Goal: Task Accomplishment & Management: Manage account settings

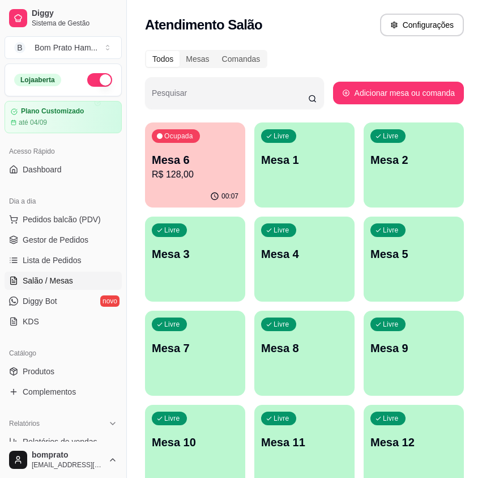
click at [211, 180] on p "R$ 128,00" at bounding box center [195, 175] width 87 height 14
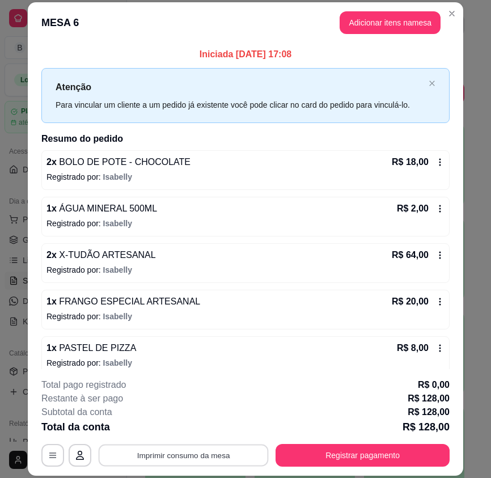
click at [248, 450] on button "Imprimir consumo da mesa" at bounding box center [184, 455] width 170 height 22
click at [250, 456] on button "Imprimir consumo da mesa" at bounding box center [184, 455] width 170 height 22
click at [216, 450] on button "Imprimir consumo da mesa" at bounding box center [184, 455] width 170 height 22
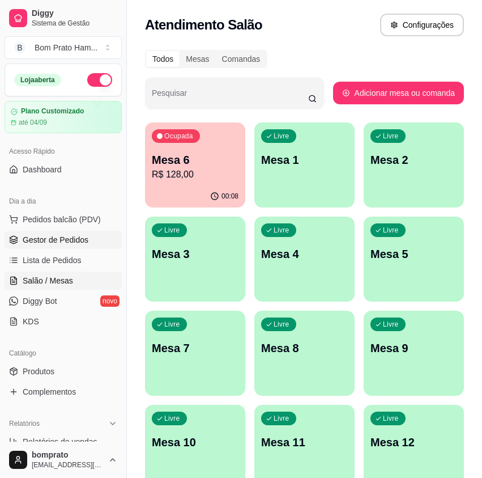
click at [63, 234] on span "Gestor de Pedidos" at bounding box center [56, 239] width 66 height 11
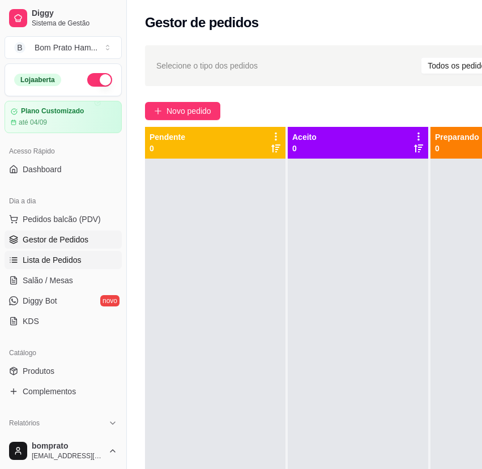
click at [93, 261] on link "Lista de Pedidos" at bounding box center [63, 260] width 117 height 18
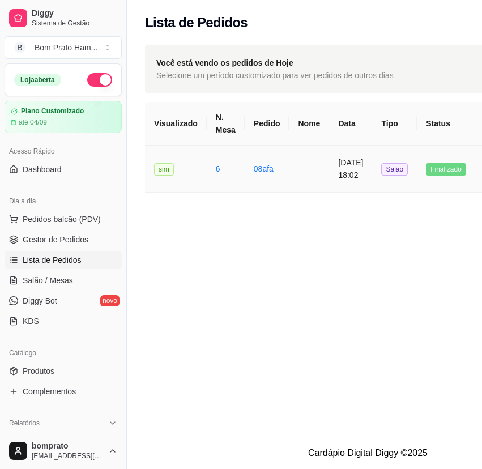
click at [313, 170] on td at bounding box center [309, 169] width 40 height 47
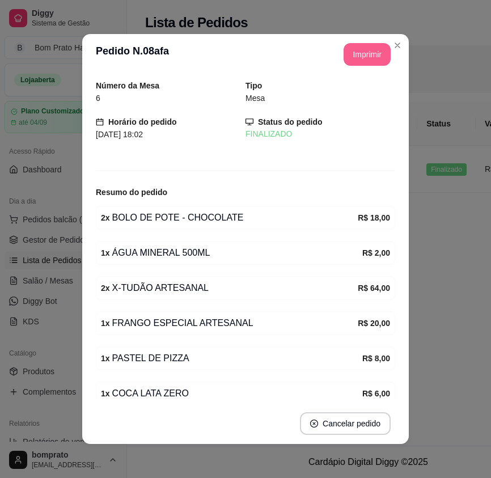
click at [371, 56] on button "Imprimir" at bounding box center [366, 54] width 47 height 23
click at [381, 60] on button "Imprimir" at bounding box center [366, 55] width 45 height 22
click at [356, 66] on header "**********" at bounding box center [245, 54] width 326 height 41
click at [357, 57] on button "Imprimir" at bounding box center [366, 54] width 47 height 23
click at [360, 54] on button "Imprimir" at bounding box center [366, 55] width 45 height 22
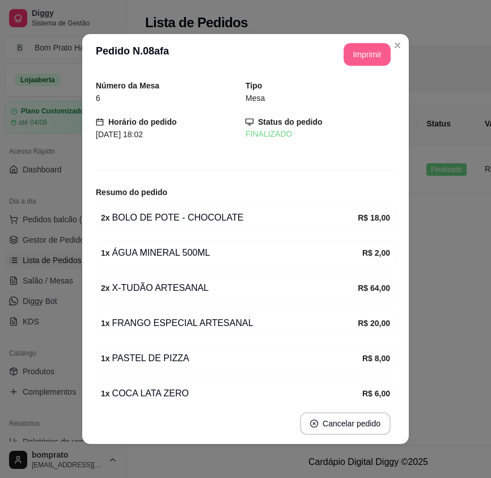
click at [366, 56] on button "Imprimir" at bounding box center [366, 54] width 47 height 23
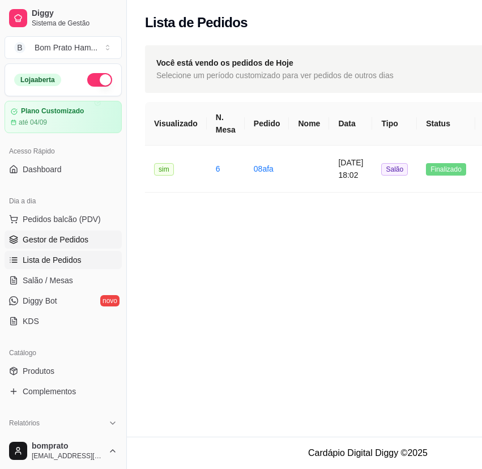
click at [74, 236] on span "Gestor de Pedidos" at bounding box center [56, 239] width 66 height 11
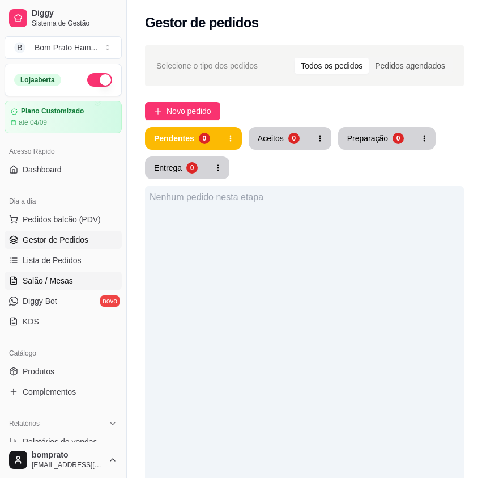
click at [92, 281] on link "Salão / Mesas" at bounding box center [63, 280] width 117 height 18
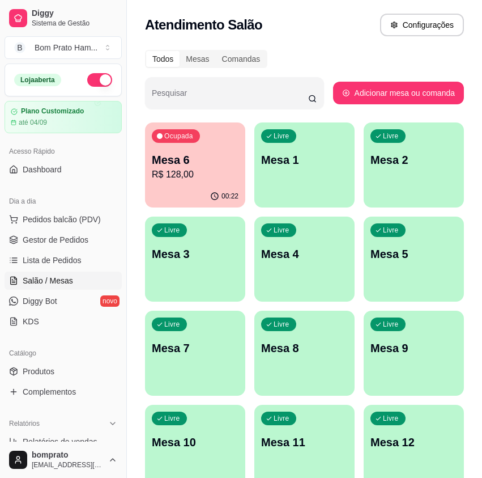
click at [213, 164] on p "Mesa 6" at bounding box center [195, 160] width 87 height 16
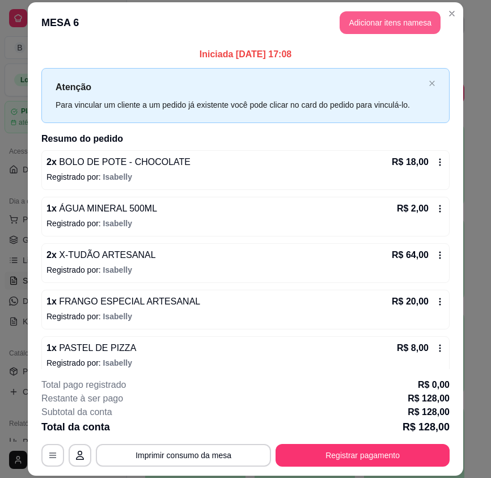
click at [412, 29] on button "Adicionar itens na mesa" at bounding box center [389, 22] width 101 height 23
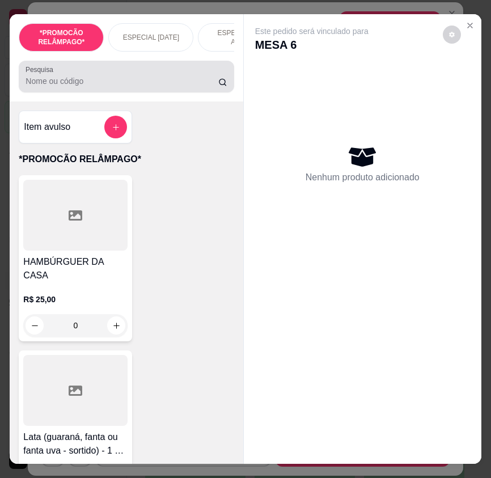
click at [131, 92] on div "Pesquisa" at bounding box center [126, 77] width 215 height 32
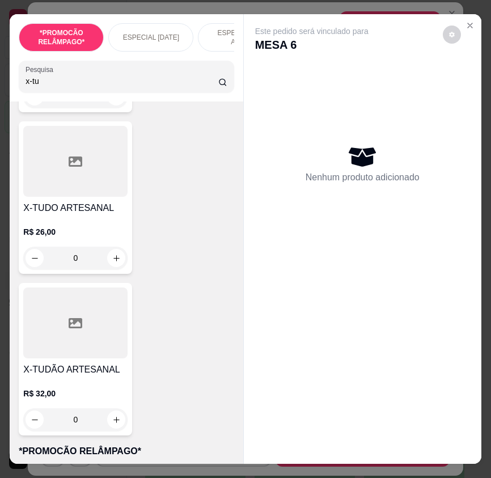
scroll to position [397, 0]
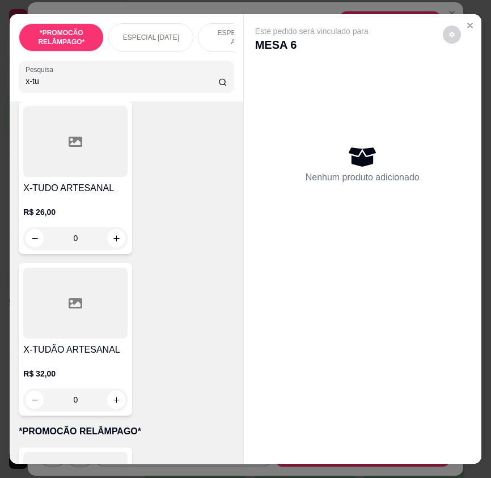
type input "x-tu"
click at [94, 346] on div "X-TUDÃO ARTESANAL R$ 32,00 0" at bounding box center [75, 339] width 113 height 152
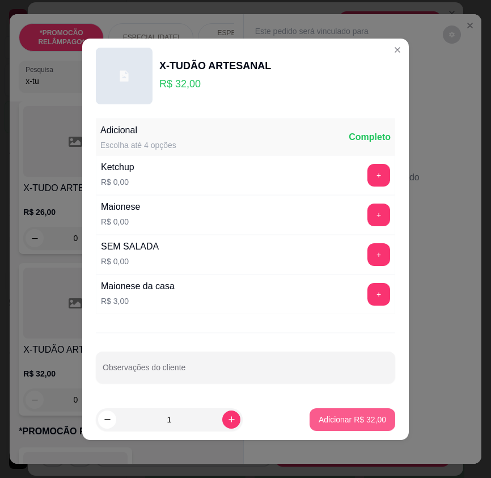
click at [356, 418] on p "Adicionar R$ 32,00" at bounding box center [351, 419] width 67 height 11
type input "1"
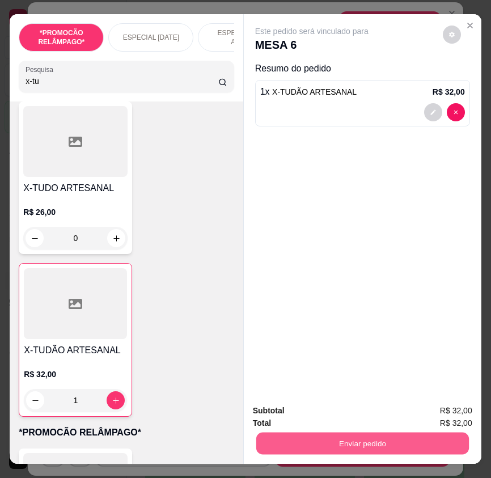
click at [402, 434] on button "Enviar pedido" at bounding box center [362, 443] width 212 height 22
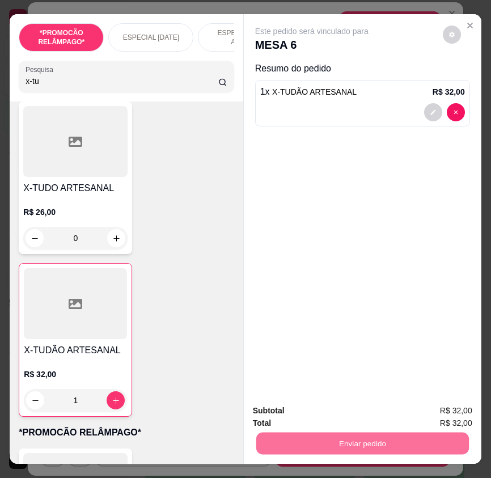
click at [356, 414] on button "Não registrar e enviar pedido" at bounding box center [323, 410] width 114 height 21
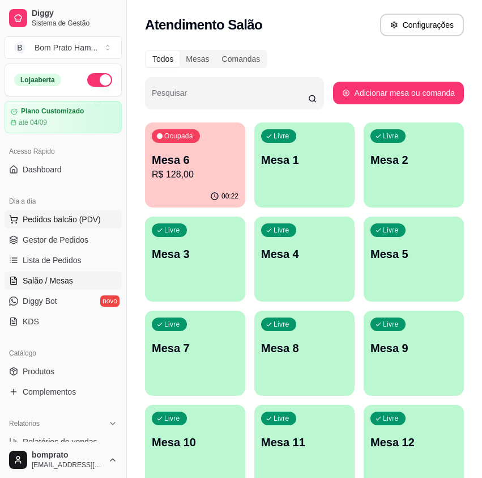
click at [83, 227] on button "Pedidos balcão (PDV)" at bounding box center [63, 219] width 117 height 18
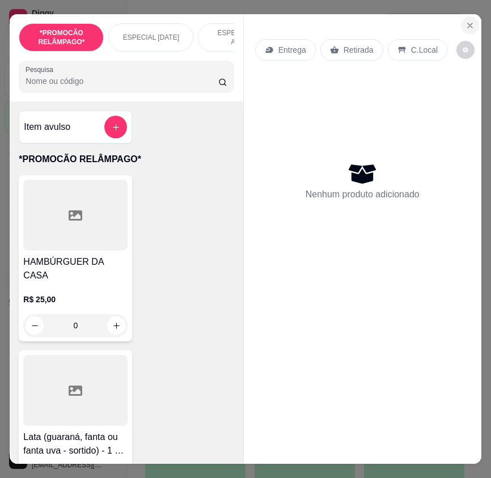
click at [467, 23] on icon "Close" at bounding box center [469, 25] width 5 height 5
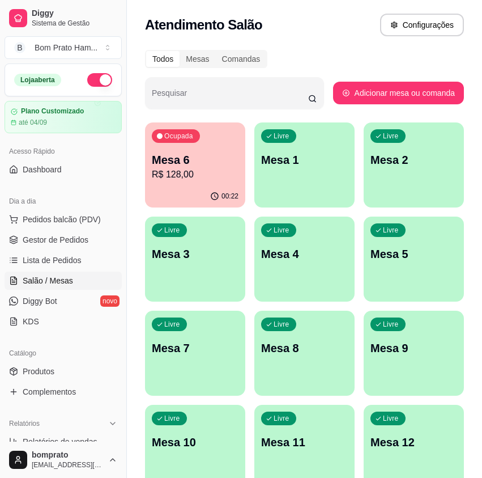
click at [61, 250] on ul "Pedidos balcão (PDV) Gestor de Pedidos Lista de Pedidos Salão / Mesas Diggy Bot…" at bounding box center [63, 270] width 117 height 120
click at [61, 244] on span "Gestor de Pedidos" at bounding box center [56, 239] width 66 height 11
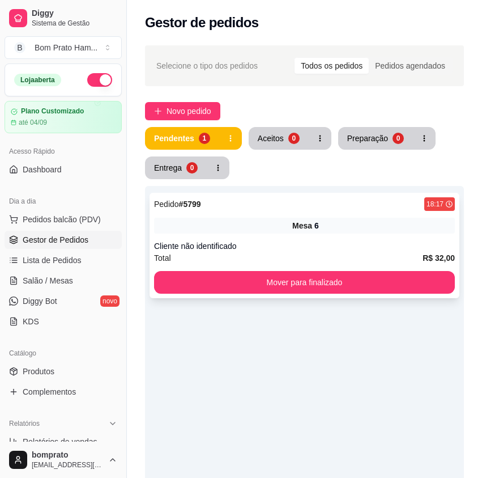
click at [272, 238] on div "Pedido # 5799 18:17 Mesa 6 Cliente não identificado Total R$ 32,00 Mover para f…" at bounding box center [305, 245] width 310 height 105
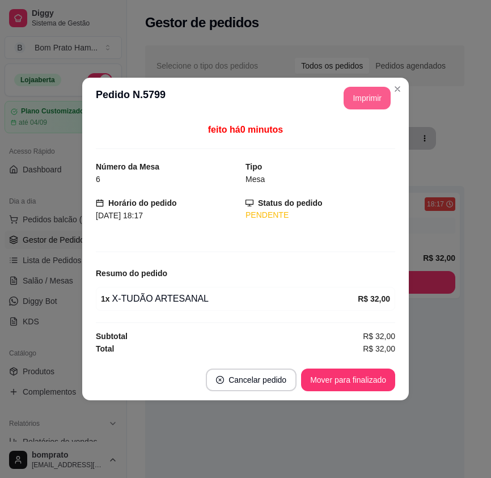
click at [368, 100] on button "Imprimir" at bounding box center [366, 98] width 47 height 23
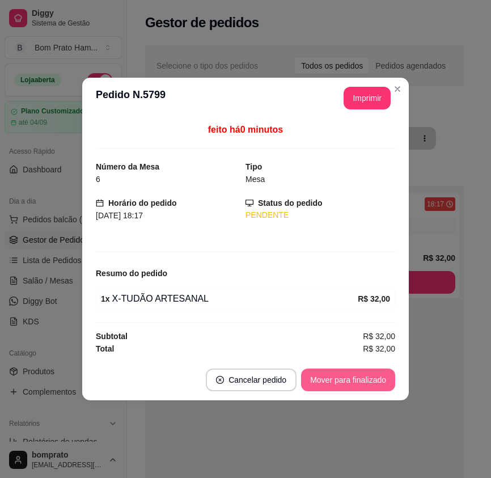
click at [367, 388] on button "Mover para finalizado" at bounding box center [348, 379] width 94 height 23
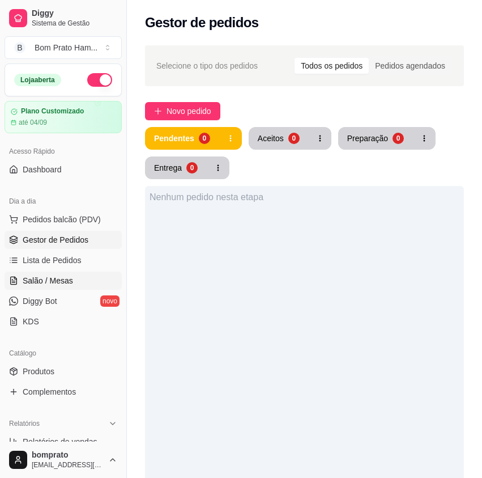
click at [65, 287] on link "Salão / Mesas" at bounding box center [63, 280] width 117 height 18
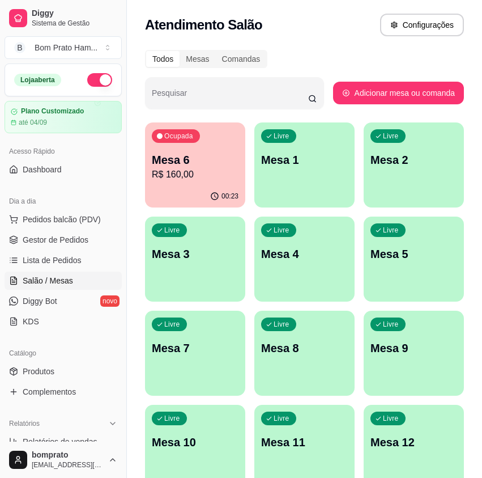
click at [196, 155] on p "Mesa 6" at bounding box center [195, 160] width 87 height 16
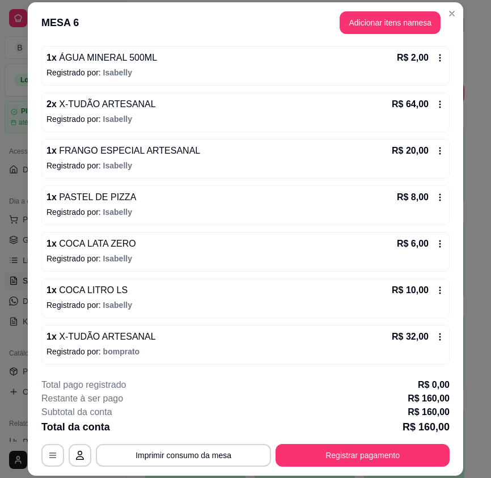
scroll to position [34, 0]
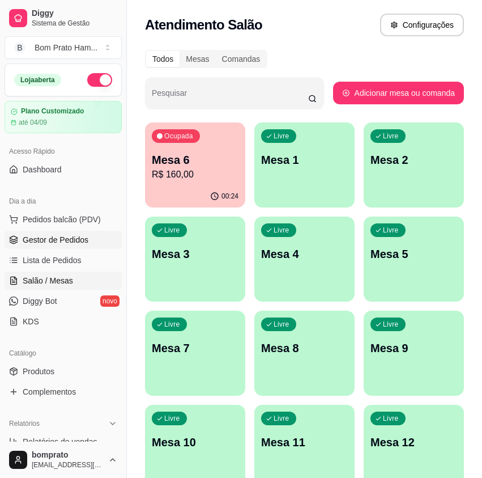
click at [81, 239] on span "Gestor de Pedidos" at bounding box center [56, 239] width 66 height 11
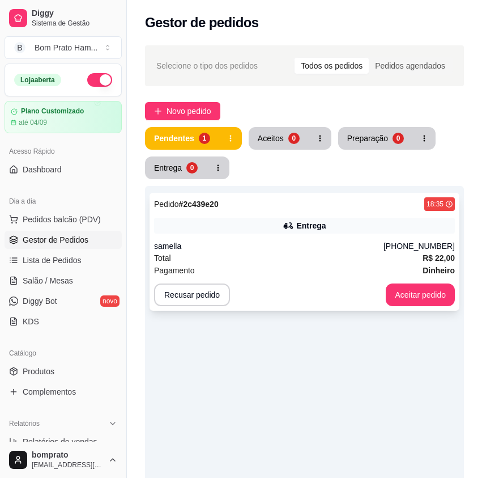
click at [307, 226] on div "Entrega" at bounding box center [310, 225] width 29 height 11
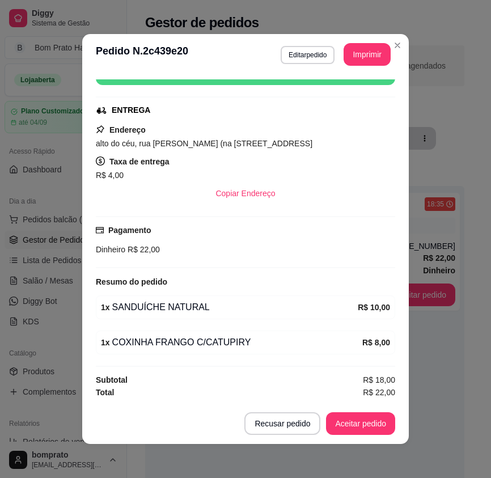
scroll to position [170, 0]
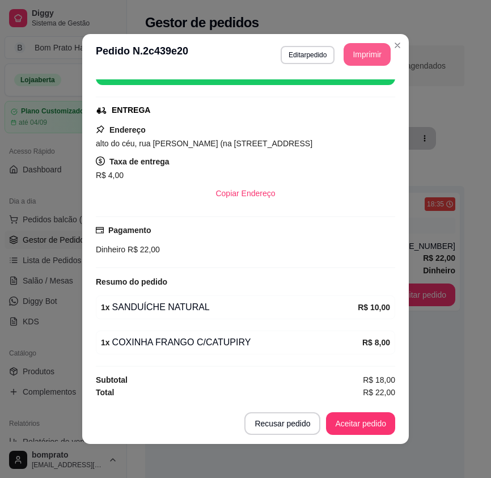
click at [371, 62] on button "Imprimir" at bounding box center [366, 54] width 47 height 23
click at [371, 420] on button "Aceitar pedido" at bounding box center [360, 423] width 69 height 23
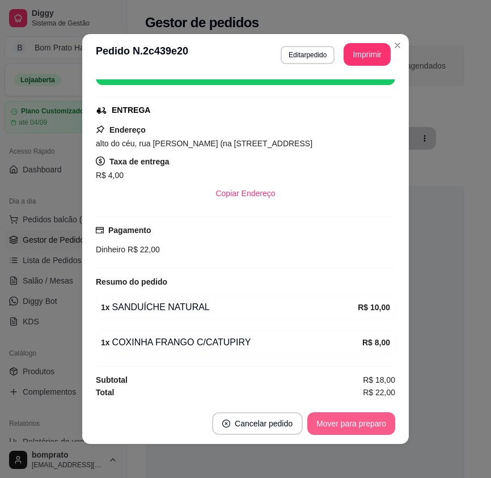
click at [371, 422] on button "Mover para preparo" at bounding box center [351, 423] width 88 height 23
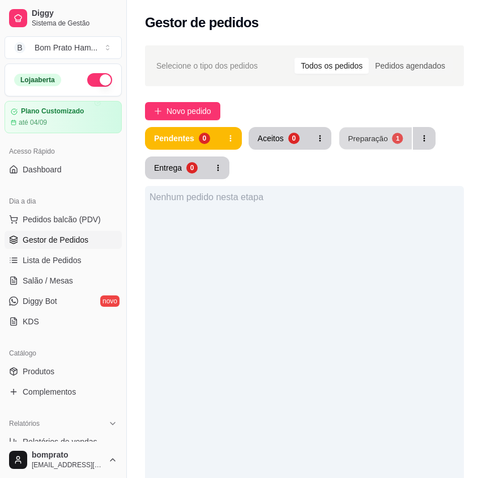
click at [364, 137] on div "Preparação" at bounding box center [368, 138] width 40 height 11
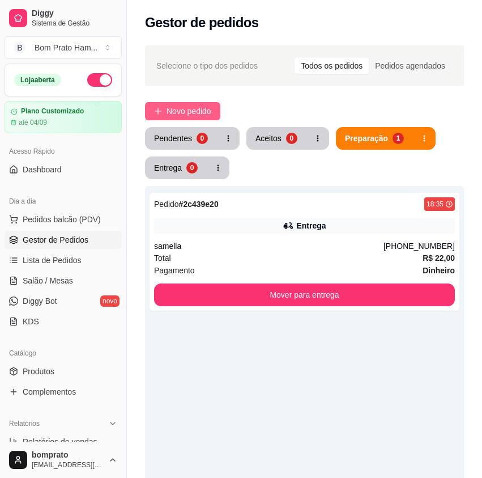
click at [208, 111] on span "Novo pedido" at bounding box center [189, 111] width 45 height 12
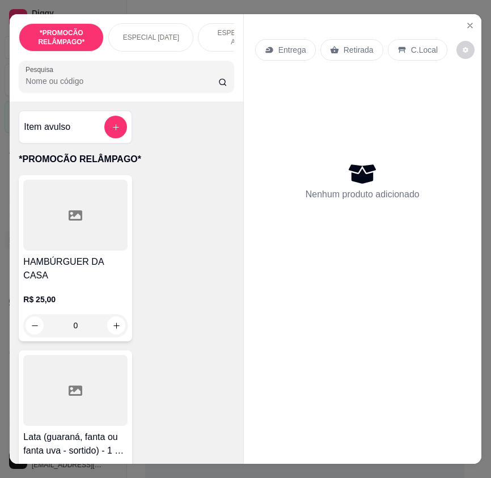
click at [112, 81] on input "Pesquisa" at bounding box center [121, 80] width 193 height 11
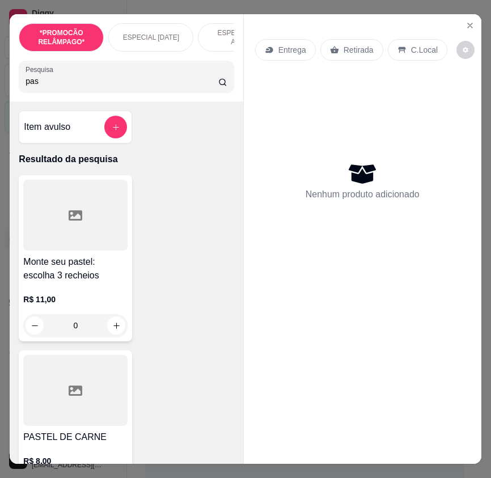
type input "pas"
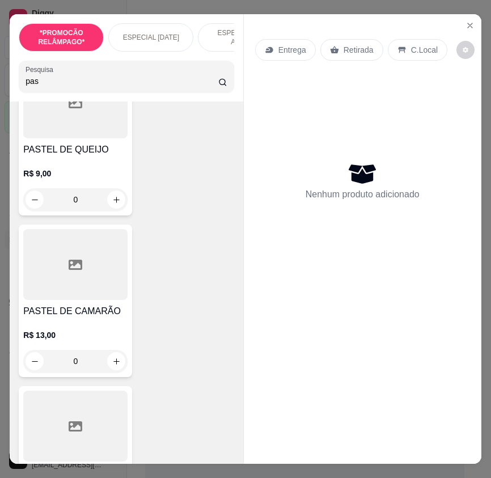
scroll to position [793, 0]
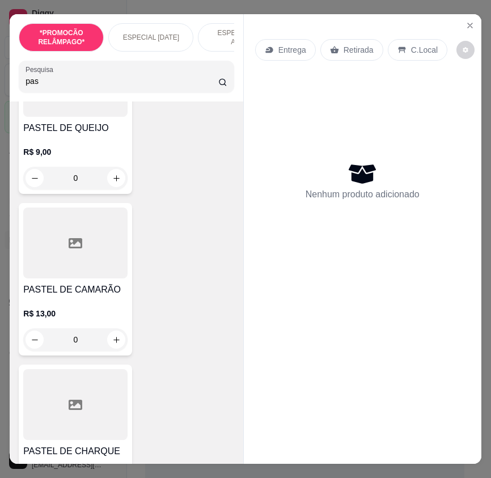
click at [97, 286] on div "PASTEL DE CAMARÃO R$ 13,00 0" at bounding box center [75, 279] width 113 height 152
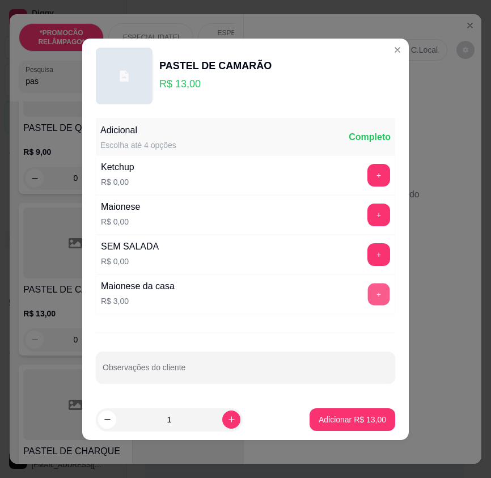
click at [378, 295] on button "+" at bounding box center [379, 294] width 22 height 22
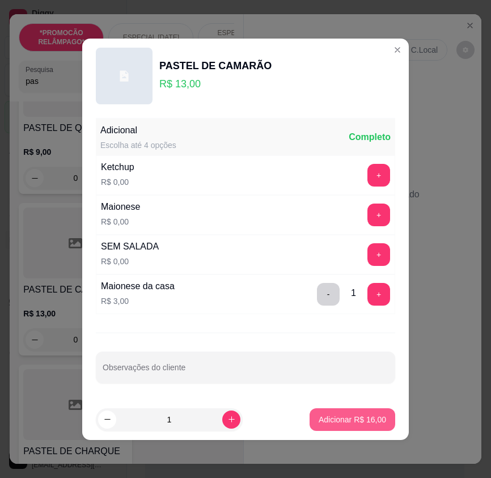
click at [357, 423] on p "Adicionar R$ 16,00" at bounding box center [351, 419] width 67 height 11
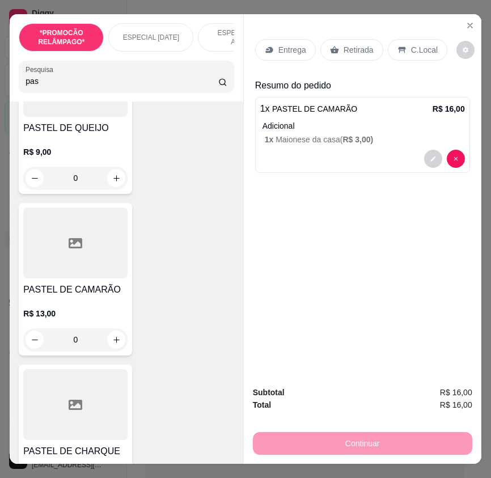
click at [369, 45] on div "Retirada" at bounding box center [351, 50] width 63 height 22
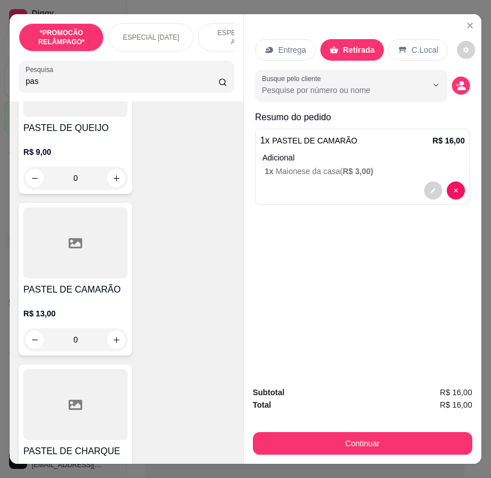
click at [465, 79] on button "decrease-product-quantity" at bounding box center [461, 85] width 18 height 18
click at [456, 81] on icon "decrease-product-quantity" at bounding box center [461, 86] width 10 height 10
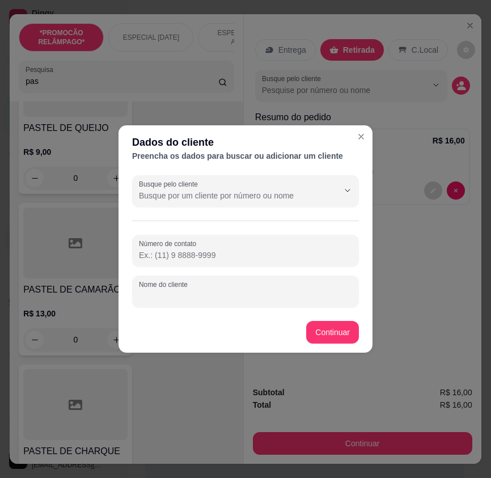
paste input "Tusa"
type input "Tusa"
paste input "[PHONE_NUMBER]"
type input "[PHONE_NUMBER]"
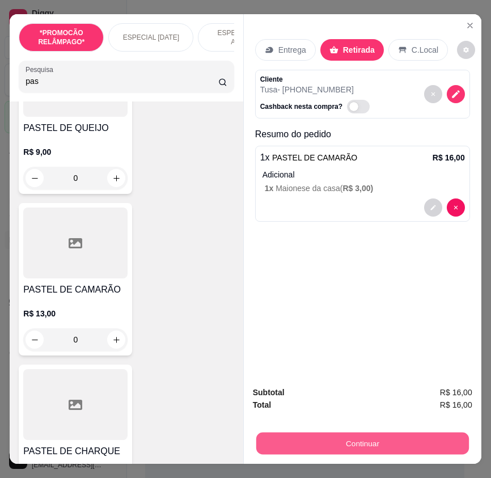
click at [445, 432] on button "Continuar" at bounding box center [362, 443] width 212 height 22
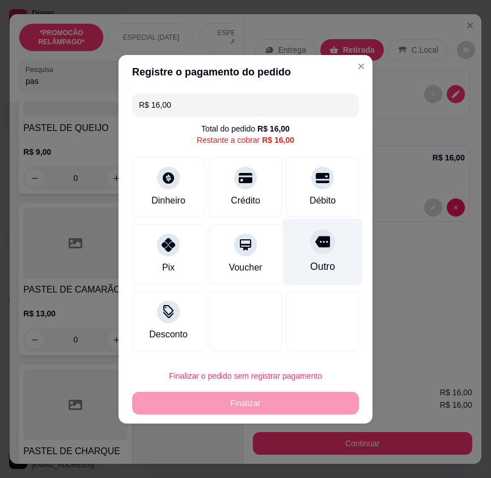
click at [314, 261] on div "Outro" at bounding box center [322, 266] width 25 height 15
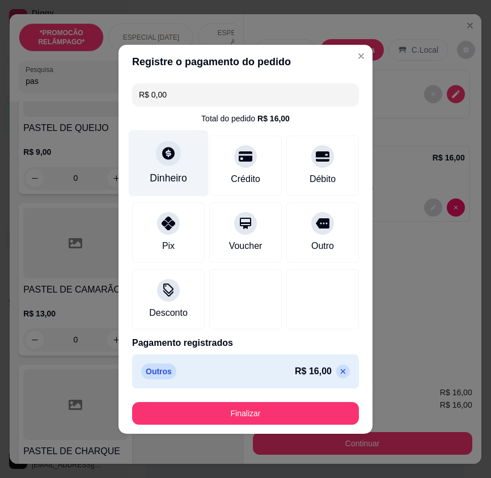
click at [176, 190] on div "Dinheiro" at bounding box center [169, 163] width 80 height 66
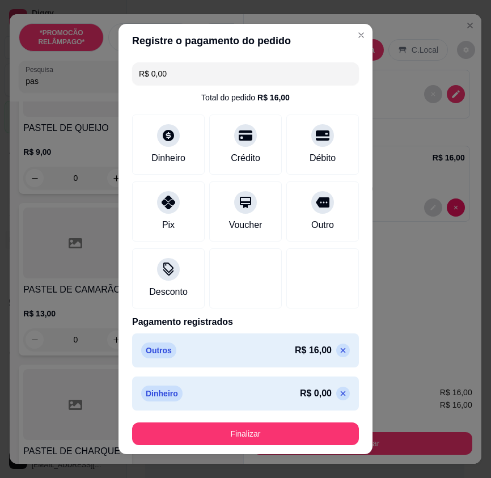
click at [338, 391] on icon at bounding box center [342, 393] width 9 height 9
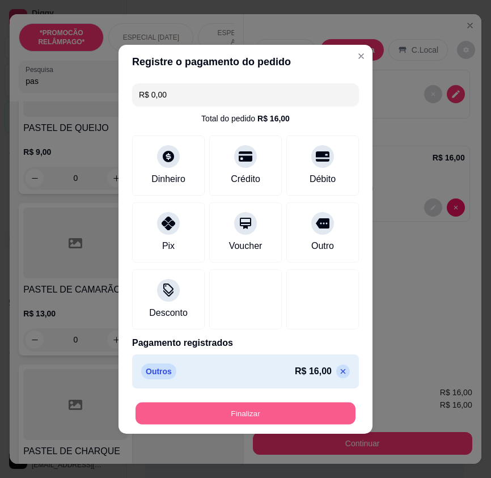
click at [318, 411] on button "Finalizar" at bounding box center [245, 413] width 220 height 22
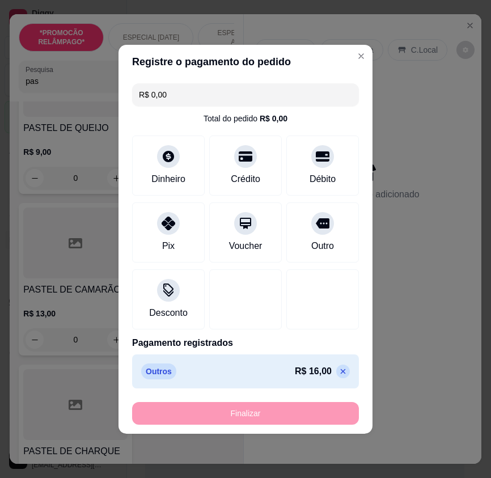
type input "-R$ 16,00"
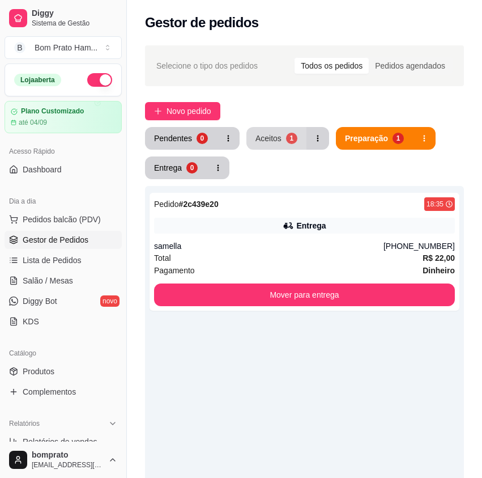
click at [269, 145] on button "Aceitos 1" at bounding box center [276, 138] width 60 height 23
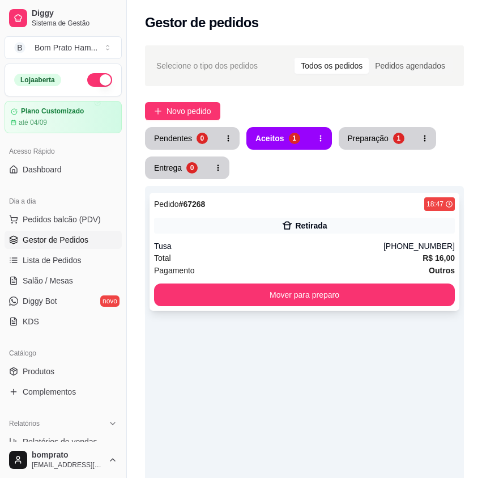
click at [305, 220] on div "Retirada" at bounding box center [311, 225] width 32 height 11
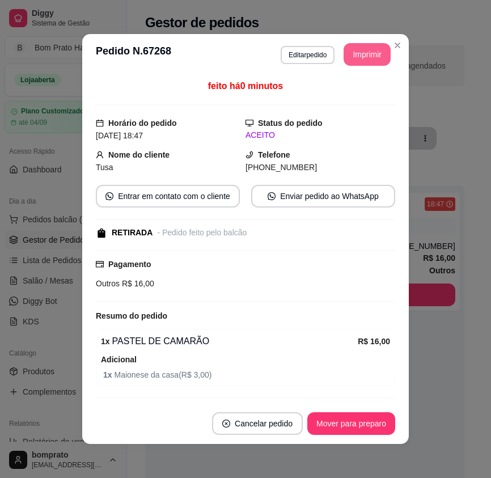
click at [354, 62] on button "Imprimir" at bounding box center [366, 54] width 47 height 23
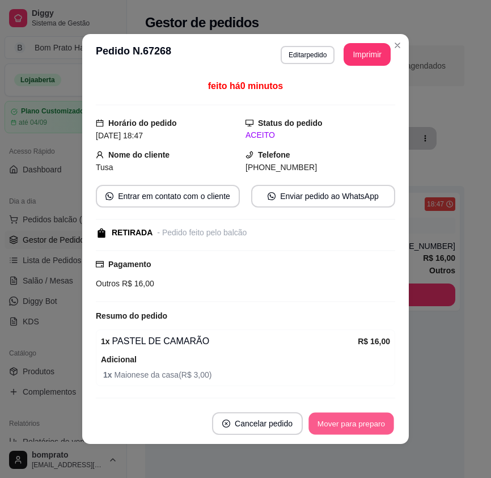
click at [362, 432] on button "Mover para preparo" at bounding box center [350, 423] width 85 height 22
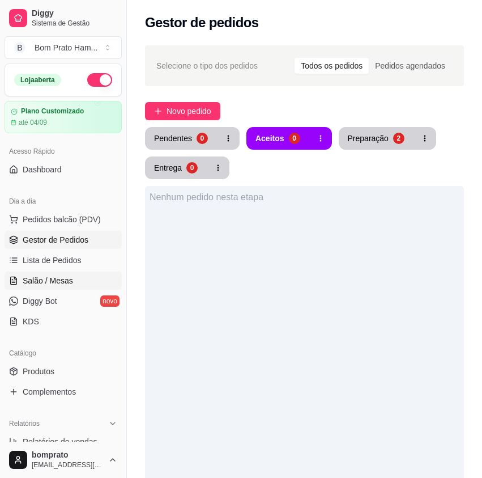
click at [88, 278] on link "Salão / Mesas" at bounding box center [63, 280] width 117 height 18
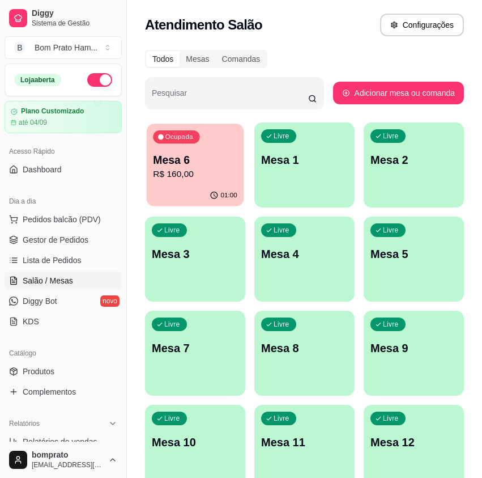
click at [217, 174] on p "R$ 160,00" at bounding box center [195, 174] width 84 height 13
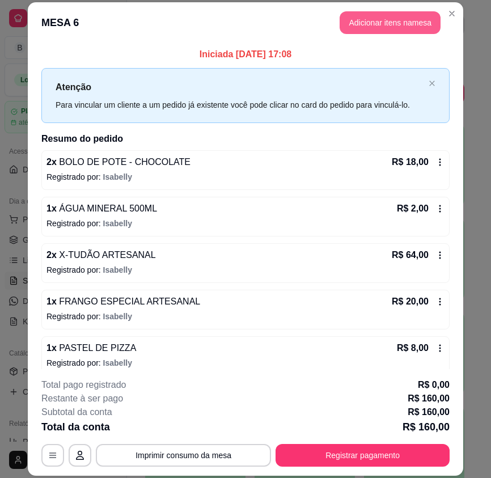
click at [364, 24] on button "Adicionar itens na mesa" at bounding box center [389, 22] width 101 height 23
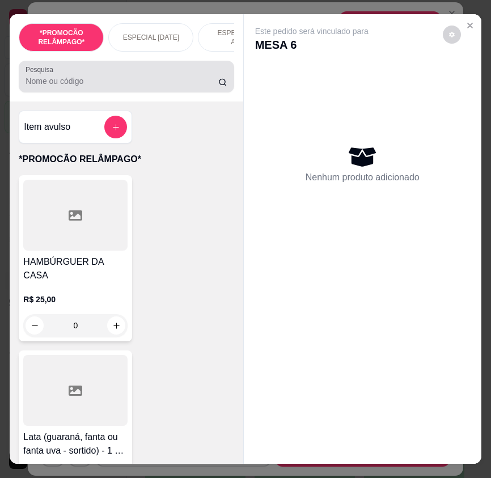
click at [108, 84] on input "Pesquisa" at bounding box center [121, 80] width 193 height 11
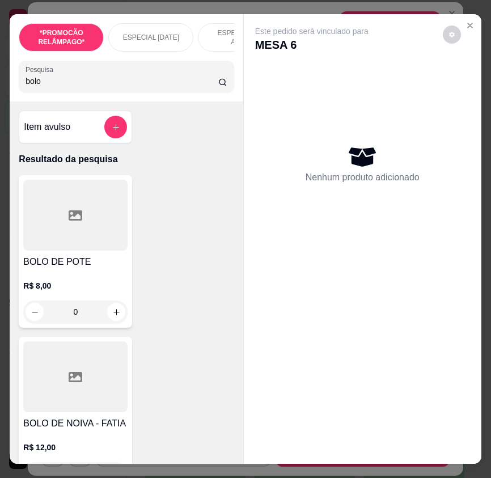
type input "bolo"
click at [117, 316] on div "0" at bounding box center [75, 311] width 104 height 23
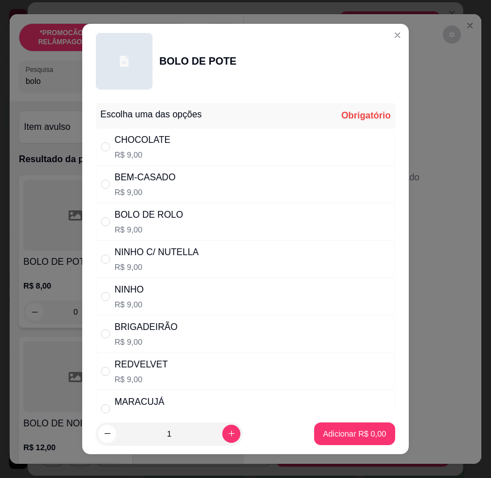
click at [213, 202] on div "BEM-CASADO R$ 9,00" at bounding box center [245, 183] width 299 height 37
radio input "true"
click at [357, 429] on p "Adicionar R$ 9,00" at bounding box center [354, 433] width 61 height 11
type input "1"
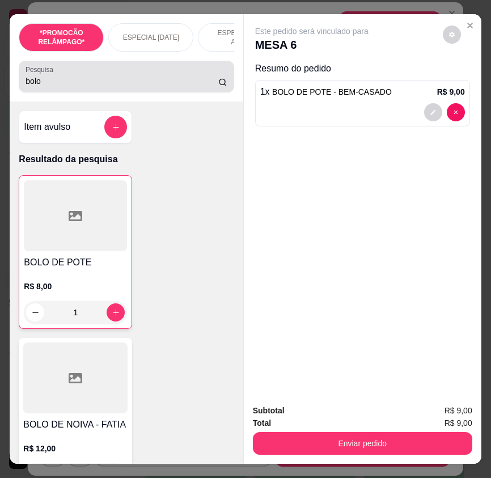
click at [54, 83] on input "bolo" at bounding box center [121, 80] width 193 height 11
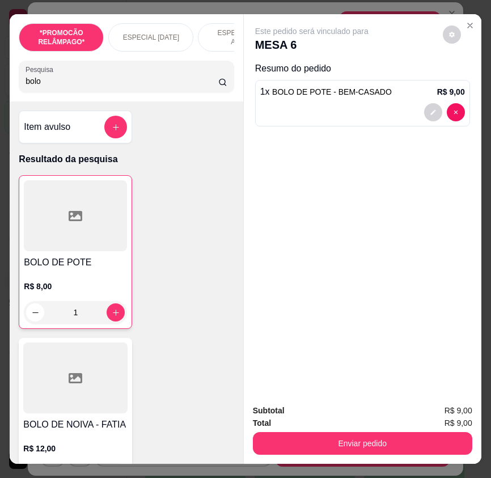
click at [54, 83] on input "bolo" at bounding box center [121, 80] width 193 height 11
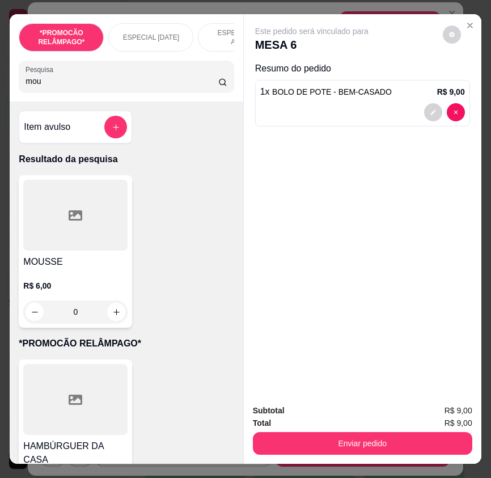
type input "mou"
click at [57, 206] on div at bounding box center [75, 215] width 104 height 71
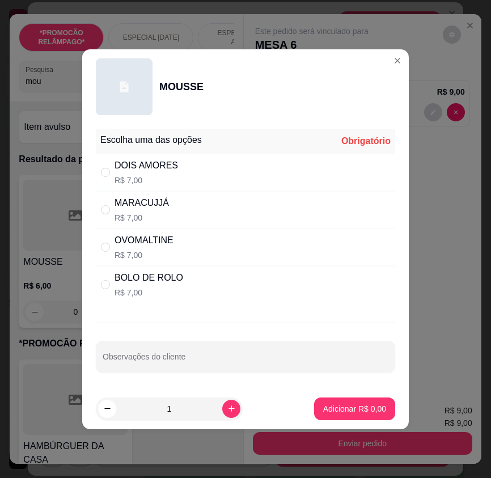
click at [297, 216] on div "MARACUJJÁ R$ 7,00" at bounding box center [245, 209] width 299 height 37
radio input "true"
click at [170, 174] on p "R$ 7,00" at bounding box center [145, 179] width 63 height 11
radio input "true"
radio input "false"
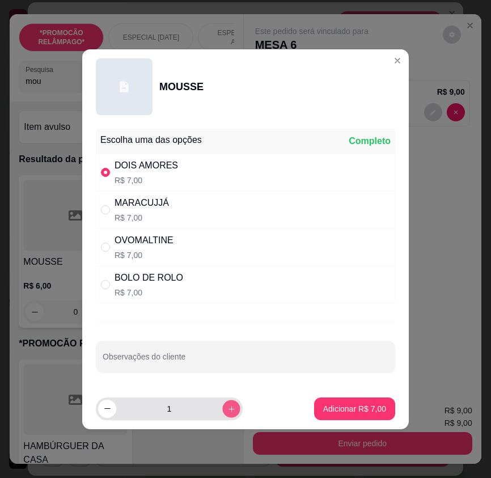
click at [227, 408] on icon "increase-product-quantity" at bounding box center [231, 408] width 8 height 8
type input "2"
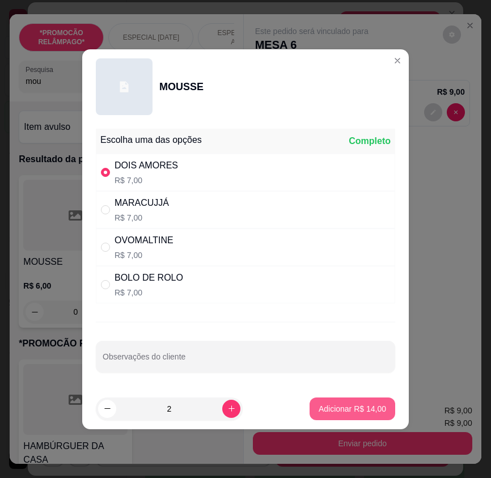
click at [330, 406] on p "Adicionar R$ 14,00" at bounding box center [351, 408] width 67 height 11
type input "2"
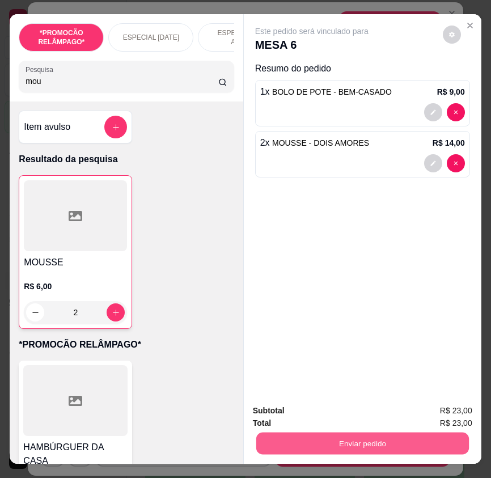
click at [394, 436] on button "Enviar pedido" at bounding box center [362, 443] width 212 height 22
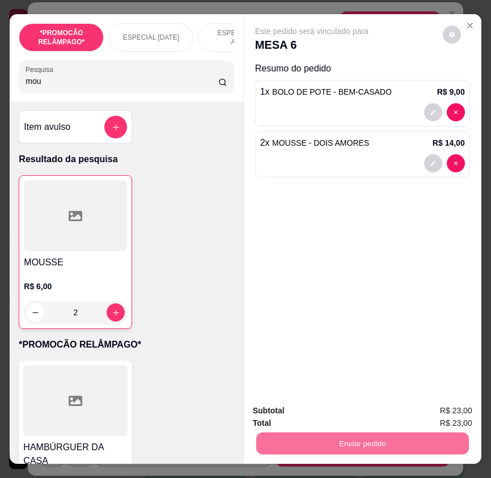
click at [363, 415] on button "Não registrar e enviar pedido" at bounding box center [323, 410] width 114 height 21
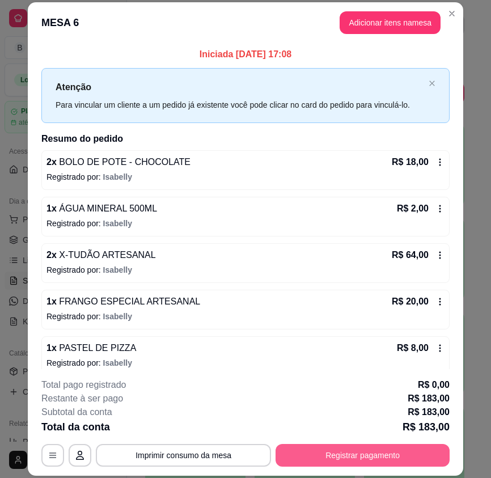
click at [411, 456] on button "Registrar pagamento" at bounding box center [362, 455] width 174 height 23
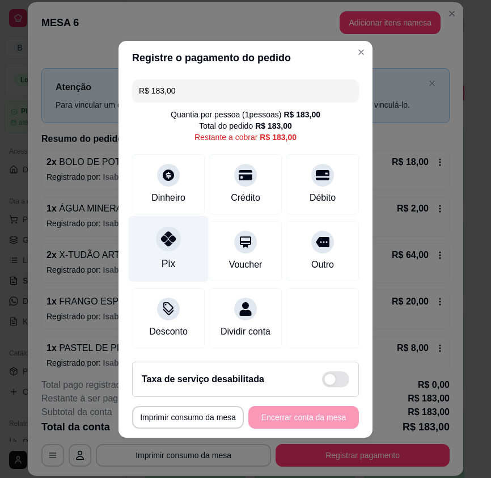
click at [169, 239] on icon at bounding box center [168, 238] width 15 height 15
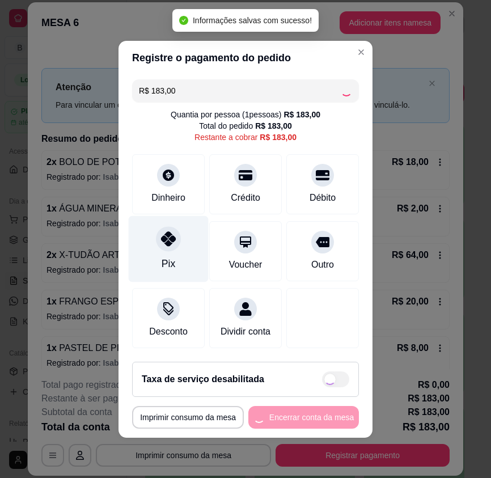
type input "R$ 0,00"
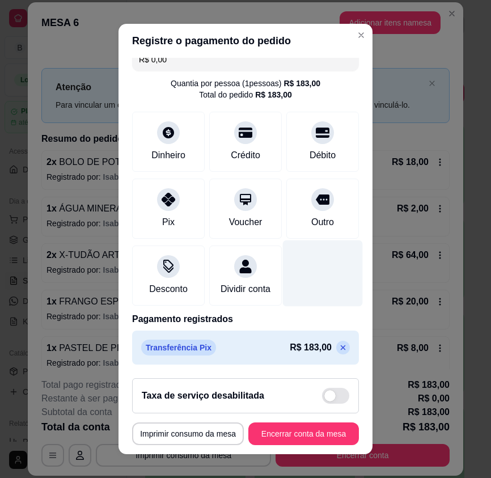
scroll to position [28, 0]
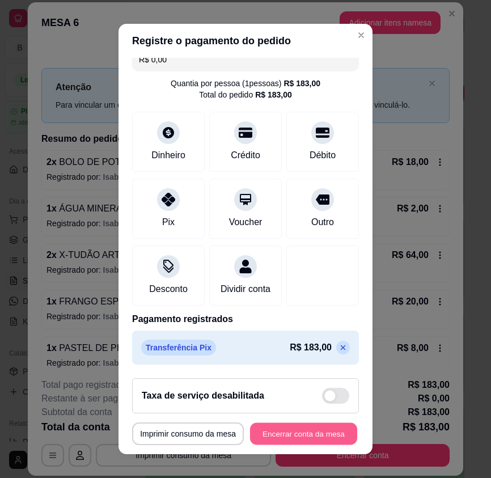
click at [333, 437] on button "Encerrar conta da mesa" at bounding box center [303, 433] width 107 height 22
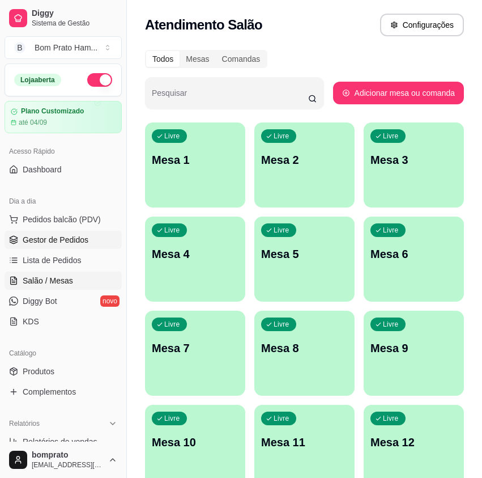
click at [82, 233] on link "Gestor de Pedidos" at bounding box center [63, 240] width 117 height 18
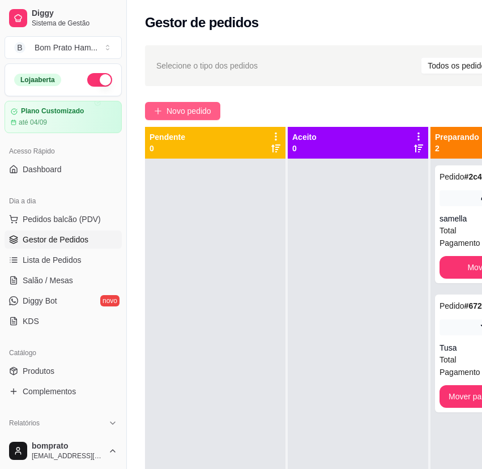
click at [184, 112] on span "Novo pedido" at bounding box center [189, 111] width 45 height 12
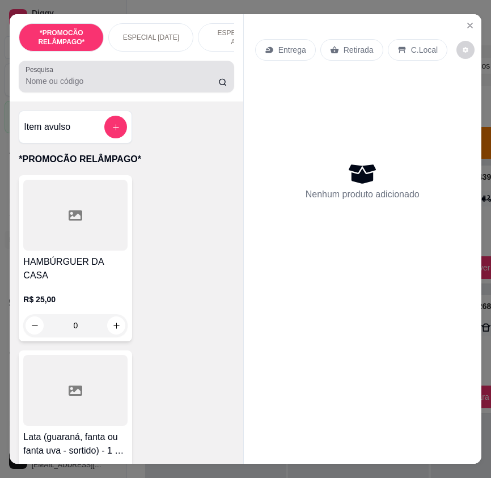
click at [113, 87] on input "Pesquisa" at bounding box center [121, 80] width 193 height 11
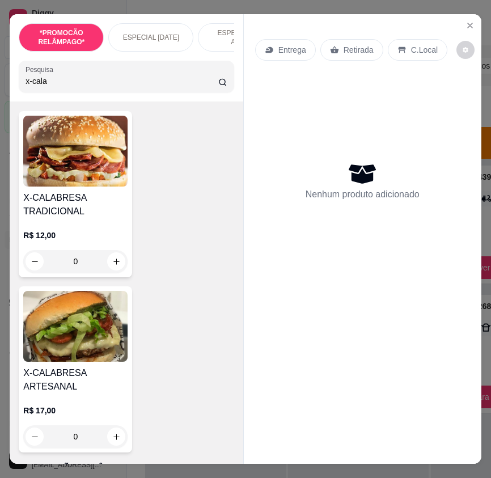
scroll to position [227, 0]
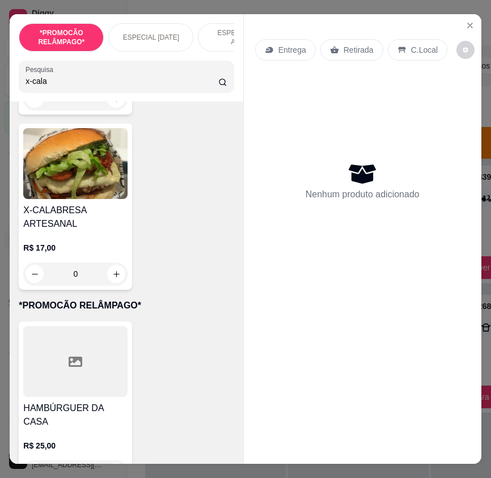
type input "x-cala"
click at [104, 211] on h4 "X-CALABRESA ARTESANAL" at bounding box center [75, 216] width 104 height 27
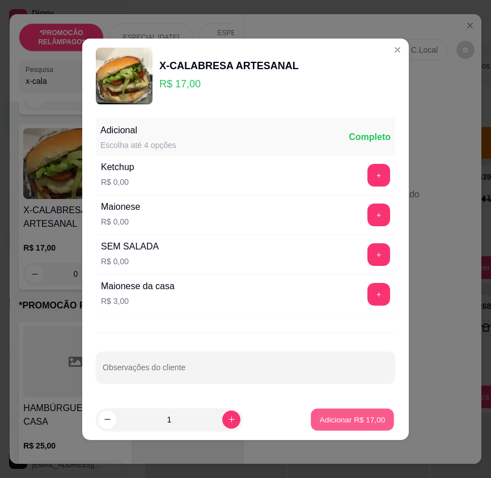
click at [328, 416] on p "Adicionar R$ 17,00" at bounding box center [353, 419] width 66 height 11
type input "1"
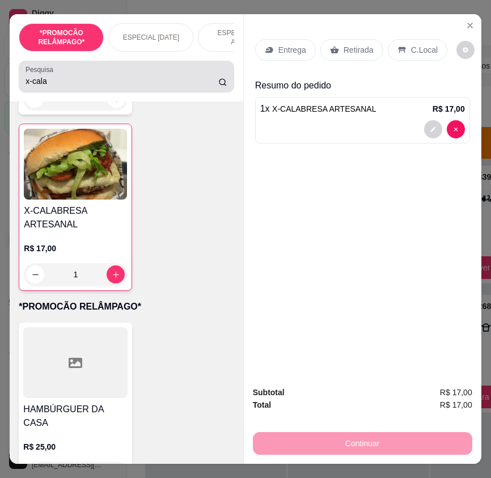
click at [54, 87] on input "x-cala" at bounding box center [121, 80] width 193 height 11
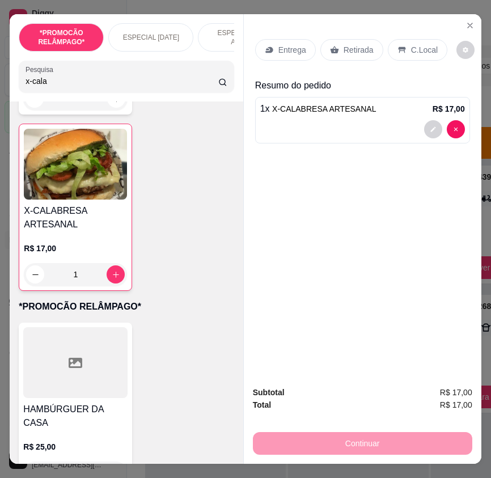
click at [54, 87] on input "x-cala" at bounding box center [121, 80] width 193 height 11
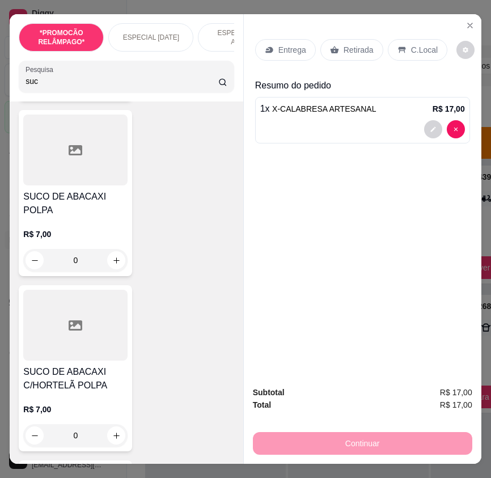
scroll to position [1609, 0]
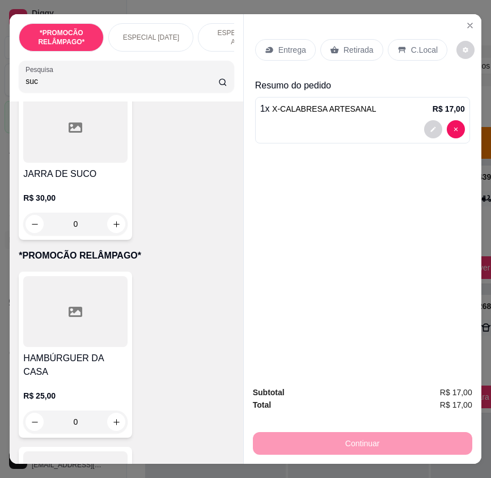
type input "suc"
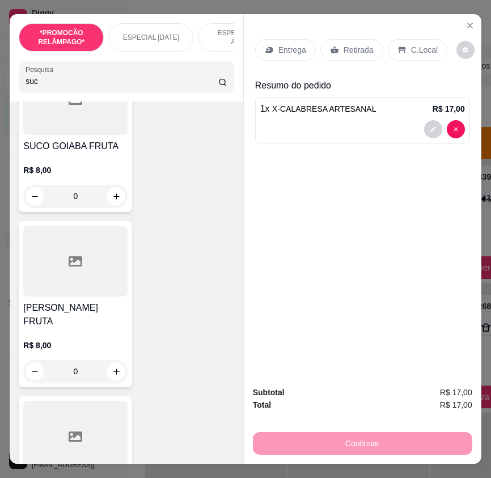
scroll to position [0, 0]
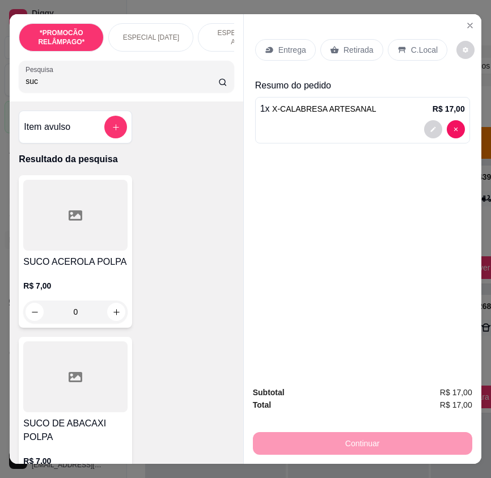
click at [70, 228] on div at bounding box center [75, 215] width 104 height 71
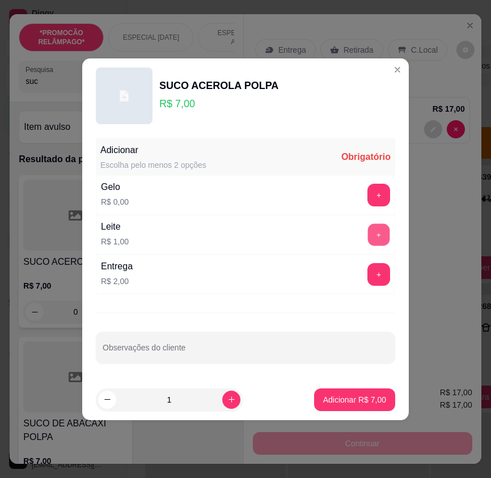
click at [368, 235] on button "+" at bounding box center [379, 234] width 22 height 22
click at [370, 195] on button "+" at bounding box center [379, 195] width 22 height 22
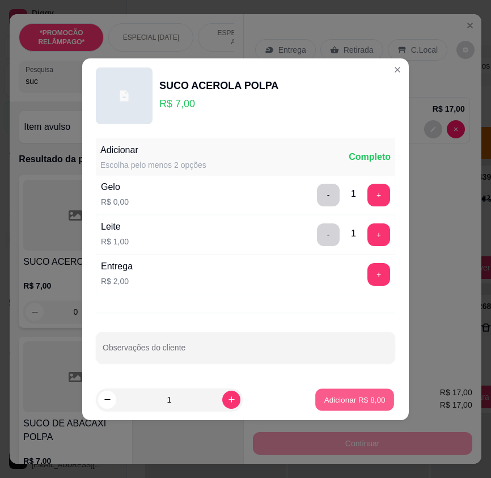
click at [362, 397] on p "Adicionar R$ 8,00" at bounding box center [354, 399] width 61 height 11
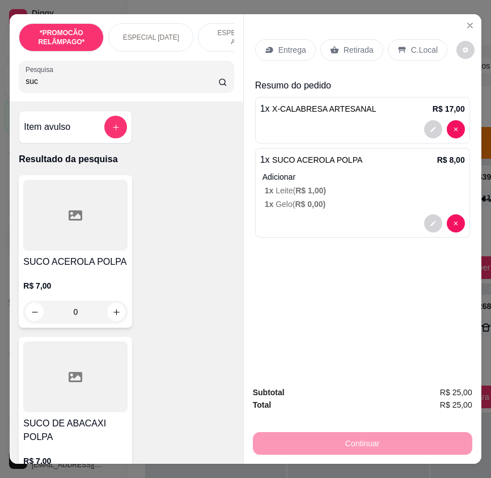
click at [291, 44] on p "Entrega" at bounding box center [292, 49] width 28 height 11
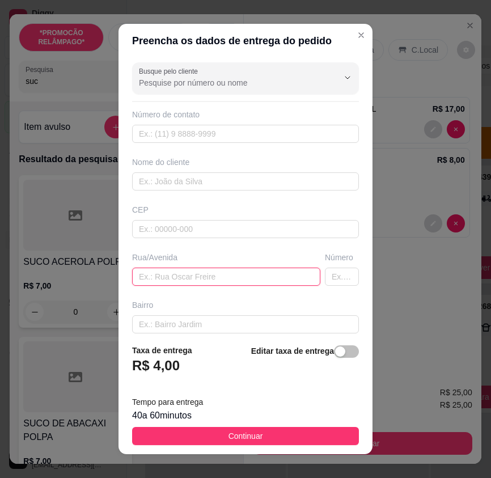
paste input "[STREET_ADDRESS] De frente a padaria de [PERSON_NAME]"
type input "[STREET_ADDRESS] De frente a padaria de [PERSON_NAME]"
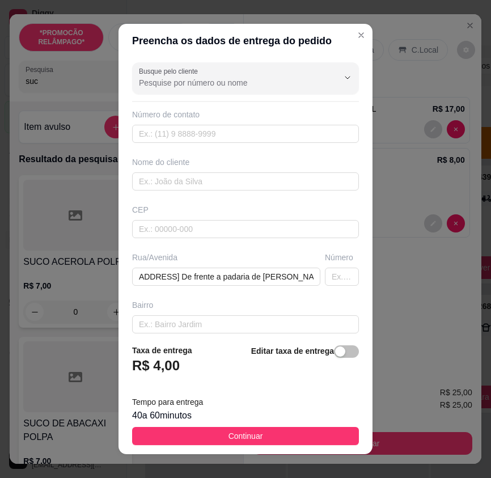
scroll to position [0, 0]
paste input "[PHONE_NUMBER]"
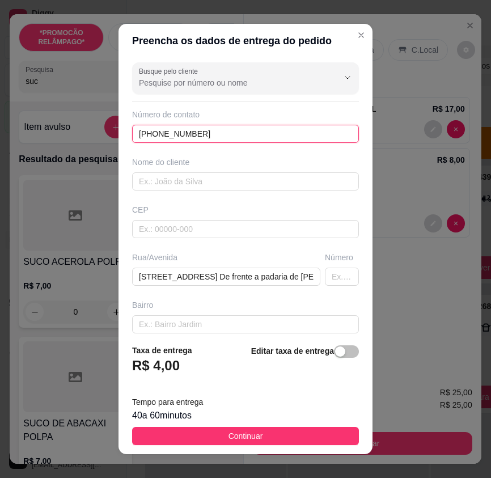
type input "[PHONE_NUMBER]"
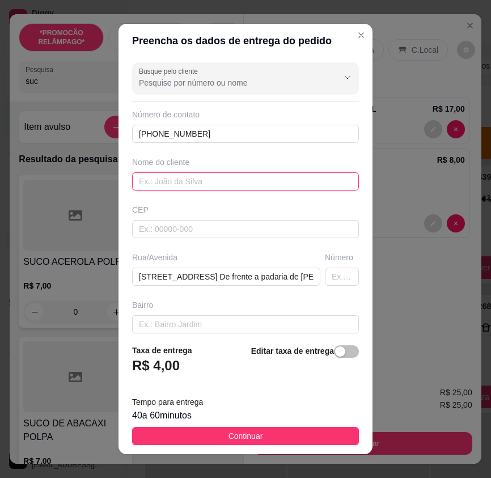
paste input "Junior Cordeiro"
type input "Junior Cordeiro"
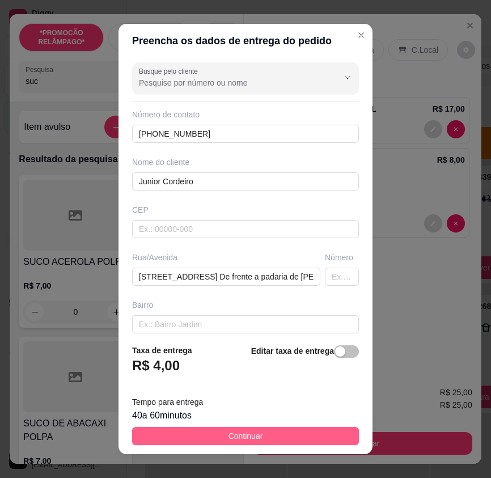
click at [337, 433] on button "Continuar" at bounding box center [245, 436] width 227 height 18
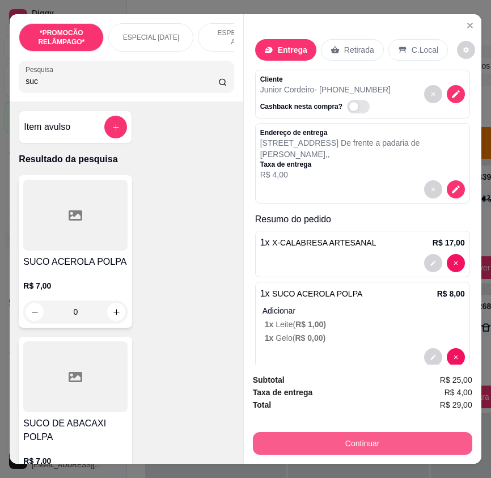
click at [373, 439] on button "Continuar" at bounding box center [362, 443] width 219 height 23
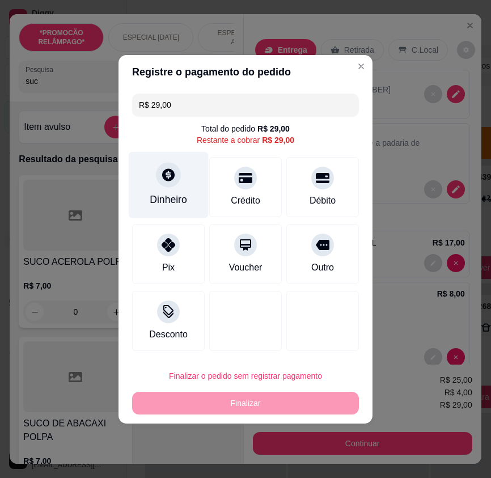
click at [190, 204] on div "Dinheiro" at bounding box center [169, 184] width 80 height 66
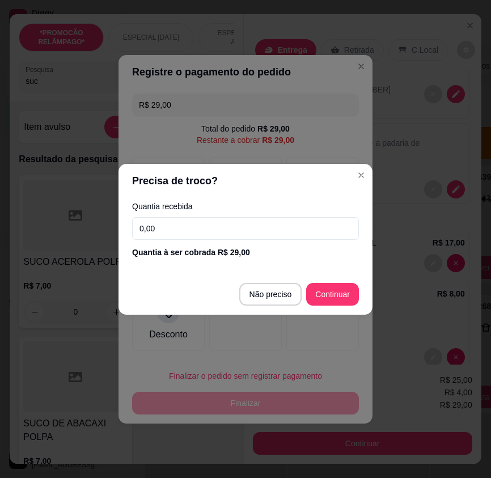
click at [195, 231] on input "0,00" at bounding box center [245, 228] width 227 height 23
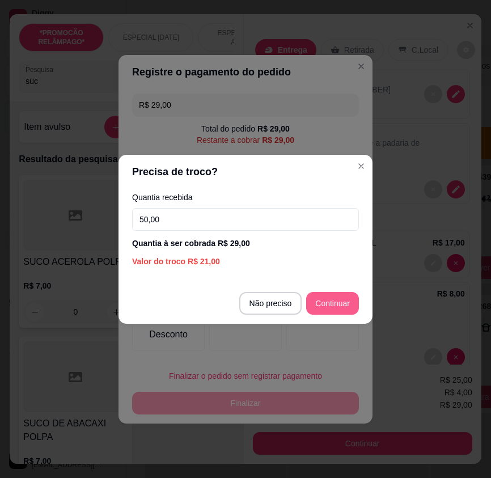
type input "50,00"
type input "R$ 0,00"
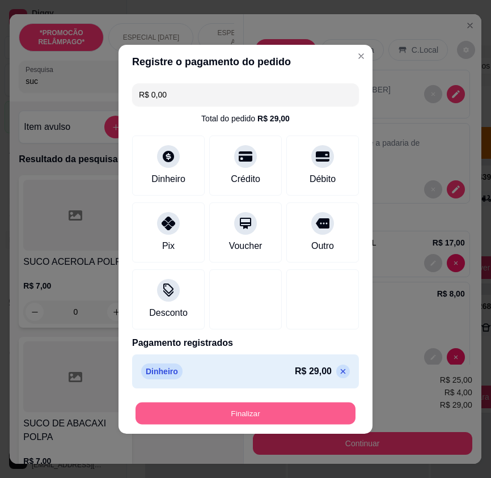
click at [326, 411] on button "Finalizar" at bounding box center [245, 413] width 220 height 22
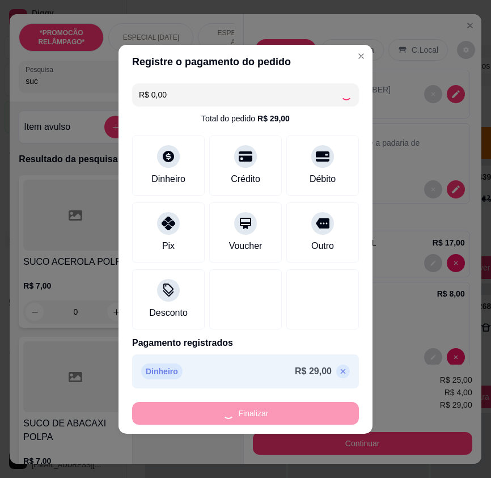
type input "0"
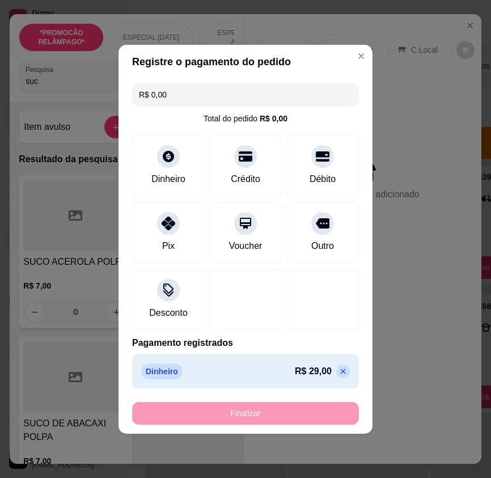
type input "-R$ 29,00"
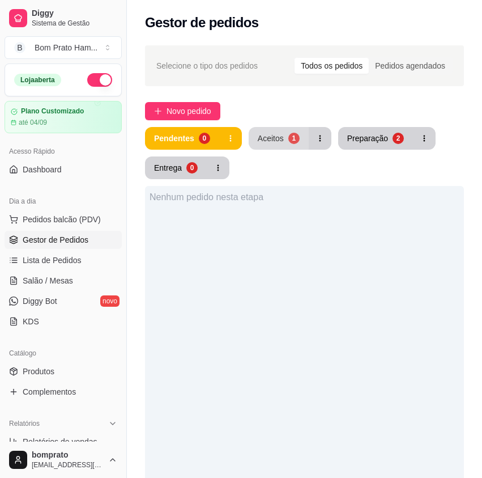
click at [291, 144] on button "Aceitos 1" at bounding box center [279, 138] width 60 height 23
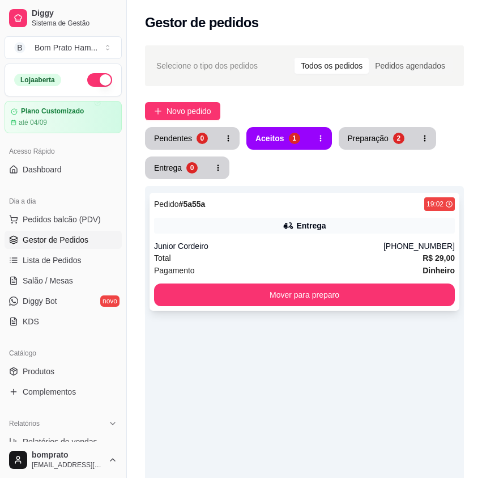
click at [333, 267] on div "Pagamento Dinheiro" at bounding box center [304, 270] width 301 height 12
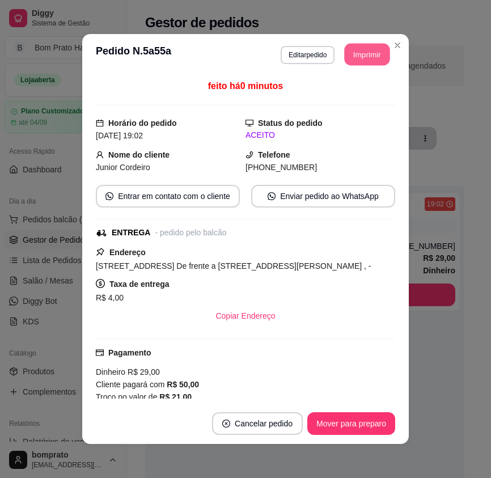
click at [373, 50] on button "Imprimir" at bounding box center [366, 55] width 45 height 22
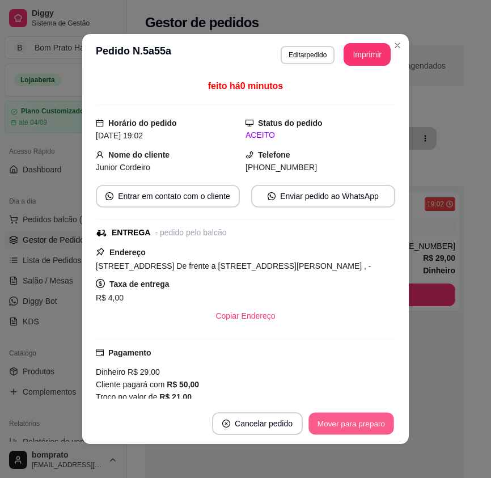
click at [373, 424] on button "Mover para preparo" at bounding box center [350, 423] width 85 height 22
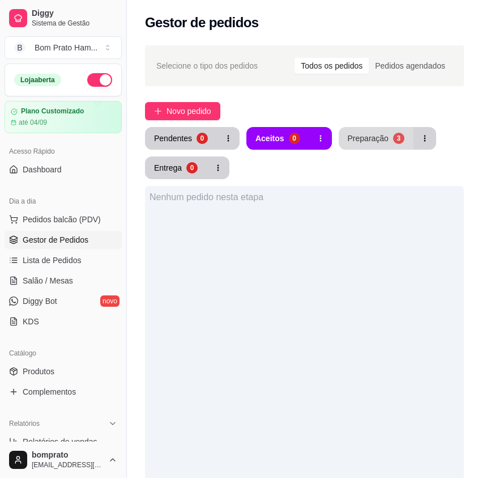
click at [369, 144] on button "Preparação 3" at bounding box center [376, 138] width 75 height 23
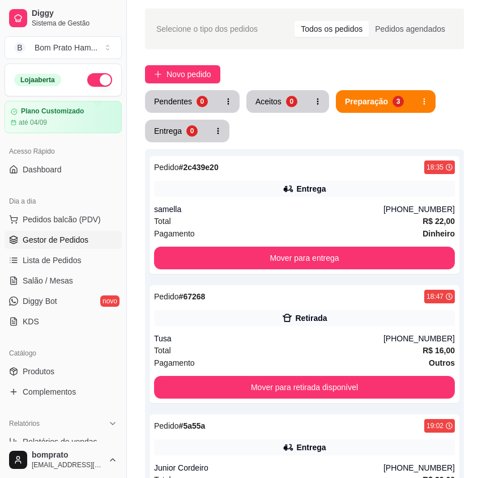
scroll to position [57, 0]
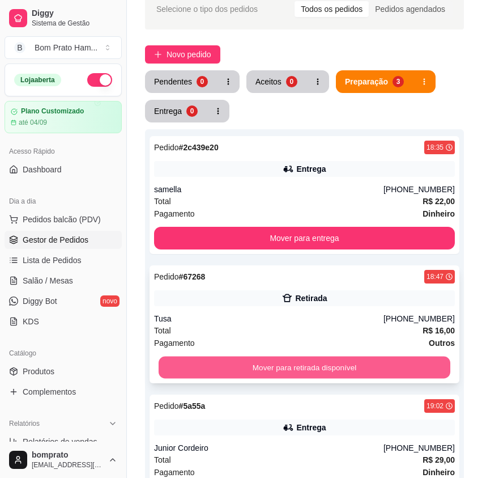
click at [373, 365] on button "Mover para retirada disponível" at bounding box center [305, 367] width 292 height 22
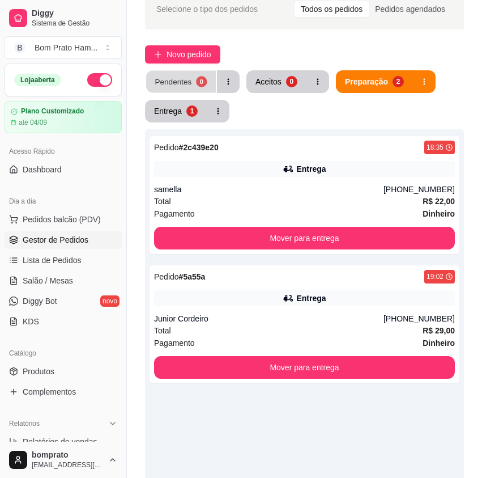
click at [185, 86] on div "Pendentes" at bounding box center [173, 81] width 37 height 11
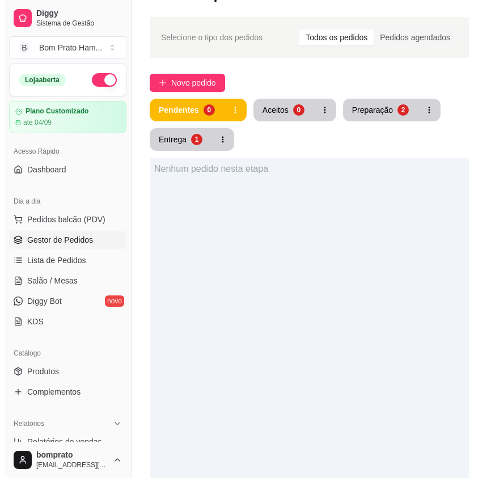
scroll to position [0, 0]
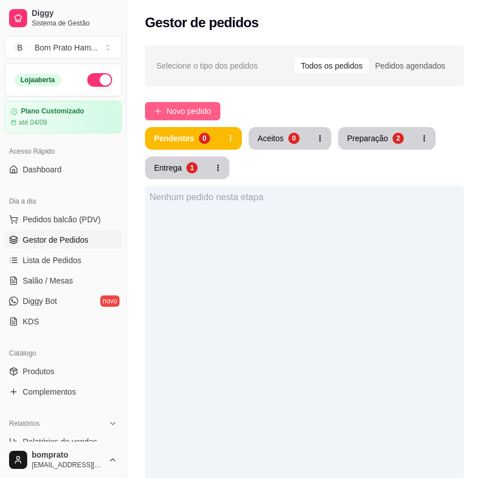
click at [180, 115] on span "Novo pedido" at bounding box center [189, 111] width 45 height 12
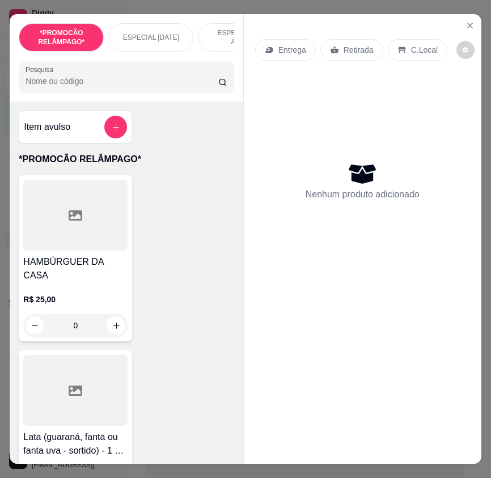
click at [67, 87] on input "Pesquisa" at bounding box center [121, 80] width 193 height 11
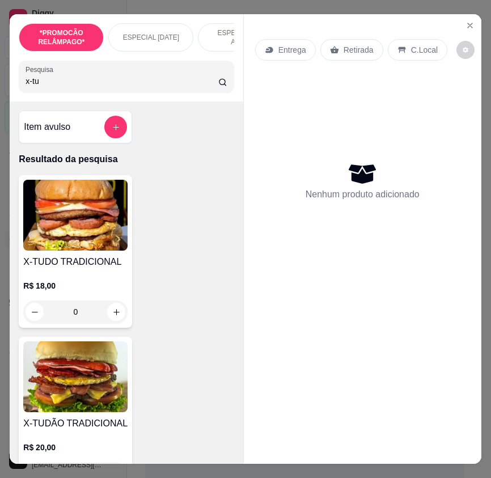
type input "x-tu"
click at [109, 380] on img at bounding box center [75, 376] width 104 height 71
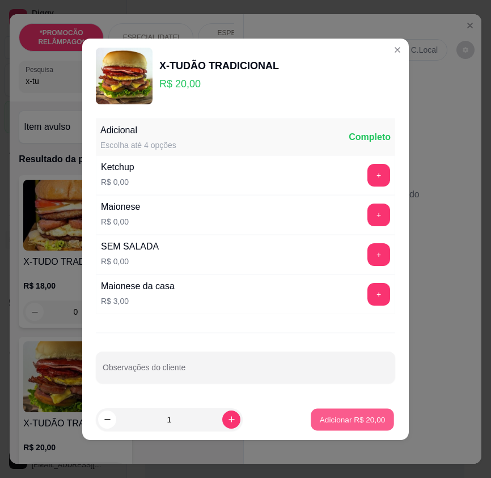
click at [341, 422] on p "Adicionar R$ 20,00" at bounding box center [353, 419] width 66 height 11
type input "1"
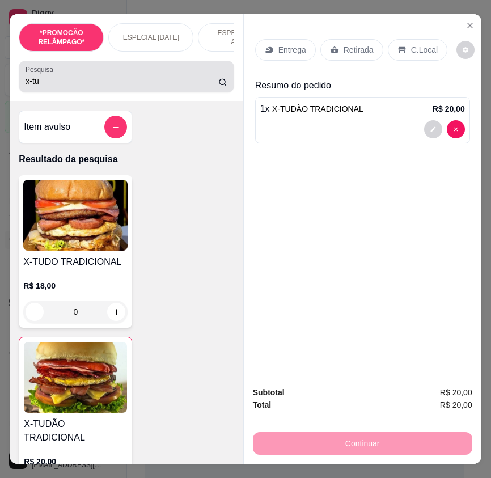
click at [44, 87] on input "x-tu" at bounding box center [121, 80] width 193 height 11
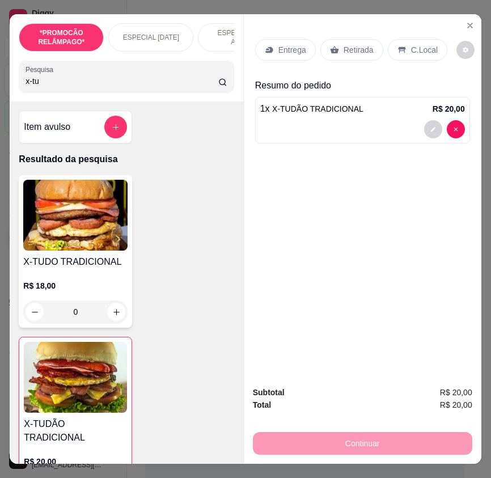
click at [44, 87] on input "x-tu" at bounding box center [121, 80] width 193 height 11
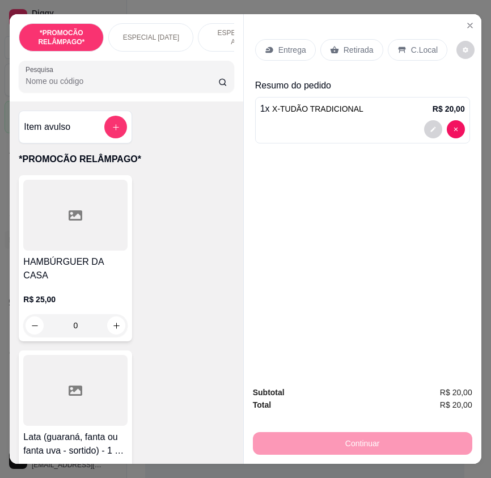
drag, startPoint x: 100, startPoint y: 87, endPoint x: 95, endPoint y: 96, distance: 10.1
click at [97, 87] on input "Pesquisa" at bounding box center [121, 80] width 193 height 11
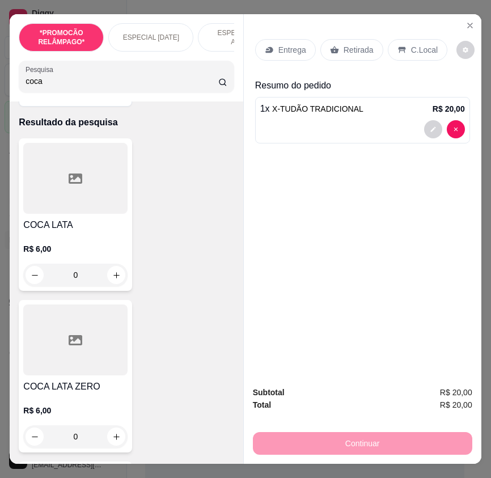
scroll to position [57, 0]
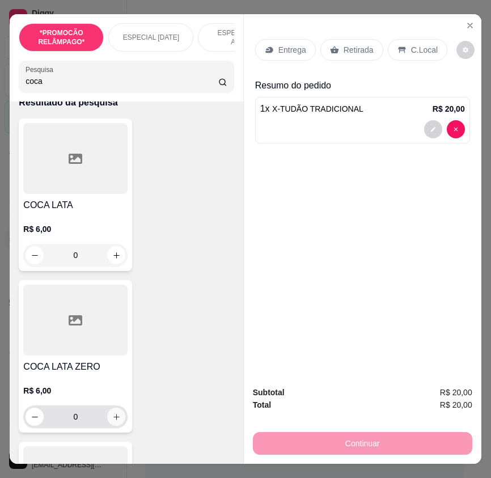
type input "coca"
click at [115, 421] on icon "increase-product-quantity" at bounding box center [116, 416] width 8 height 8
type input "1"
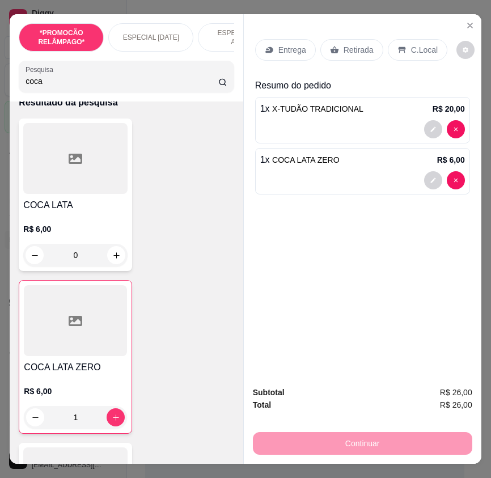
scroll to position [0, 0]
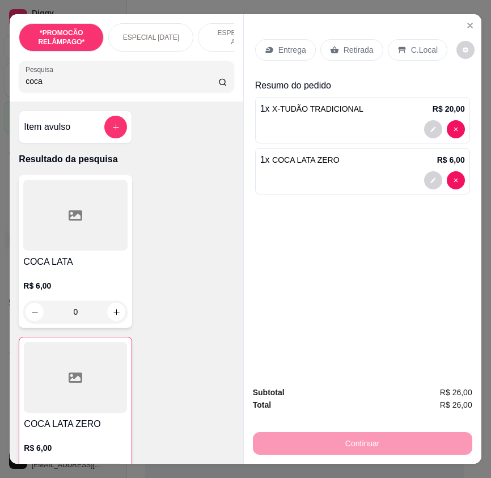
click at [288, 44] on p "Entrega" at bounding box center [292, 49] width 28 height 11
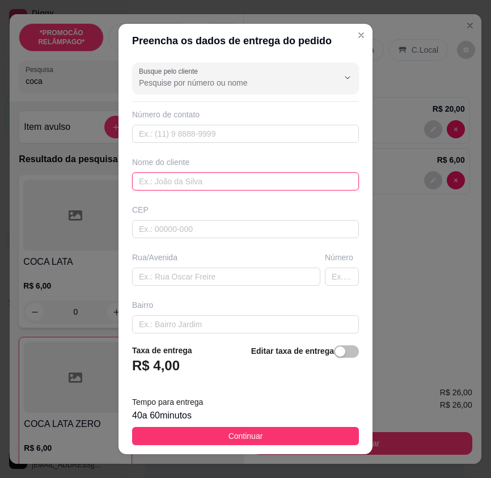
paste input "[PERSON_NAME]"
type input "[PERSON_NAME]"
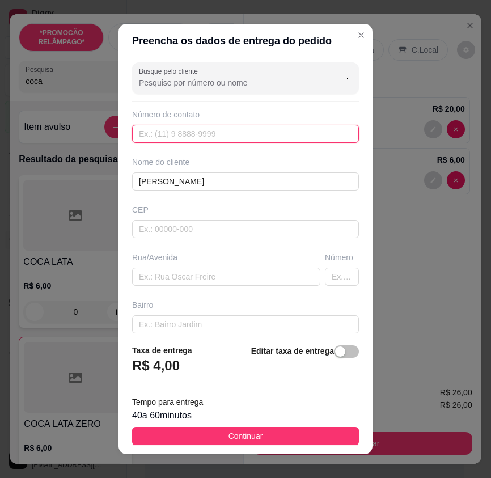
paste input "[PHONE_NUMBER]"
type input "[PHONE_NUMBER]"
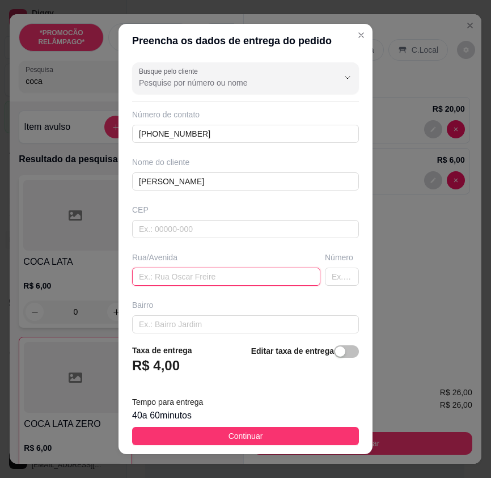
paste input "Rua expedito [PERSON_NAME]"
type input "Rua expedito [PERSON_NAME]"
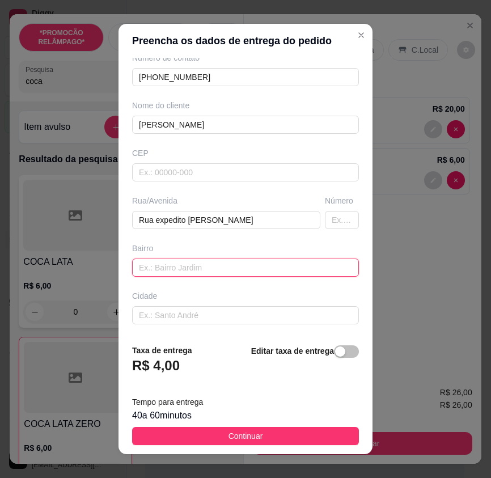
paste input "[PERSON_NAME]"
type input "[PERSON_NAME]"
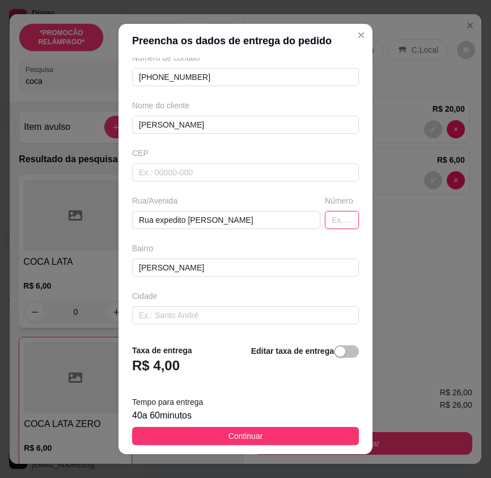
click at [325, 216] on input "text" at bounding box center [342, 220] width 34 height 18
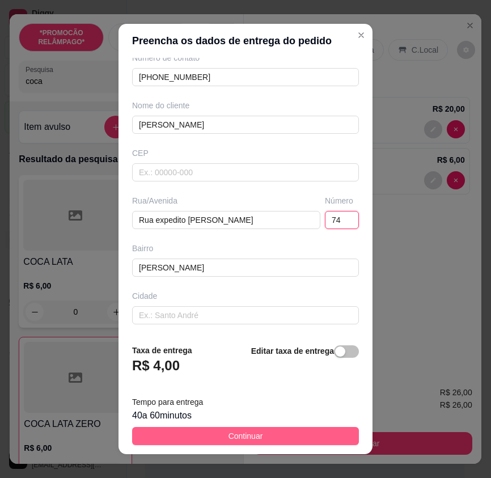
type input "74"
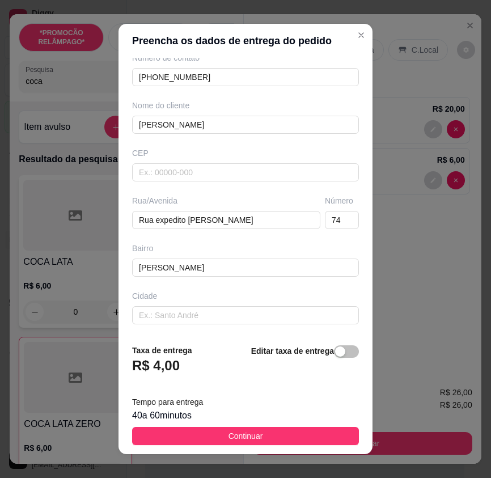
drag, startPoint x: 327, startPoint y: 436, endPoint x: 447, endPoint y: 397, distance: 126.3
click at [327, 436] on button "Continuar" at bounding box center [245, 436] width 227 height 18
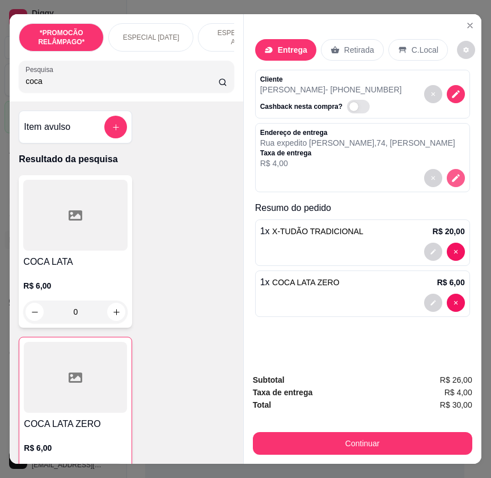
click at [453, 174] on icon "decrease-product-quantity" at bounding box center [455, 178] width 10 height 10
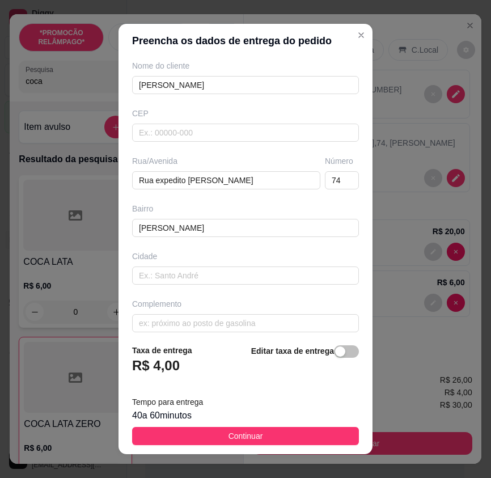
scroll to position [105, 0]
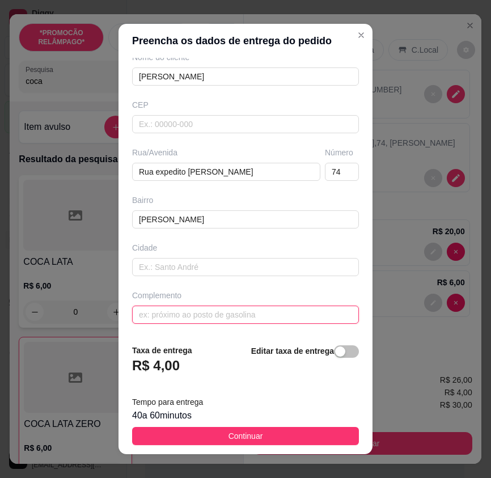
paste input "Na rua do sacolão de Thiago"
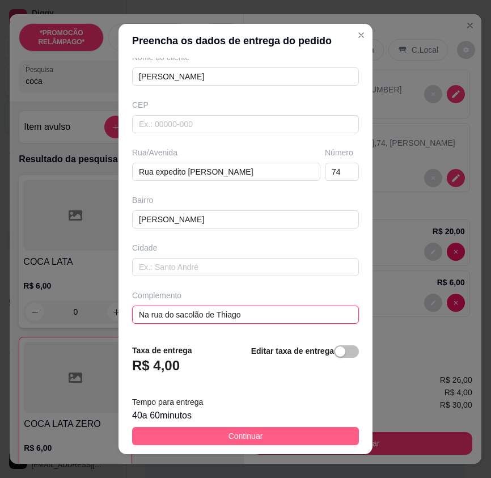
type input "Na rua do sacolão de Thiago"
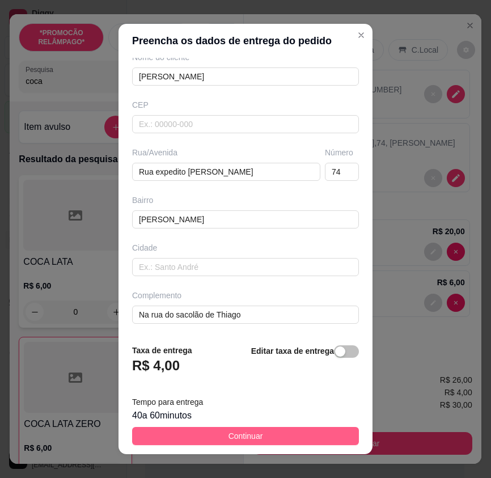
click at [320, 436] on button "Continuar" at bounding box center [245, 436] width 227 height 18
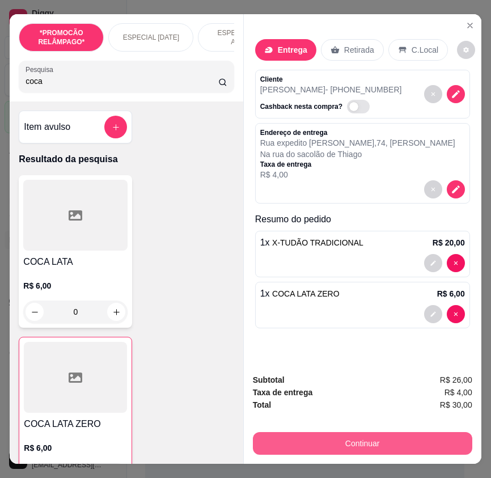
click at [445, 448] on button "Continuar" at bounding box center [362, 443] width 219 height 23
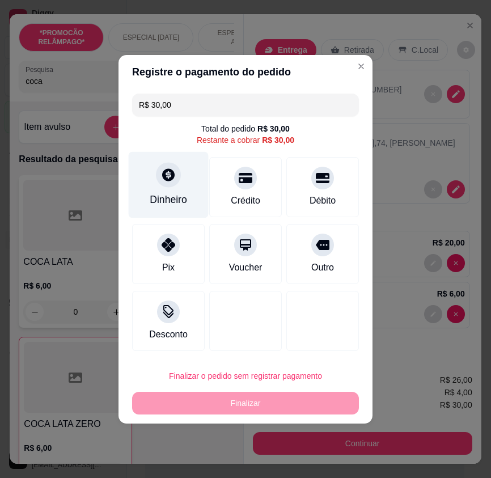
click at [144, 192] on div "Dinheiro" at bounding box center [169, 184] width 80 height 66
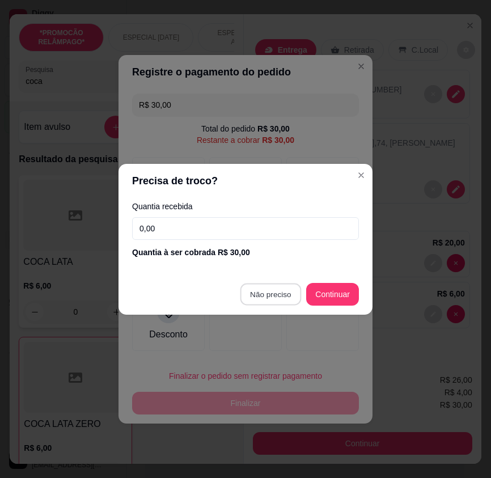
type input "R$ 0,00"
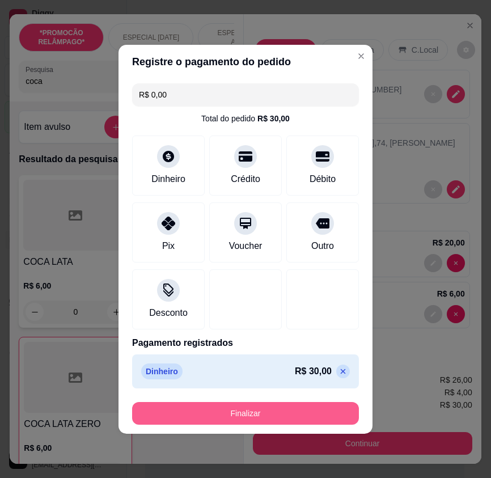
click at [291, 413] on button "Finalizar" at bounding box center [245, 413] width 227 height 23
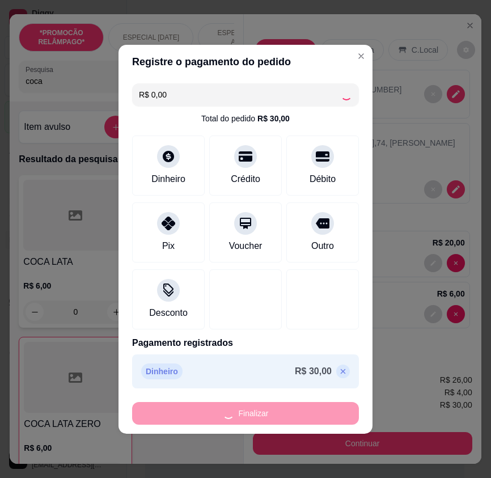
type input "0"
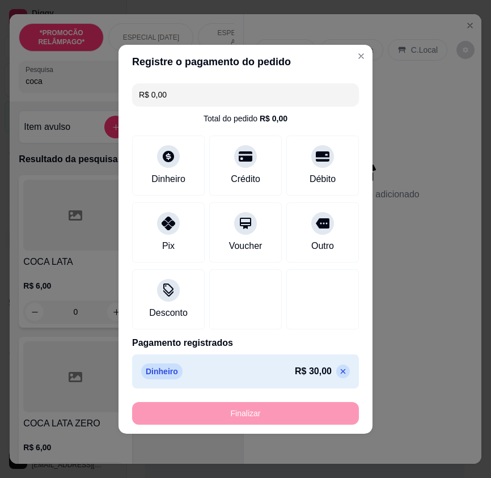
type input "-R$ 30,00"
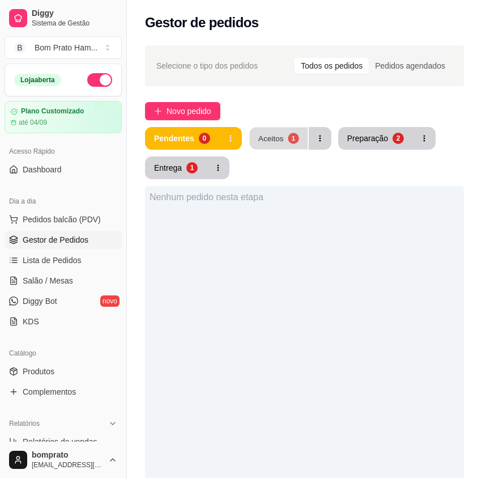
click at [286, 143] on button "Aceitos 1" at bounding box center [278, 138] width 58 height 22
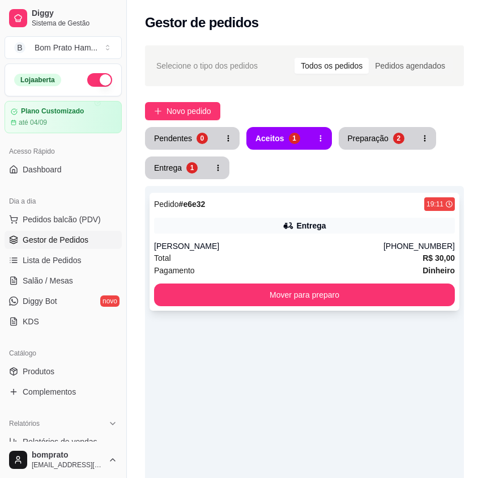
click at [296, 204] on div "Pedido # e6e32 19:11" at bounding box center [304, 204] width 301 height 14
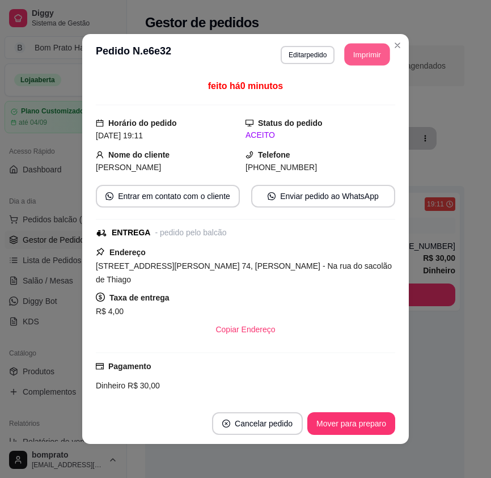
click at [361, 57] on button "Imprimir" at bounding box center [366, 55] width 45 height 22
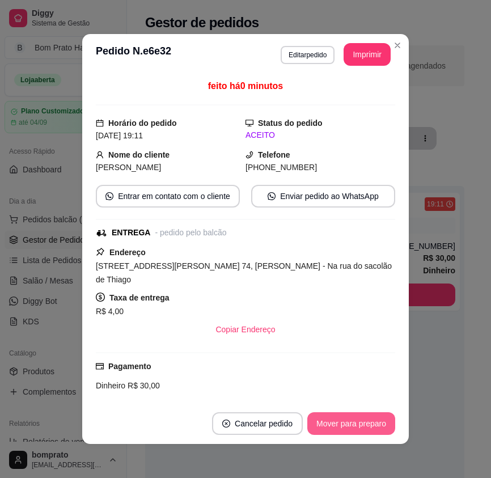
click at [379, 415] on button "Mover para preparo" at bounding box center [351, 423] width 88 height 23
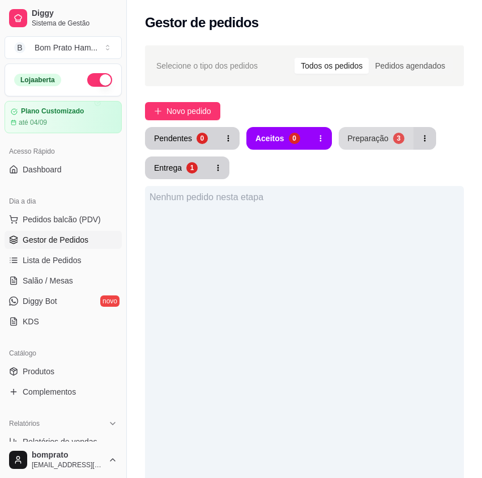
click at [387, 141] on button "Preparação 3" at bounding box center [376, 138] width 75 height 23
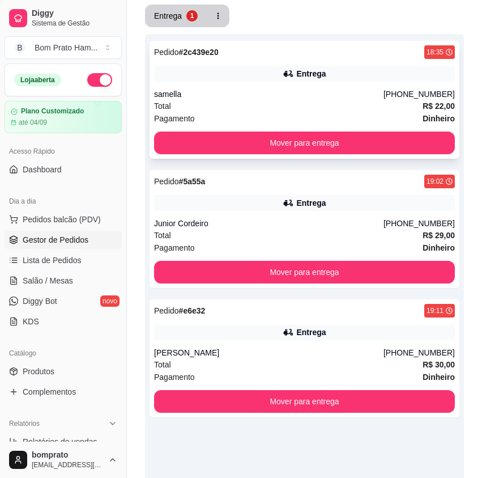
scroll to position [170, 0]
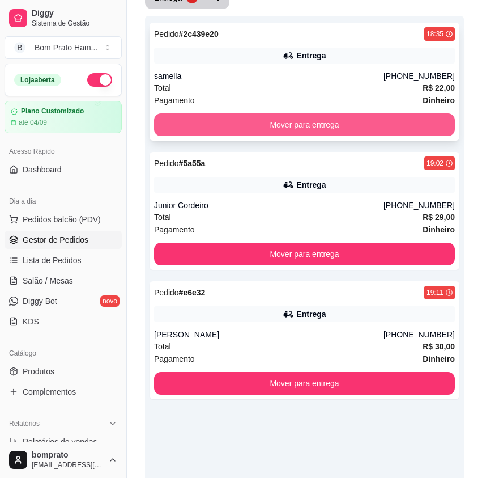
click at [304, 120] on button "Mover para entrega" at bounding box center [304, 124] width 301 height 23
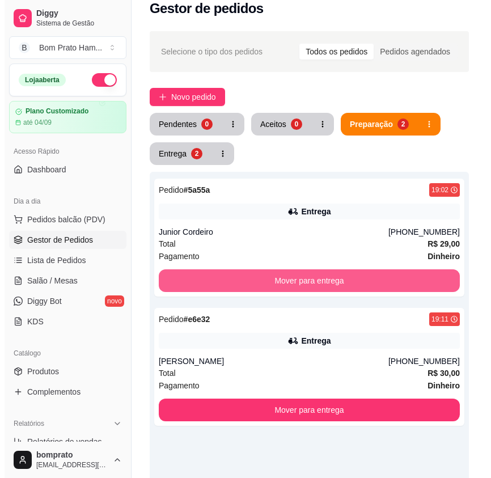
scroll to position [0, 0]
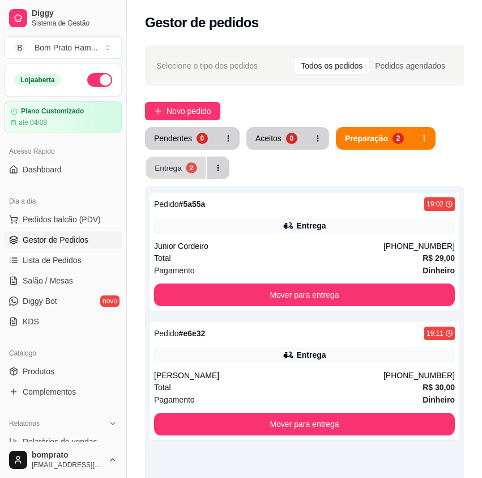
click at [172, 161] on button "Entrega 2" at bounding box center [176, 168] width 60 height 22
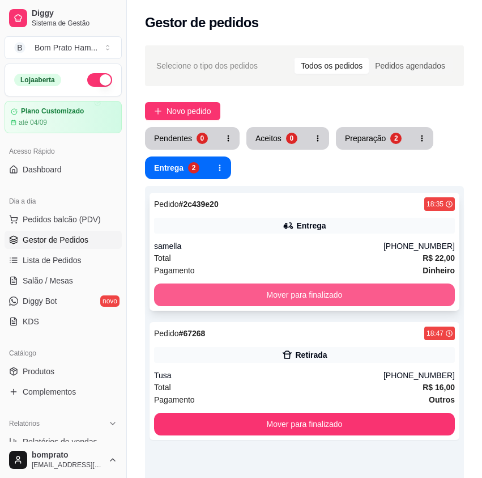
click at [355, 296] on button "Mover para finalizado" at bounding box center [304, 294] width 301 height 23
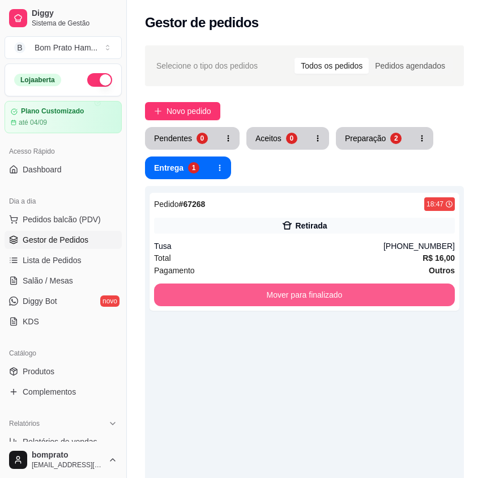
click at [355, 296] on button "Mover para finalizado" at bounding box center [304, 294] width 301 height 23
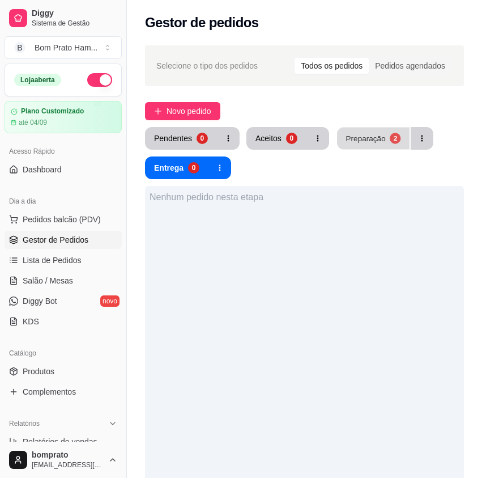
click at [367, 129] on button "Preparação 2" at bounding box center [373, 138] width 73 height 22
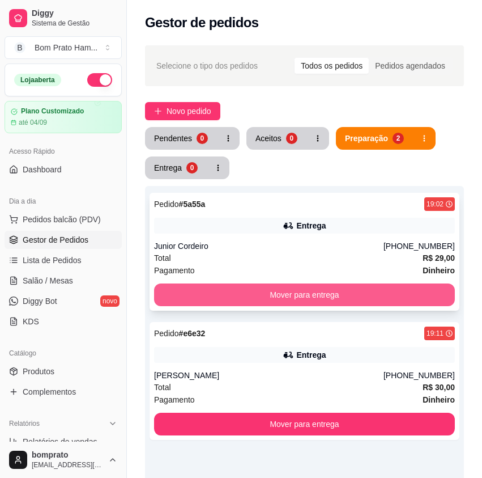
click at [303, 290] on button "Mover para entrega" at bounding box center [304, 294] width 301 height 23
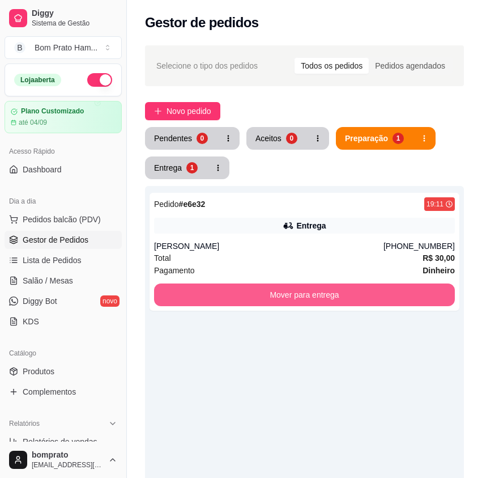
click at [304, 291] on button "Mover para entrega" at bounding box center [304, 294] width 301 height 23
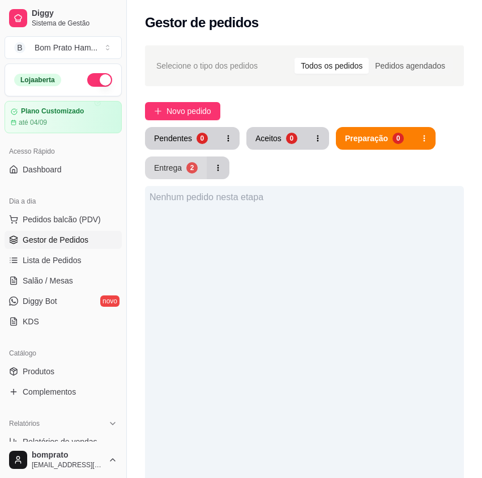
click at [198, 173] on button "Entrega 2" at bounding box center [176, 167] width 62 height 23
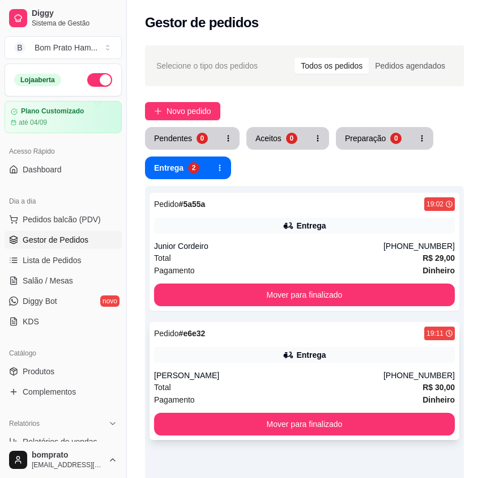
click at [314, 359] on div "Entrega" at bounding box center [310, 354] width 29 height 11
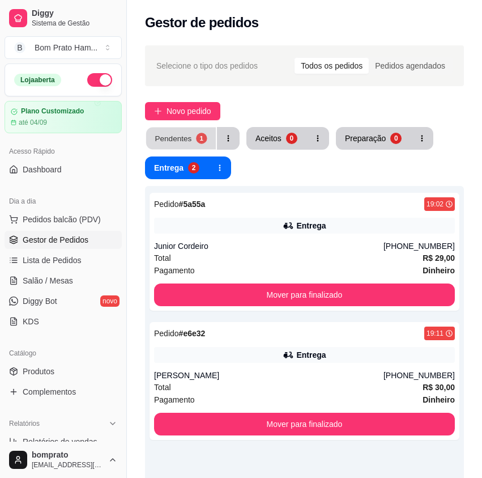
click at [196, 147] on button "Pendentes 1" at bounding box center [181, 138] width 70 height 22
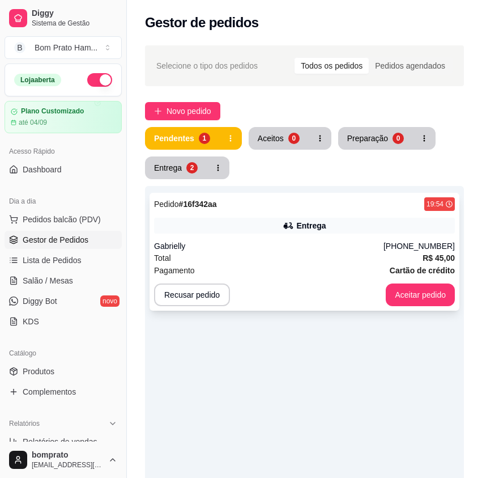
click at [295, 239] on div "Pedido # 16f342aa 19:54 Entrega Gabrielly [PHONE_NUMBER] Total R$ 45,00 Pagamen…" at bounding box center [305, 252] width 310 height 118
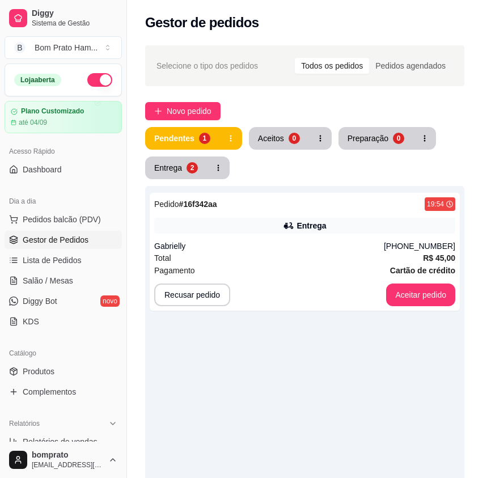
scroll to position [199, 0]
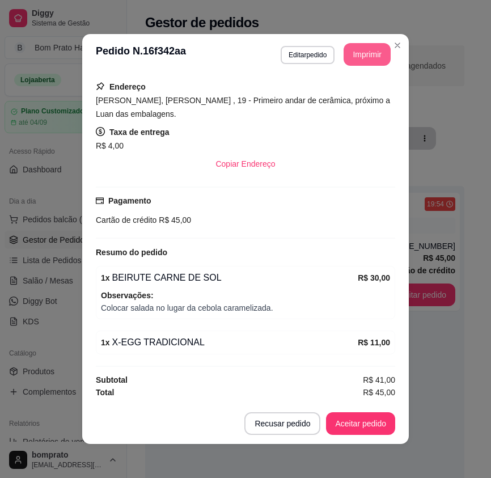
click at [367, 57] on button "Imprimir" at bounding box center [366, 54] width 47 height 23
click at [381, 420] on button "Aceitar pedido" at bounding box center [360, 423] width 69 height 23
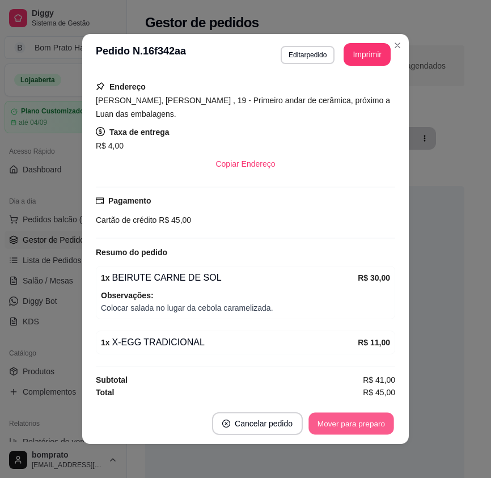
click at [381, 420] on button "Mover para preparo" at bounding box center [350, 423] width 85 height 22
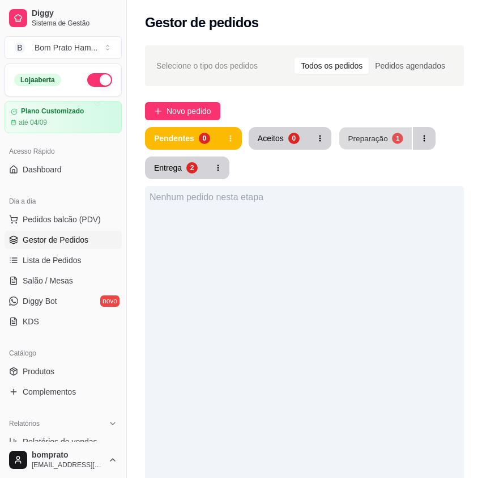
click at [372, 147] on button "Preparação 1" at bounding box center [375, 138] width 73 height 22
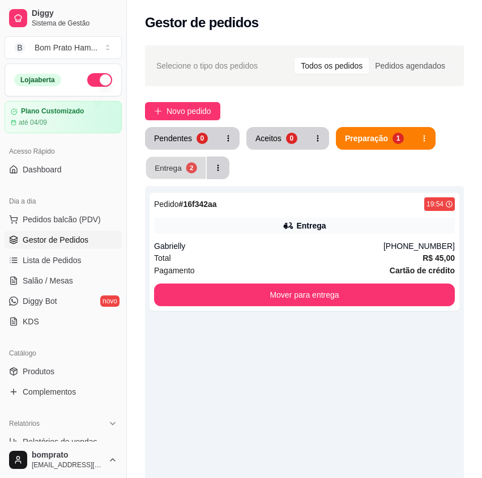
click at [199, 166] on button "Entrega 2" at bounding box center [176, 168] width 60 height 22
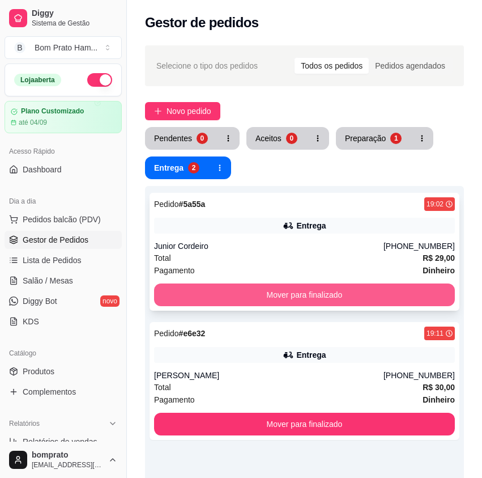
click at [339, 297] on button "Mover para finalizado" at bounding box center [304, 294] width 301 height 23
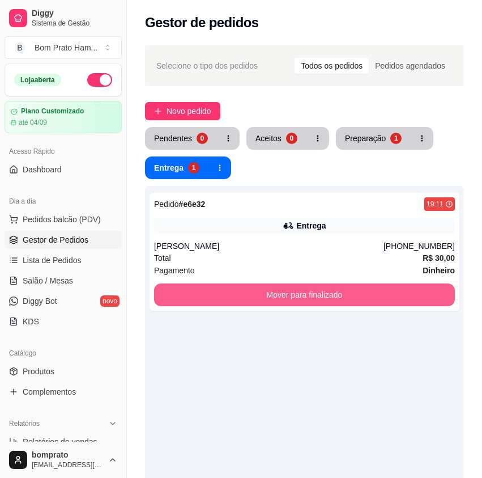
click at [339, 297] on button "Mover para finalizado" at bounding box center [304, 294] width 301 height 23
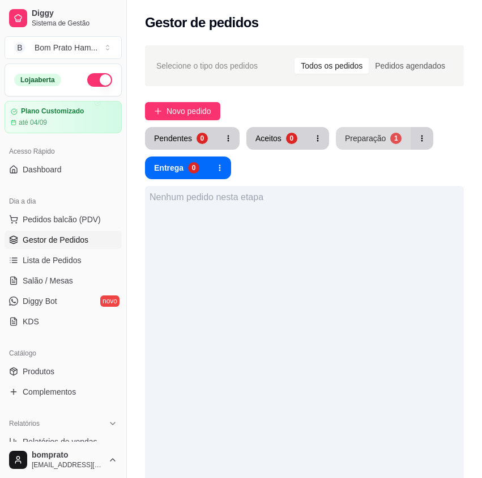
click at [365, 137] on div "Preparação" at bounding box center [365, 138] width 41 height 11
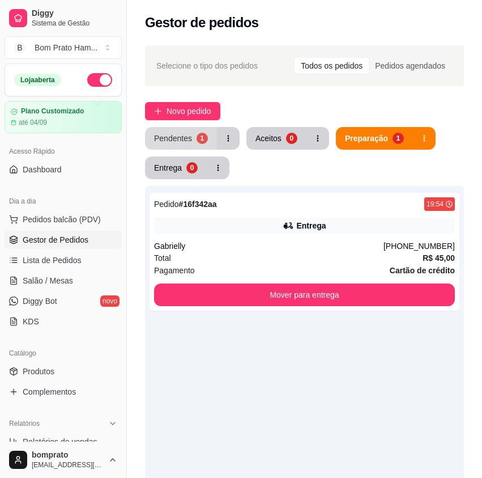
click at [149, 137] on button "Pendentes 1" at bounding box center [181, 138] width 72 height 23
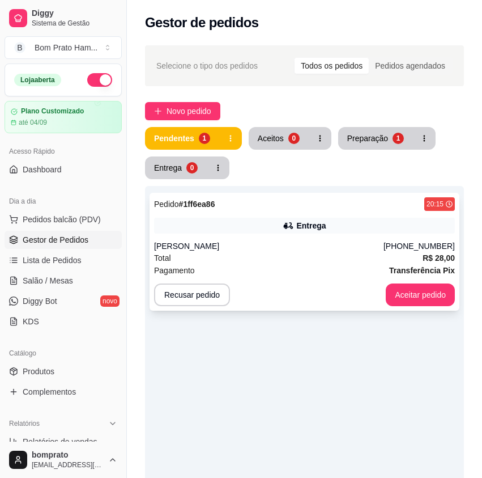
click at [299, 273] on div "Pagamento Transferência Pix" at bounding box center [304, 270] width 301 height 12
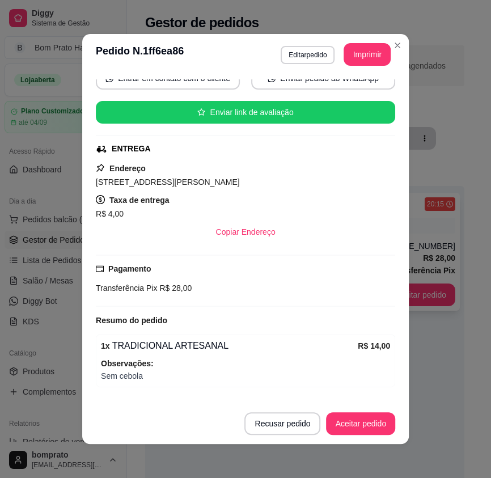
scroll to position [215, 0]
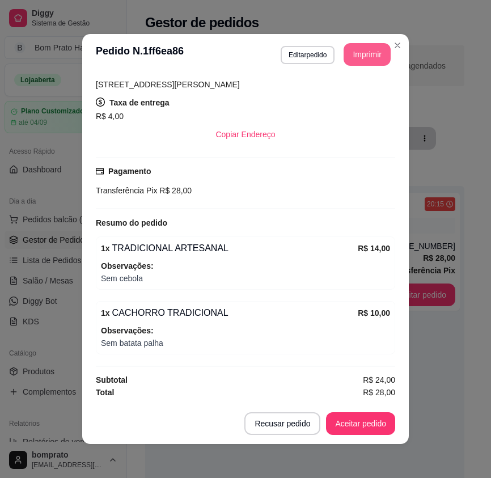
click at [370, 52] on button "Imprimir" at bounding box center [366, 54] width 47 height 23
click at [364, 421] on button "Aceitar pedido" at bounding box center [360, 423] width 67 height 22
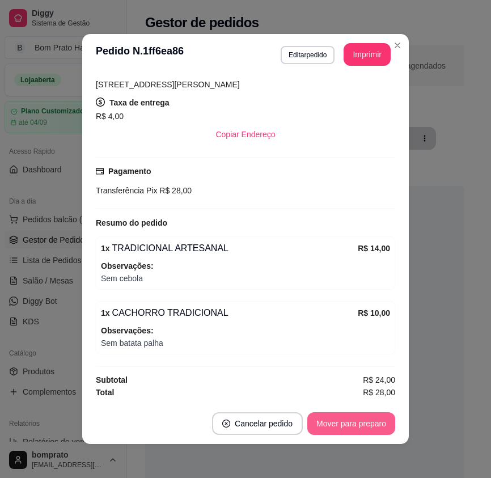
click at [364, 421] on button "Mover para preparo" at bounding box center [351, 423] width 88 height 23
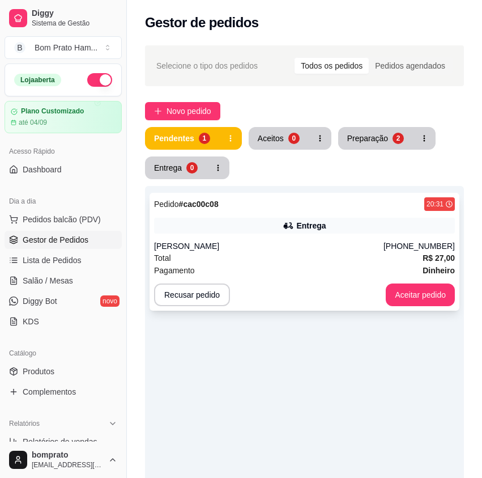
click at [282, 237] on div "Pedido # cac00c08 20:31 [PERSON_NAME] [PHONE_NUMBER] Total R$ 27,00 Pagamento D…" at bounding box center [305, 252] width 310 height 118
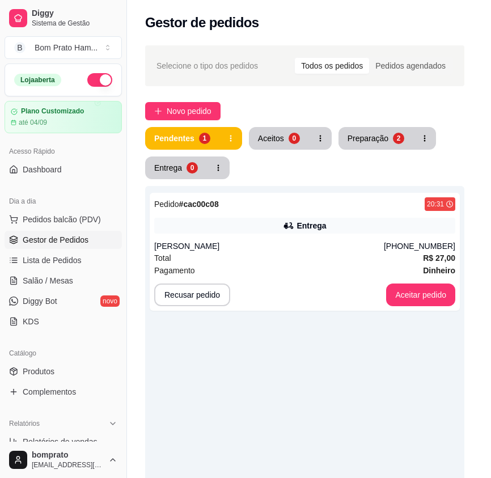
scroll to position [208, 0]
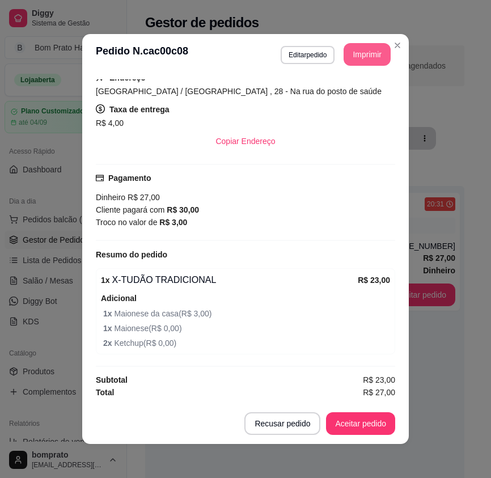
click at [372, 51] on button "Imprimir" at bounding box center [366, 54] width 47 height 23
click at [385, 422] on button "Aceitar pedido" at bounding box center [360, 423] width 69 height 23
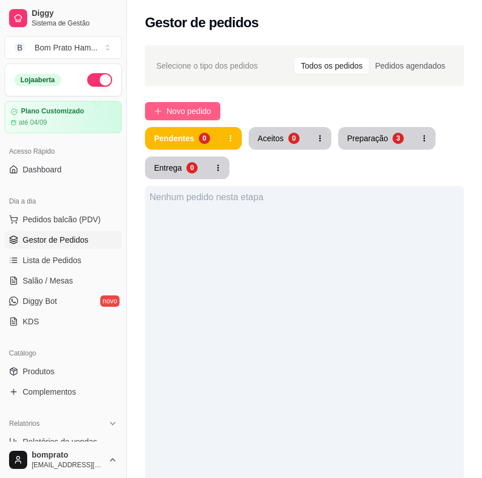
click at [190, 119] on button "Novo pedido" at bounding box center [182, 111] width 75 height 18
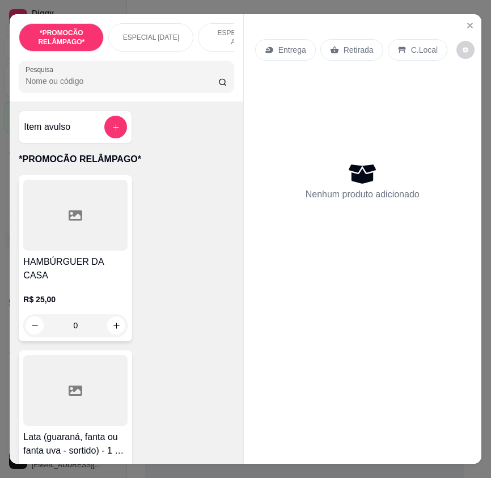
click at [75, 87] on input "Pesquisa" at bounding box center [121, 80] width 193 height 11
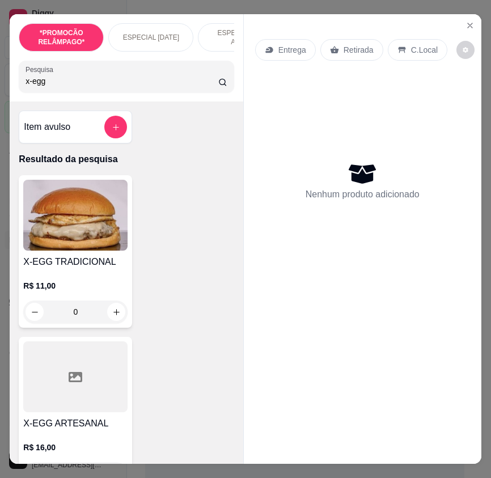
type input "x-egg"
click at [122, 269] on h4 "X-EGG TRADICIONAL" at bounding box center [75, 262] width 104 height 14
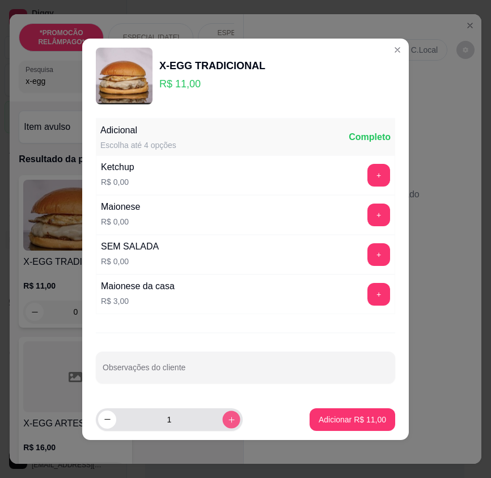
click at [227, 418] on icon "increase-product-quantity" at bounding box center [231, 419] width 8 height 8
type input "2"
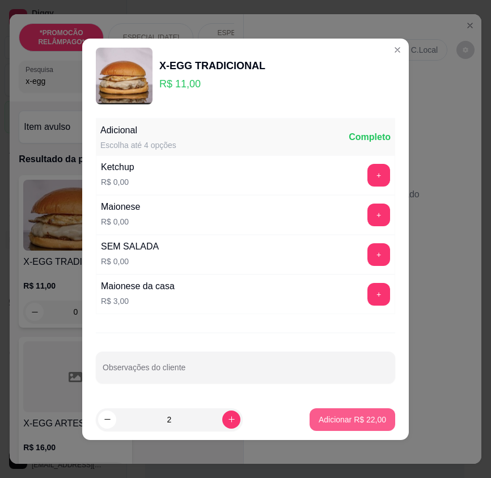
click at [352, 419] on p "Adicionar R$ 22,00" at bounding box center [351, 419] width 67 height 11
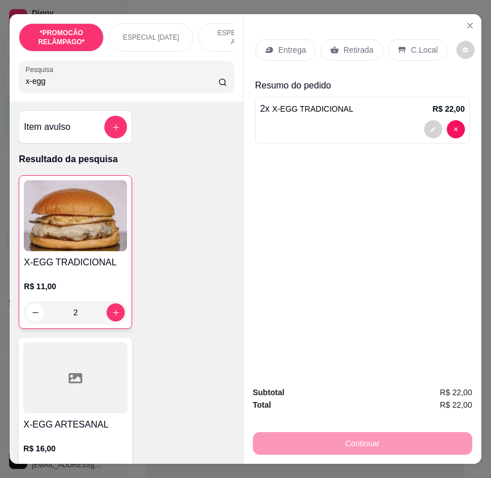
type input "2"
click at [278, 44] on p "Entrega" at bounding box center [292, 49] width 28 height 11
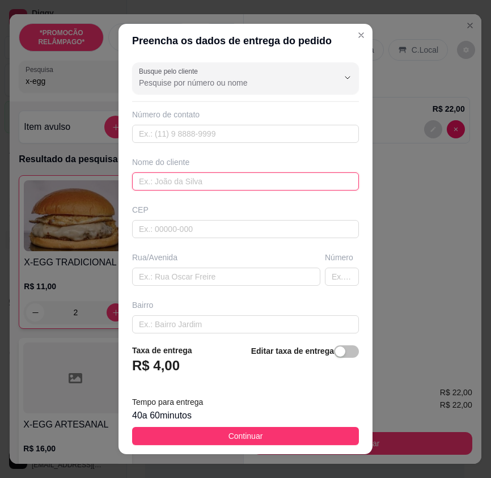
paste input "Brito Motors"
type input "Brito Motors"
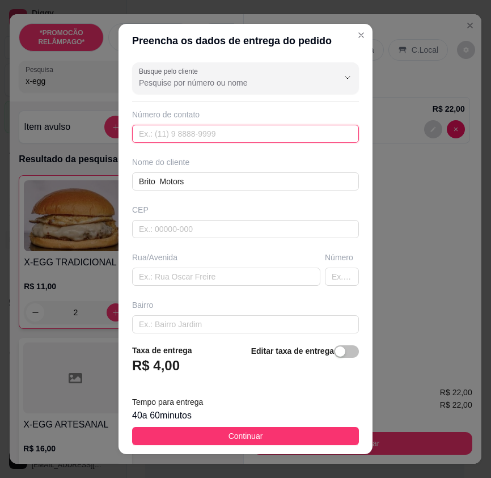
paste input "[PHONE_NUMBER]"
type input "[PHONE_NUMBER]"
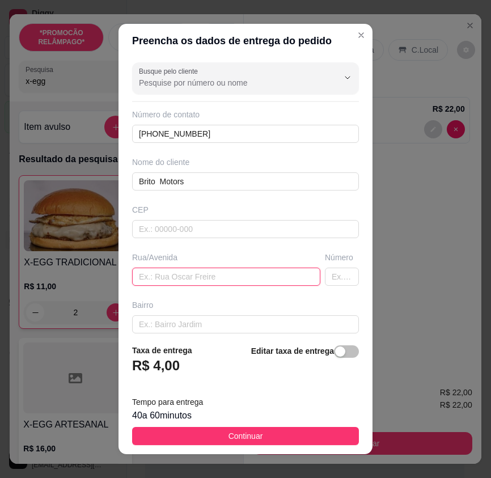
paste input "[GEOGRAPHIC_DATA] casa 3 Rua j"
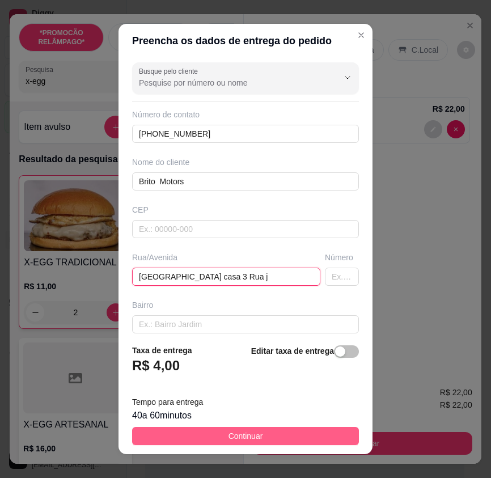
type input "[GEOGRAPHIC_DATA] casa 3 Rua j"
drag, startPoint x: 313, startPoint y: 440, endPoint x: 484, endPoint y: 439, distance: 171.1
click at [314, 440] on button "Continuar" at bounding box center [245, 436] width 227 height 18
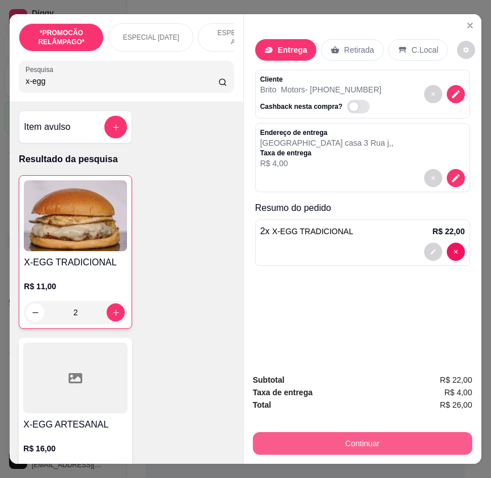
click at [391, 438] on button "Continuar" at bounding box center [362, 443] width 219 height 23
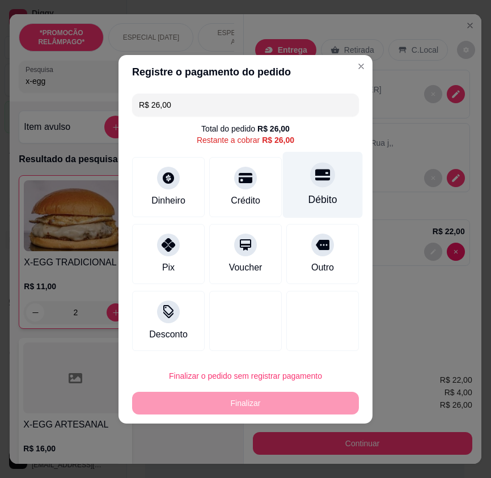
click at [310, 185] on div at bounding box center [322, 174] width 25 height 25
type input "R$ 0,00"
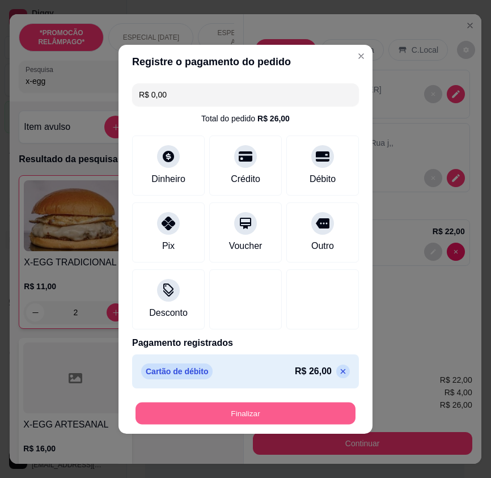
click at [319, 407] on button "Finalizar" at bounding box center [245, 413] width 220 height 22
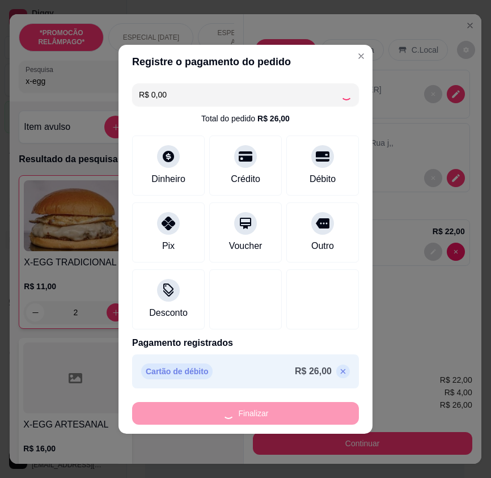
type input "0"
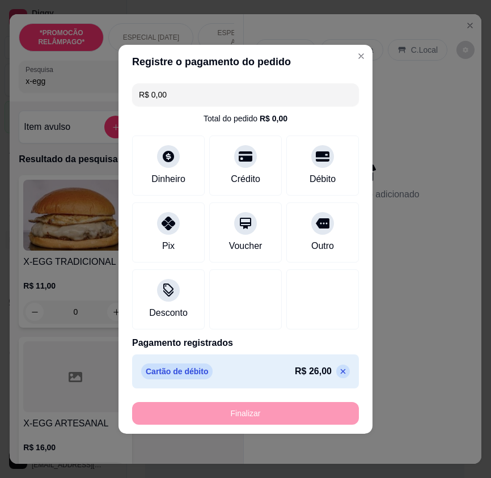
type input "-R$ 26,00"
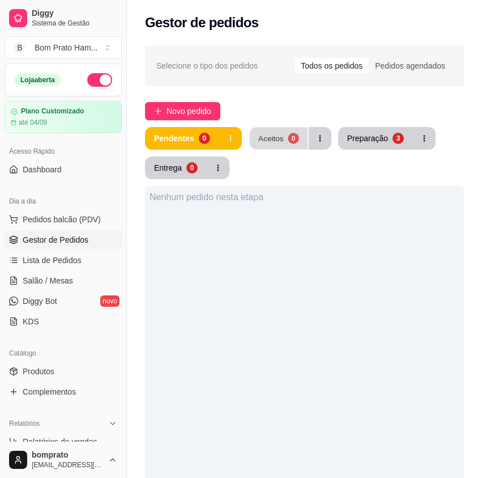
click at [280, 141] on div "Aceitos" at bounding box center [270, 138] width 25 height 11
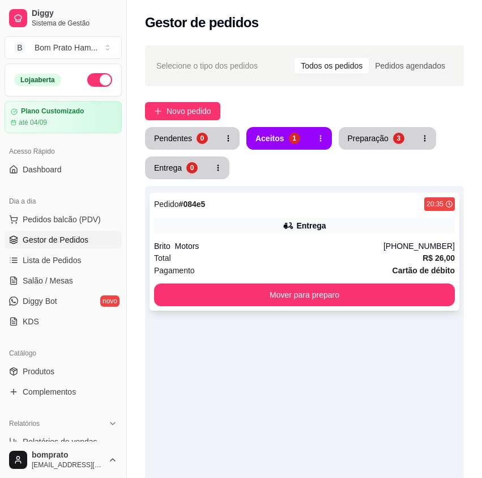
click at [314, 233] on div "Pedido # 084e5 20:35 Entrega Brito Motors [PHONE_NUMBER] Total R$ 26,00 Pagamen…" at bounding box center [305, 252] width 310 height 118
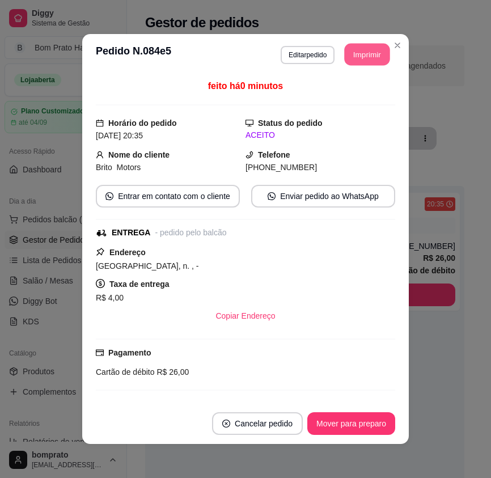
click at [365, 56] on button "Imprimir" at bounding box center [366, 55] width 45 height 22
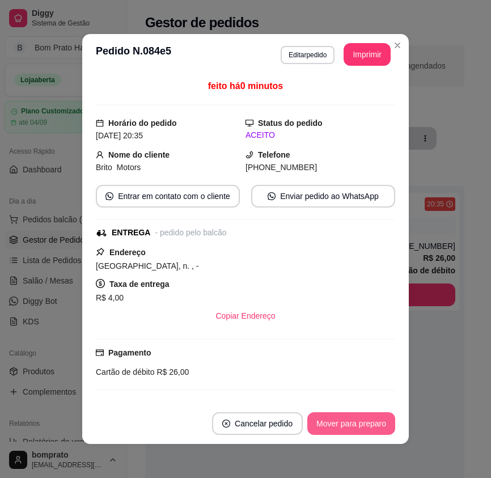
click at [373, 420] on button "Mover para preparo" at bounding box center [351, 423] width 88 height 23
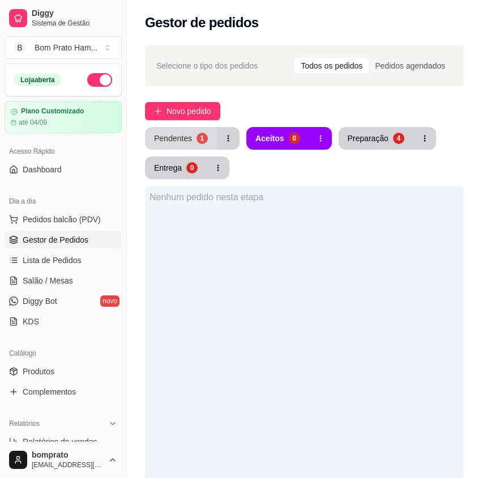
click at [186, 130] on button "Pendentes 1" at bounding box center [181, 138] width 72 height 23
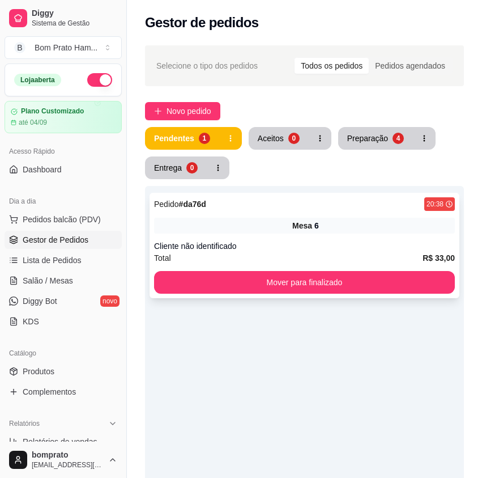
click at [343, 239] on div "Pedido # da76d 20:38 Mesa 6 Cliente não identificado Total R$ 33,00 Mover para …" at bounding box center [305, 245] width 310 height 105
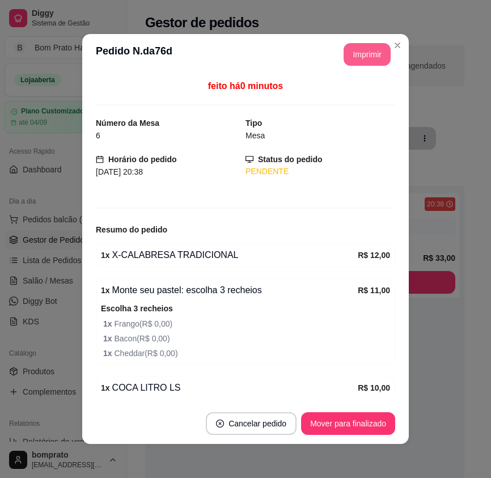
click at [367, 59] on button "Imprimir" at bounding box center [366, 54] width 47 height 23
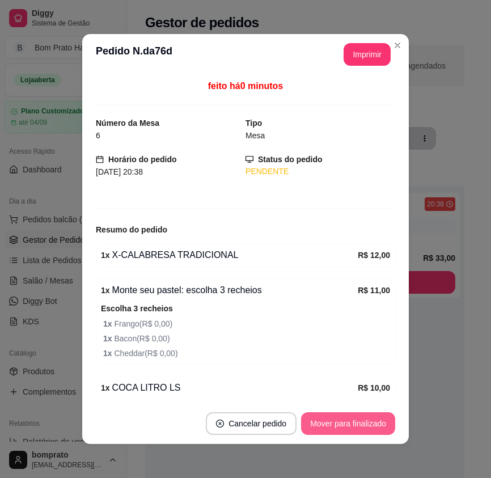
click at [375, 423] on button "Mover para finalizado" at bounding box center [348, 423] width 94 height 23
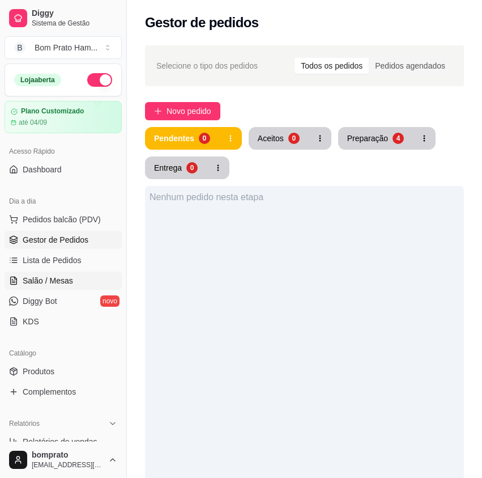
click at [82, 282] on link "Salão / Mesas" at bounding box center [63, 280] width 117 height 18
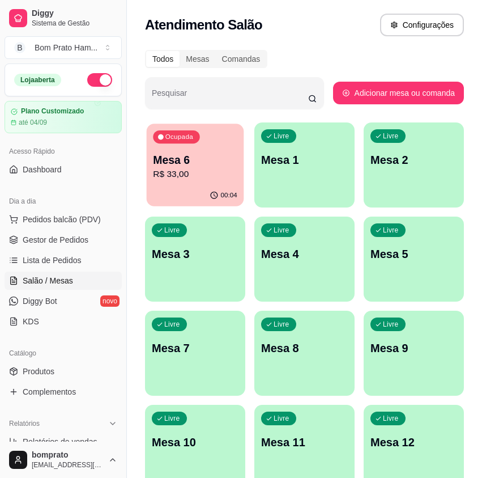
click at [159, 156] on p "Mesa 6" at bounding box center [195, 159] width 84 height 15
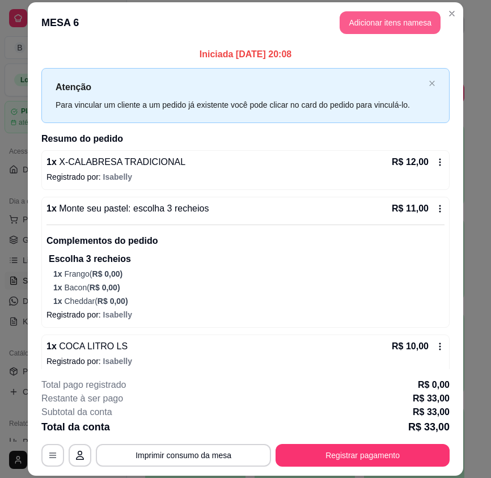
click at [374, 28] on button "Adicionar itens na mesa" at bounding box center [389, 22] width 101 height 23
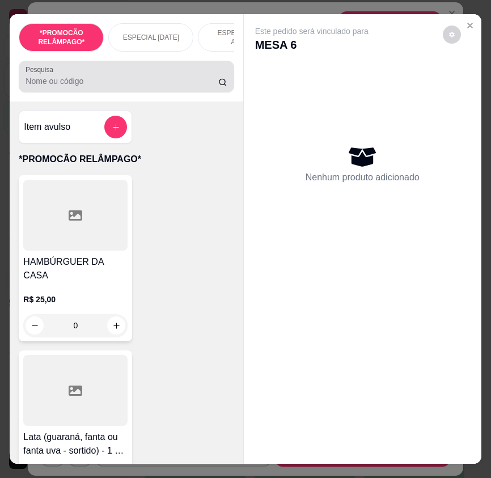
click at [120, 87] on input "Pesquisa" at bounding box center [121, 80] width 193 height 11
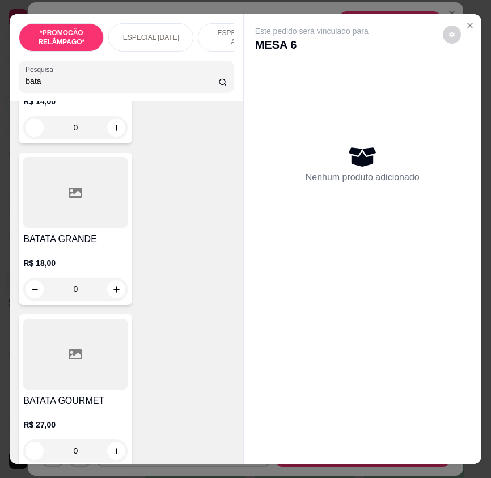
scroll to position [906, 0]
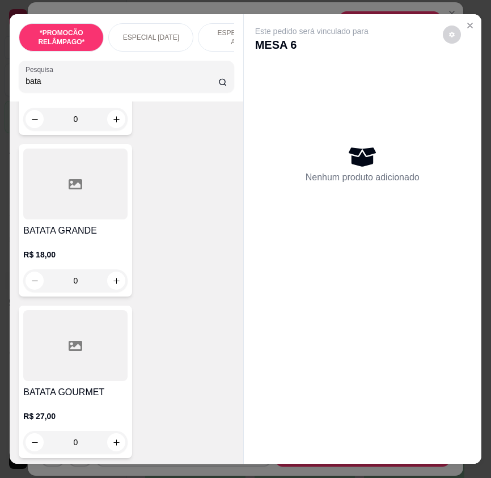
type input "bata"
click at [116, 443] on div "0" at bounding box center [75, 442] width 104 height 23
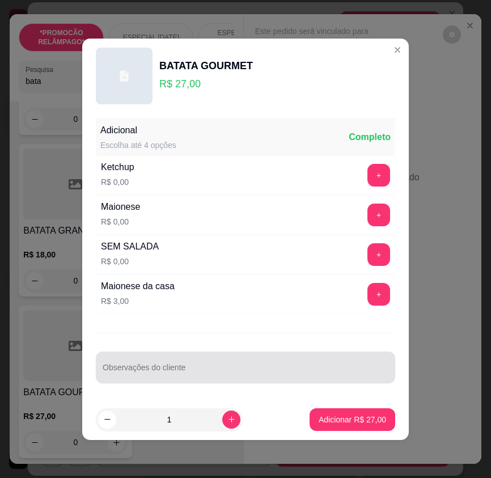
click at [192, 368] on input "Observações do cliente" at bounding box center [246, 371] width 286 height 11
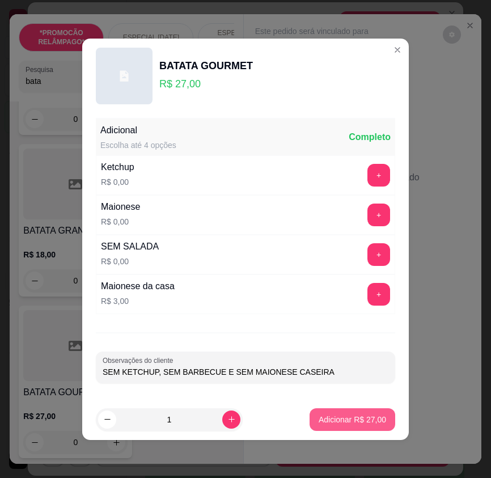
type input "SEM KETCHUP, SEM BARBECUE E SEM MAIONESE CASEIRA"
click at [361, 415] on p "Adicionar R$ 27,00" at bounding box center [351, 419] width 67 height 11
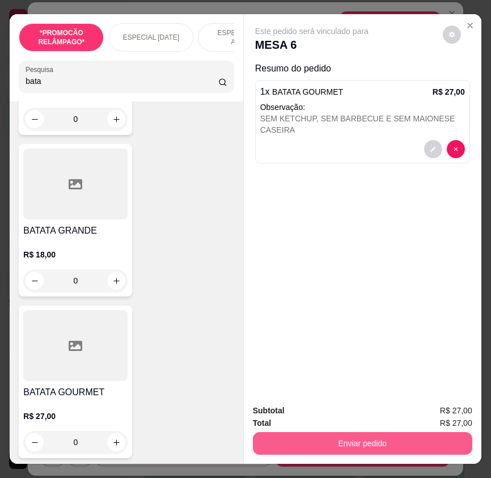
click at [395, 436] on button "Enviar pedido" at bounding box center [362, 443] width 219 height 23
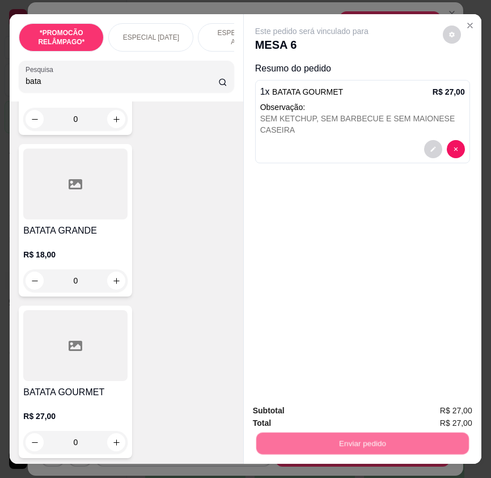
click at [366, 410] on button "Não registrar e enviar pedido" at bounding box center [324, 411] width 118 height 22
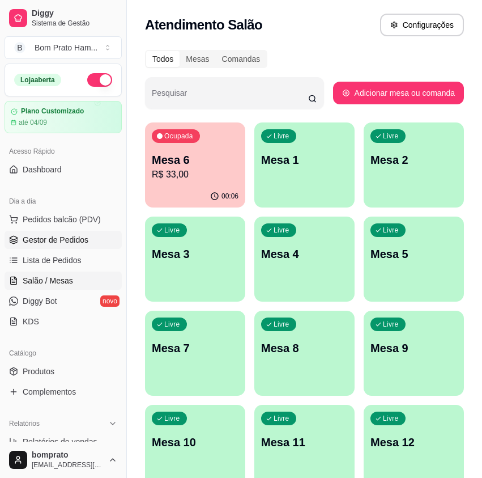
click at [100, 248] on link "Gestor de Pedidos" at bounding box center [63, 240] width 117 height 18
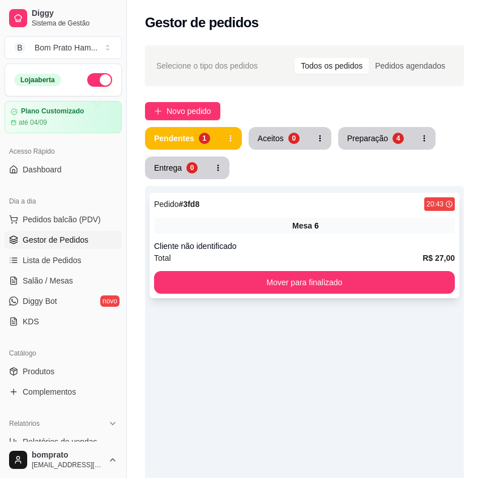
click at [289, 228] on div "Mesa 6" at bounding box center [304, 226] width 301 height 16
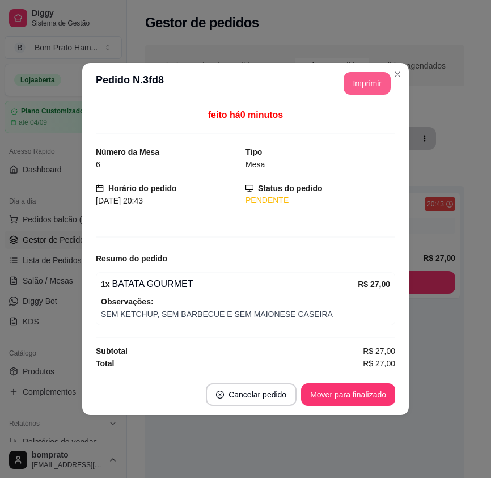
click at [348, 88] on button "Imprimir" at bounding box center [366, 83] width 47 height 23
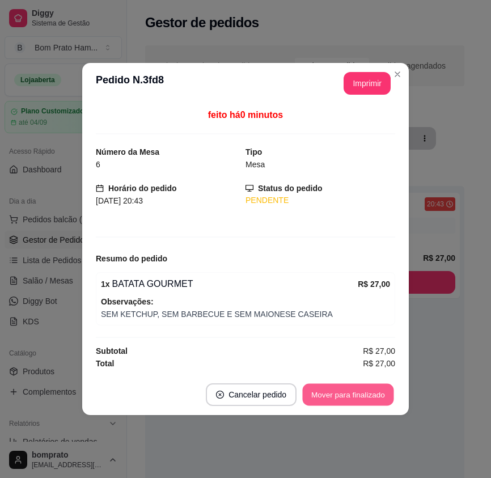
click at [376, 392] on button "Mover para finalizado" at bounding box center [348, 395] width 91 height 22
click at [406, 366] on div "feito há 0 minutos Número da Mesa 6 Tipo Mesa Horário do pedido [DATE] 20:43 St…" at bounding box center [245, 239] width 326 height 270
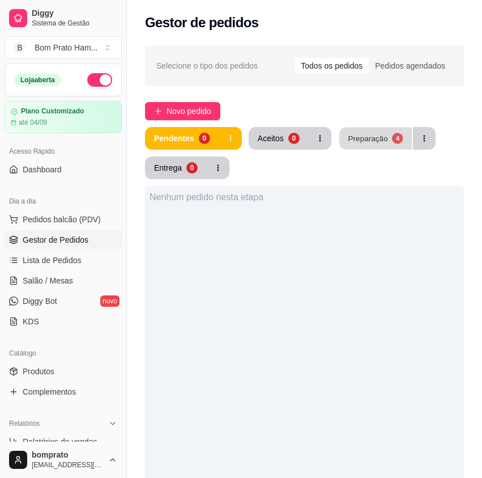
click at [380, 135] on div "Preparação" at bounding box center [368, 138] width 40 height 11
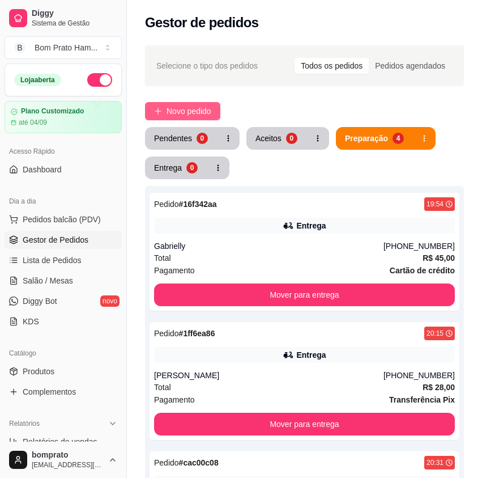
click at [218, 110] on button "Novo pedido" at bounding box center [182, 111] width 75 height 18
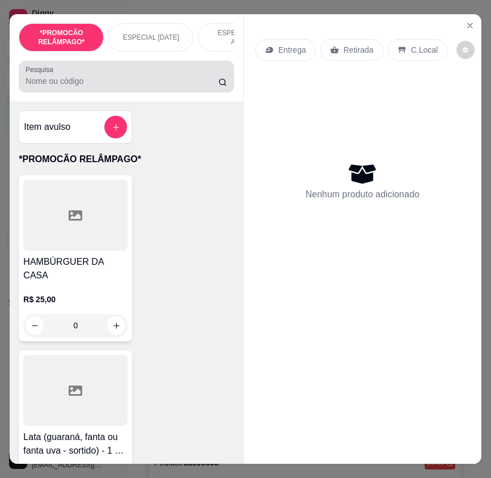
click at [141, 81] on input "Pesquisa" at bounding box center [121, 80] width 193 height 11
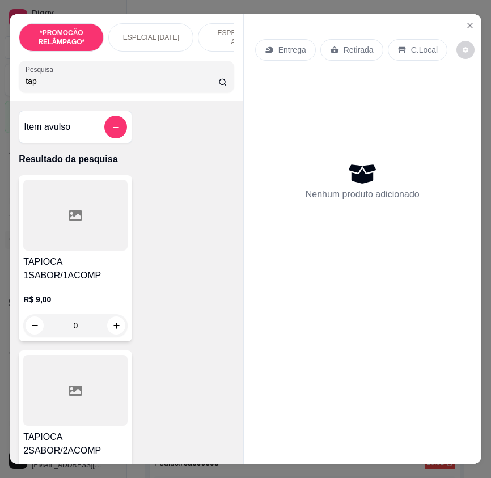
type input "tap"
click at [103, 396] on div at bounding box center [75, 390] width 104 height 71
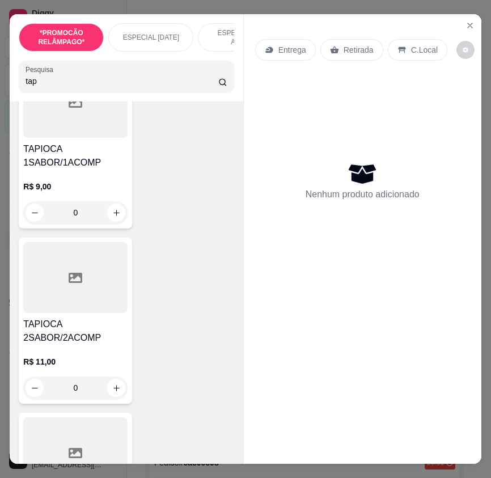
scroll to position [113, 0]
click at [91, 437] on div at bounding box center [75, 451] width 104 height 71
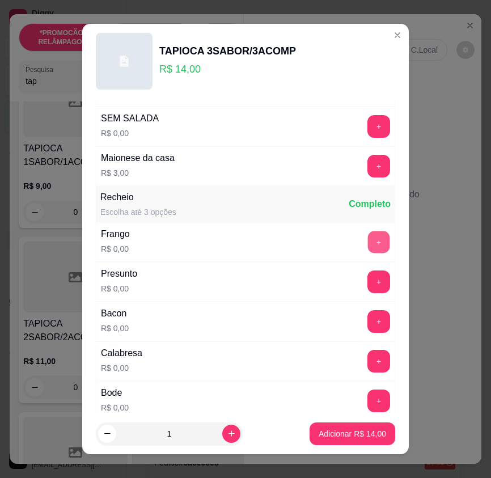
click at [368, 235] on button "+" at bounding box center [379, 242] width 22 height 22
click at [368, 279] on button "+" at bounding box center [379, 282] width 22 height 22
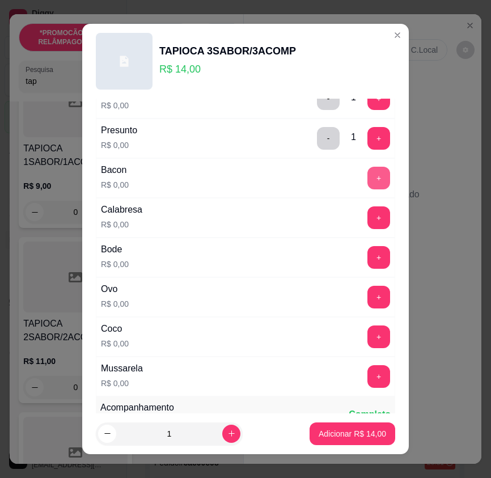
scroll to position [283, 0]
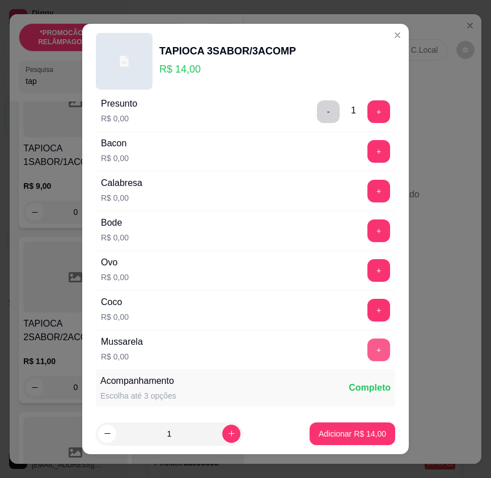
click at [367, 351] on button "+" at bounding box center [378, 349] width 23 height 23
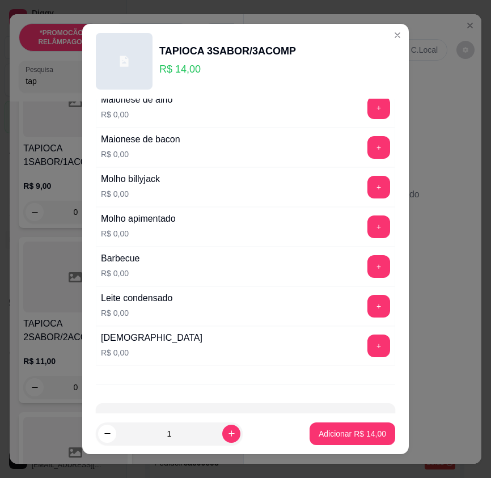
scroll to position [757, 0]
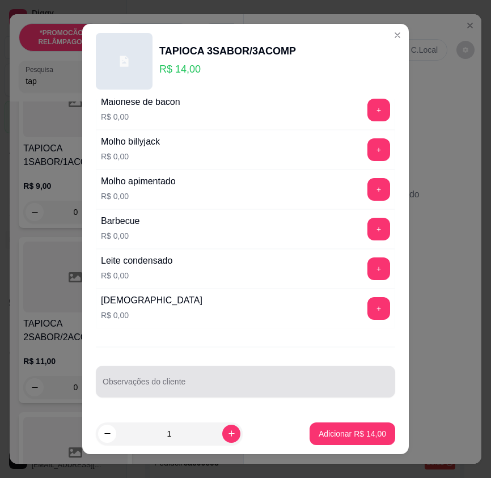
click at [185, 385] on input "Observações do cliente" at bounding box center [246, 385] width 286 height 11
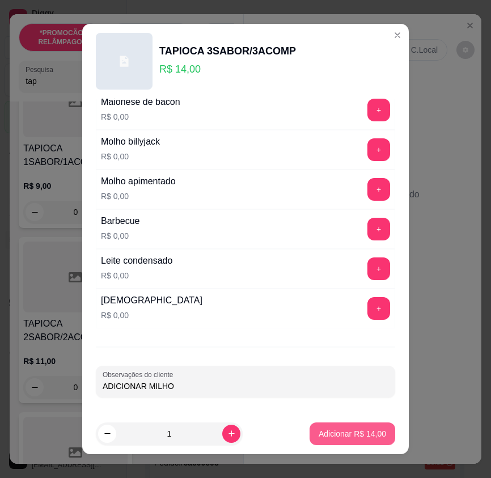
type input "ADICIONAR MILHO"
click at [362, 439] on button "Adicionar R$ 14,00" at bounding box center [351, 433] width 83 height 22
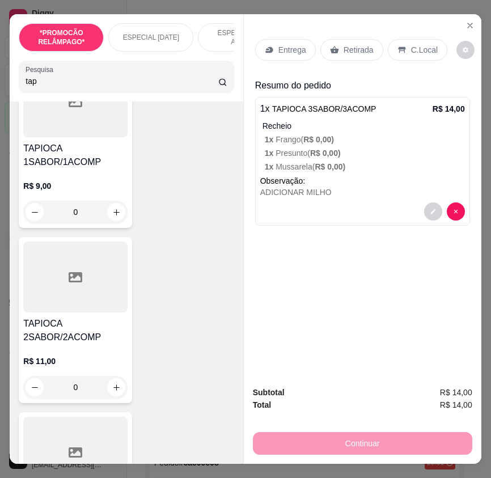
click at [403, 50] on div "C.Local" at bounding box center [417, 50] width 59 height 22
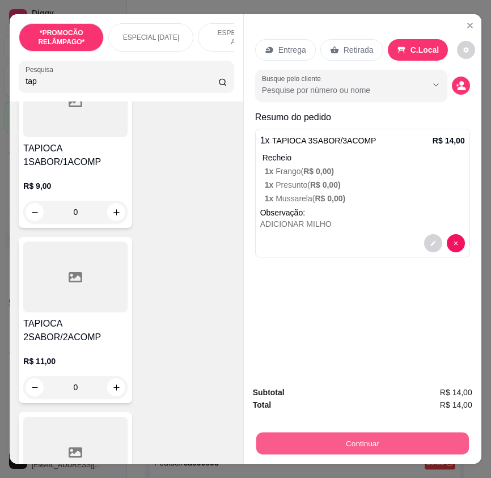
click at [408, 433] on button "Continuar" at bounding box center [362, 443] width 212 height 22
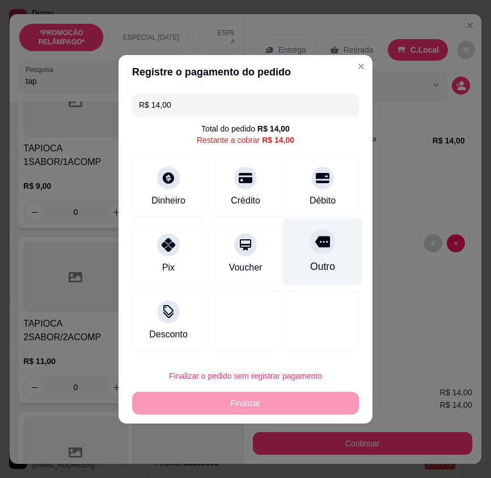
click at [318, 277] on div "Outro" at bounding box center [323, 251] width 80 height 66
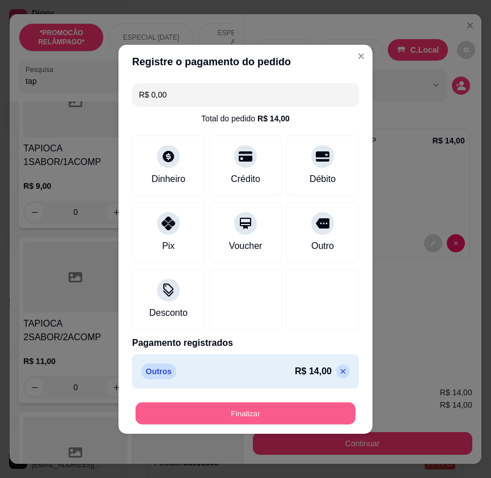
click at [326, 405] on button "Finalizar" at bounding box center [245, 413] width 220 height 22
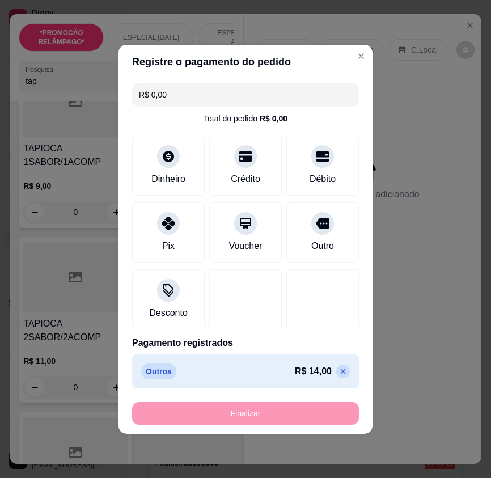
type input "-R$ 14,00"
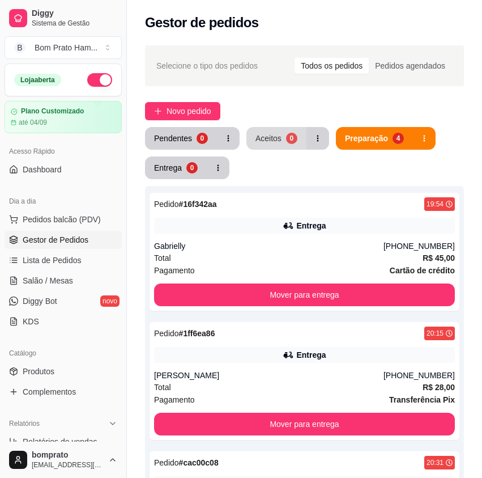
click at [274, 146] on button "Aceitos 0" at bounding box center [276, 138] width 60 height 23
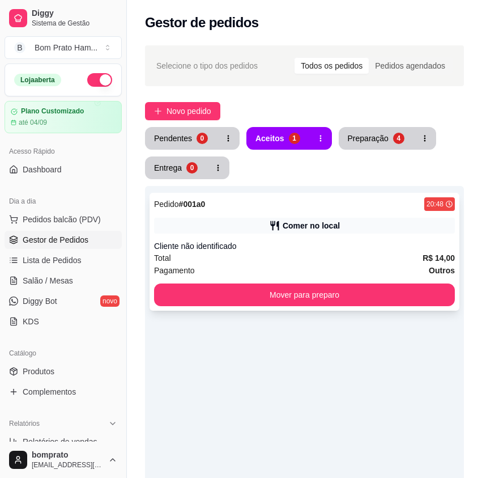
click at [314, 239] on div "Pedido # 001a0 20:48 Comer no local Cliente não identificado Total R$ 14,00 Pag…" at bounding box center [305, 252] width 310 height 118
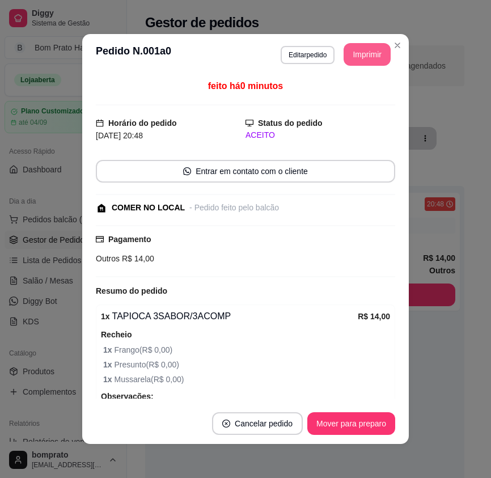
click at [366, 63] on button "Imprimir" at bounding box center [366, 54] width 47 height 23
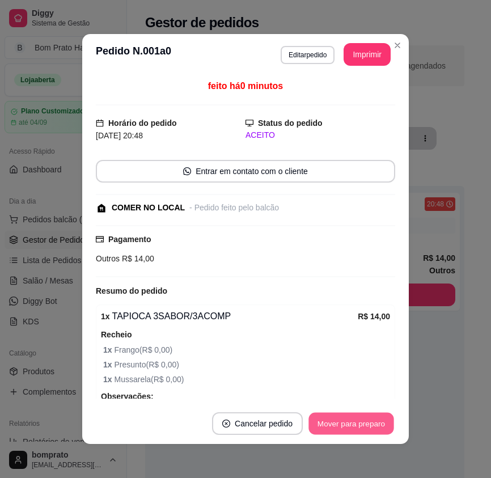
click at [381, 422] on button "Mover para preparo" at bounding box center [350, 423] width 85 height 22
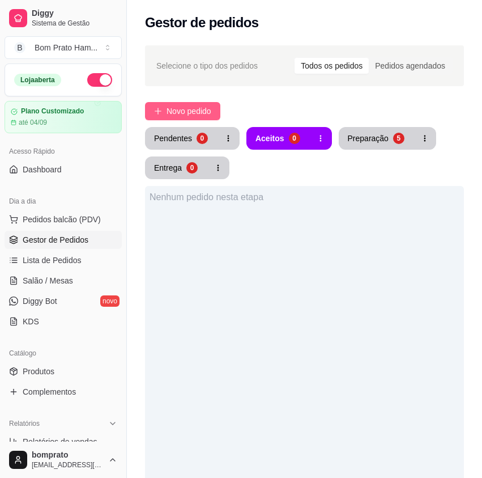
click at [216, 112] on button "Novo pedido" at bounding box center [182, 111] width 75 height 18
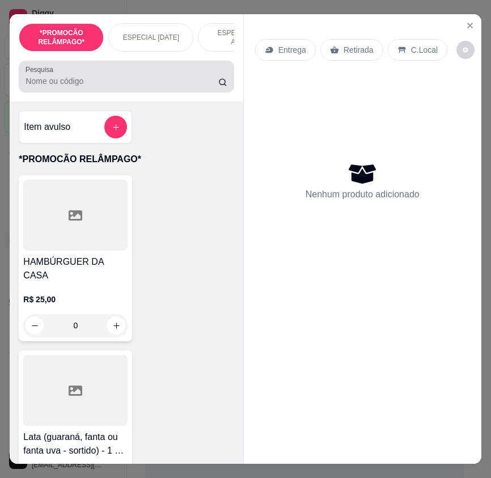
click at [150, 87] on input "Pesquisa" at bounding box center [121, 80] width 193 height 11
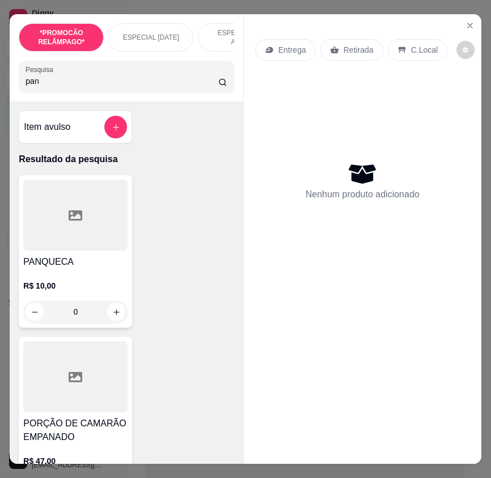
type input "pan"
click at [82, 250] on div at bounding box center [75, 215] width 104 height 71
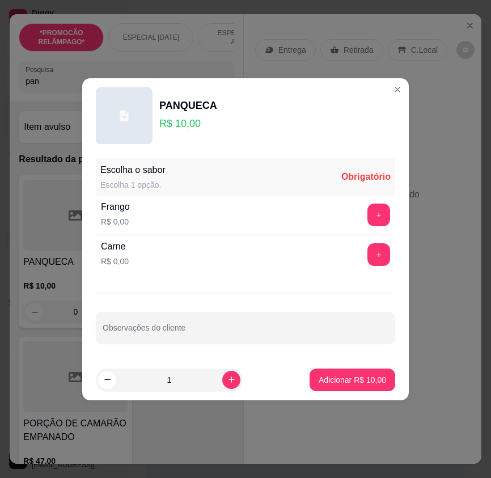
click at [383, 253] on div "+" at bounding box center [379, 254] width 32 height 23
click at [369, 253] on button "+" at bounding box center [378, 254] width 23 height 23
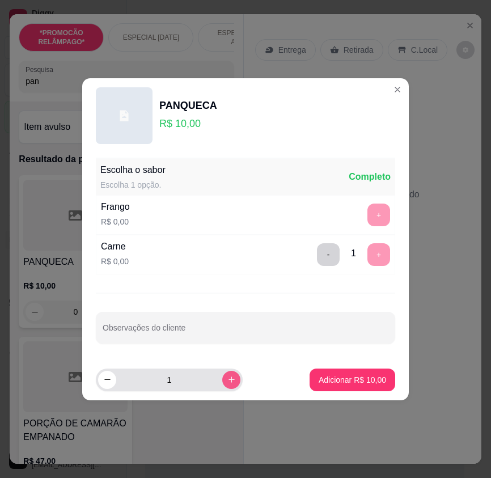
click at [227, 381] on icon "increase-product-quantity" at bounding box center [231, 379] width 8 height 8
type input "2"
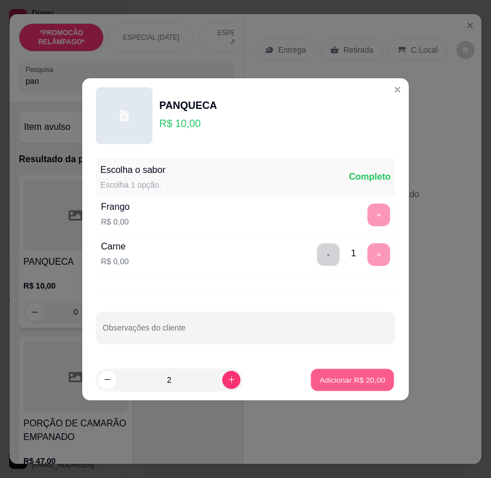
click at [338, 373] on button "Adicionar R$ 20,00" at bounding box center [351, 379] width 83 height 22
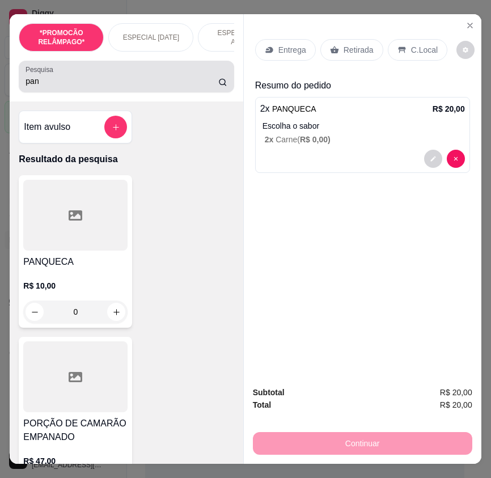
click at [41, 87] on input "pan" at bounding box center [121, 80] width 193 height 11
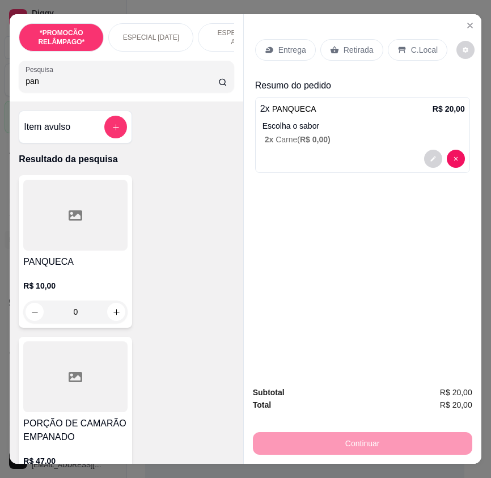
click at [41, 87] on input "pan" at bounding box center [121, 80] width 193 height 11
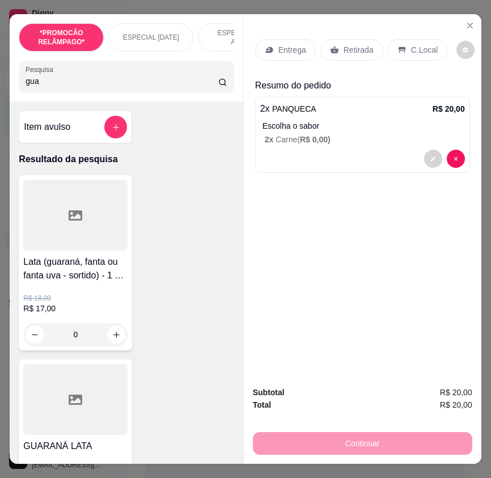
type input "gua"
click at [103, 415] on div at bounding box center [75, 399] width 104 height 71
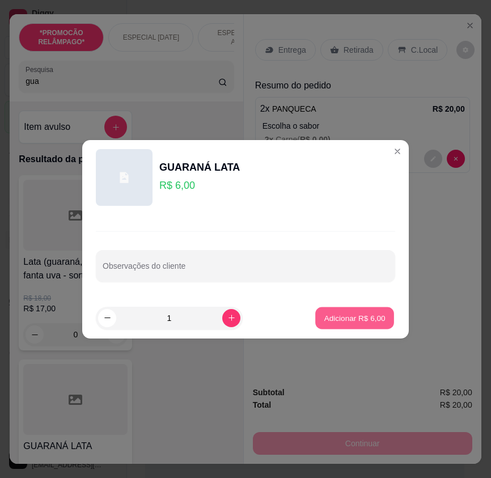
click at [338, 312] on button "Adicionar R$ 6,00" at bounding box center [354, 318] width 79 height 22
type input "1"
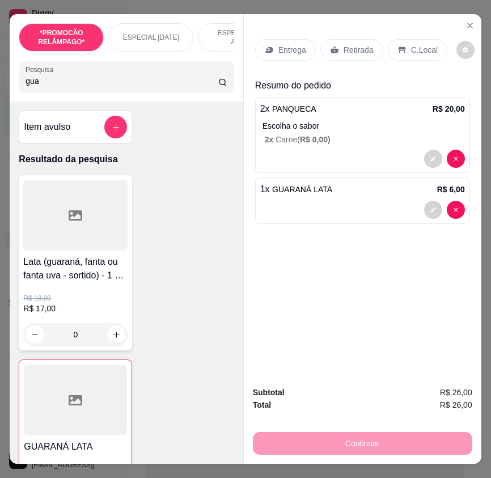
click at [293, 44] on p "Entrega" at bounding box center [292, 49] width 28 height 11
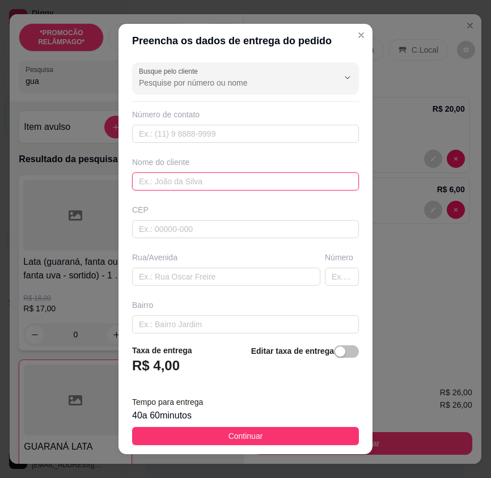
paste input "Luana"
type input "Luana"
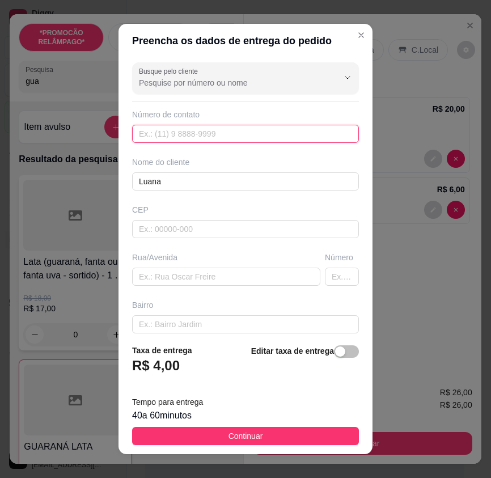
paste input "[PHONE_NUMBER]"
type input "[PHONE_NUMBER]"
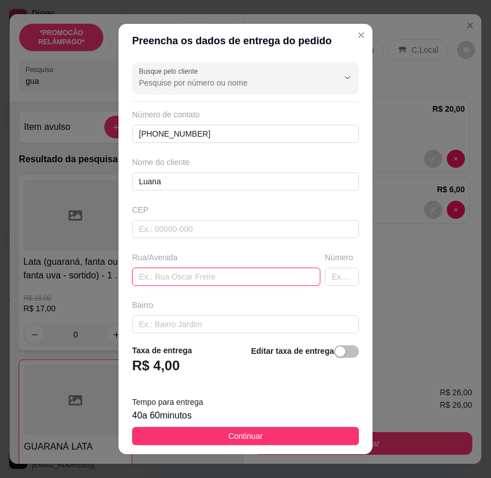
paste input "[STREET_ADDRESS][PERSON_NAME] sertania"
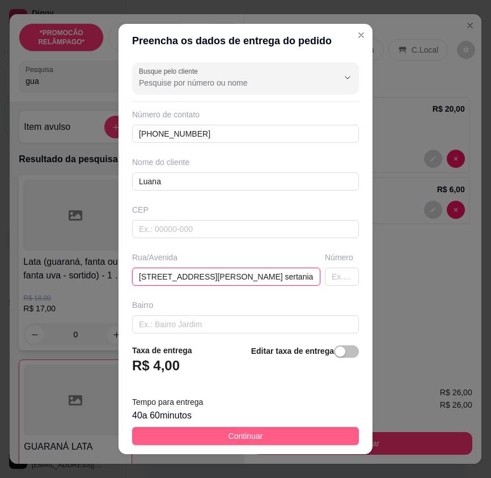
type input "[STREET_ADDRESS][PERSON_NAME] sertania"
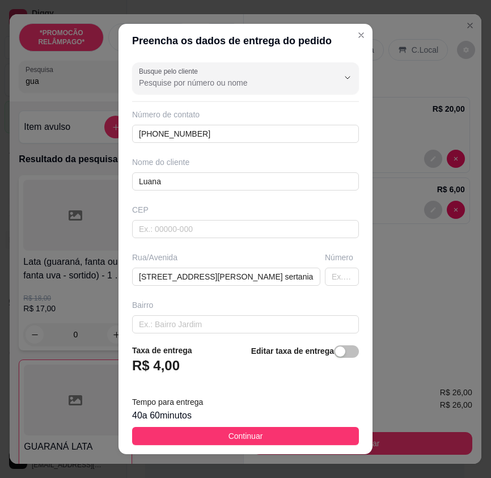
drag, startPoint x: 310, startPoint y: 432, endPoint x: 427, endPoint y: 423, distance: 117.6
click at [311, 431] on button "Continuar" at bounding box center [245, 436] width 227 height 18
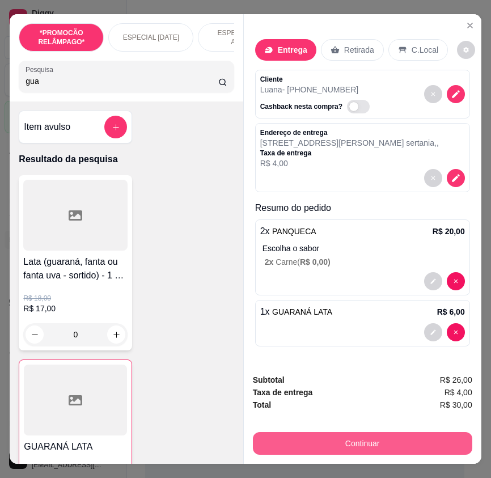
click at [439, 436] on button "Continuar" at bounding box center [362, 443] width 219 height 23
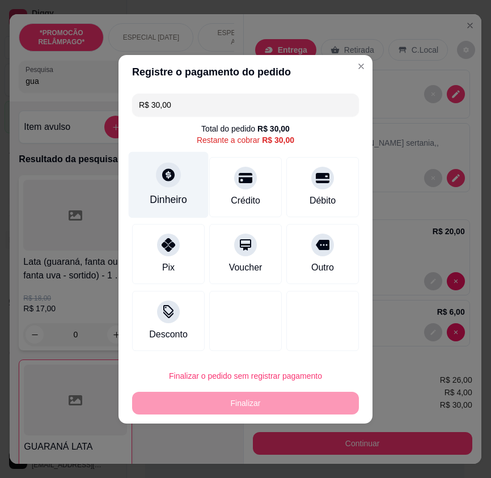
click at [176, 207] on div "Dinheiro" at bounding box center [169, 184] width 80 height 66
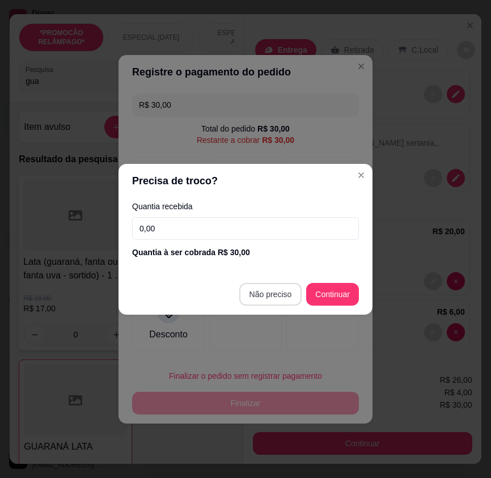
type input "R$ 0,00"
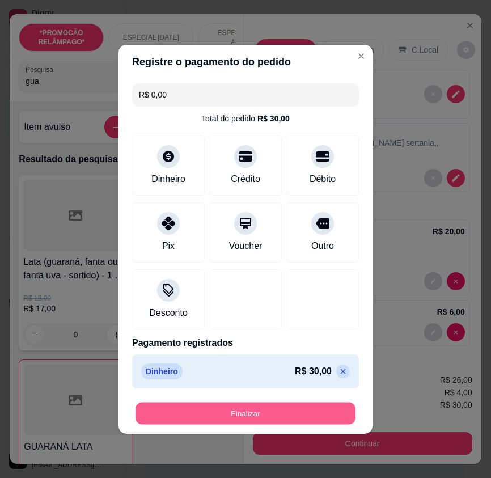
click at [311, 414] on button "Finalizar" at bounding box center [245, 413] width 220 height 22
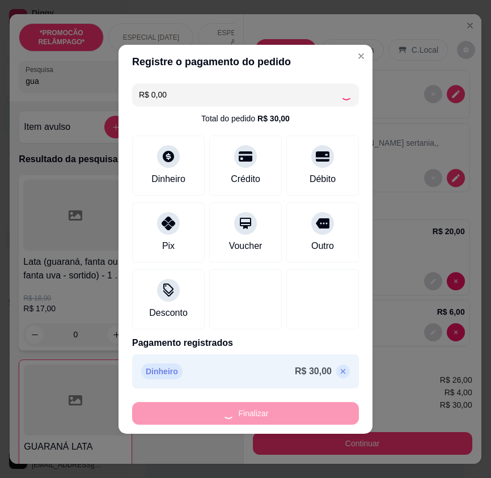
type input "0"
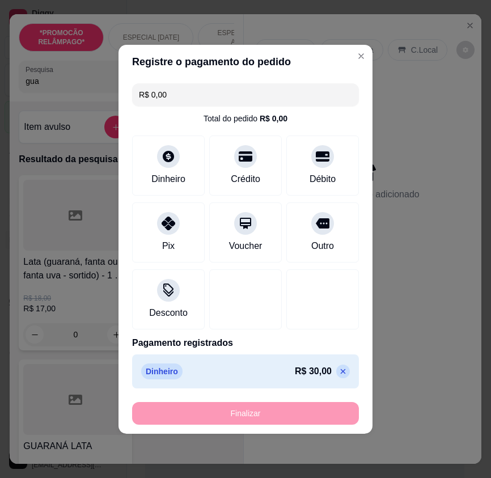
type input "-R$ 30,00"
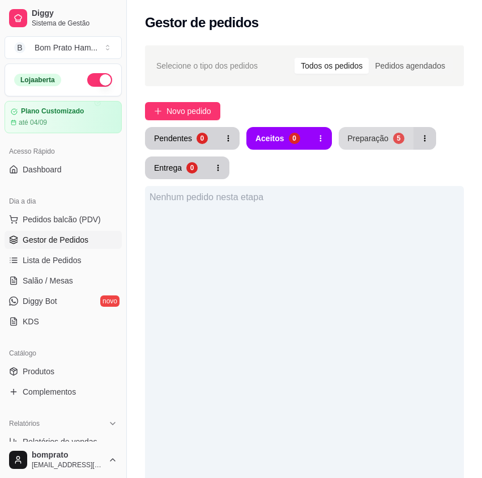
click at [365, 144] on button "Preparação 5" at bounding box center [376, 138] width 75 height 23
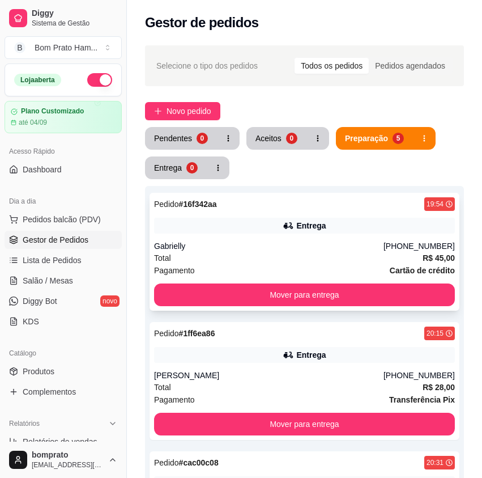
click at [334, 235] on div "Pedido # 16f342aa 19:54 Entrega Gabrielly [PHONE_NUMBER] Total R$ 45,00 Pagamen…" at bounding box center [305, 252] width 310 height 118
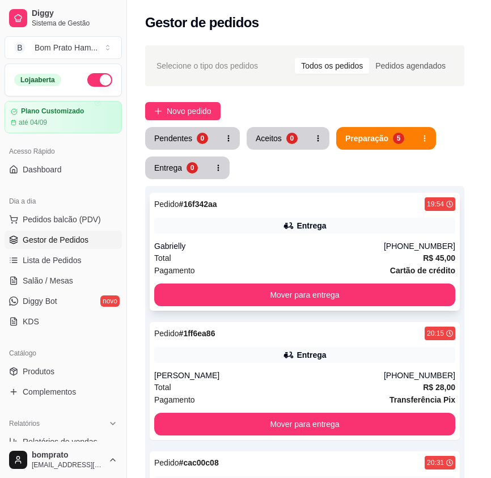
scroll to position [199, 0]
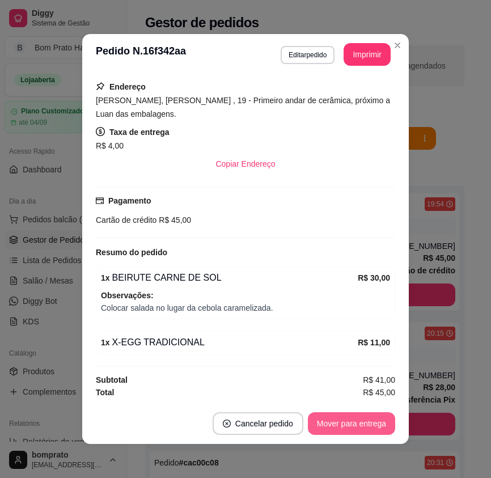
click at [370, 425] on button "Mover para entrega" at bounding box center [351, 423] width 87 height 23
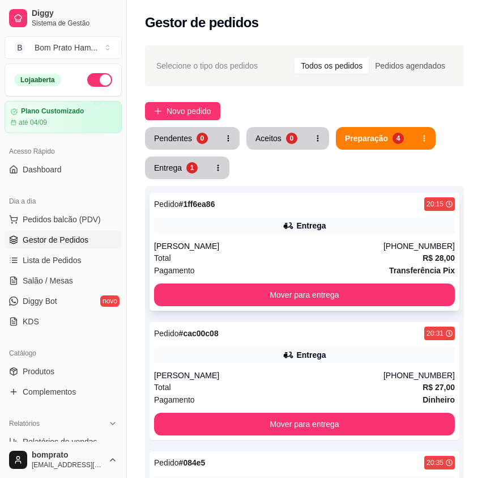
click at [327, 264] on div "Pagamento Transferência Pix" at bounding box center [304, 270] width 301 height 12
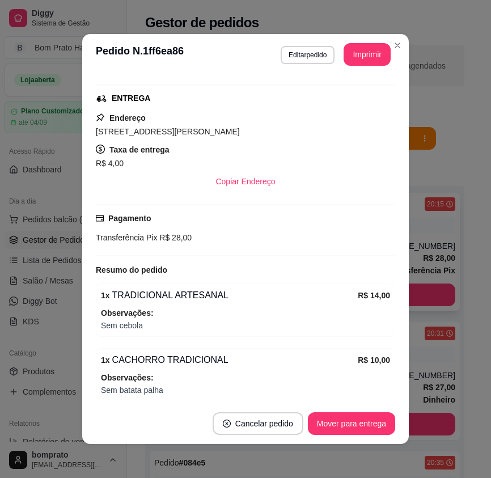
scroll to position [170, 0]
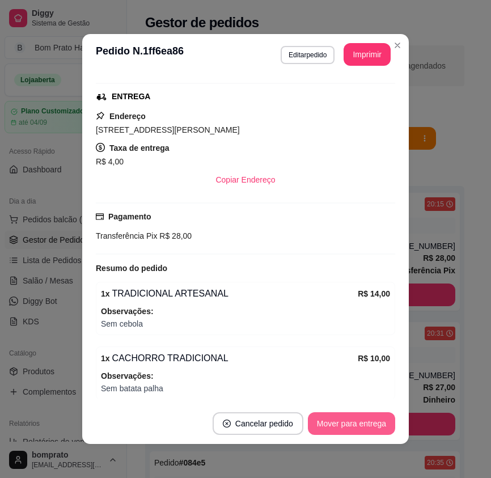
click at [365, 425] on button "Mover para entrega" at bounding box center [351, 423] width 87 height 23
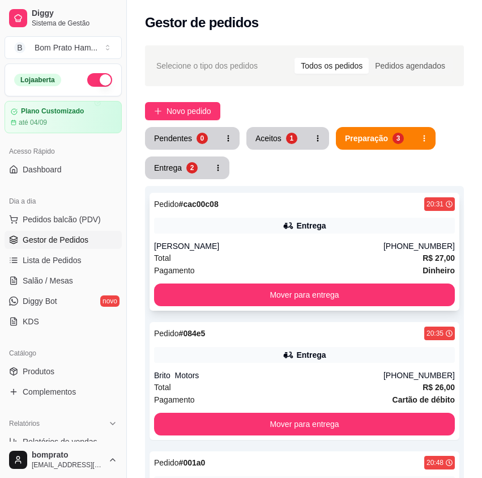
click at [298, 257] on div "Total R$ 27,00" at bounding box center [304, 258] width 301 height 12
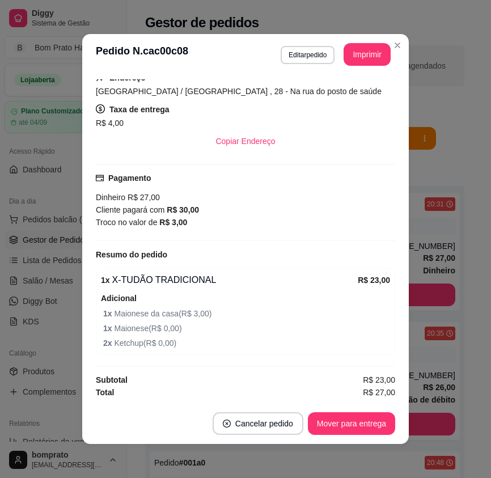
scroll to position [2, 0]
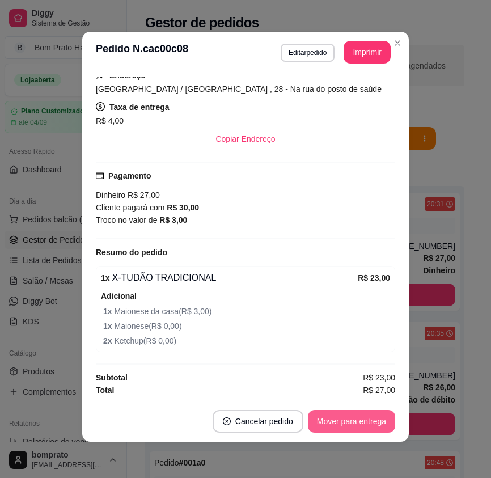
click at [368, 424] on button "Mover para entrega" at bounding box center [351, 421] width 87 height 23
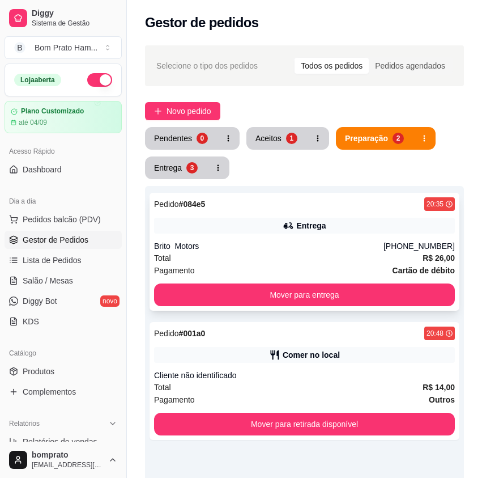
click at [300, 260] on div "Total R$ 26,00" at bounding box center [304, 258] width 301 height 12
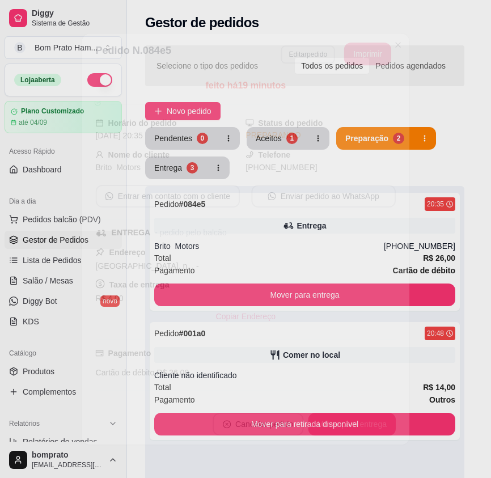
scroll to position [87, 0]
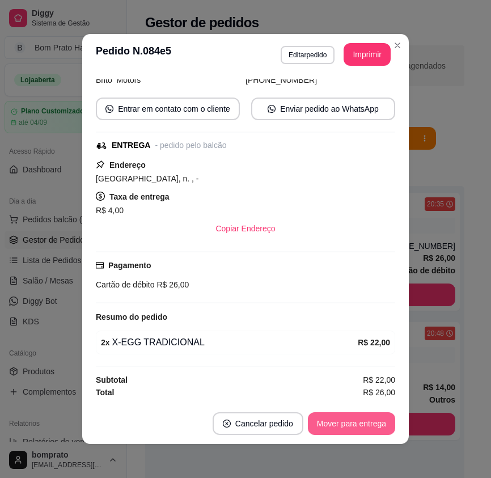
click at [371, 421] on button "Mover para entrega" at bounding box center [351, 423] width 87 height 23
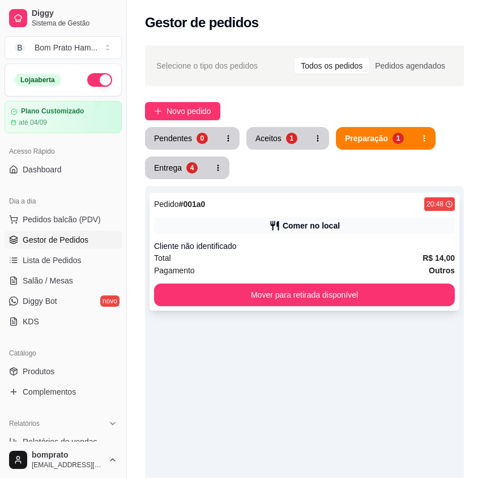
click at [248, 257] on div "Total R$ 14,00" at bounding box center [304, 258] width 301 height 12
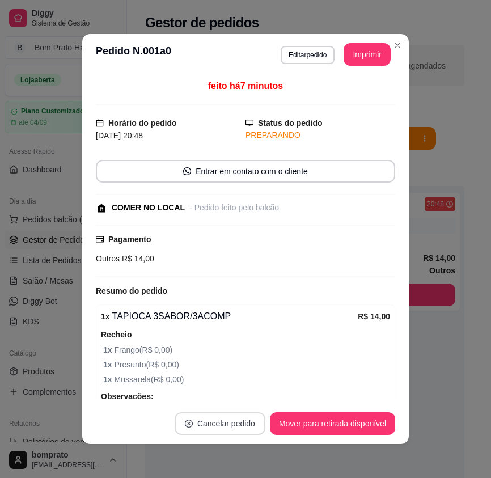
click at [239, 423] on button "Cancelar pedido" at bounding box center [219, 423] width 91 height 23
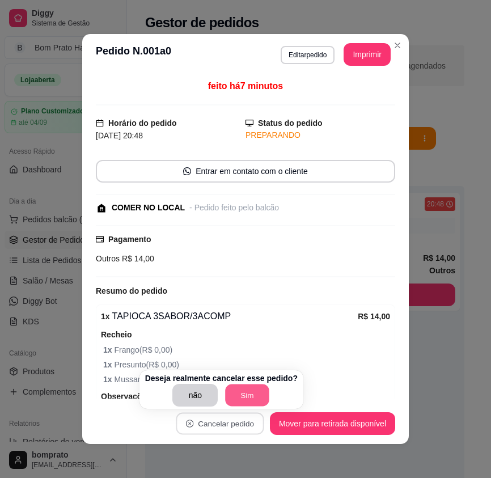
click at [257, 393] on button "Sim" at bounding box center [247, 395] width 44 height 22
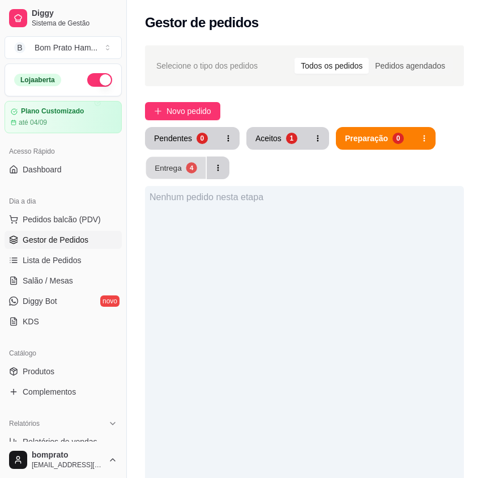
click at [173, 166] on div "Entrega" at bounding box center [168, 167] width 27 height 11
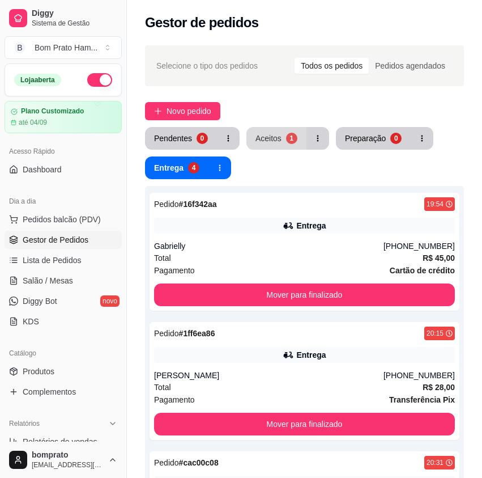
click at [256, 143] on div "Aceitos" at bounding box center [269, 138] width 26 height 11
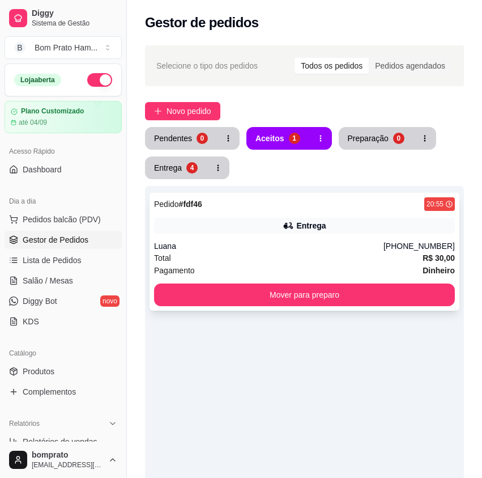
click at [275, 235] on div "Pedido # fdf46 20:55 Entrega Luana [PHONE_NUMBER] Total R$ 30,00 Pagamento Dinh…" at bounding box center [305, 252] width 310 height 118
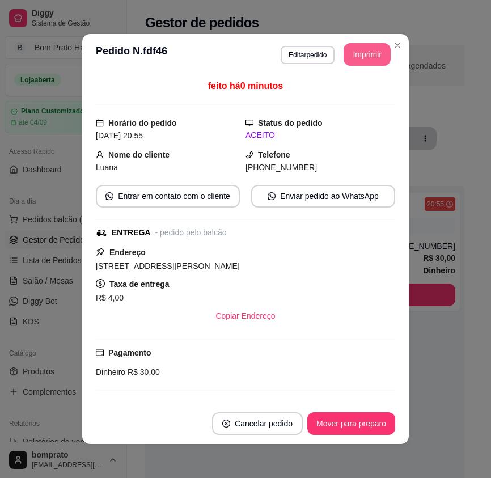
click at [356, 58] on button "Imprimir" at bounding box center [366, 54] width 47 height 23
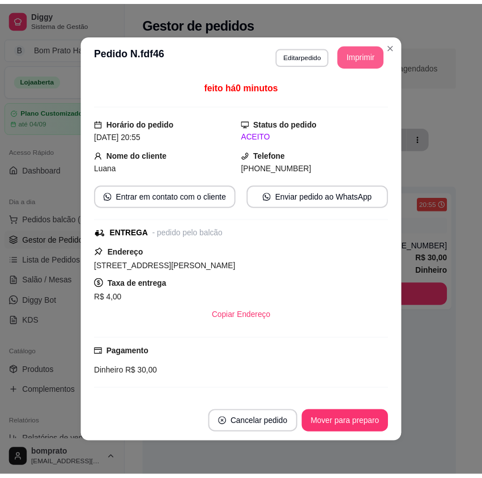
scroll to position [0, 0]
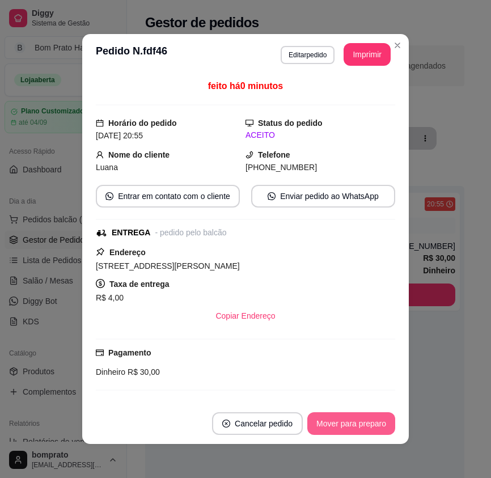
click at [367, 428] on button "Mover para preparo" at bounding box center [351, 423] width 88 height 23
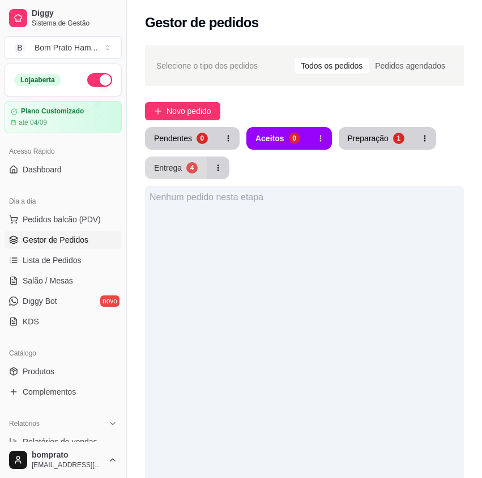
click at [202, 171] on button "Entrega 4" at bounding box center [176, 167] width 62 height 23
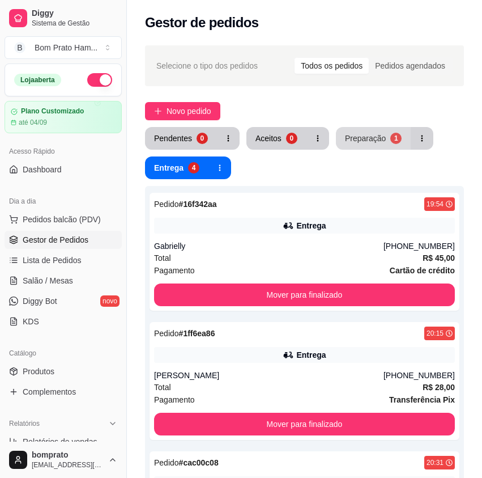
click at [361, 137] on div "Preparação" at bounding box center [365, 138] width 41 height 11
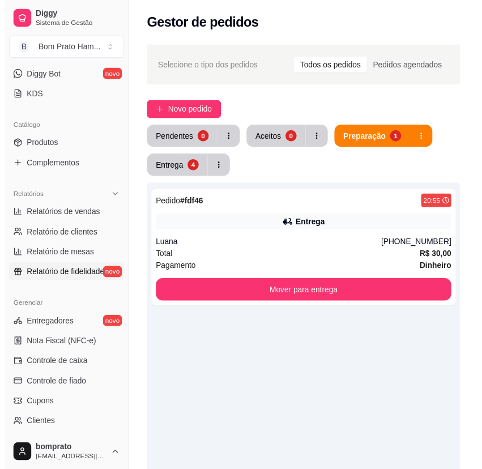
scroll to position [227, 0]
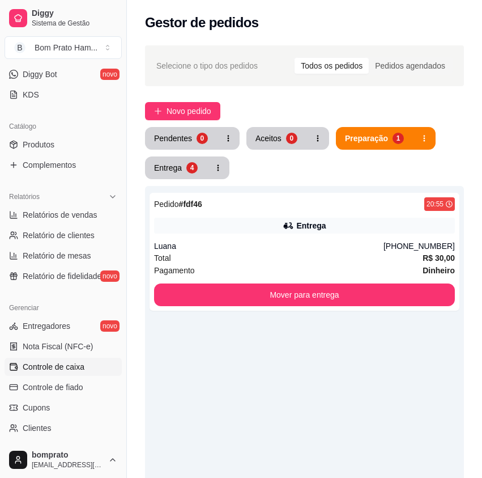
click at [75, 372] on link "Controle de caixa" at bounding box center [63, 366] width 117 height 18
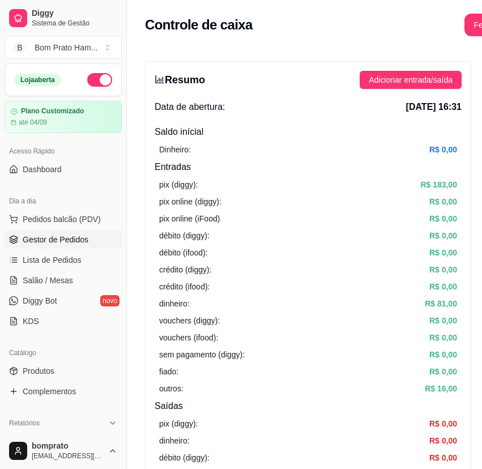
click at [79, 241] on span "Gestor de Pedidos" at bounding box center [56, 239] width 66 height 11
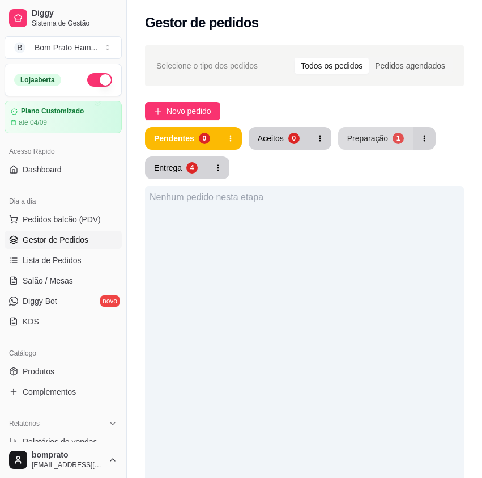
click at [347, 144] on button "Preparação 1" at bounding box center [375, 138] width 75 height 23
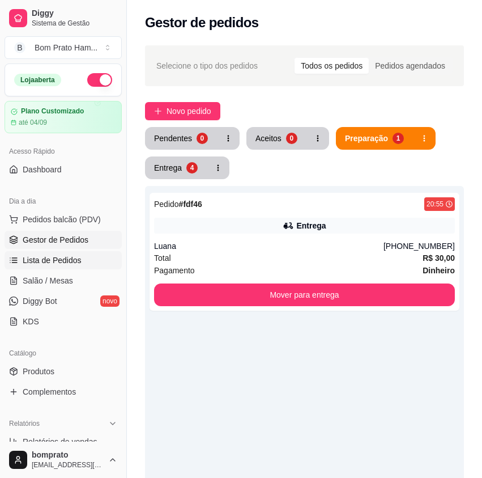
click at [89, 254] on link "Lista de Pedidos" at bounding box center [63, 260] width 117 height 18
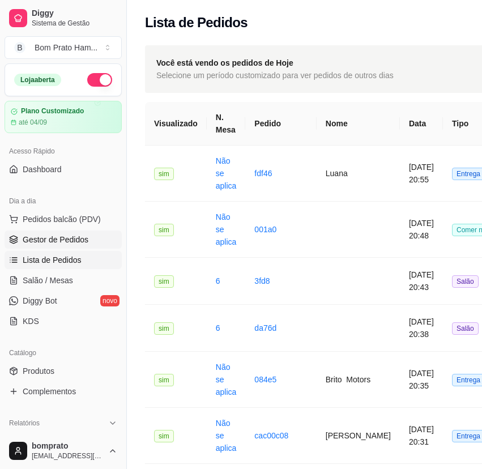
click at [38, 242] on span "Gestor de Pedidos" at bounding box center [56, 239] width 66 height 11
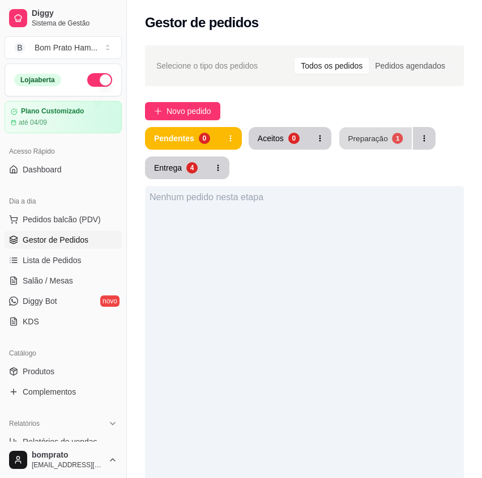
click at [356, 130] on button "Preparação 1" at bounding box center [375, 138] width 73 height 22
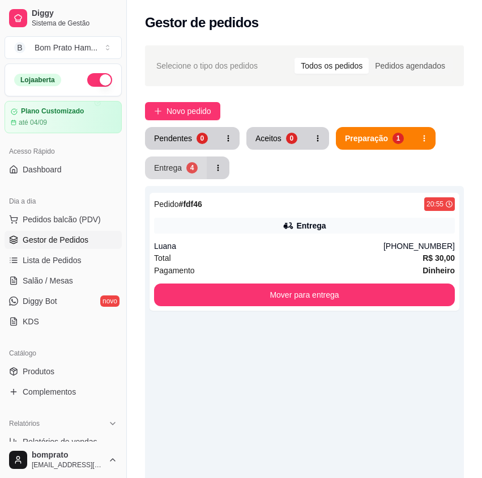
click at [187, 174] on button "Entrega 4" at bounding box center [176, 167] width 62 height 23
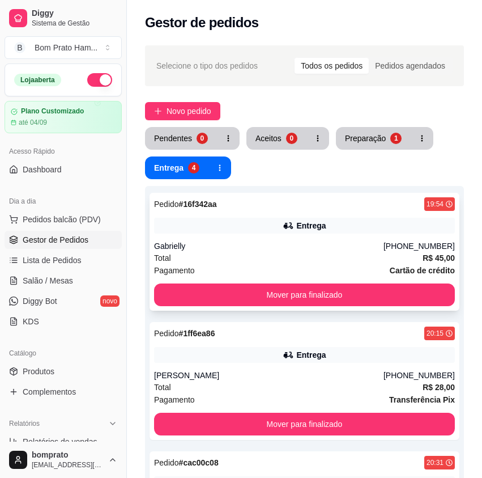
click at [264, 223] on div "Entrega" at bounding box center [304, 226] width 301 height 16
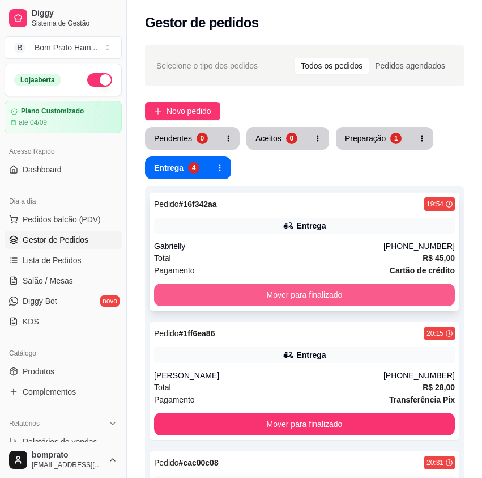
click at [389, 296] on button "Mover para finalizado" at bounding box center [304, 294] width 301 height 23
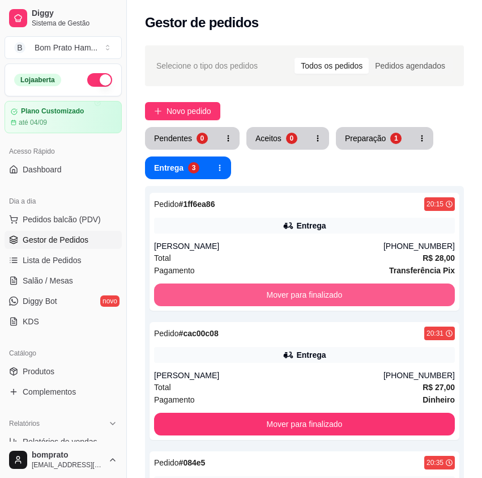
click at [389, 296] on button "Mover para finalizado" at bounding box center [304, 294] width 301 height 23
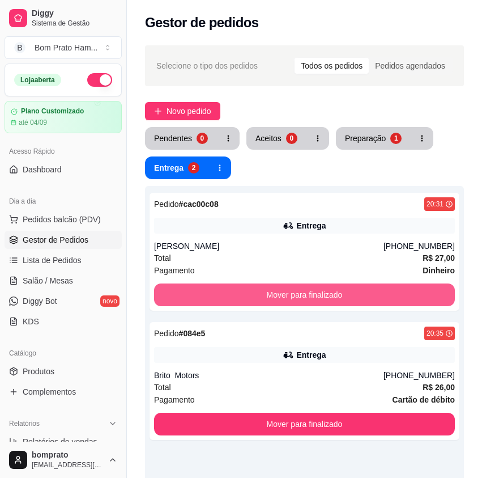
click at [389, 296] on button "Mover para finalizado" at bounding box center [304, 294] width 301 height 23
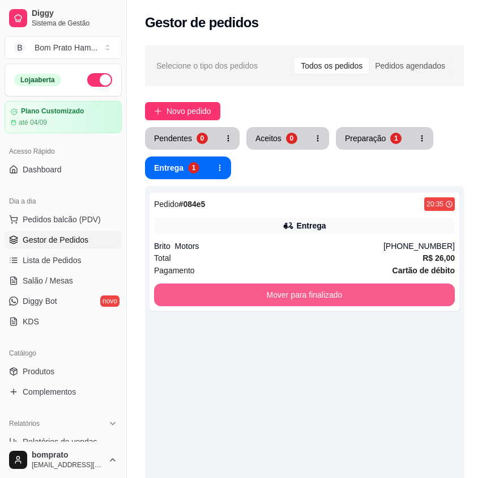
click at [389, 296] on button "Mover para finalizado" at bounding box center [304, 294] width 301 height 23
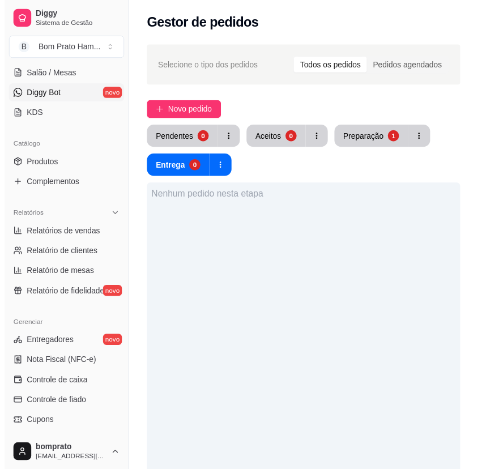
scroll to position [227, 0]
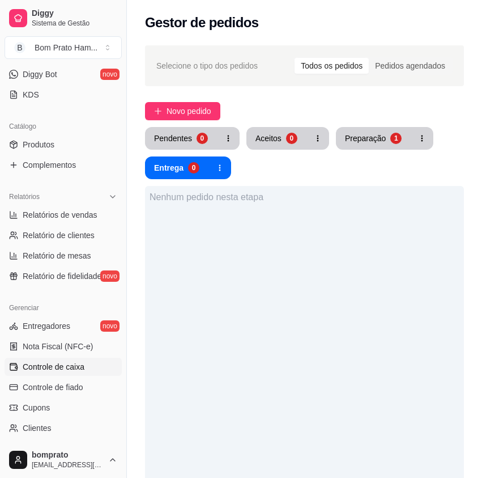
click at [87, 365] on link "Controle de caixa" at bounding box center [63, 366] width 117 height 18
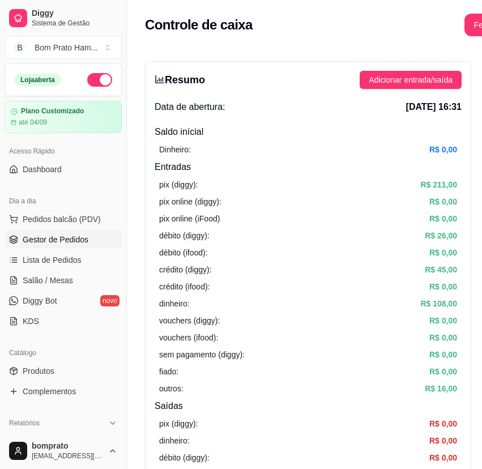
click at [82, 248] on link "Gestor de Pedidos" at bounding box center [63, 240] width 117 height 18
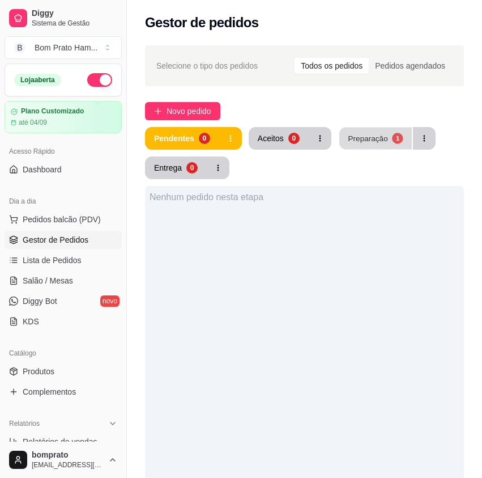
click at [369, 131] on button "Preparação 1" at bounding box center [375, 138] width 73 height 22
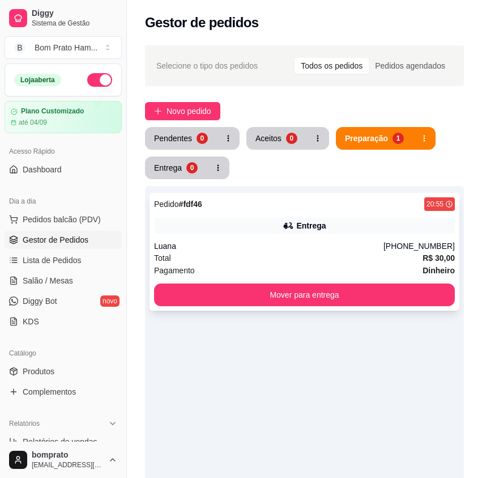
click at [364, 251] on div "Luana" at bounding box center [268, 245] width 229 height 11
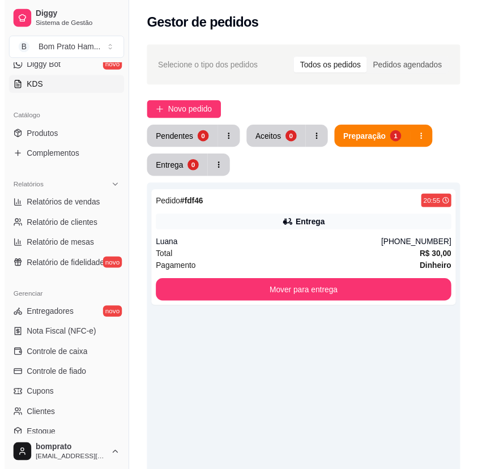
scroll to position [283, 0]
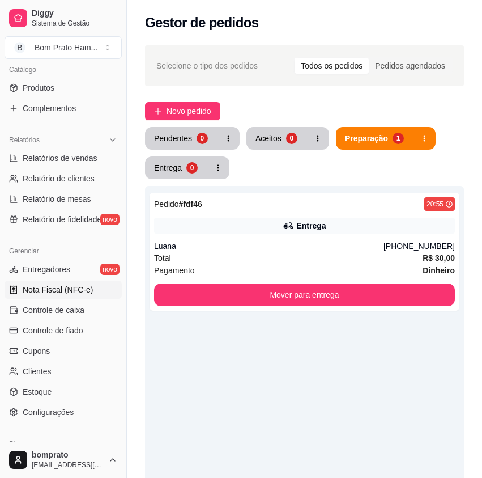
click at [79, 298] on link "Nota Fiscal (NFC-e)" at bounding box center [63, 289] width 117 height 18
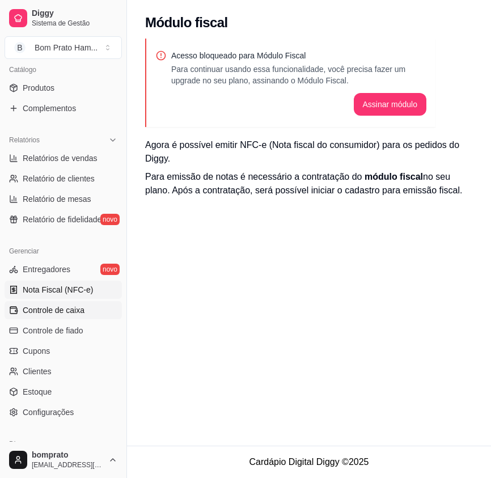
click at [79, 305] on span "Controle de caixa" at bounding box center [54, 309] width 62 height 11
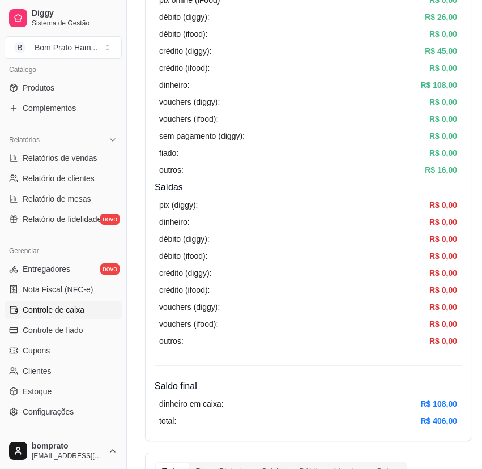
scroll to position [227, 0]
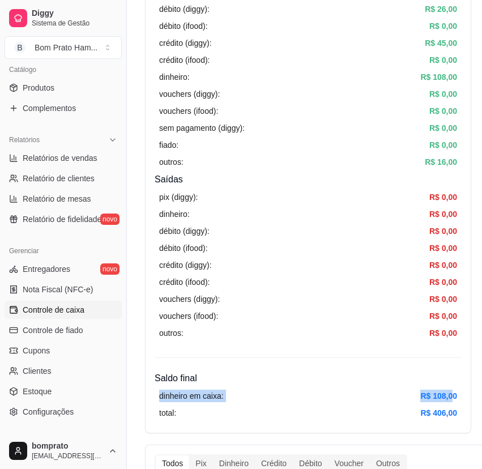
drag, startPoint x: 454, startPoint y: 395, endPoint x: 151, endPoint y: 391, distance: 303.7
click at [151, 391] on div "Resumo Adicionar entrada/saída Data de abertura: [DATE] 16:31 Saldo inícial Din…" at bounding box center [308, 134] width 326 height 599
click at [252, 391] on div "dinheiro em caixa: R$ 108,00" at bounding box center [308, 396] width 298 height 12
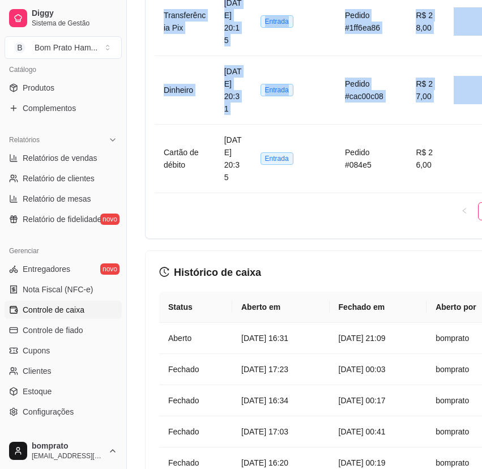
scroll to position [1384, 0]
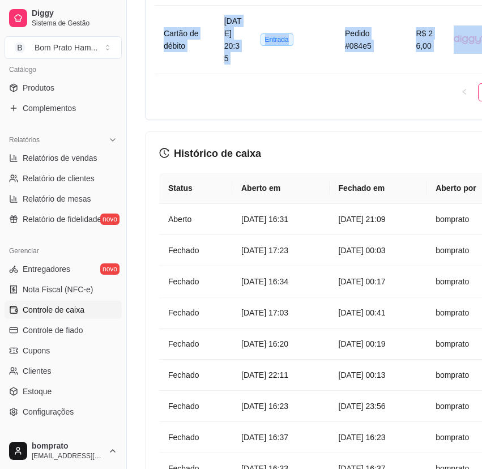
drag, startPoint x: 160, startPoint y: 185, endPoint x: 468, endPoint y: 466, distance: 416.7
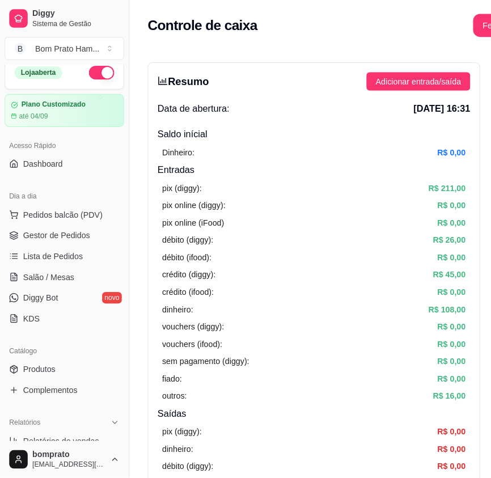
scroll to position [0, 0]
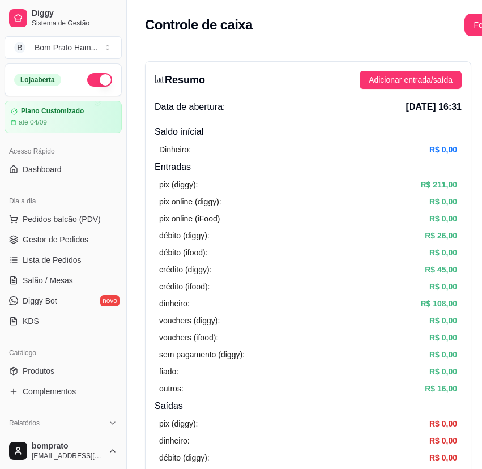
click at [68, 250] on ul "Pedidos balcão (PDV) Gestor de Pedidos Lista de Pedidos Salão / Mesas Diggy Bot…" at bounding box center [63, 270] width 117 height 120
click at [70, 236] on span "Gestor de Pedidos" at bounding box center [56, 239] width 66 height 11
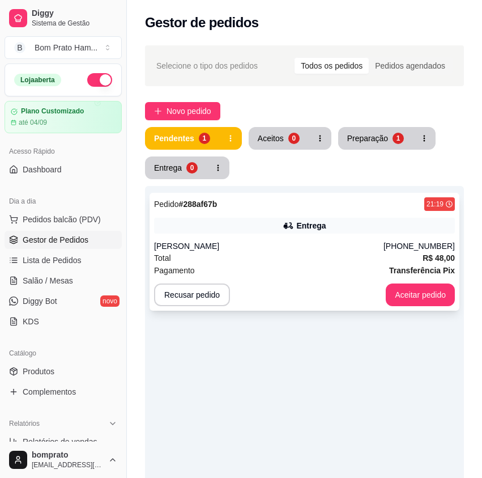
click at [301, 270] on div "Pagamento Transferência Pix" at bounding box center [304, 270] width 301 height 12
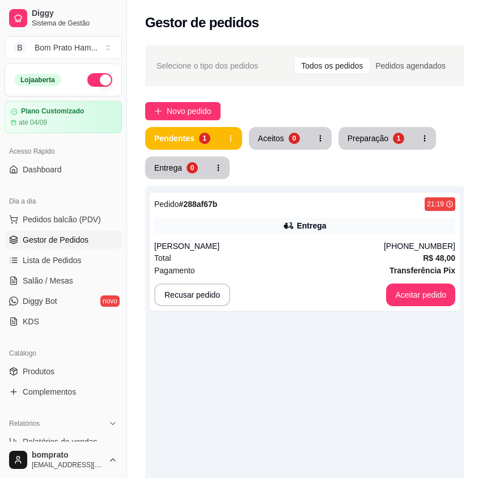
scroll to position [121, 0]
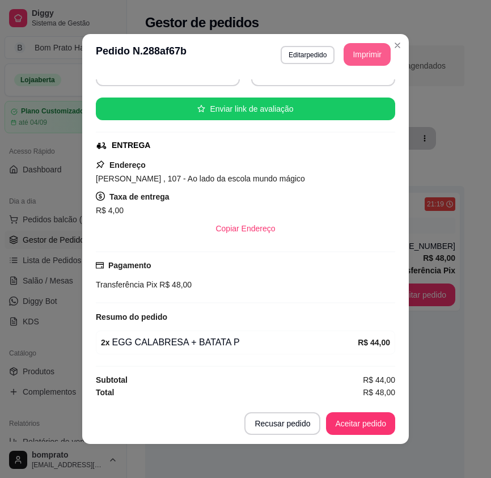
click at [371, 53] on button "Imprimir" at bounding box center [366, 54] width 47 height 23
click at [370, 422] on button "Aceitar pedido" at bounding box center [360, 423] width 69 height 23
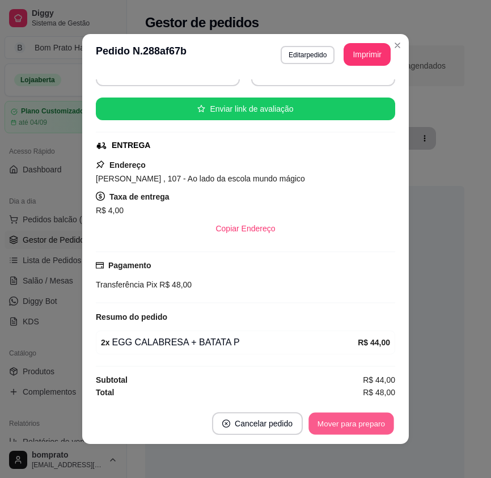
click at [370, 422] on button "Mover para preparo" at bounding box center [350, 423] width 85 height 22
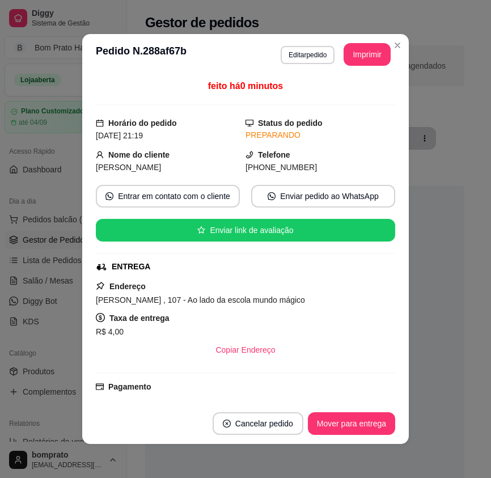
scroll to position [121, 0]
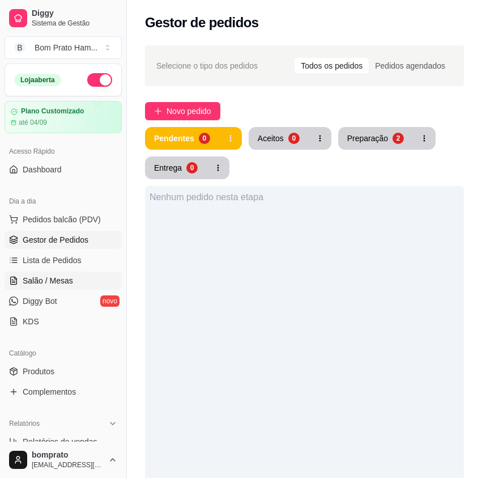
click at [63, 282] on span "Salão / Mesas" at bounding box center [48, 280] width 50 height 11
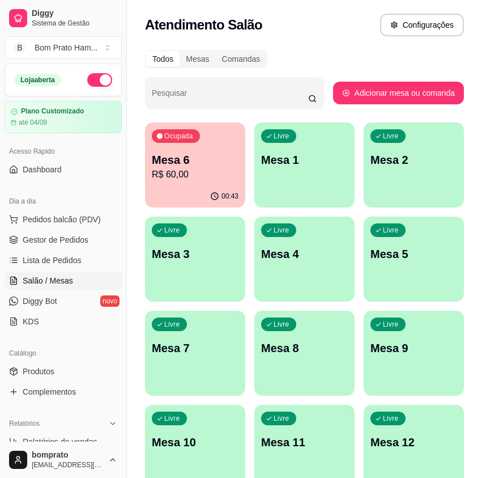
click at [207, 189] on div "00:43" at bounding box center [195, 196] width 100 height 22
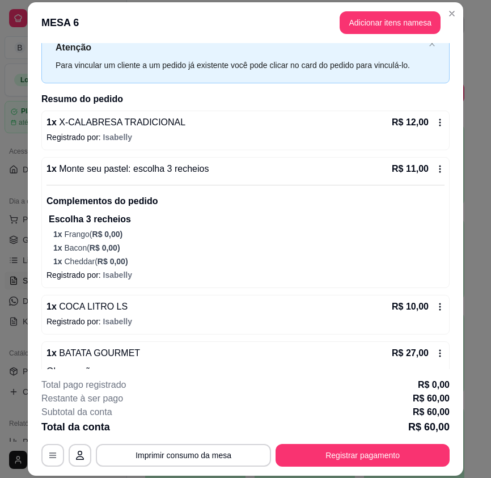
scroll to position [88, 0]
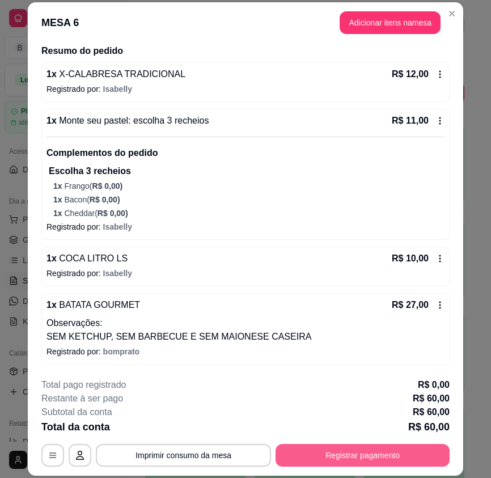
click at [363, 456] on button "Registrar pagamento" at bounding box center [362, 455] width 174 height 23
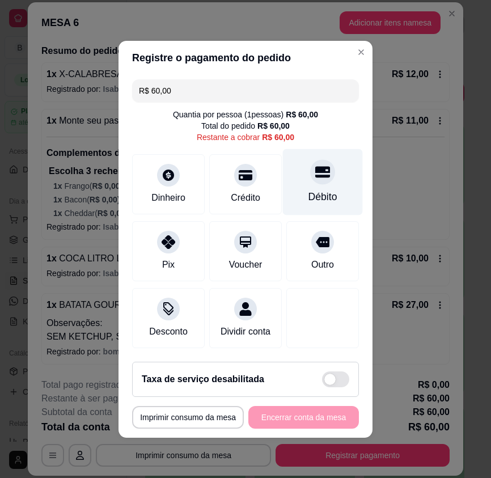
click at [308, 189] on div "Débito" at bounding box center [322, 196] width 29 height 15
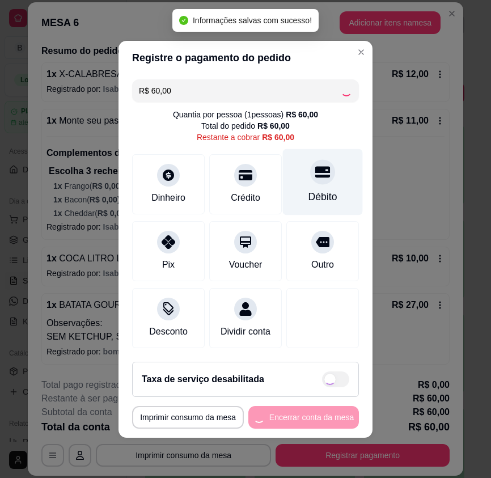
type input "R$ 0,00"
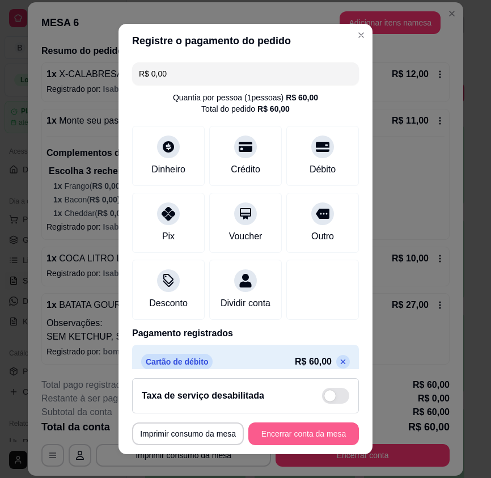
click at [319, 437] on button "Encerrar conta da mesa" at bounding box center [303, 433] width 110 height 23
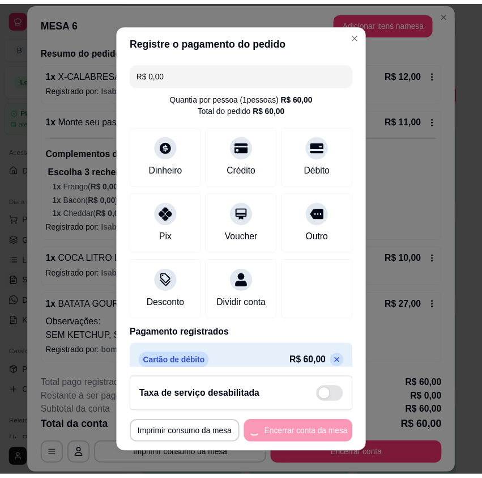
scroll to position [0, 0]
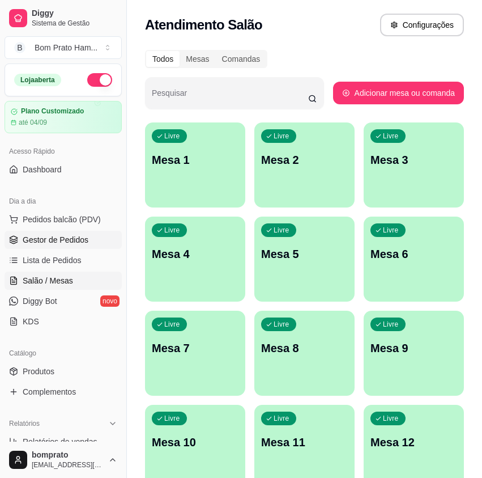
click at [69, 242] on span "Gestor de Pedidos" at bounding box center [56, 239] width 66 height 11
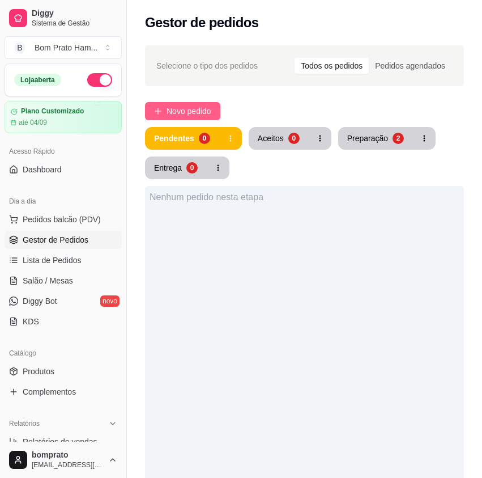
click at [211, 117] on span "Novo pedido" at bounding box center [189, 111] width 45 height 12
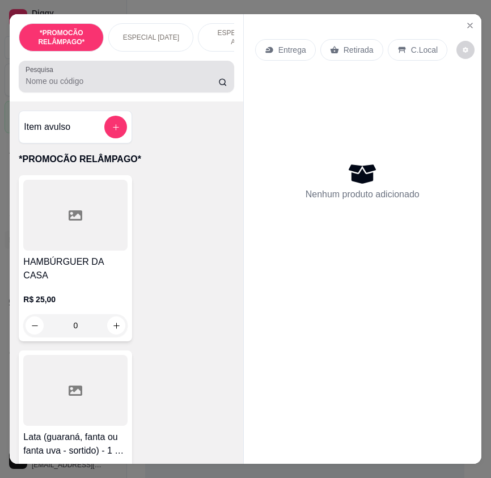
click at [106, 80] on input "Pesquisa" at bounding box center [121, 80] width 193 height 11
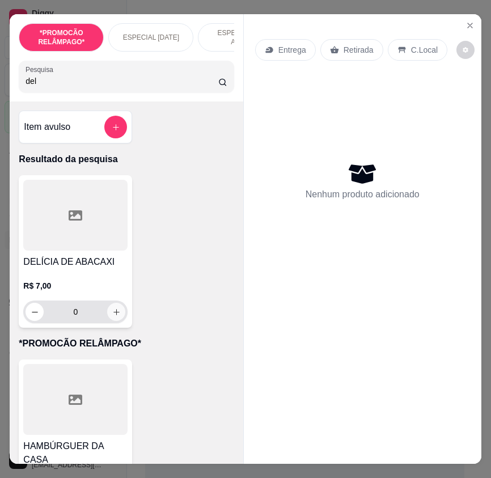
type input "del"
click at [111, 310] on button "increase-product-quantity" at bounding box center [116, 312] width 18 height 18
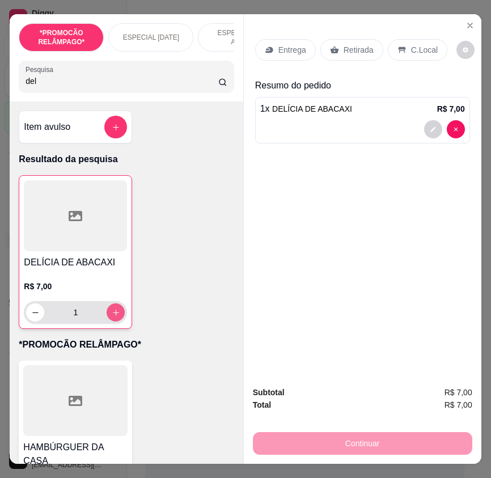
type input "1"
click at [363, 44] on p "Retirada" at bounding box center [358, 49] width 30 height 11
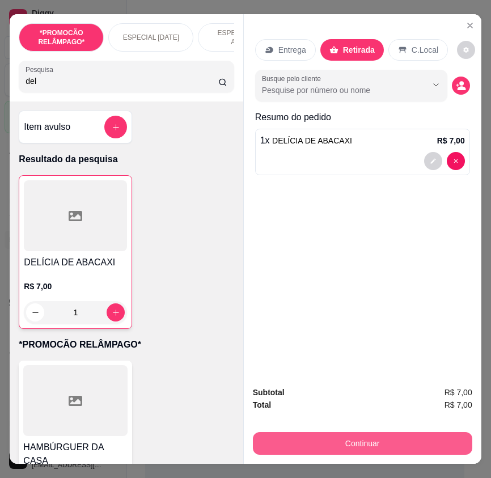
click at [405, 438] on button "Continuar" at bounding box center [362, 443] width 219 height 23
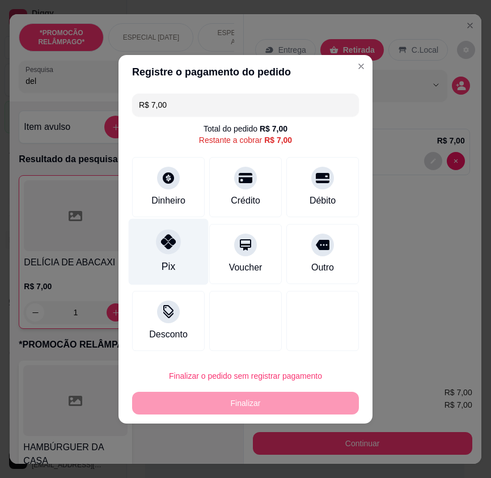
click at [178, 257] on div "Pix" at bounding box center [169, 251] width 80 height 66
type input "R$ 0,00"
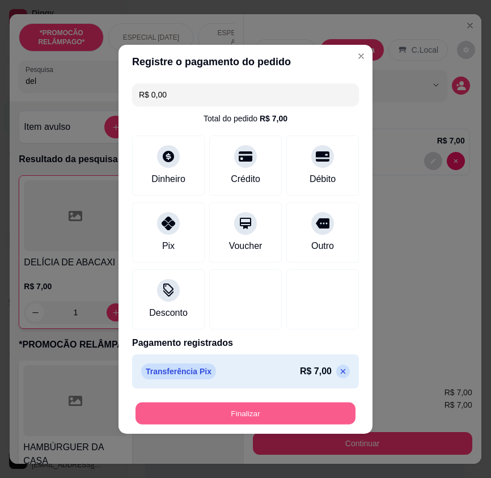
click at [259, 402] on button "Finalizar" at bounding box center [245, 413] width 220 height 22
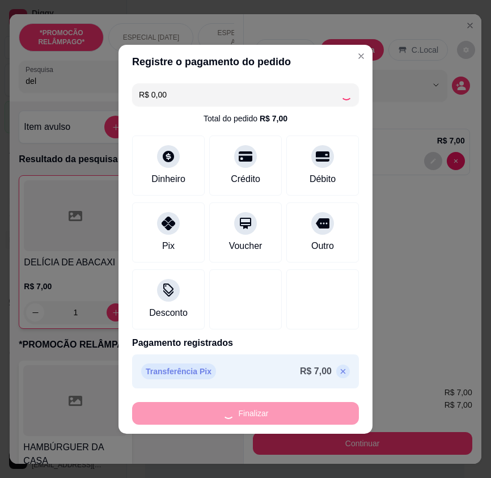
type input "0"
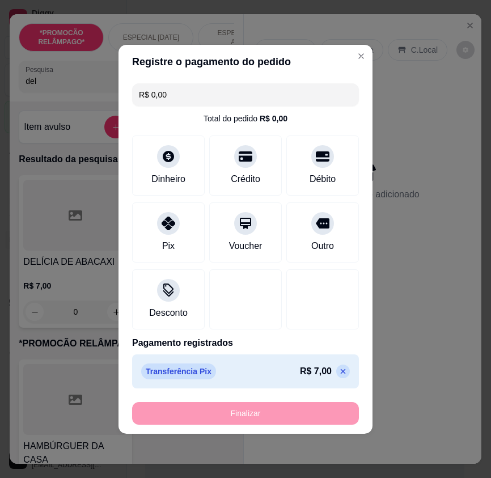
type input "-R$ 7,00"
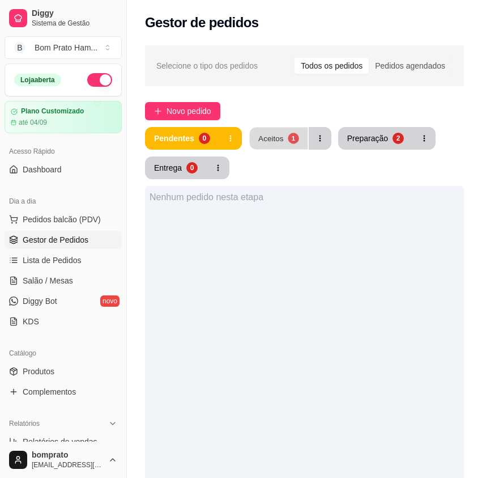
click at [283, 141] on button "Aceitos 1" at bounding box center [278, 138] width 58 height 22
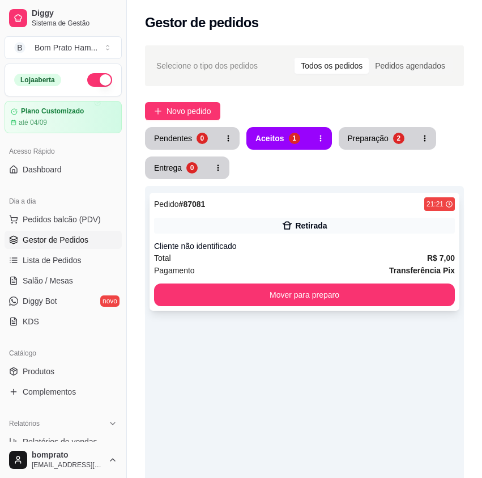
click at [320, 232] on div "Retirada" at bounding box center [304, 226] width 301 height 16
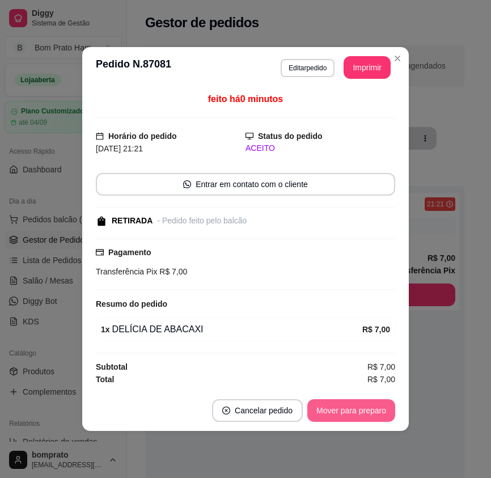
click at [340, 411] on button "Mover para preparo" at bounding box center [351, 410] width 88 height 23
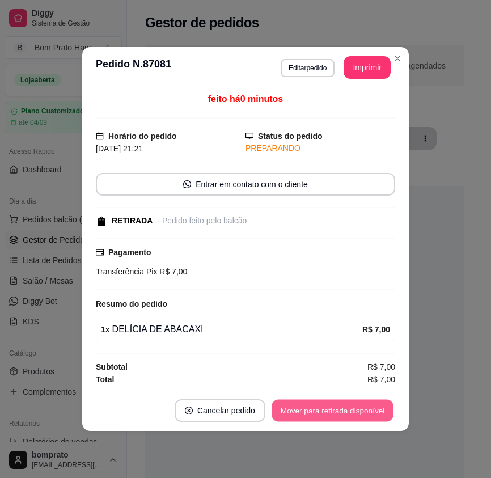
click at [342, 411] on button "Mover para retirada disponível" at bounding box center [331, 410] width 121 height 22
click at [361, 406] on button "Mover para finalizado" at bounding box center [348, 410] width 94 height 23
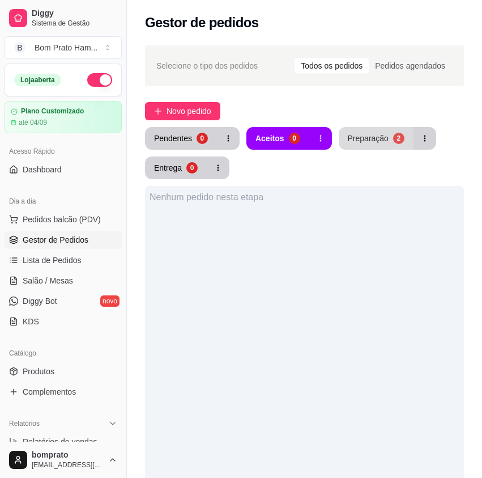
click at [376, 146] on button "Preparação 2" at bounding box center [376, 138] width 75 height 23
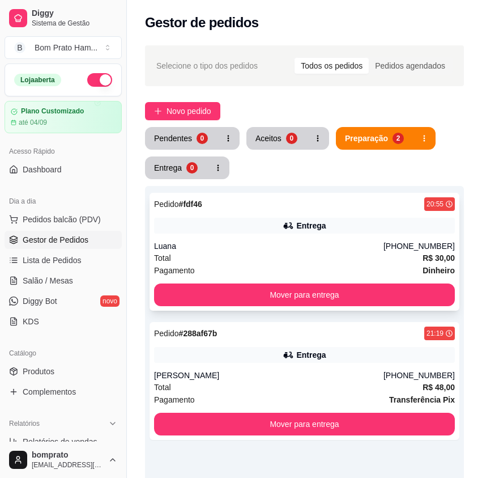
click at [342, 252] on div "Total R$ 30,00" at bounding box center [304, 258] width 301 height 12
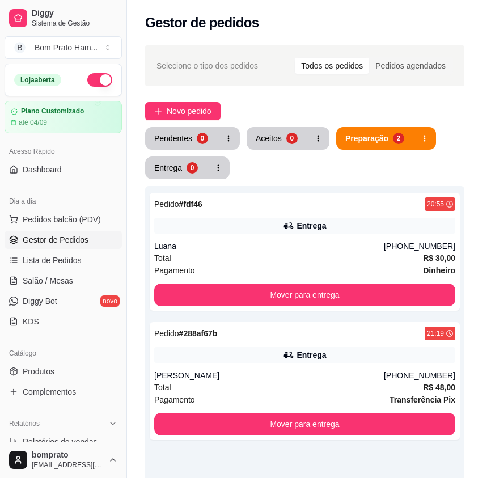
scroll to position [155, 0]
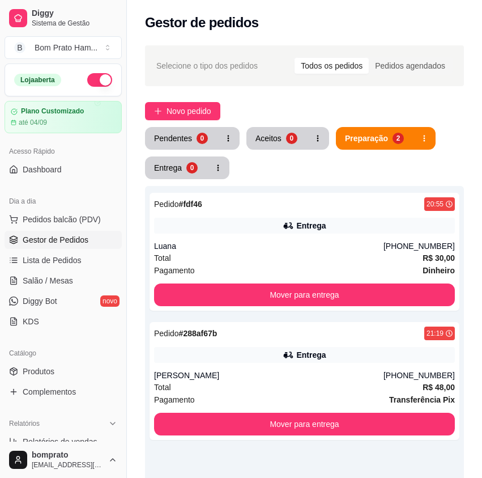
click at [178, 125] on div "Selecione o tipo dos pedidos Todos os pedidos Pedidos agendados Novo pedido Pen…" at bounding box center [304, 358] width 355 height 639
click at [178, 117] on span "Novo pedido" at bounding box center [189, 111] width 45 height 12
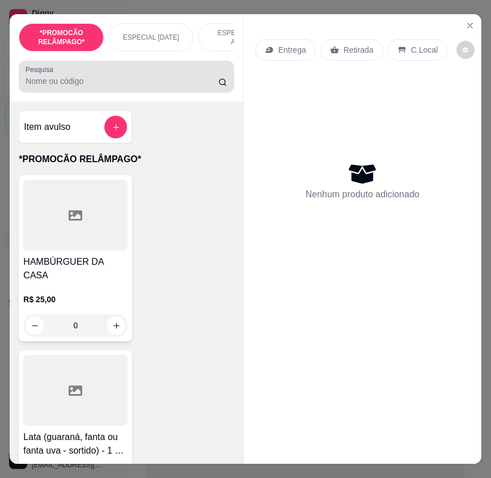
click at [70, 87] on input "Pesquisa" at bounding box center [121, 80] width 193 height 11
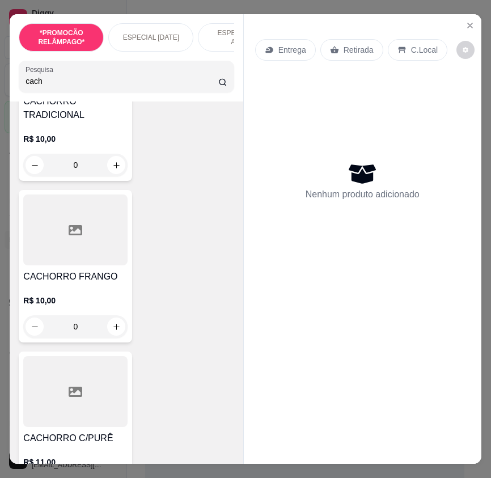
scroll to position [453, 0]
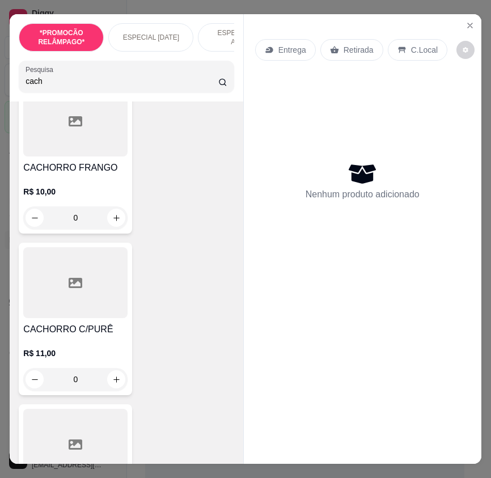
type input "cach"
click at [112, 378] on div "0" at bounding box center [75, 379] width 104 height 23
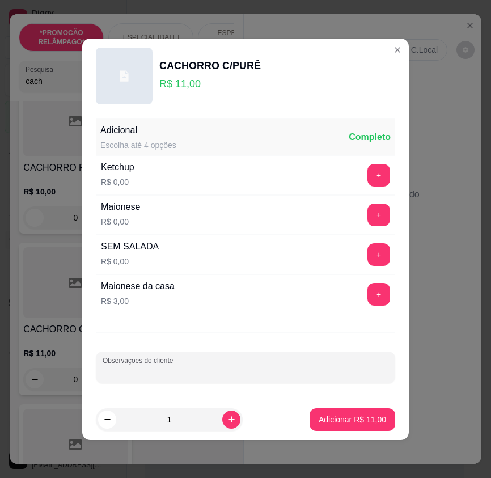
click at [238, 371] on input "Observações do cliente" at bounding box center [246, 371] width 286 height 11
type input "SEM SALSICHA"
click at [320, 418] on p "Adicionar R$ 11,00" at bounding box center [351, 419] width 67 height 11
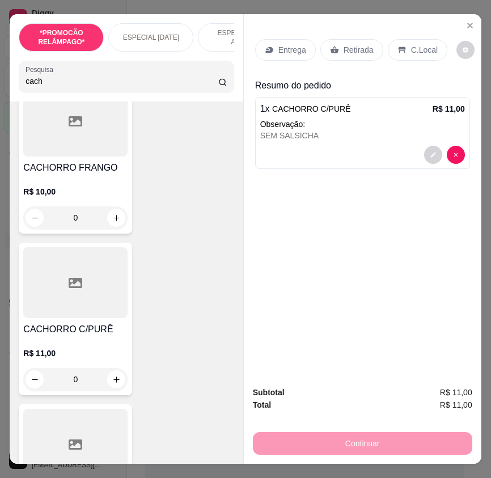
click at [117, 224] on div "0" at bounding box center [75, 217] width 104 height 23
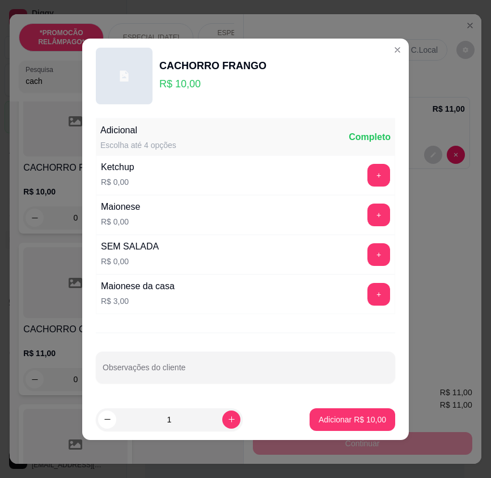
click at [280, 359] on div at bounding box center [246, 367] width 286 height 23
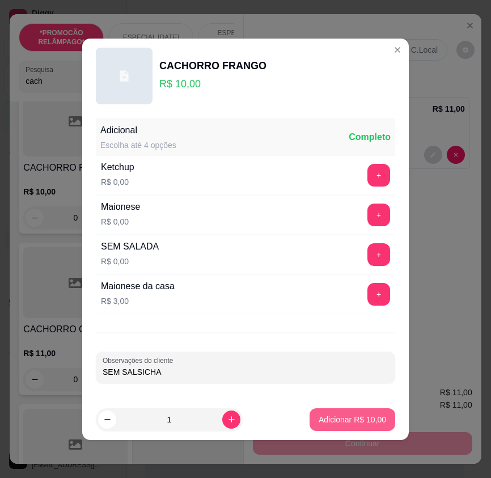
type input "SEM SALSICHA"
click at [351, 423] on p "Adicionar R$ 10,00" at bounding box center [353, 419] width 66 height 11
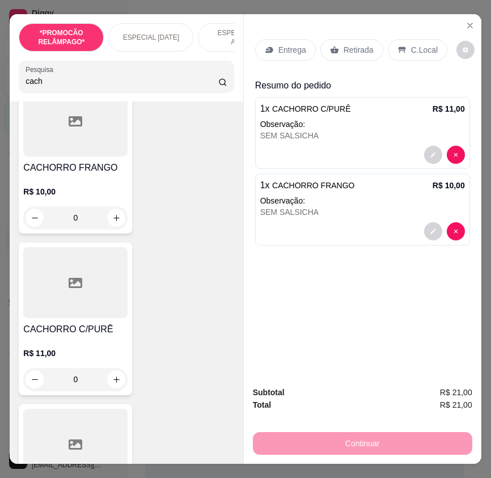
click at [334, 44] on div "Retirada" at bounding box center [351, 50] width 63 height 22
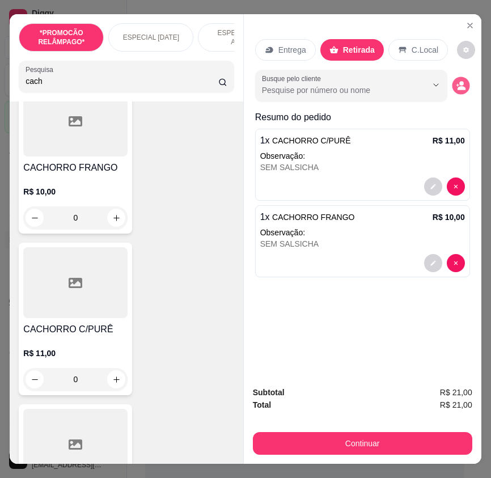
click at [457, 86] on icon "decrease-product-quantity" at bounding box center [461, 88] width 8 height 4
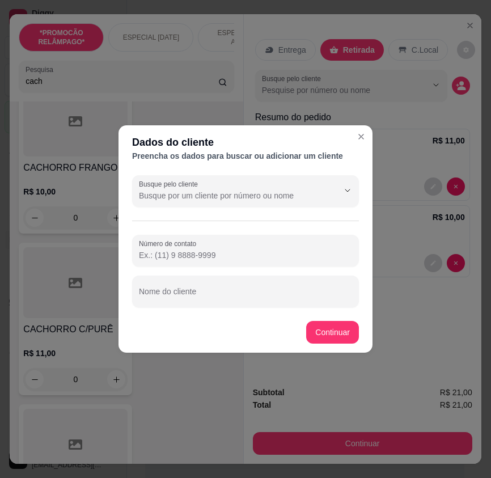
drag, startPoint x: 161, startPoint y: 298, endPoint x: 156, endPoint y: 257, distance: 41.7
click at [156, 257] on input "Número de contato" at bounding box center [245, 254] width 213 height 11
paste input "(87) 9152-7470"
type input "(87) 9152-7470"
paste input "."
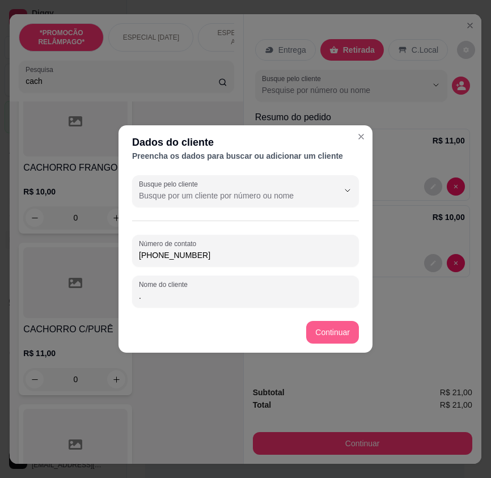
type input "."
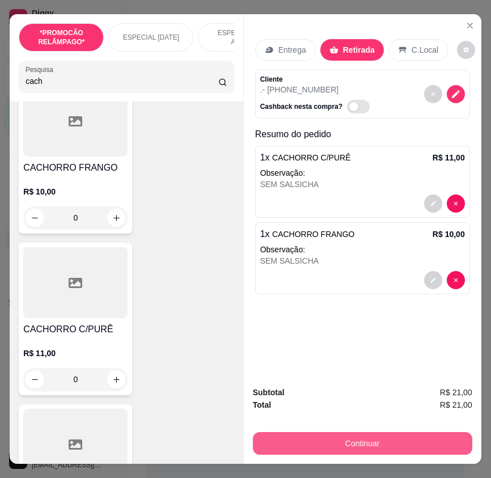
click at [435, 429] on div "Continuar" at bounding box center [362, 441] width 219 height 25
click at [400, 435] on button "Continuar" at bounding box center [362, 443] width 219 height 23
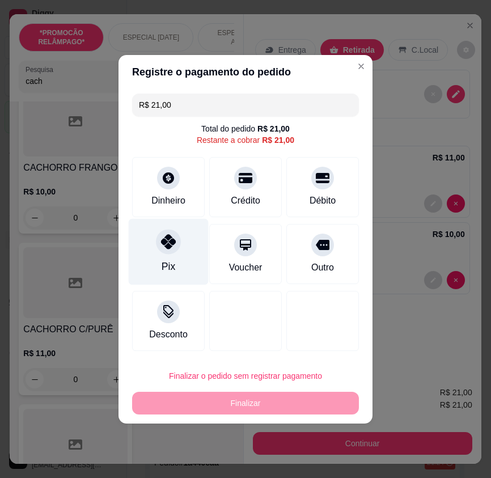
click at [184, 250] on div "Pix" at bounding box center [169, 251] width 80 height 66
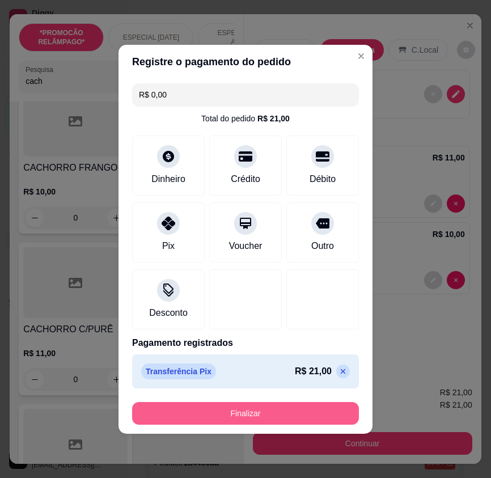
click at [292, 410] on button "Finalizar" at bounding box center [245, 413] width 227 height 23
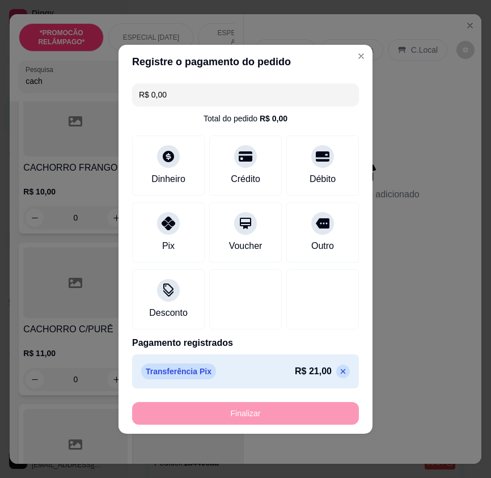
type input "-R$ 21,00"
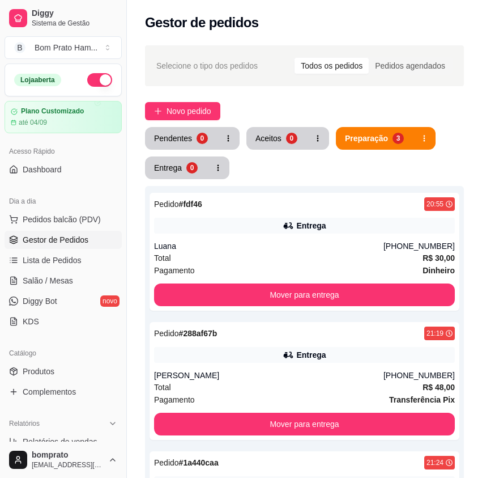
click at [276, 136] on div "Aceitos" at bounding box center [269, 138] width 26 height 11
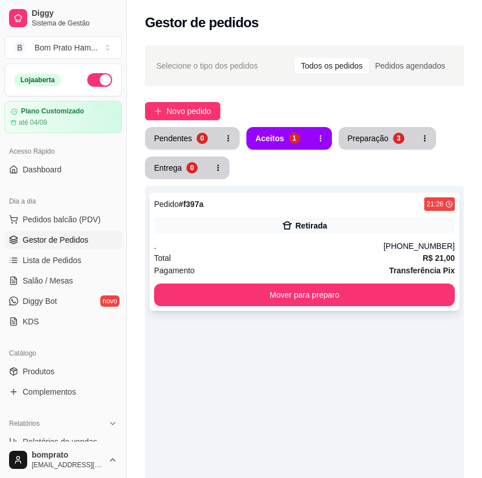
click at [303, 258] on div "Total R$ 21,00" at bounding box center [304, 258] width 301 height 12
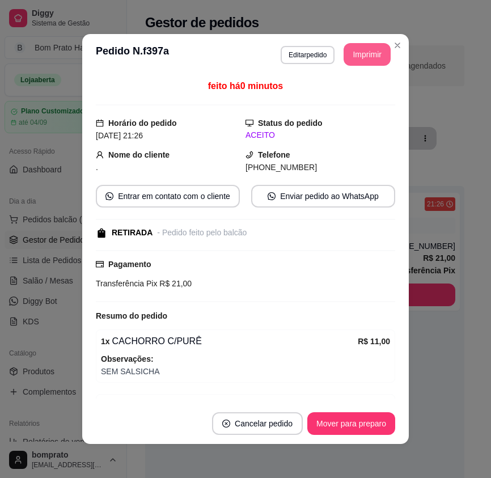
click at [361, 56] on button "Imprimir" at bounding box center [366, 54] width 47 height 23
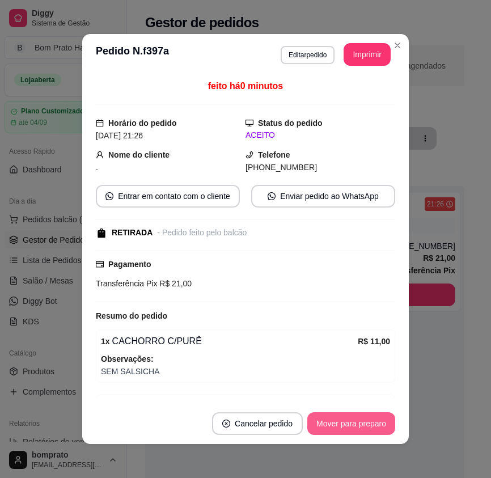
click at [370, 427] on button "Mover para preparo" at bounding box center [351, 423] width 88 height 23
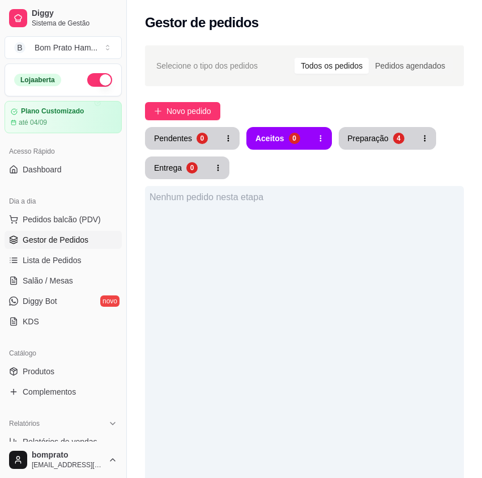
click at [380, 126] on div "Selecione o tipo dos pedidos Todos os pedidos Pedidos agendados Novo pedido Pen…" at bounding box center [304, 358] width 355 height 639
click at [377, 136] on div "Preparação" at bounding box center [368, 138] width 40 height 11
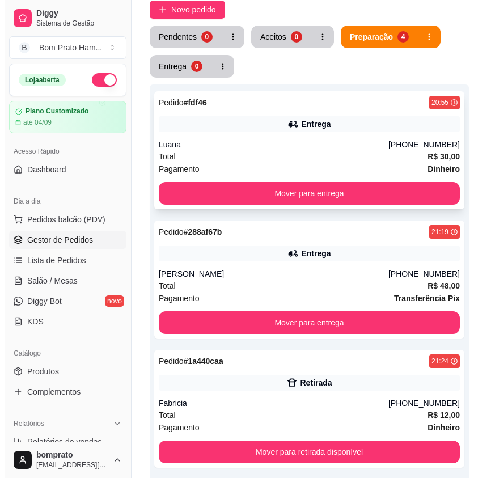
scroll to position [113, 0]
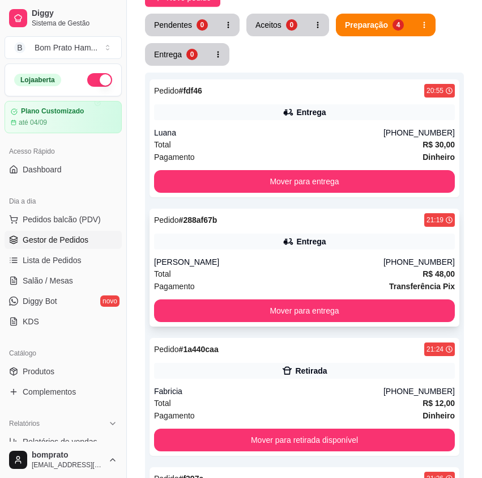
click at [303, 257] on div "[PERSON_NAME]" at bounding box center [268, 261] width 229 height 11
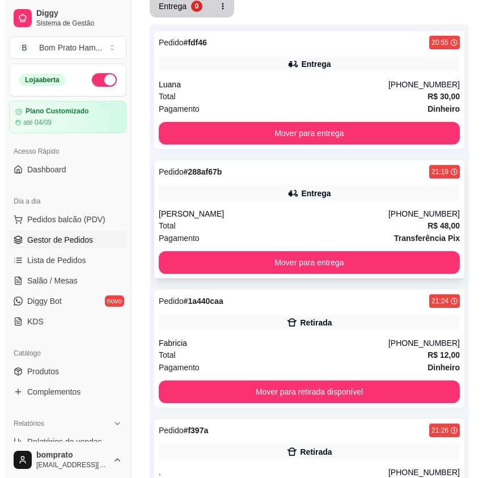
scroll to position [227, 0]
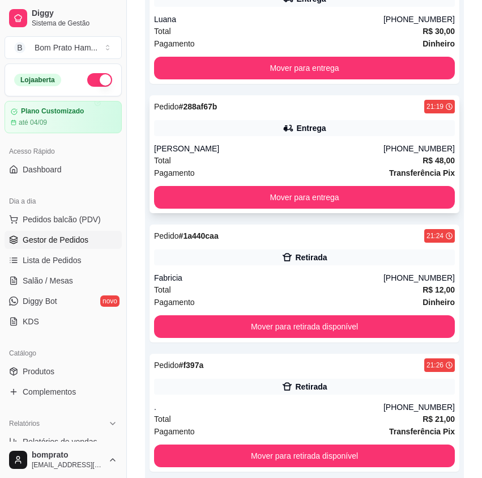
click at [301, 161] on div "Total R$ 48,00" at bounding box center [304, 160] width 301 height 12
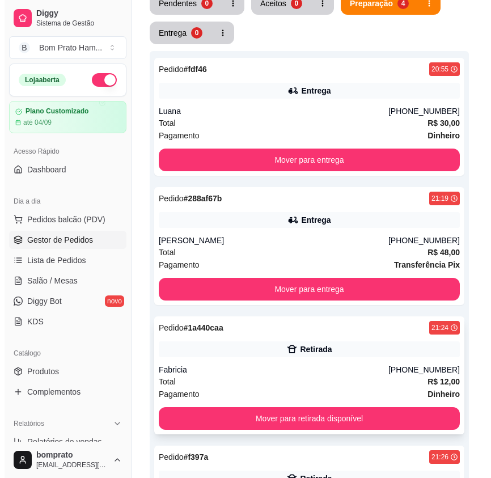
scroll to position [112, 0]
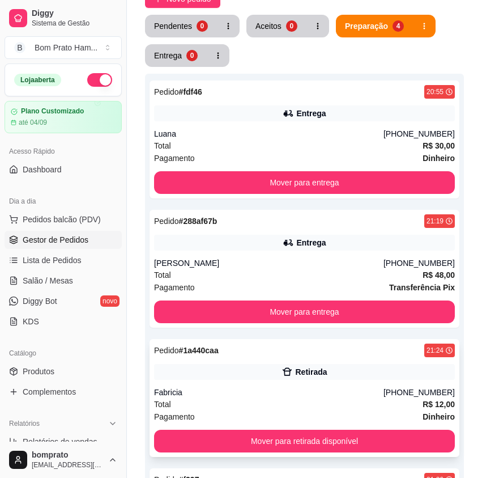
click at [341, 251] on div "Pedido # 288af67b 21:19 Entrega Raquel (87) 99826-4011 Total R$ 48,00 Pagamento…" at bounding box center [305, 269] width 310 height 118
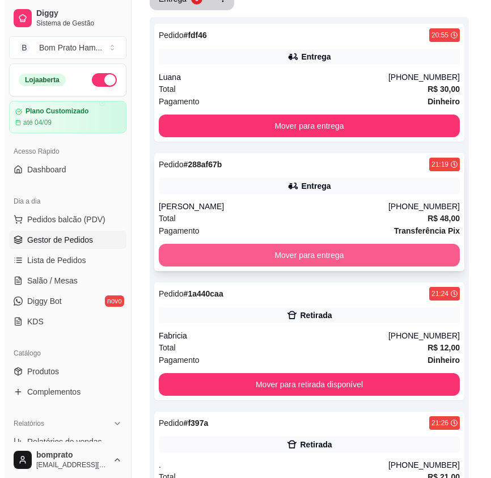
scroll to position [225, 0]
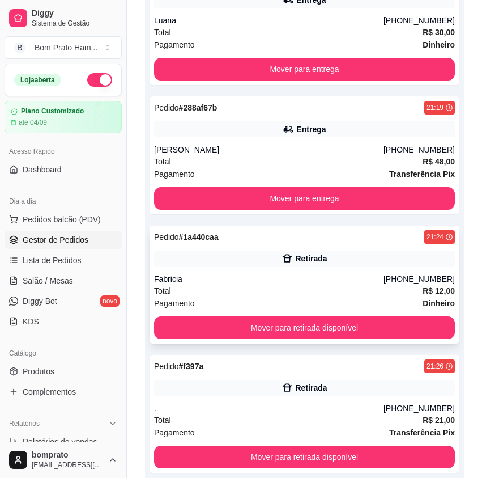
click at [364, 287] on div "Total R$ 12,00" at bounding box center [304, 290] width 301 height 12
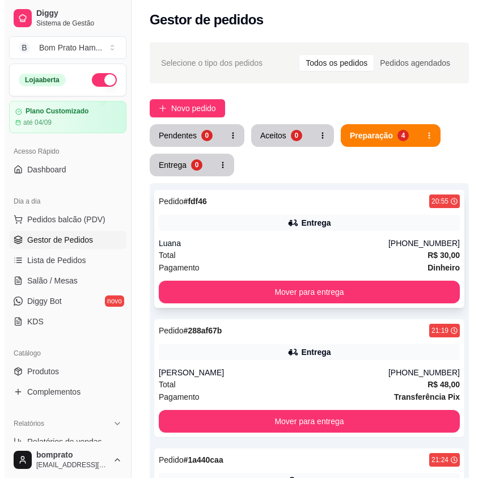
scroll to position [0, 0]
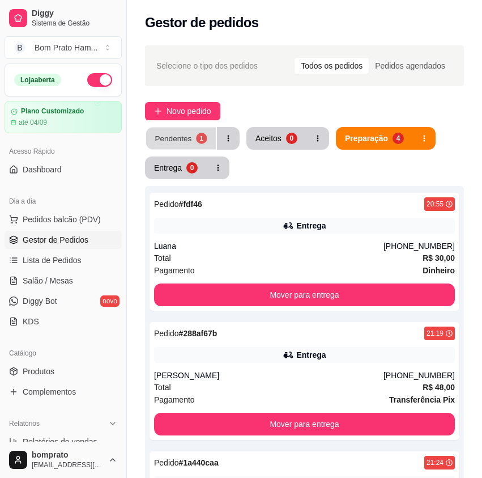
click at [194, 137] on button "Pendentes 1" at bounding box center [181, 138] width 70 height 22
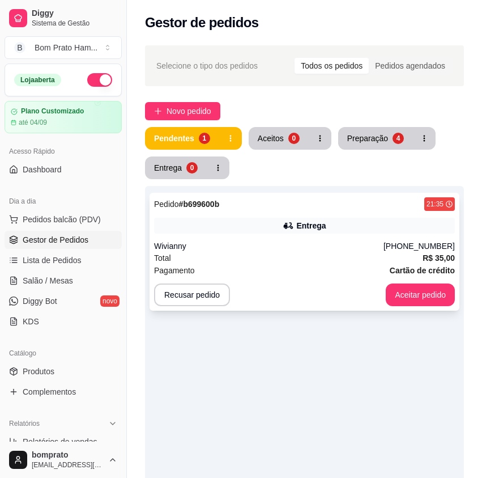
click at [294, 227] on icon at bounding box center [288, 225] width 11 height 11
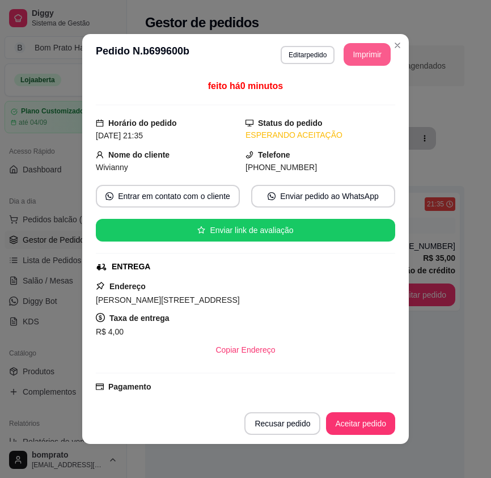
click at [364, 53] on button "Imprimir" at bounding box center [366, 54] width 47 height 23
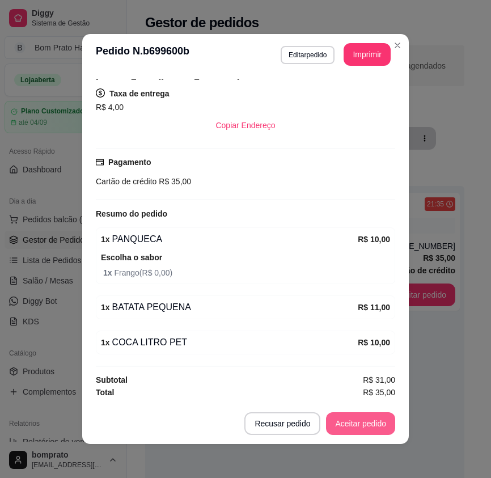
click at [382, 422] on button "Aceitar pedido" at bounding box center [360, 423] width 69 height 23
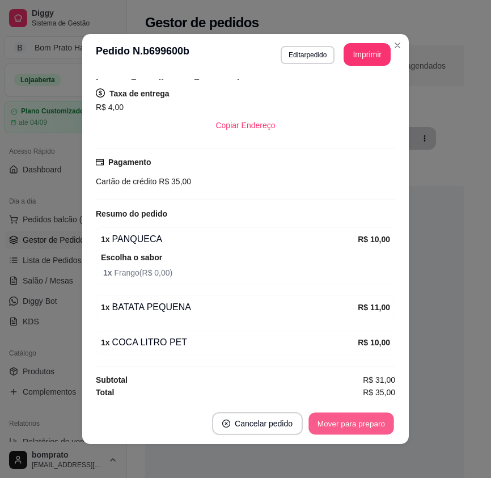
click at [382, 422] on button "Mover para preparo" at bounding box center [350, 423] width 85 height 22
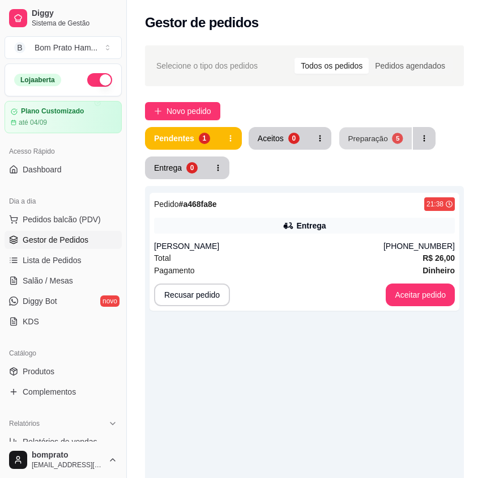
click at [372, 147] on button "Preparação 5" at bounding box center [375, 138] width 73 height 22
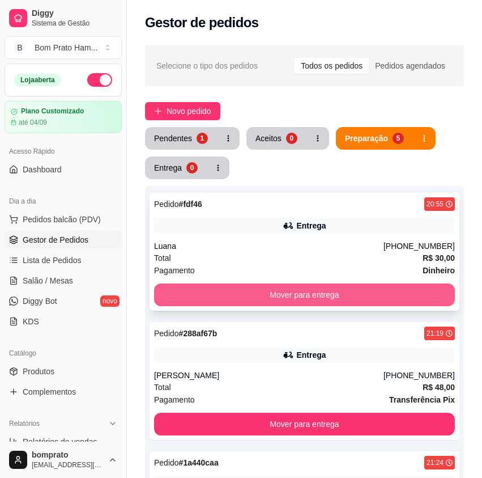
click at [356, 293] on button "Mover para entrega" at bounding box center [304, 294] width 301 height 23
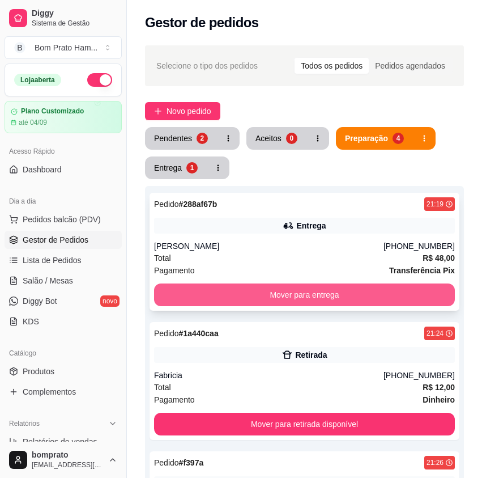
click at [344, 292] on button "Mover para entrega" at bounding box center [304, 294] width 301 height 23
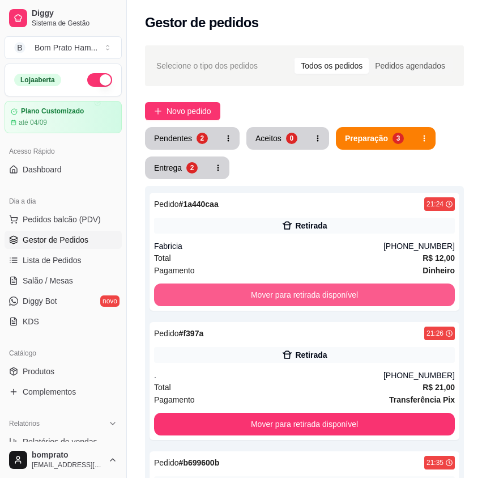
click at [344, 288] on button "Mover para retirada disponível" at bounding box center [304, 294] width 301 height 23
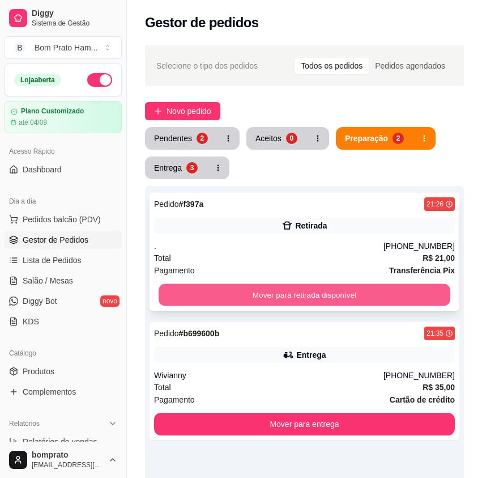
click at [331, 288] on button "Mover para retirada disponível" at bounding box center [305, 295] width 292 height 22
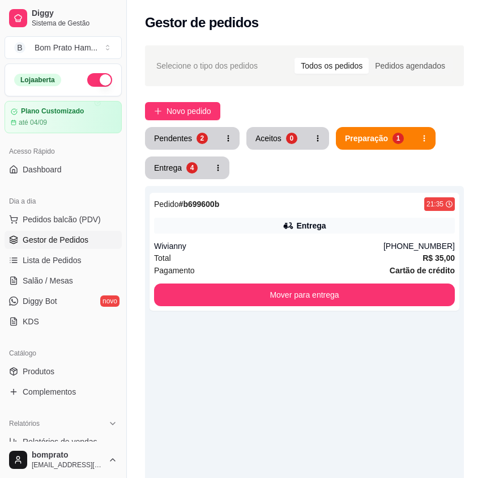
click at [195, 145] on button "Pendentes 2" at bounding box center [181, 138] width 72 height 23
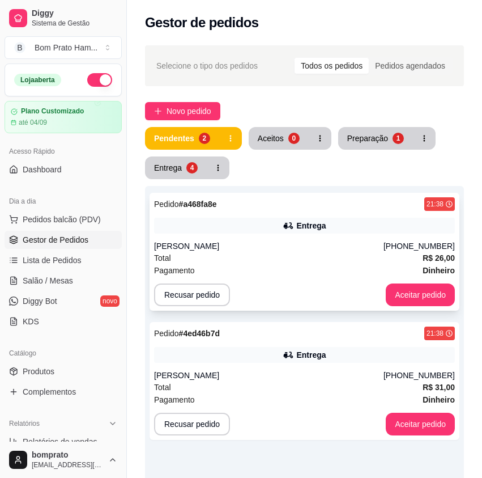
click at [308, 270] on div "Pagamento Dinheiro" at bounding box center [304, 270] width 301 height 12
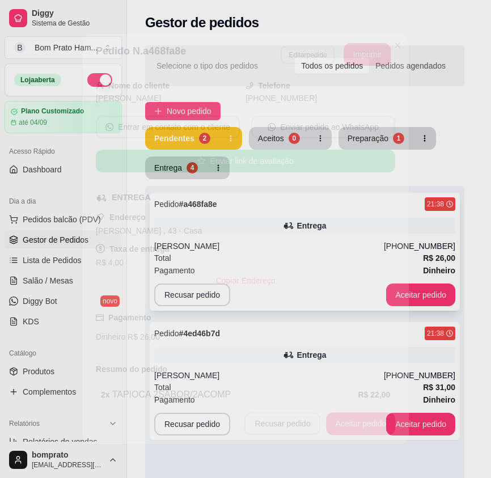
scroll to position [169, 0]
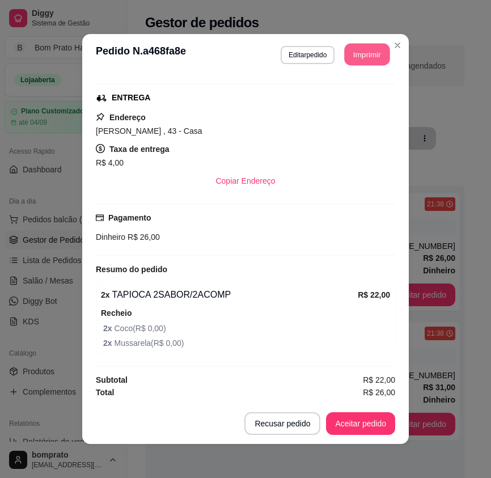
click at [360, 59] on button "Imprimir" at bounding box center [366, 55] width 45 height 22
click at [374, 423] on button "Aceitar pedido" at bounding box center [360, 423] width 67 height 22
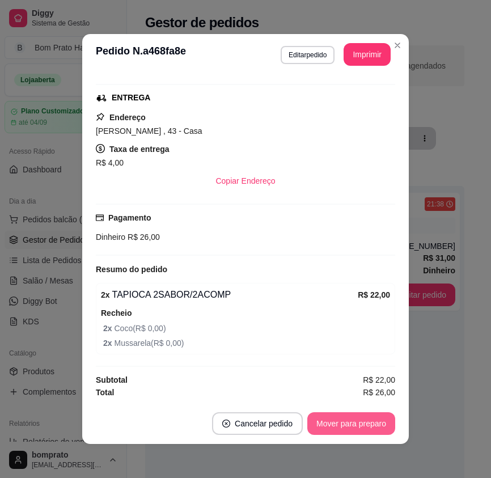
click at [373, 424] on button "Mover para preparo" at bounding box center [351, 423] width 88 height 23
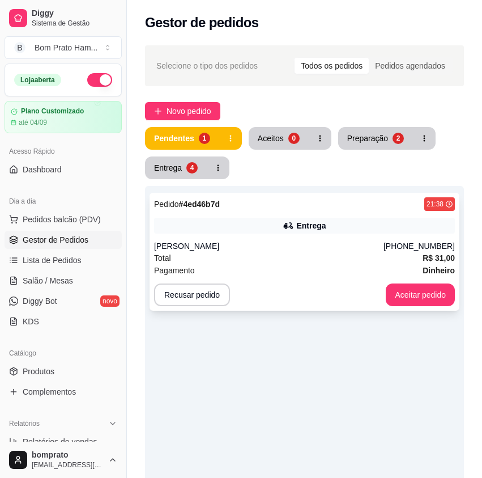
click at [329, 256] on div "Total R$ 31,00" at bounding box center [304, 258] width 301 height 12
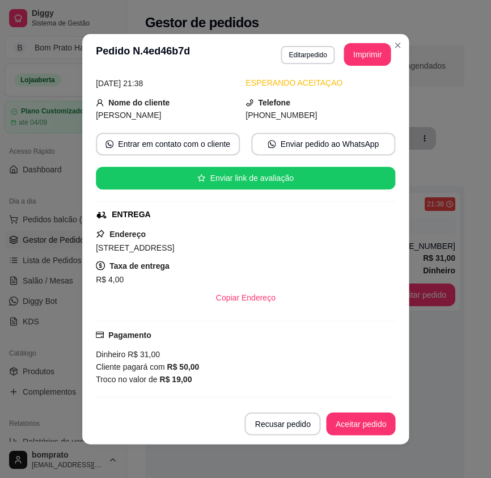
scroll to position [146, 0]
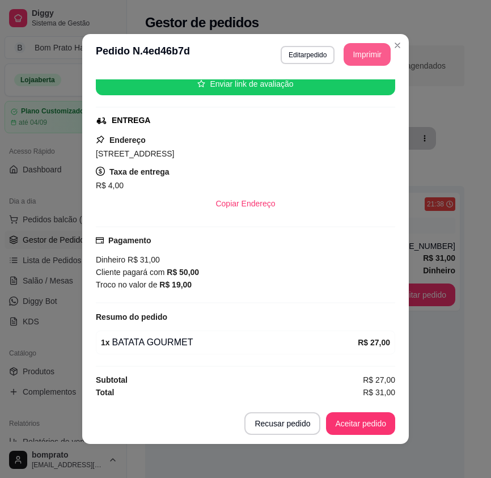
click at [359, 47] on button "Imprimir" at bounding box center [366, 54] width 47 height 23
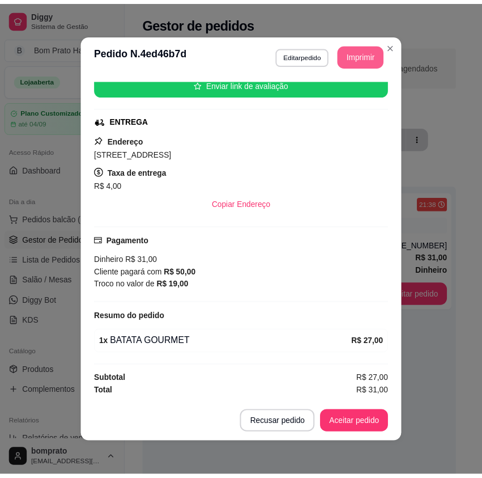
scroll to position [0, 0]
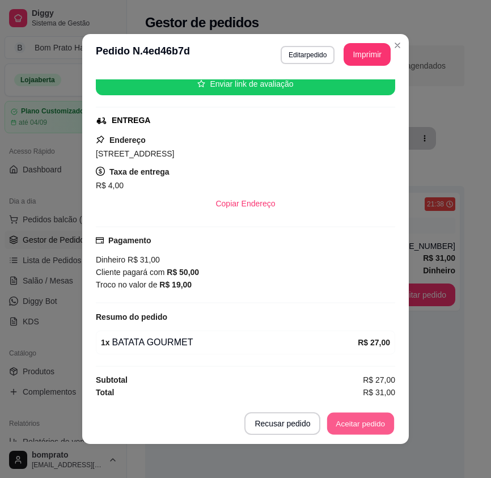
click at [374, 424] on button "Aceitar pedido" at bounding box center [360, 423] width 67 height 22
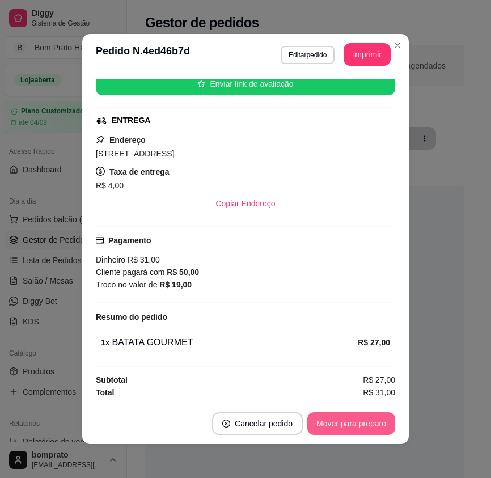
click at [374, 424] on button "Mover para preparo" at bounding box center [351, 423] width 88 height 23
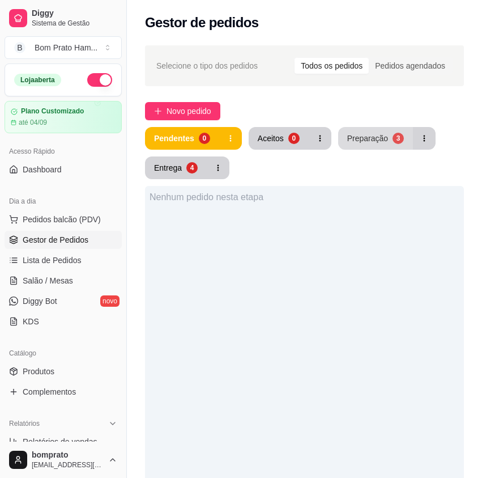
click at [381, 137] on div "Preparação" at bounding box center [367, 138] width 41 height 11
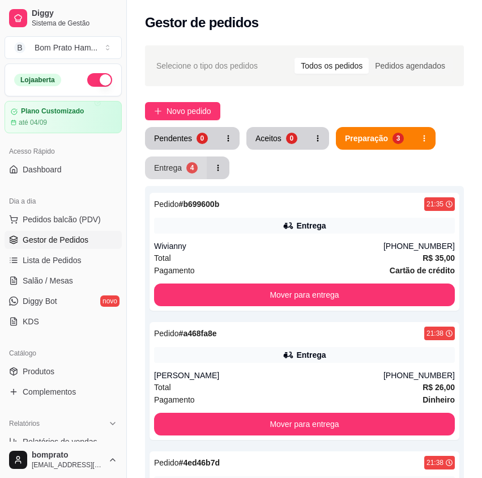
click at [181, 172] on button "Entrega 4" at bounding box center [176, 167] width 62 height 23
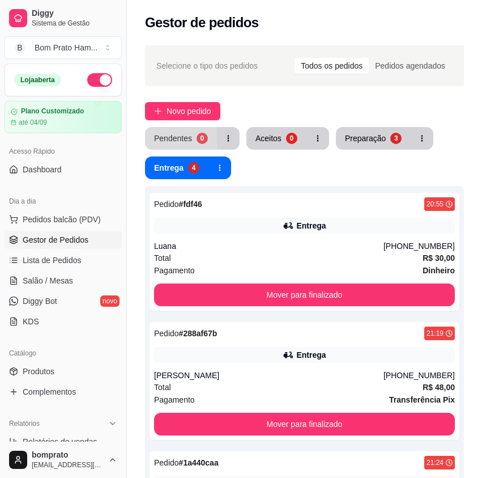
click at [182, 133] on div "Pendentes" at bounding box center [173, 138] width 38 height 11
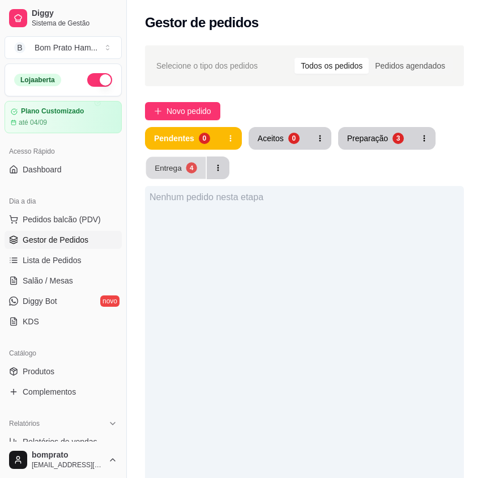
click at [189, 164] on div "4" at bounding box center [191, 167] width 11 height 11
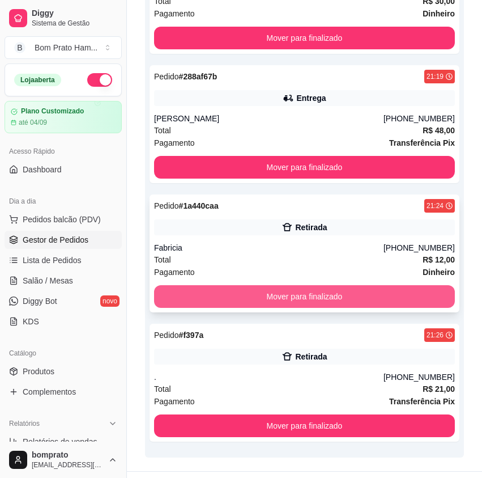
scroll to position [282, 0]
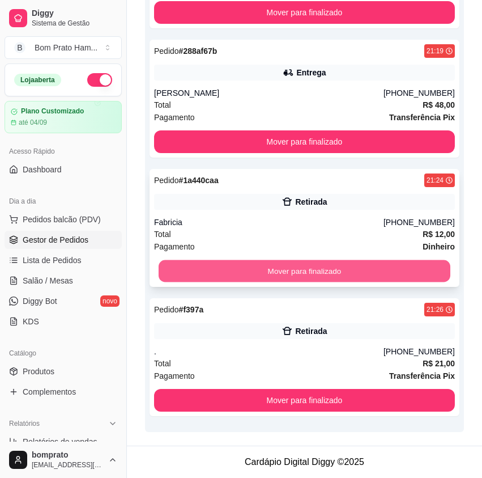
click at [295, 270] on button "Mover para finalizado" at bounding box center [305, 271] width 292 height 22
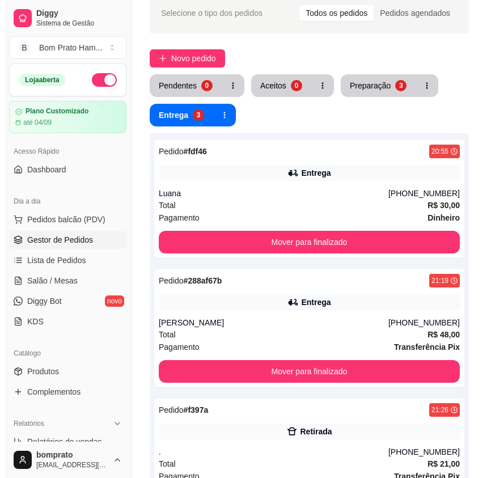
scroll to position [0, 0]
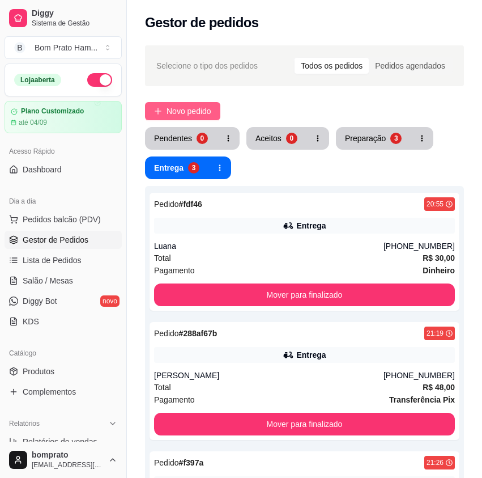
click at [204, 108] on span "Novo pedido" at bounding box center [189, 111] width 45 height 12
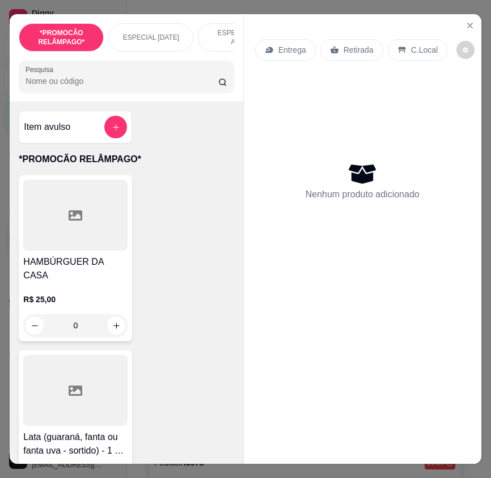
click at [101, 87] on input "Pesquisa" at bounding box center [121, 80] width 193 height 11
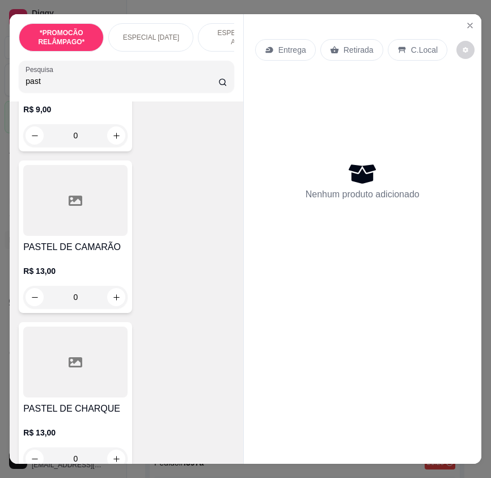
scroll to position [850, 0]
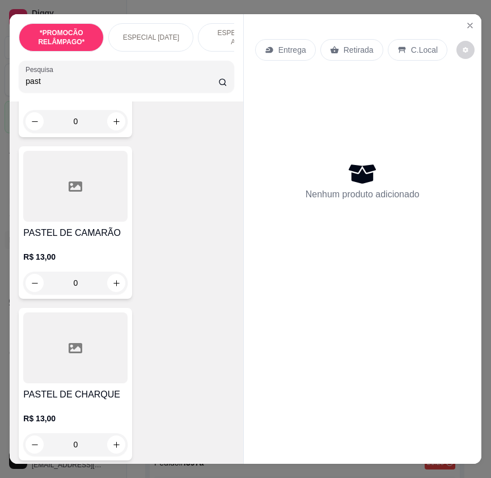
type input "past"
click at [119, 283] on div "0" at bounding box center [75, 282] width 104 height 23
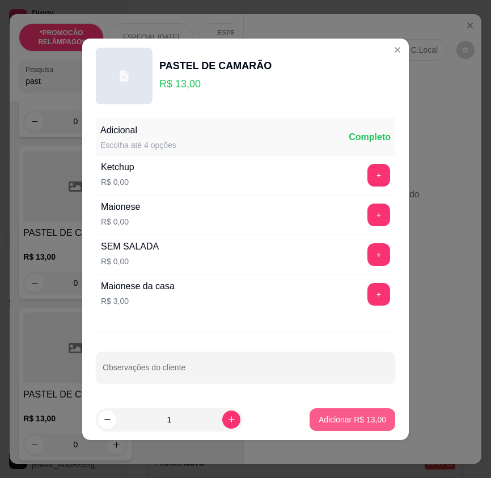
click at [354, 417] on p "Adicionar R$ 13,00" at bounding box center [351, 419] width 67 height 11
type input "1"
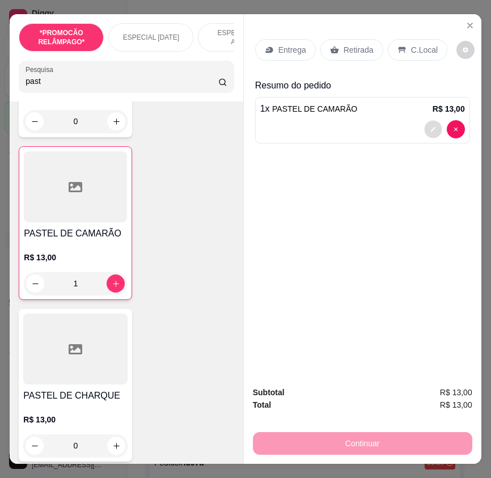
click at [430, 127] on icon "decrease-product-quantity" at bounding box center [432, 129] width 7 height 7
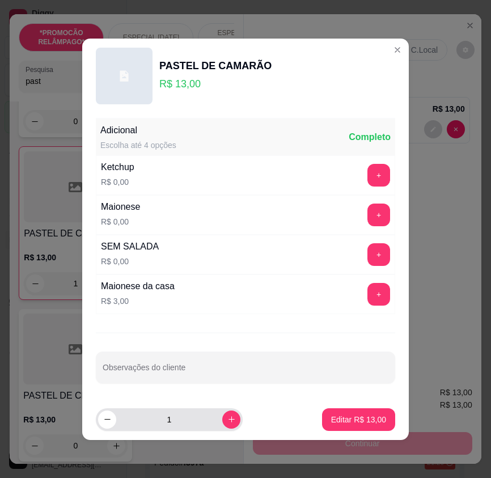
click at [227, 421] on icon "increase-product-quantity" at bounding box center [231, 419] width 8 height 8
type input "3"
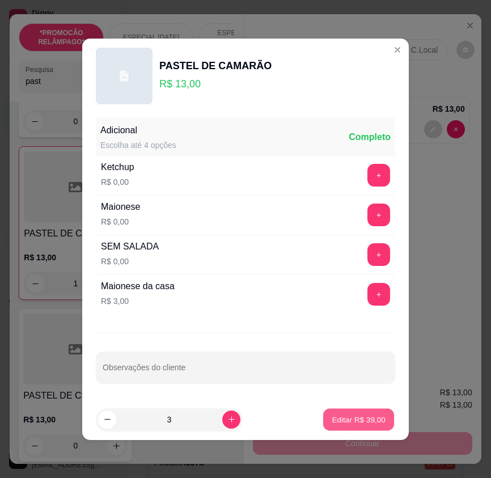
click at [373, 416] on p "Editar R$ 39,00" at bounding box center [357, 419] width 53 height 11
type input "3"
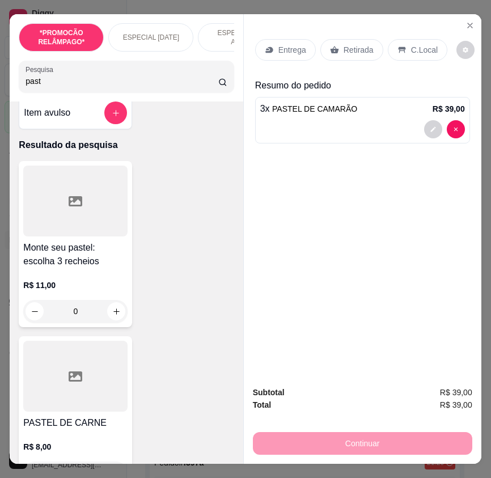
scroll to position [0, 0]
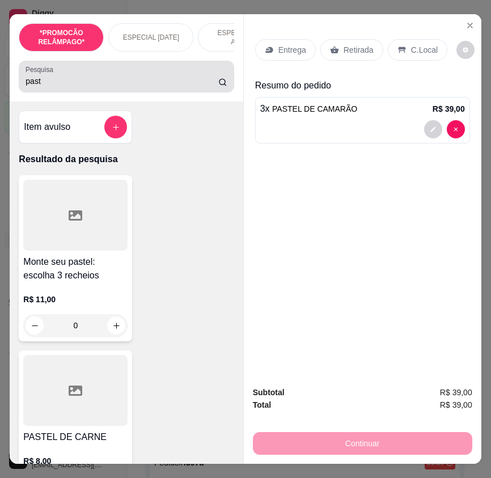
click at [39, 88] on div "past" at bounding box center [125, 76] width 201 height 23
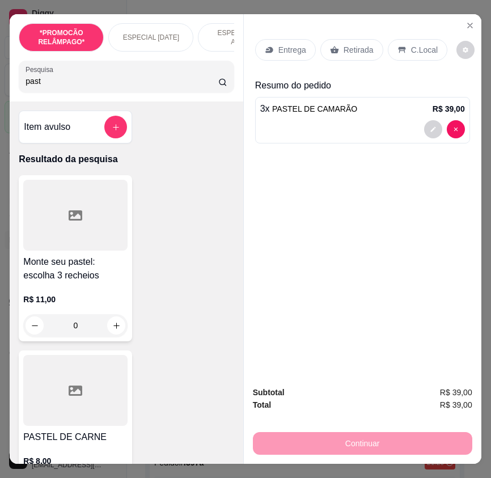
click at [39, 87] on input "past" at bounding box center [121, 80] width 193 height 11
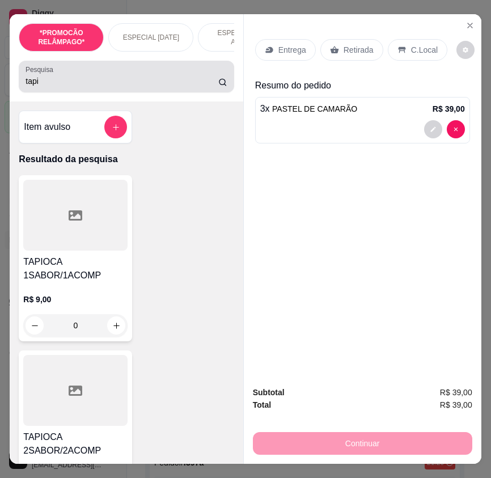
click at [54, 84] on input "tapi" at bounding box center [121, 80] width 193 height 11
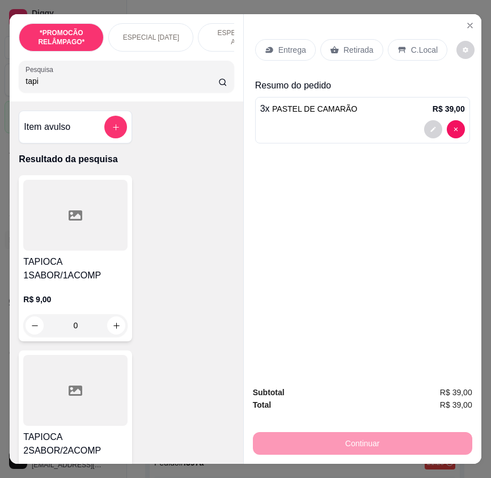
click at [54, 84] on input "tapi" at bounding box center [121, 80] width 193 height 11
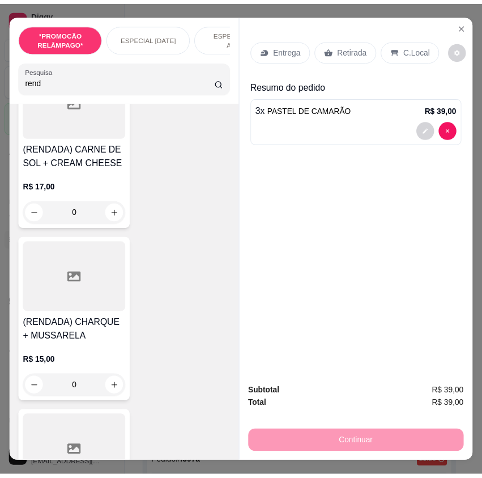
scroll to position [57, 0]
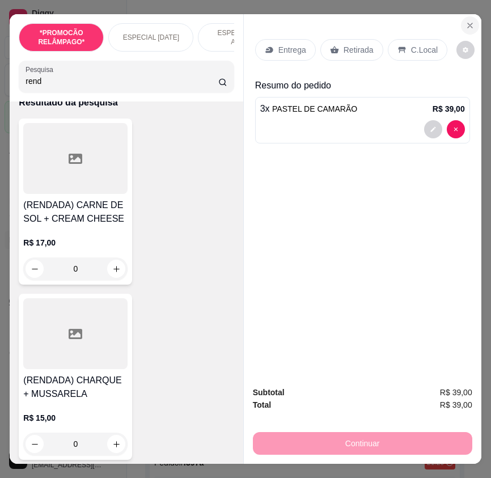
type input "rend"
click at [465, 29] on button "Close" at bounding box center [470, 25] width 18 height 18
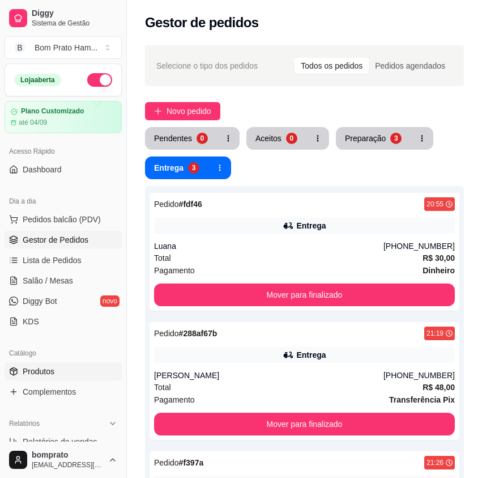
click at [82, 378] on link "Produtos" at bounding box center [63, 371] width 117 height 18
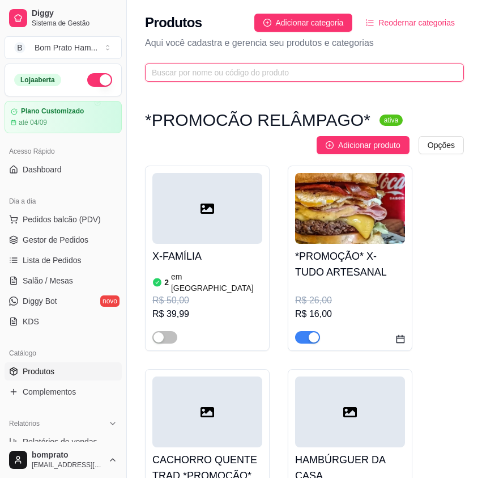
click at [233, 71] on input "text" at bounding box center [300, 72] width 296 height 12
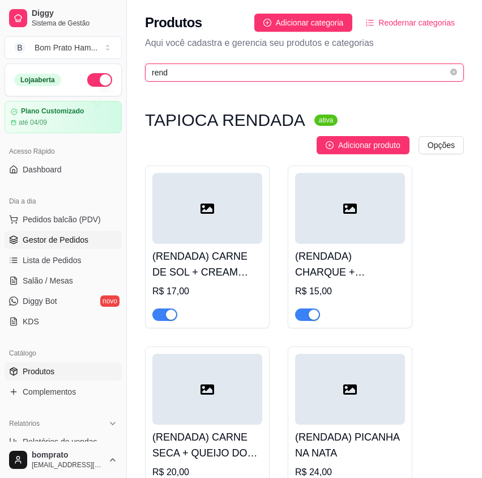
type input "rend"
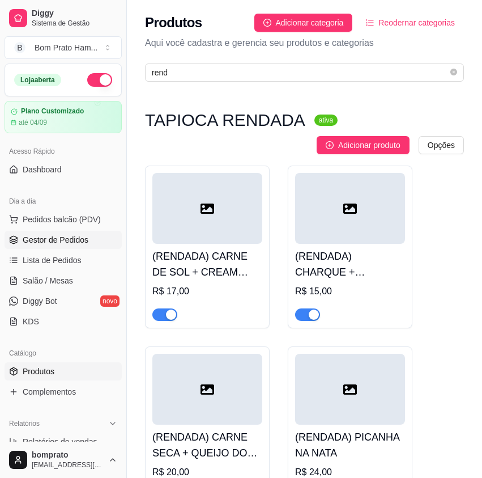
click at [80, 240] on span "Gestor de Pedidos" at bounding box center [56, 239] width 66 height 11
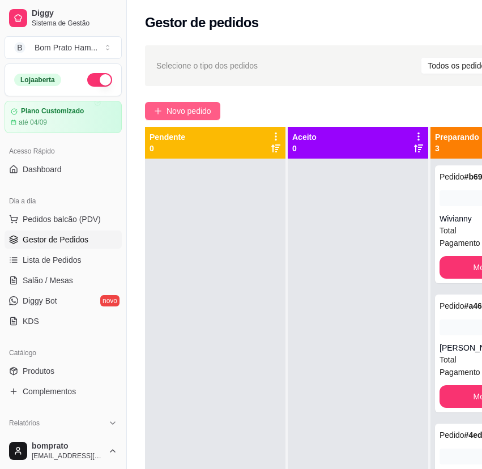
click at [199, 113] on span "Novo pedido" at bounding box center [189, 111] width 45 height 12
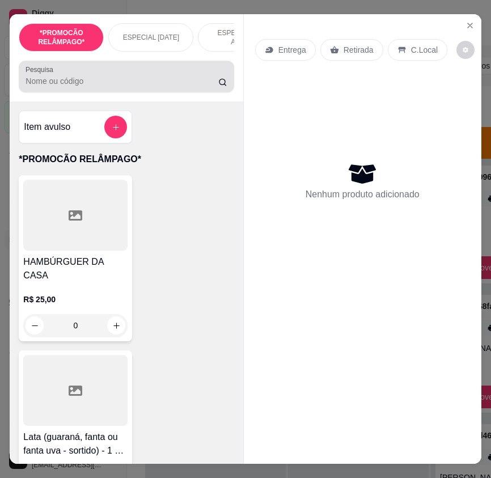
click at [169, 84] on input "Pesquisa" at bounding box center [121, 80] width 193 height 11
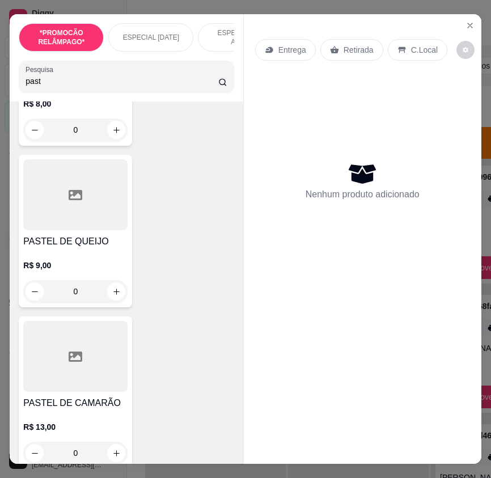
scroll to position [906, 0]
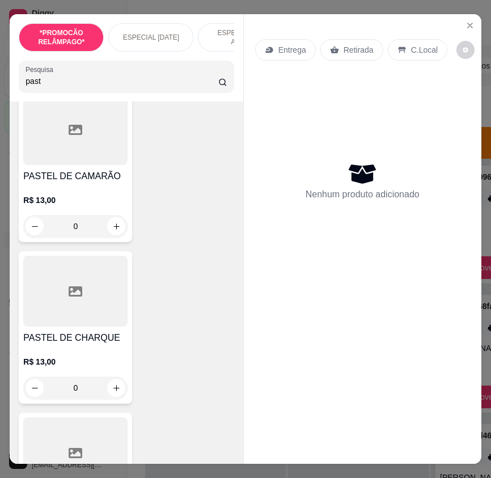
type input "past"
click at [113, 231] on div "0" at bounding box center [75, 226] width 104 height 23
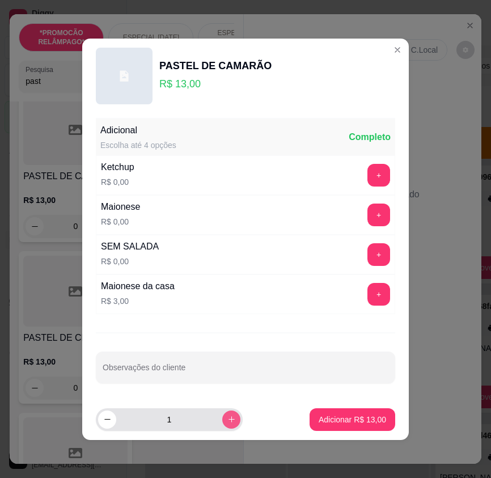
click at [222, 413] on button "increase-product-quantity" at bounding box center [231, 419] width 18 height 18
type input "3"
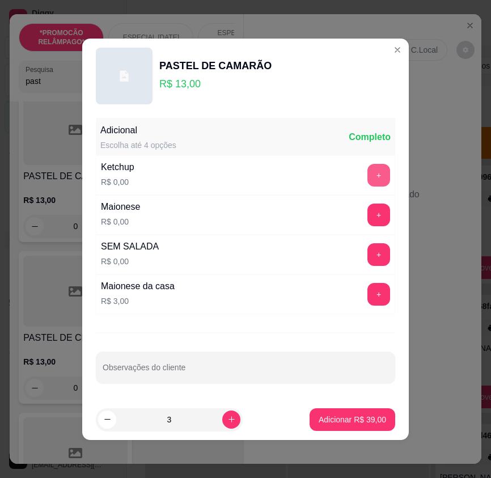
click at [368, 180] on button "+" at bounding box center [378, 175] width 23 height 23
click at [369, 209] on button "+" at bounding box center [378, 214] width 23 height 23
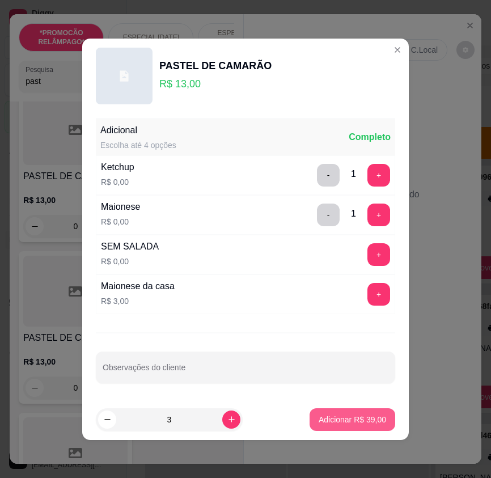
click at [364, 419] on p "Adicionar R$ 39,00" at bounding box center [351, 419] width 67 height 11
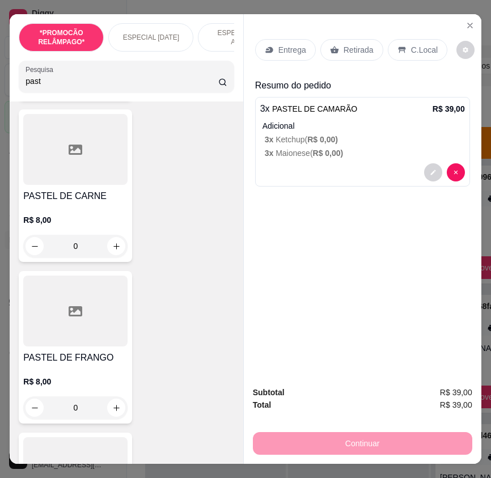
scroll to position [0, 0]
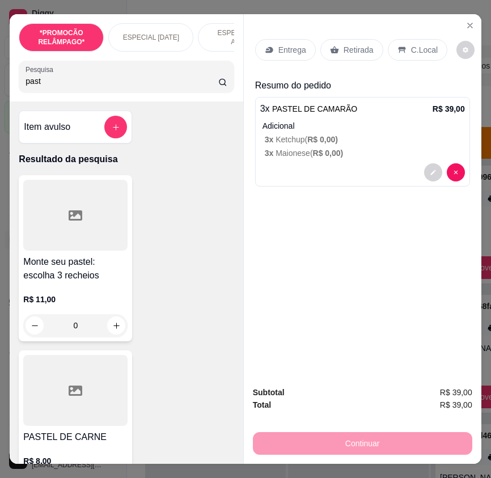
click at [44, 85] on input "past" at bounding box center [121, 80] width 193 height 11
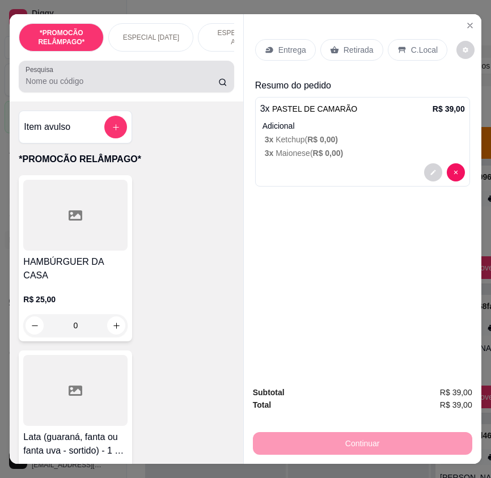
click at [127, 87] on input "Pesquisa" at bounding box center [121, 80] width 193 height 11
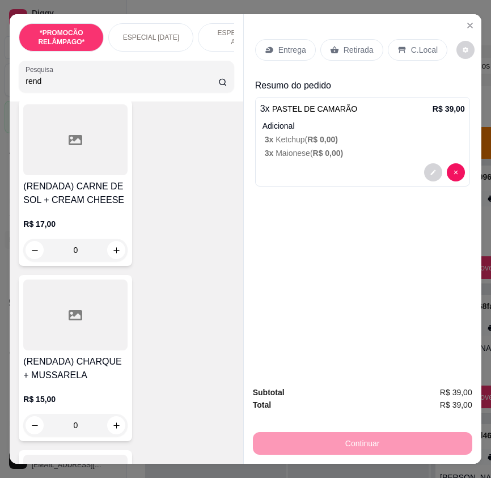
scroll to position [57, 0]
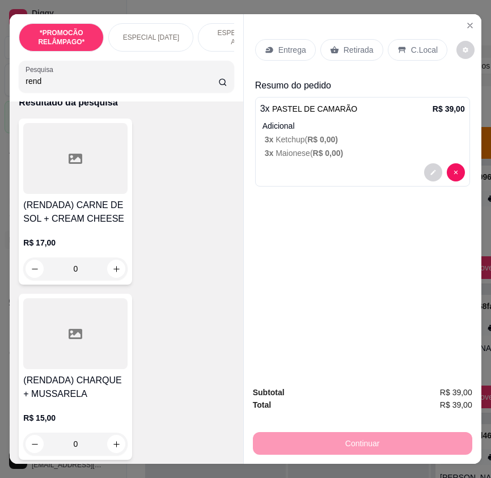
type input "rend"
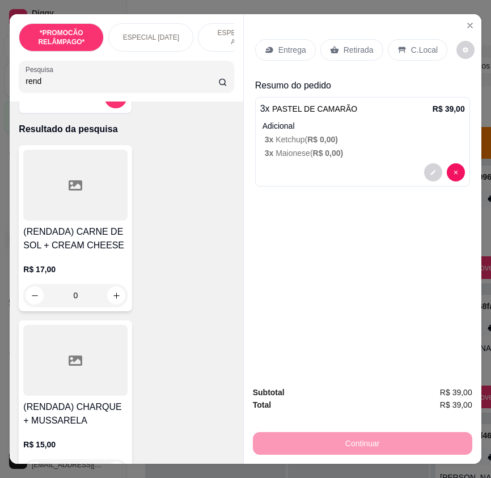
scroll to position [0, 0]
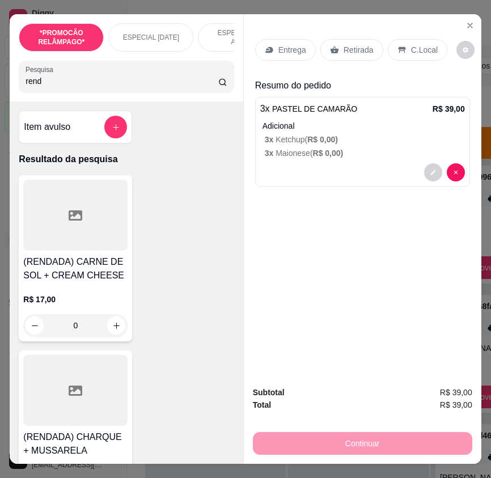
click at [278, 53] on div "Entrega" at bounding box center [285, 50] width 61 height 22
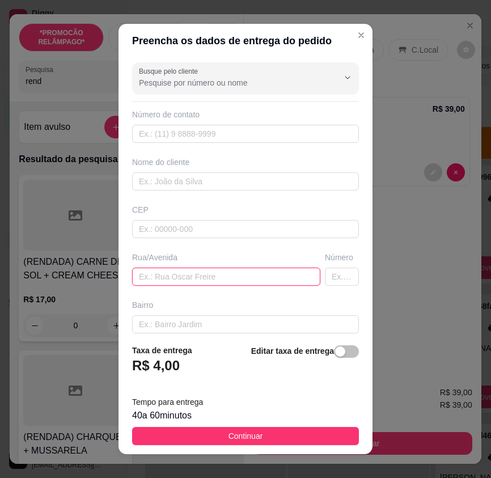
paste input "Rua do mundo mágico número 85 primeiro andar"
type input "Rua do mundo mágico número 85 primeiro andar"
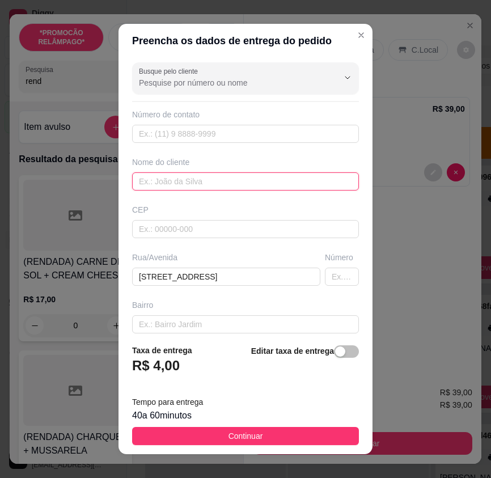
paste input "Cordeiro"
type input "Cordeiro"
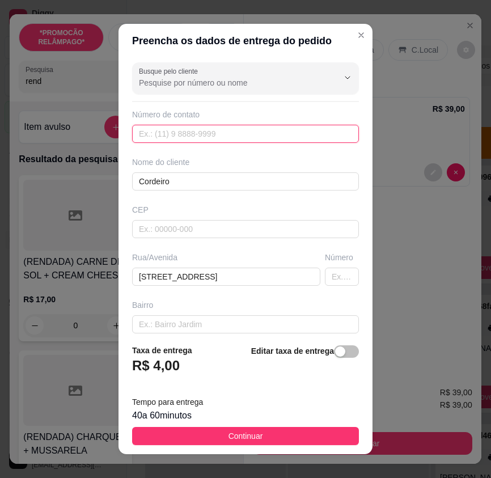
paste input "(87) 9973-0015"
type input "(87) 9973-0015"
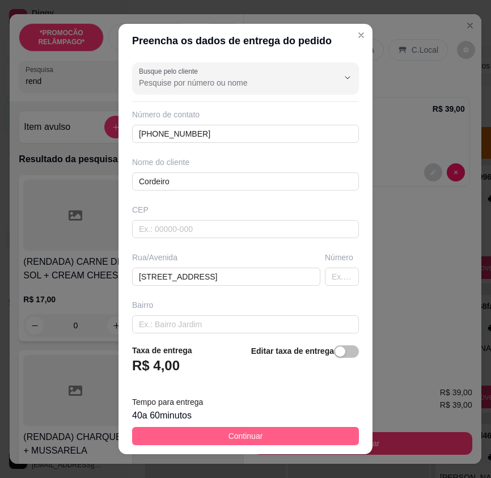
click at [295, 433] on button "Continuar" at bounding box center [245, 436] width 227 height 18
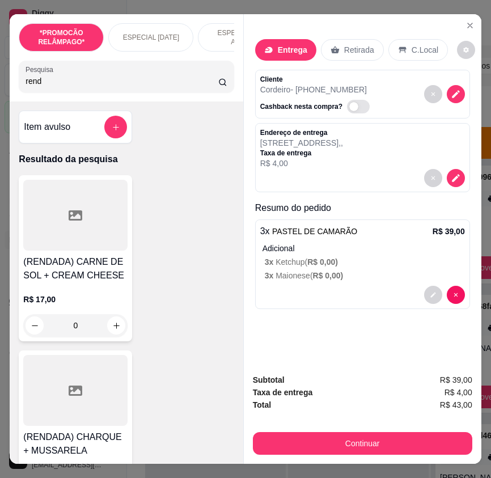
click at [78, 250] on div at bounding box center [75, 215] width 104 height 71
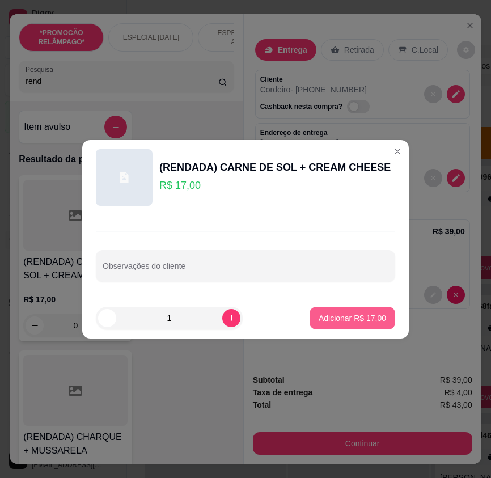
click at [325, 317] on p "Adicionar R$ 17,00" at bounding box center [351, 317] width 67 height 11
type input "1"
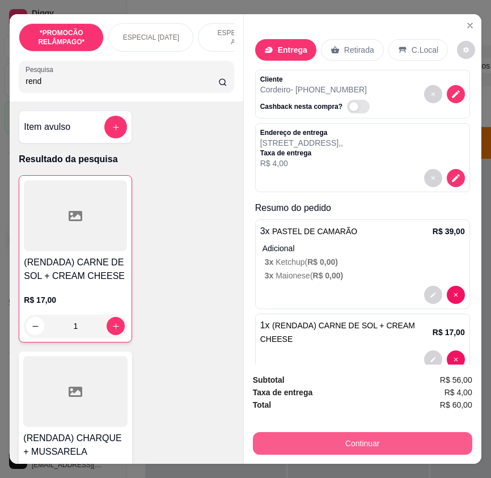
click at [435, 438] on button "Continuar" at bounding box center [362, 443] width 219 height 23
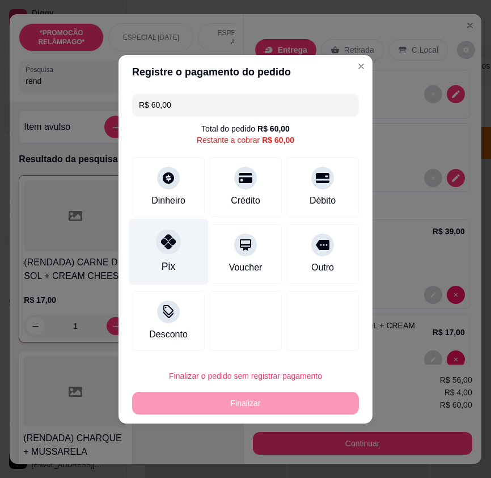
click at [143, 251] on div "Pix" at bounding box center [169, 251] width 80 height 66
type input "R$ 0,00"
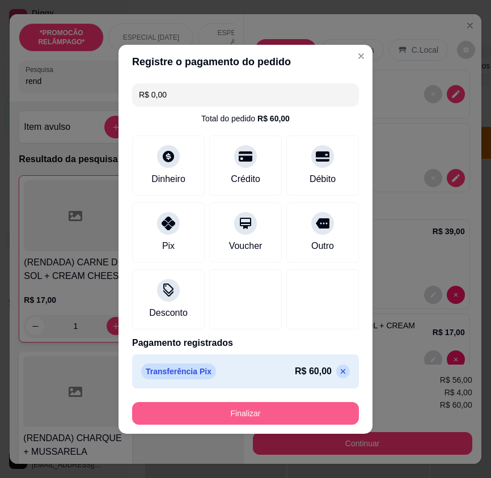
click at [254, 407] on button "Finalizar" at bounding box center [245, 413] width 227 height 23
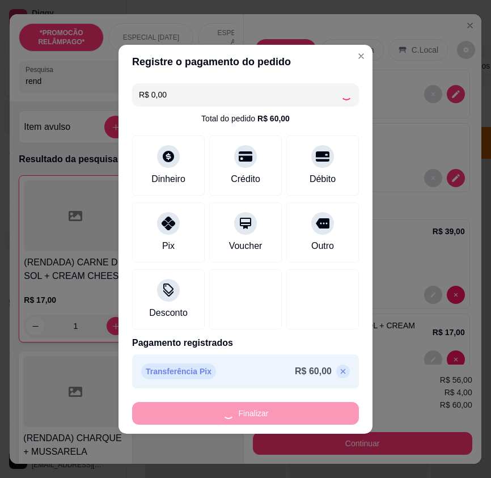
type input "0"
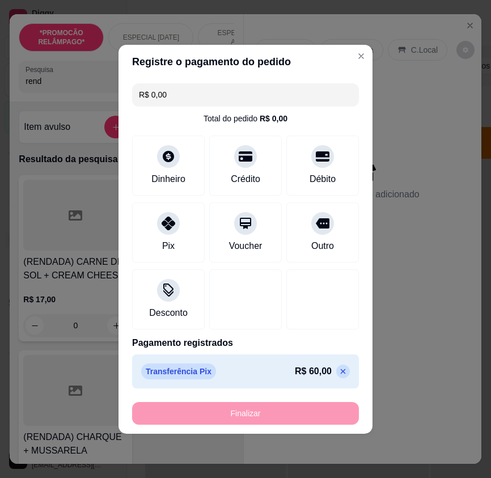
type input "-R$ 60,00"
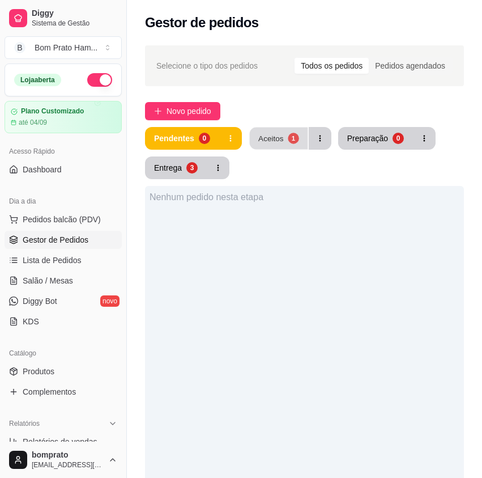
click at [261, 131] on button "Aceitos 1" at bounding box center [278, 138] width 58 height 22
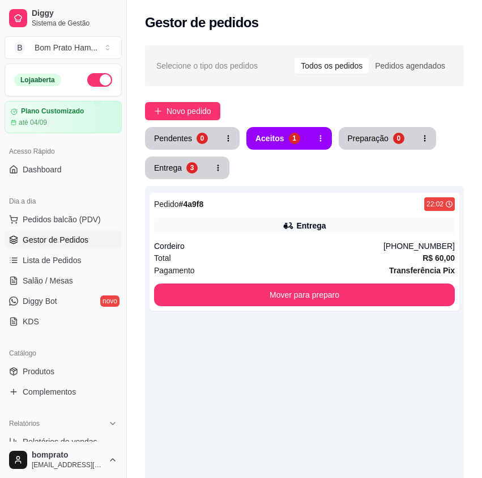
click at [319, 249] on div "Cordeiro" at bounding box center [268, 245] width 229 height 11
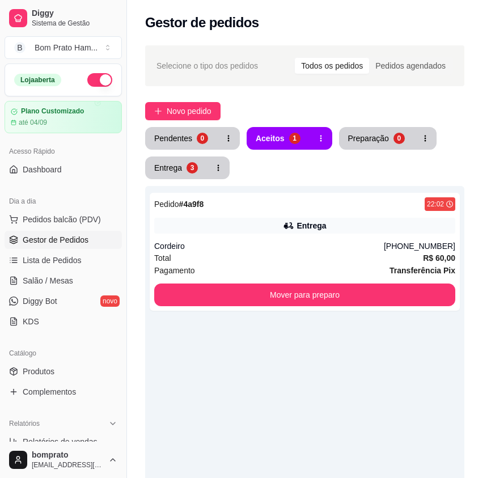
click at [375, 49] on button "Imprimir" at bounding box center [366, 54] width 47 height 23
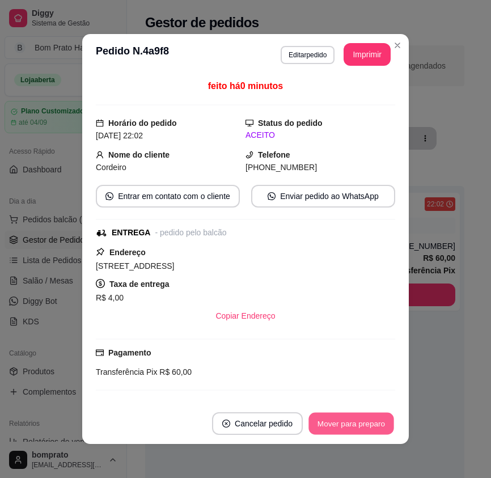
click at [383, 417] on button "Mover para preparo" at bounding box center [350, 423] width 85 height 22
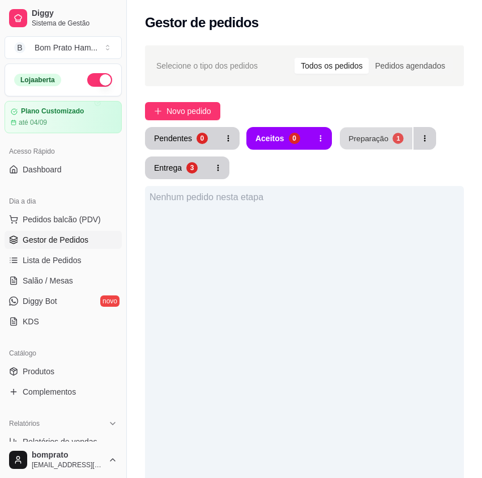
click at [354, 148] on button "Preparação 1" at bounding box center [376, 138] width 73 height 22
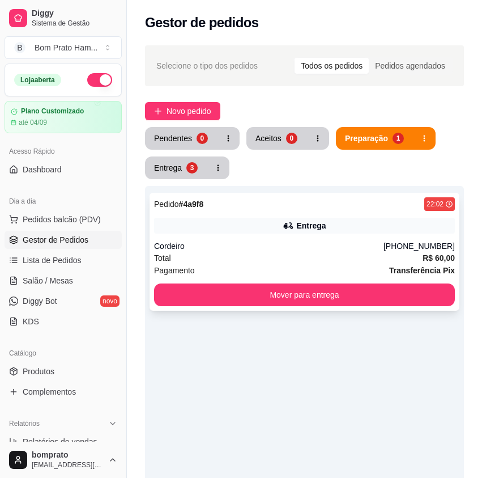
click at [310, 233] on div "Pedido # 4a9f8 22:02 Entrega Cordeiro (87) 9973-0015 Total R$ 60,00 Pagamento T…" at bounding box center [305, 252] width 310 height 118
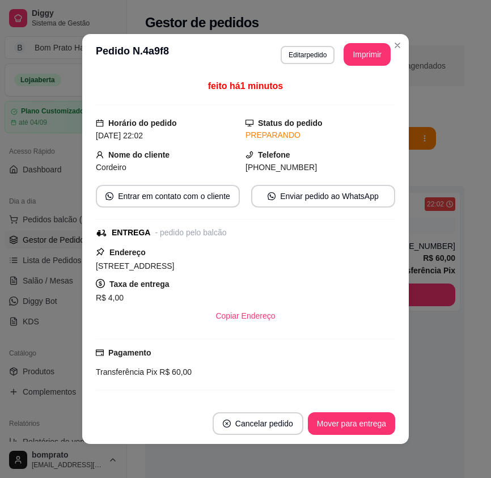
click at [309, 64] on div "**********" at bounding box center [335, 54] width 110 height 23
click at [252, 314] on button "Copiar Endereço" at bounding box center [245, 316] width 75 height 22
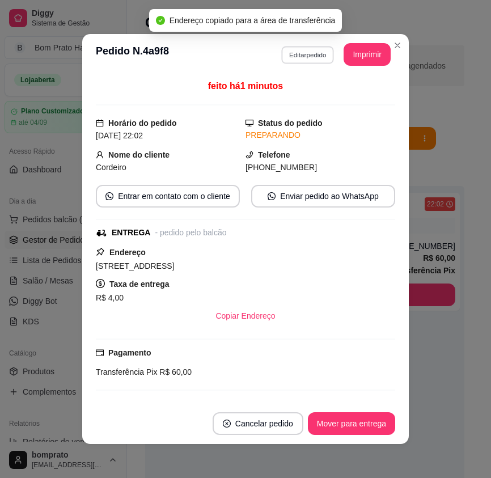
click at [286, 51] on button "Editar pedido" at bounding box center [307, 55] width 53 height 18
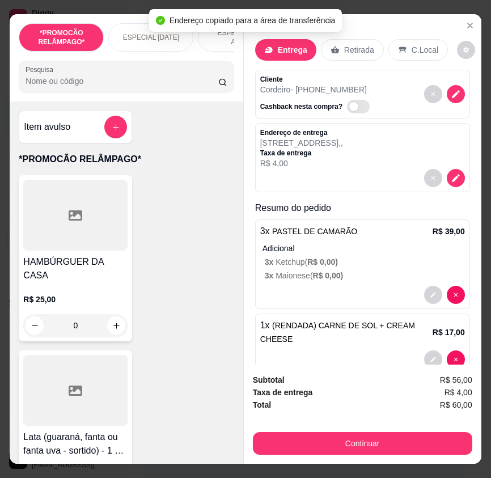
scroll to position [25, 0]
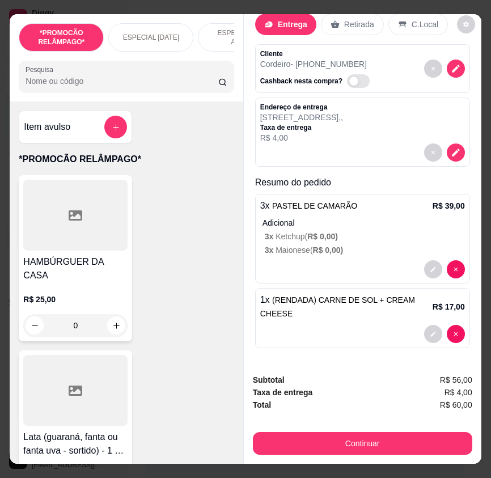
click at [376, 422] on div "Subtotal R$ 56,00 Taxa de entrega R$ 4,00 Total R$ 60,00 Continuar" at bounding box center [362, 413] width 219 height 81
click at [376, 432] on button "Continuar" at bounding box center [362, 443] width 219 height 23
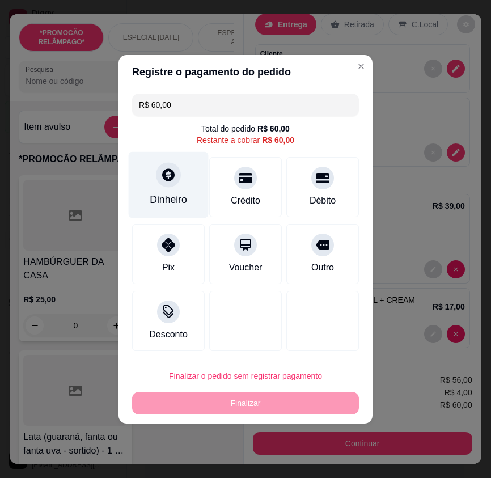
click at [182, 174] on div "Dinheiro" at bounding box center [169, 184] width 80 height 66
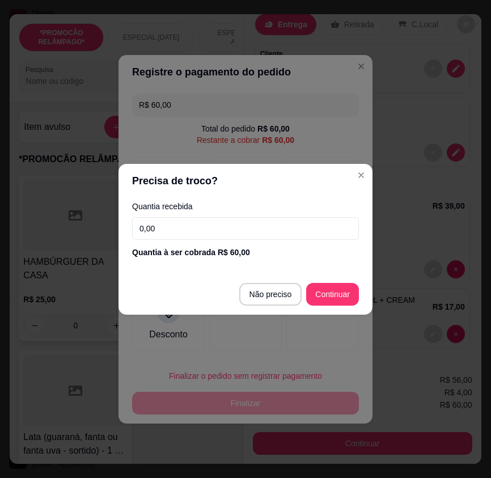
click at [230, 241] on div "Quantia recebida 0,00 Quantia à ser cobrada R$ 60,00" at bounding box center [245, 230] width 254 height 65
click at [230, 235] on input "0,00" at bounding box center [245, 228] width 227 height 23
type input "100,00"
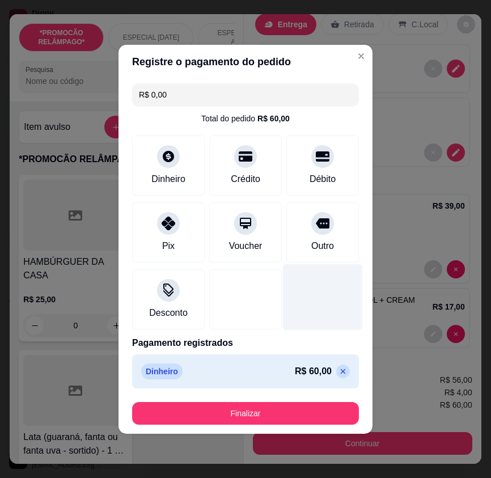
type input "R$ 0,00"
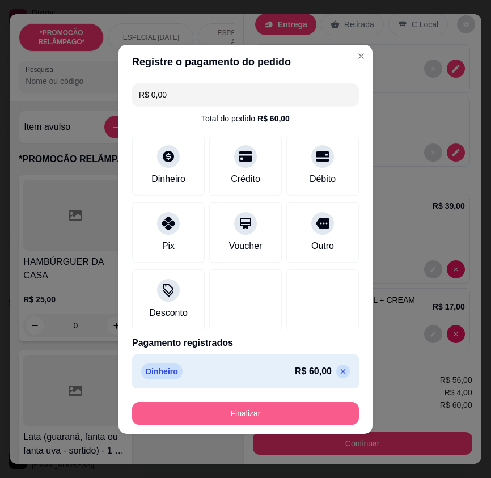
click at [302, 410] on button "Finalizar" at bounding box center [245, 413] width 227 height 23
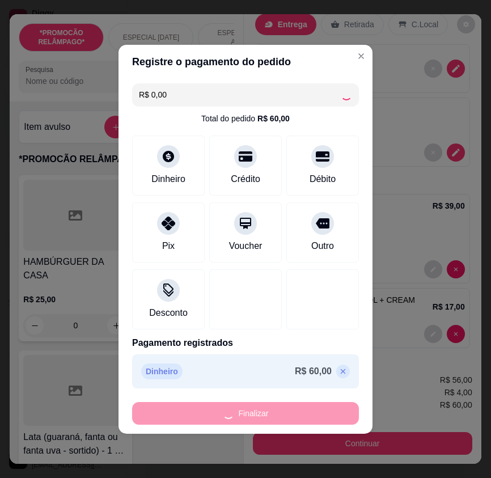
type input "0"
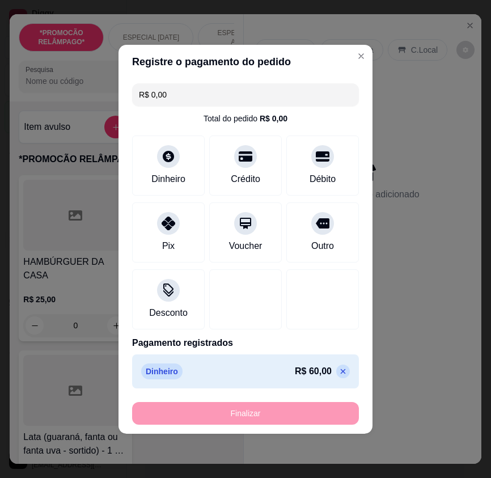
type input "-R$ 60,00"
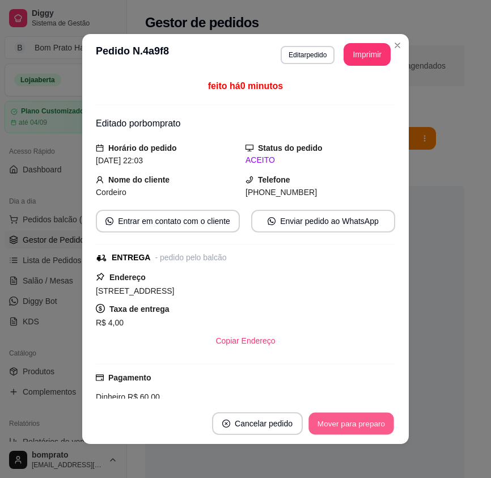
click at [356, 432] on button "Mover para preparo" at bounding box center [350, 423] width 85 height 22
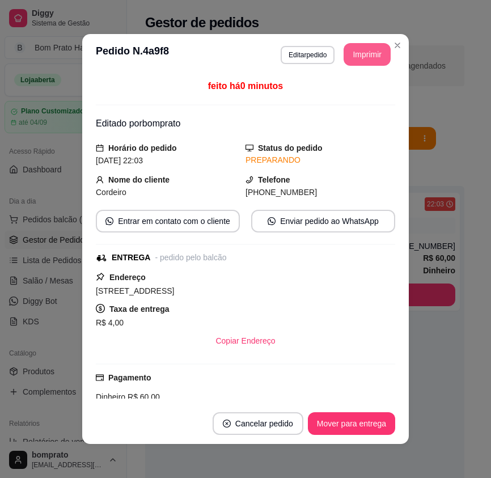
click at [374, 50] on button "Imprimir" at bounding box center [366, 54] width 47 height 23
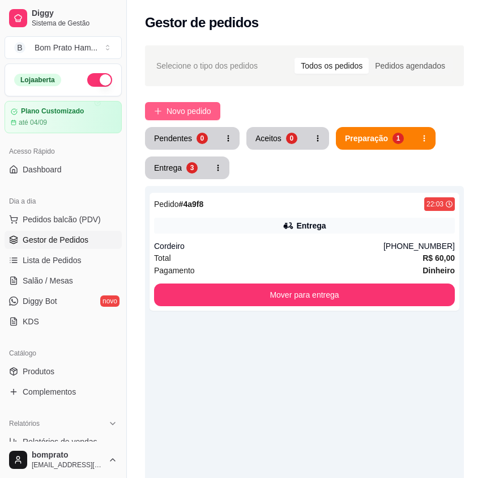
click at [171, 112] on span "Novo pedido" at bounding box center [189, 111] width 45 height 12
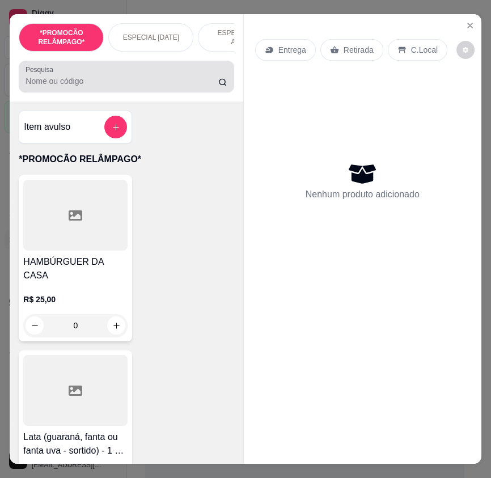
click at [83, 87] on input "Pesquisa" at bounding box center [121, 80] width 193 height 11
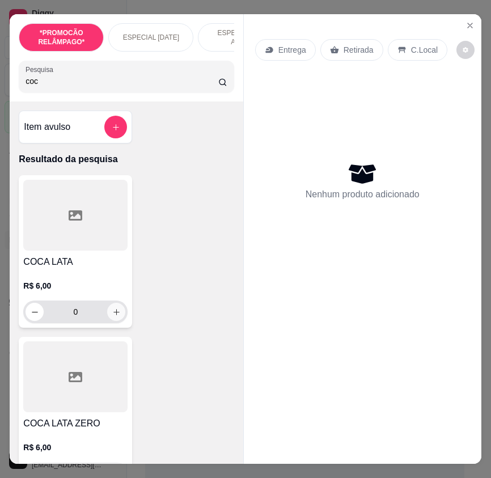
type input "coc"
click at [113, 310] on button "increase-product-quantity" at bounding box center [116, 312] width 18 height 18
type input "1"
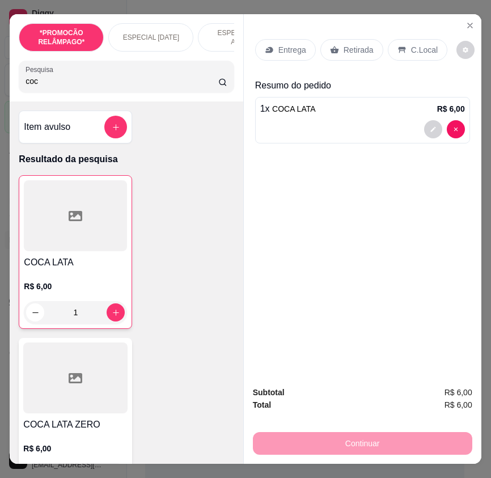
click at [415, 44] on p "C.Local" at bounding box center [424, 49] width 27 height 11
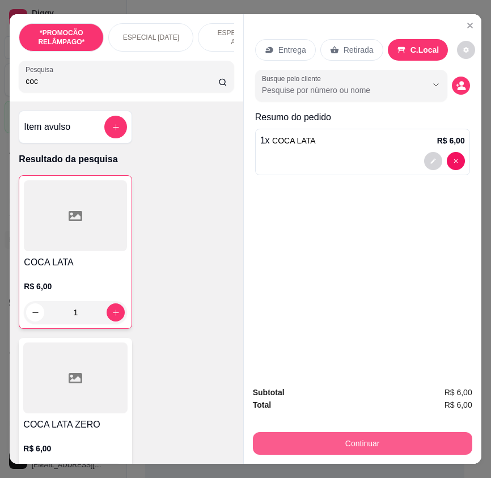
click at [375, 435] on button "Continuar" at bounding box center [362, 443] width 219 height 23
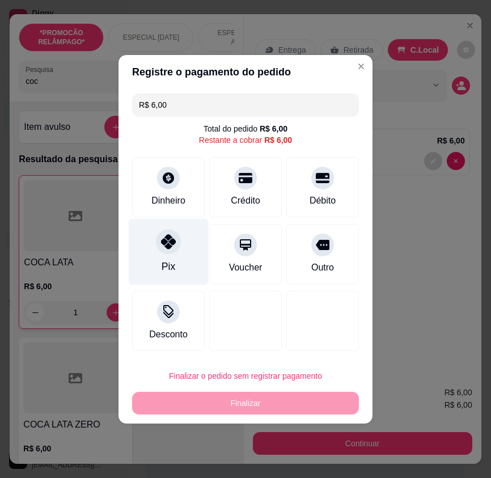
click at [176, 247] on div at bounding box center [168, 241] width 25 height 25
type input "R$ 0,00"
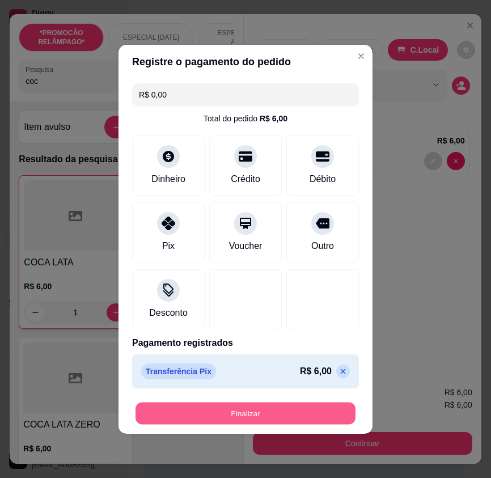
click at [280, 405] on button "Finalizar" at bounding box center [245, 413] width 220 height 22
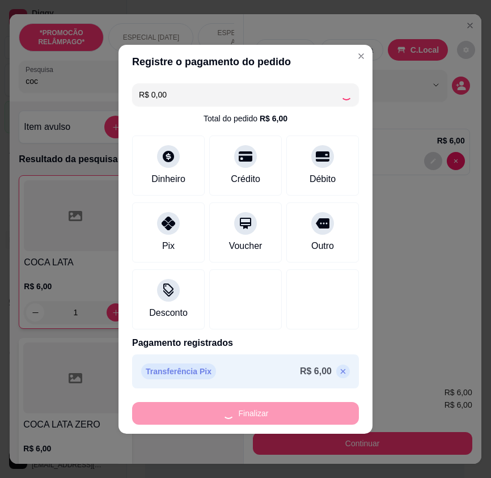
type input "0"
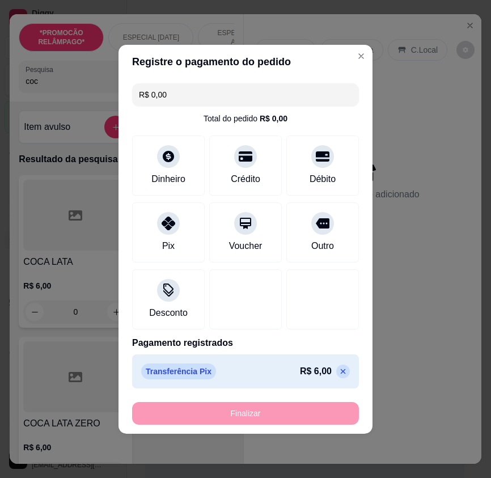
type input "-R$ 6,00"
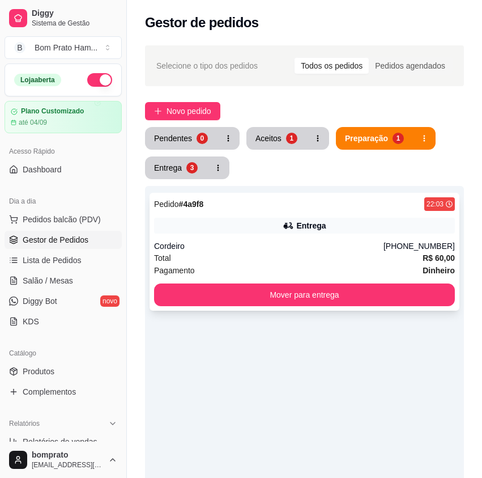
click at [295, 238] on div "Pedido # 4a9f8 22:03 Entrega Cordeiro (87) 9973-0015 Total R$ 60,00 Pagamento D…" at bounding box center [305, 252] width 310 height 118
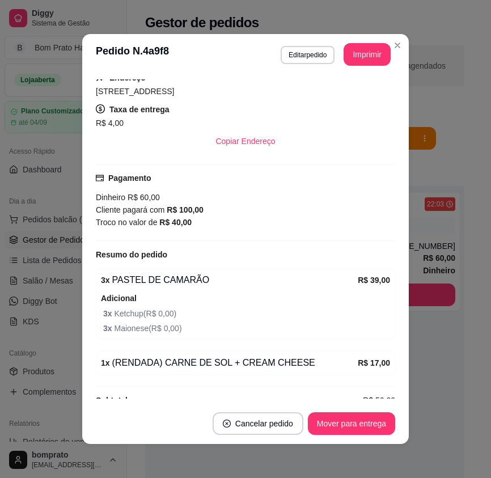
scroll to position [220, 0]
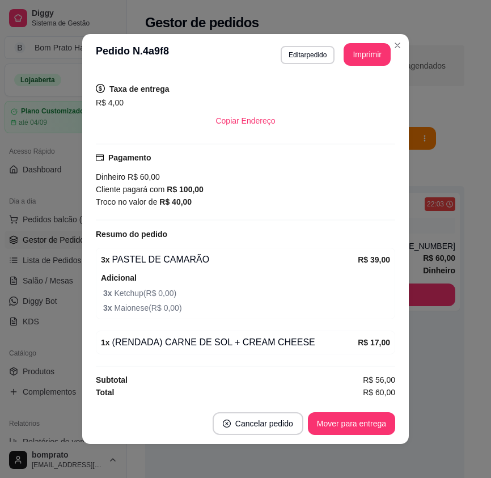
click at [309, 80] on div "Endereço Rua do mundo mágico número 85 primeiro andar, n. , - Taxa de entrega R…" at bounding box center [245, 91] width 299 height 82
click at [320, 49] on button "Editar pedido" at bounding box center [307, 55] width 53 height 18
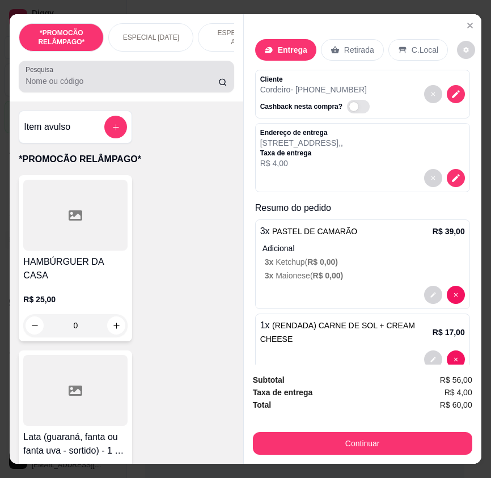
click at [118, 86] on input "Pesquisa" at bounding box center [121, 80] width 193 height 11
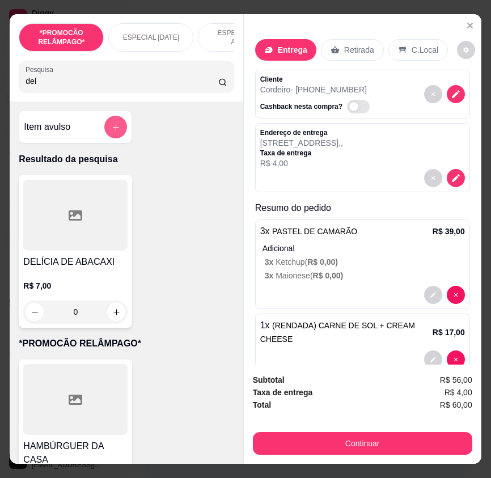
type input "del"
click at [76, 246] on div at bounding box center [75, 215] width 104 height 71
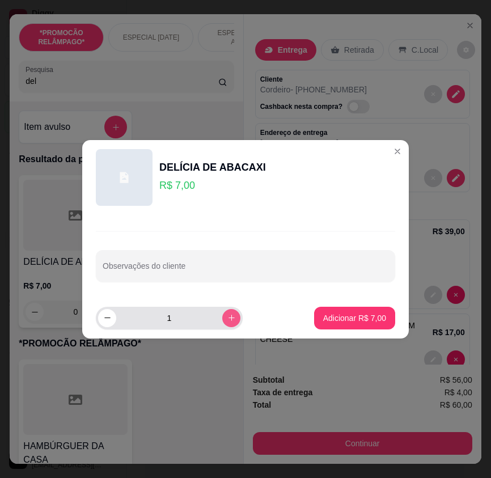
click at [227, 310] on button "increase-product-quantity" at bounding box center [231, 318] width 18 height 18
type input "3"
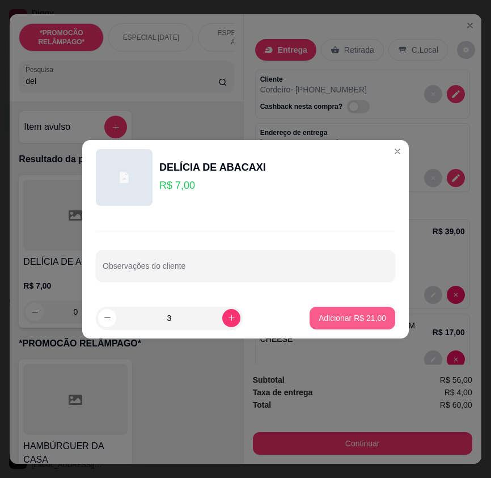
click at [330, 316] on p "Adicionar R$ 21,00" at bounding box center [351, 317] width 67 height 11
type input "3"
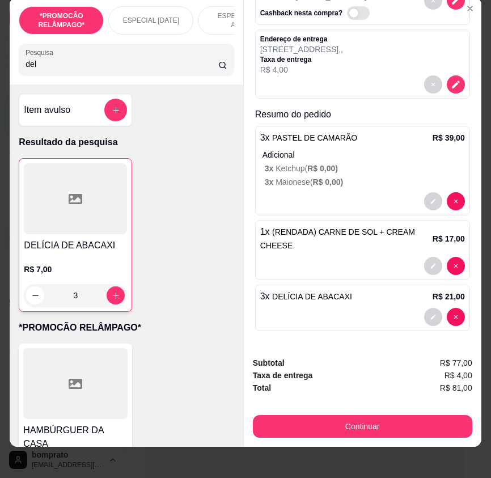
scroll to position [26, 0]
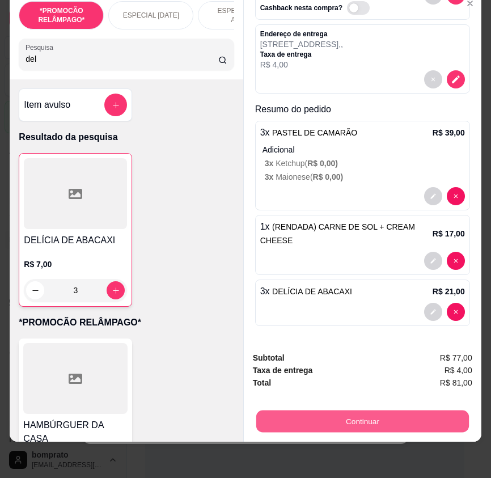
click at [432, 410] on button "Continuar" at bounding box center [362, 421] width 212 height 22
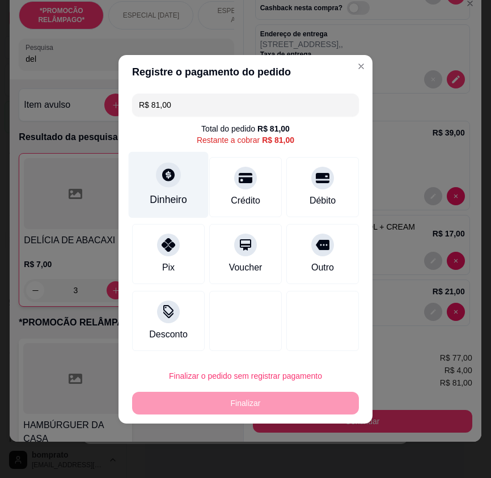
click at [168, 184] on div at bounding box center [168, 174] width 25 height 25
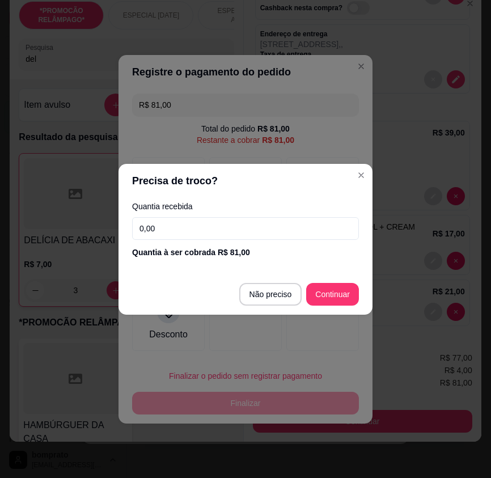
click at [226, 231] on input "0,00" at bounding box center [245, 228] width 227 height 23
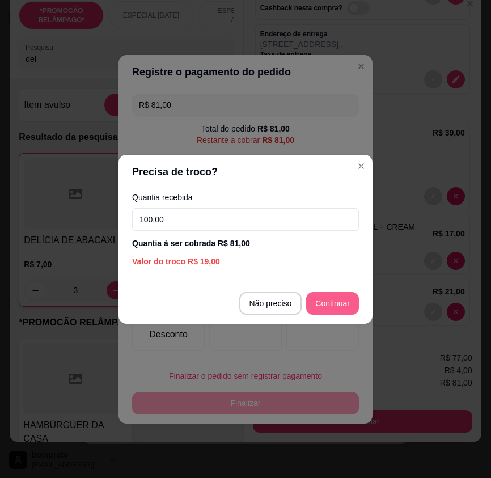
type input "100,00"
type input "R$ 0,00"
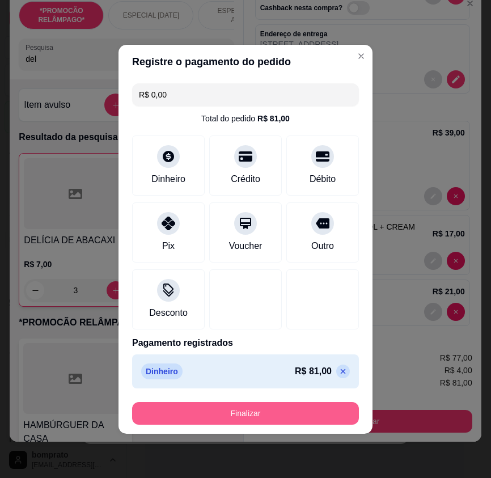
click at [322, 406] on button "Finalizar" at bounding box center [245, 413] width 227 height 23
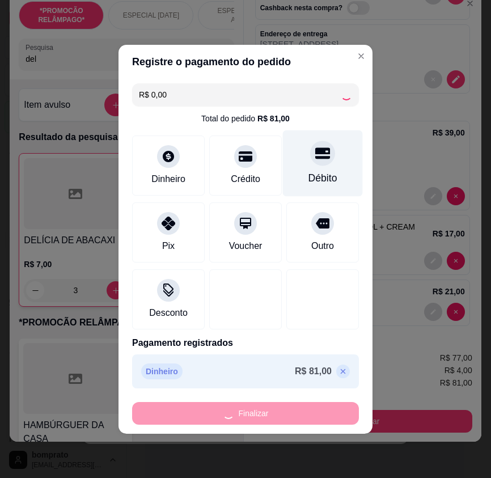
type input "0"
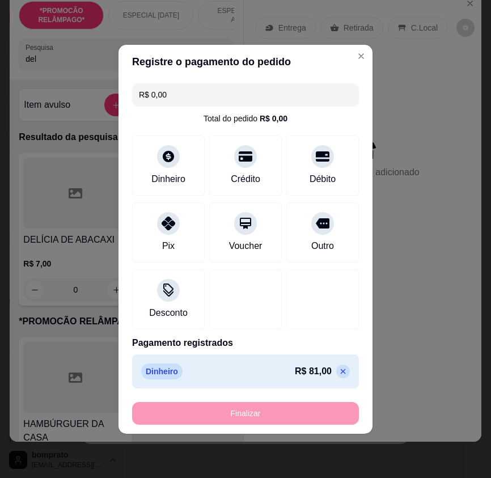
type input "-R$ 81,00"
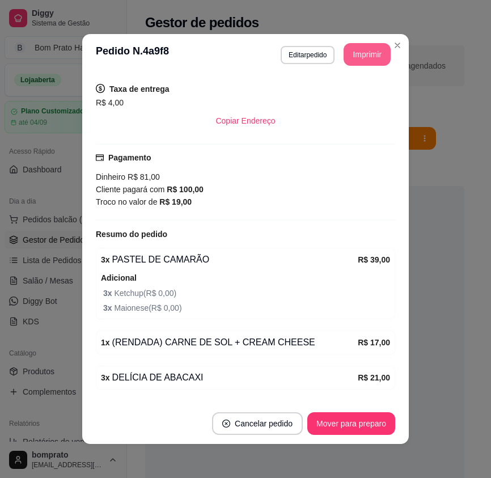
click at [364, 53] on button "Imprimir" at bounding box center [366, 54] width 47 height 23
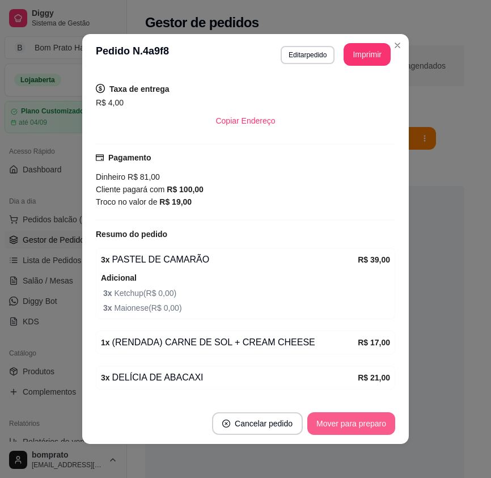
click at [369, 419] on button "Mover para preparo" at bounding box center [351, 423] width 88 height 23
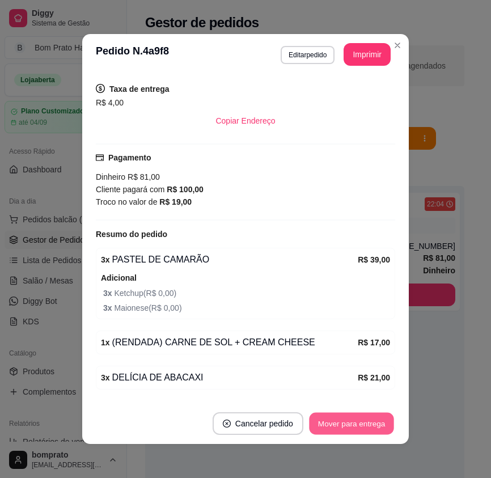
click at [369, 419] on button "Mover para entrega" at bounding box center [351, 423] width 85 height 22
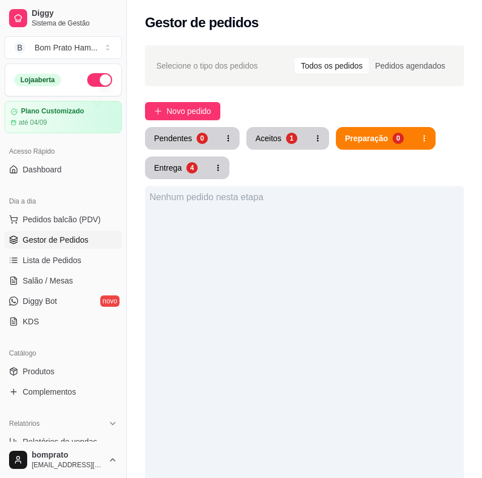
click at [273, 141] on div "Aceitos" at bounding box center [269, 138] width 26 height 11
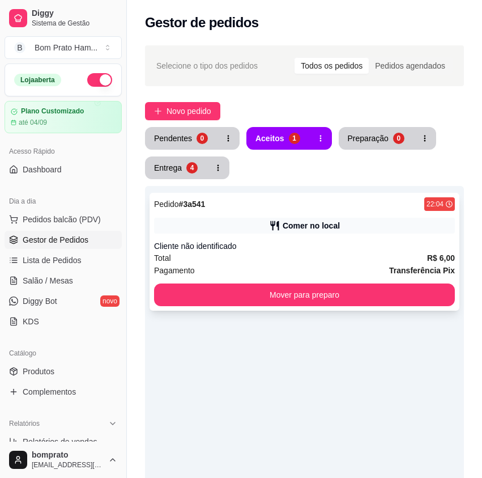
click at [274, 235] on div "Pedido # 3a541 22:04 Comer no local Cliente não identificado Total R$ 6,00 Paga…" at bounding box center [305, 252] width 310 height 118
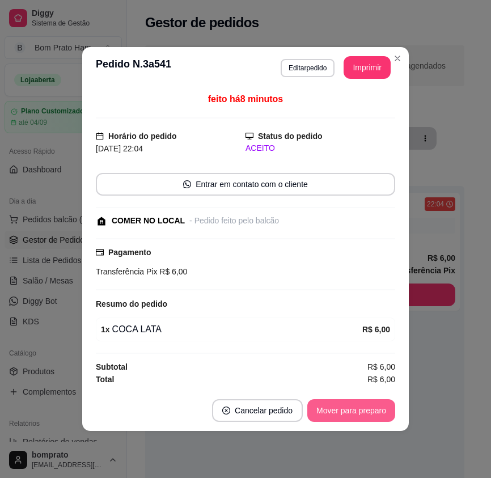
click at [347, 401] on button "Mover para preparo" at bounding box center [351, 410] width 88 height 23
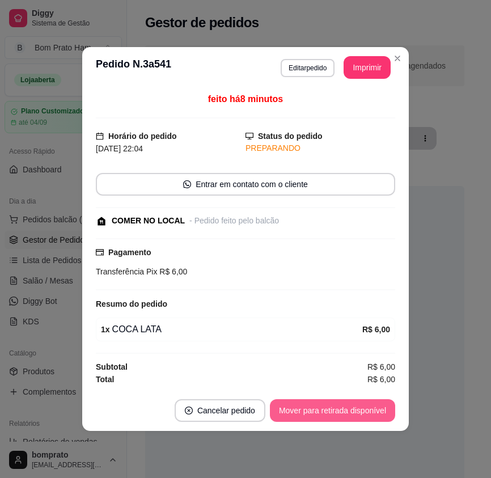
click at [353, 407] on button "Mover para retirada disponível" at bounding box center [332, 410] width 125 height 23
click at [353, 407] on button "Mover para finalizado" at bounding box center [348, 410] width 94 height 23
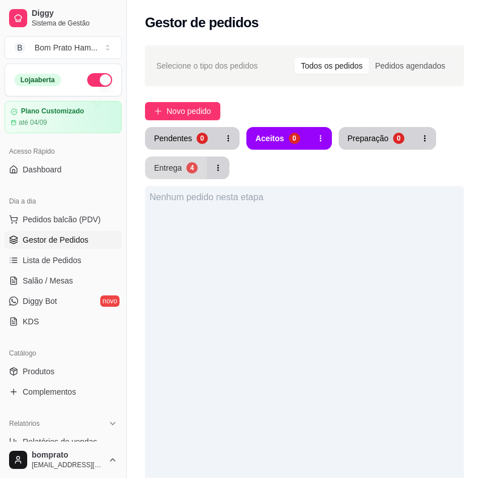
click at [185, 162] on button "Entrega 4" at bounding box center [176, 167] width 62 height 23
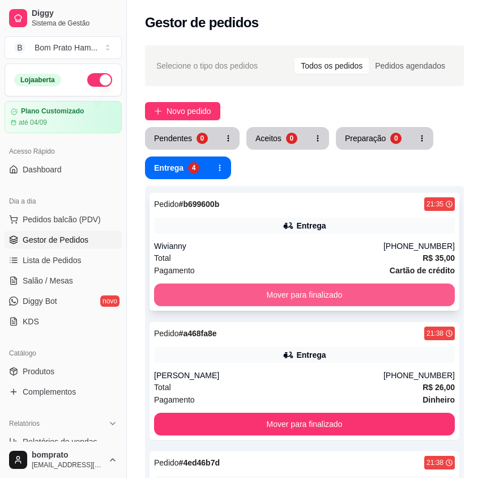
click at [296, 291] on button "Mover para finalizado" at bounding box center [304, 294] width 301 height 23
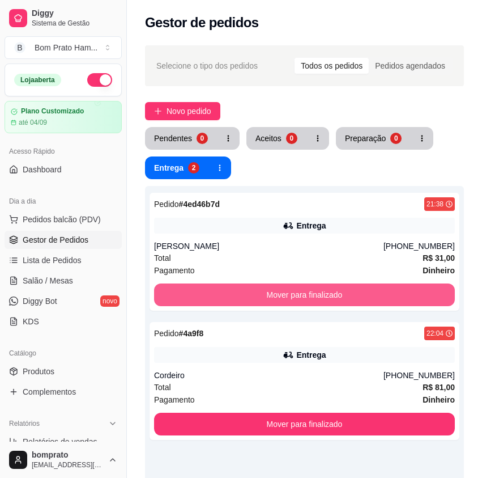
click at [296, 291] on button "Mover para finalizado" at bounding box center [304, 294] width 301 height 23
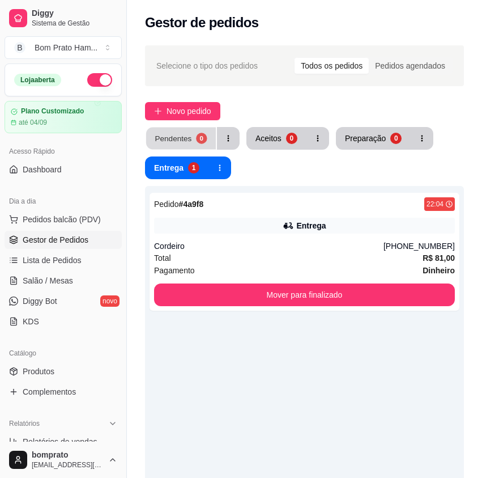
click at [198, 133] on div "0" at bounding box center [201, 138] width 11 height 11
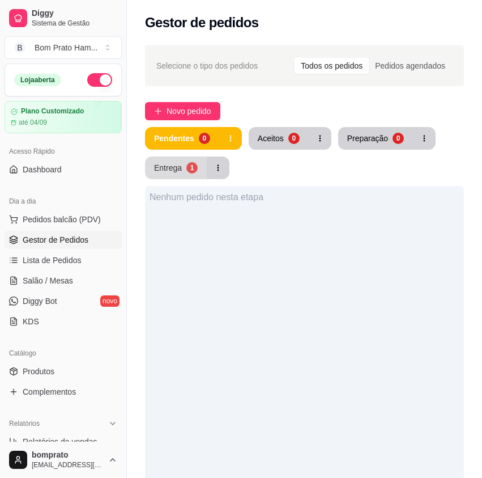
click at [189, 172] on div "1" at bounding box center [191, 167] width 11 height 11
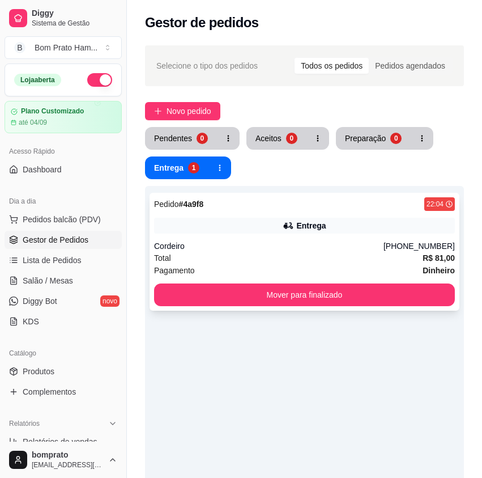
click at [303, 256] on div "Total R$ 81,00" at bounding box center [304, 258] width 301 height 12
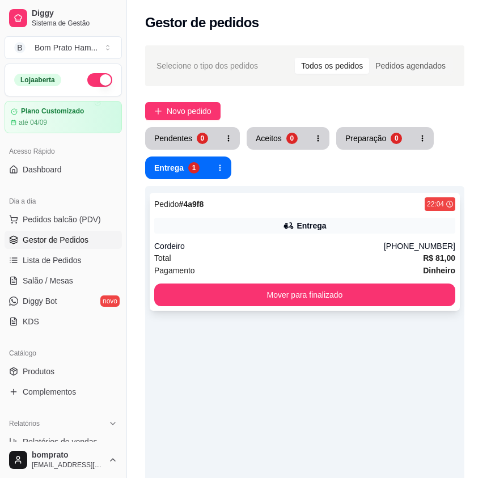
scroll to position [255, 0]
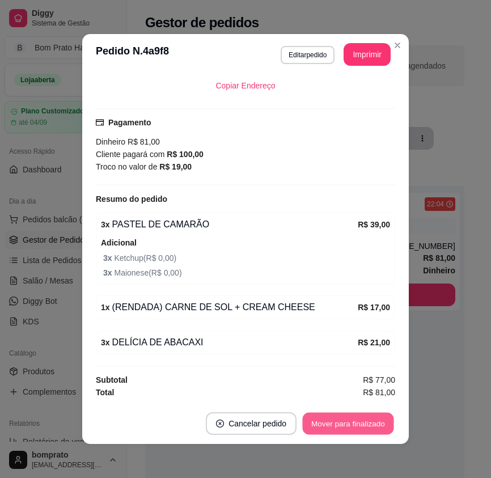
click at [356, 421] on button "Mover para finalizado" at bounding box center [348, 423] width 91 height 22
click at [399, 393] on div "feito há 19 minutos Editado por bomprato Horário do pedido 15/08/2025 22:04 Sta…" at bounding box center [245, 239] width 326 height 328
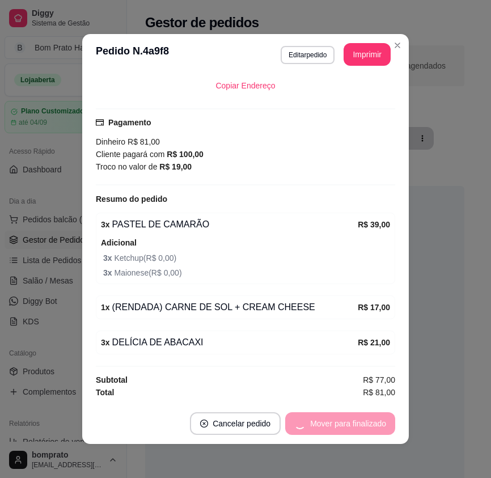
scroll to position [218, 0]
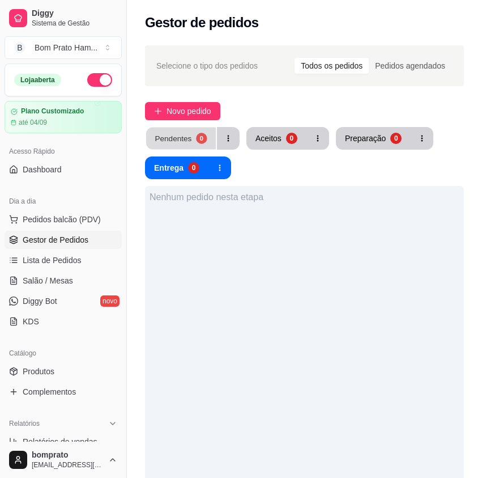
click at [208, 141] on button "Pendentes 0" at bounding box center [181, 138] width 70 height 22
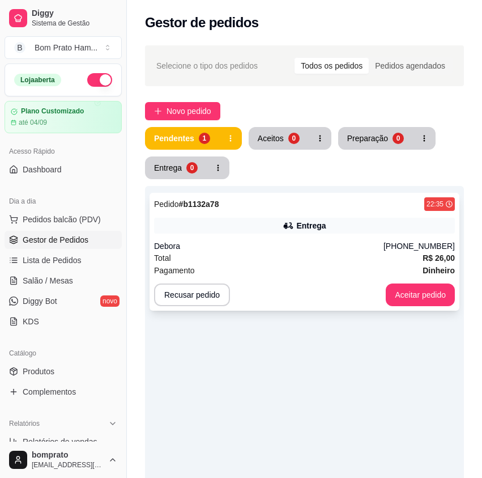
click at [286, 259] on div "Total R$ 26,00" at bounding box center [304, 258] width 301 height 12
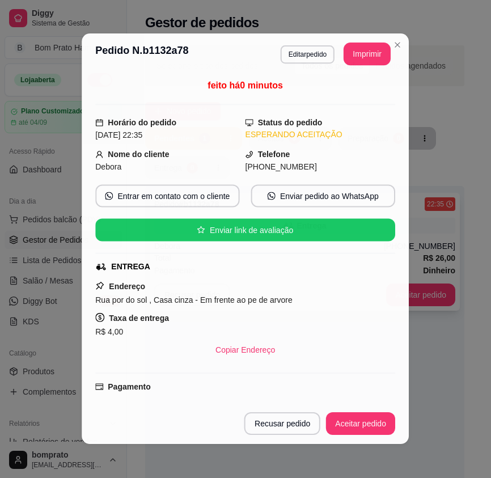
scroll to position [154, 0]
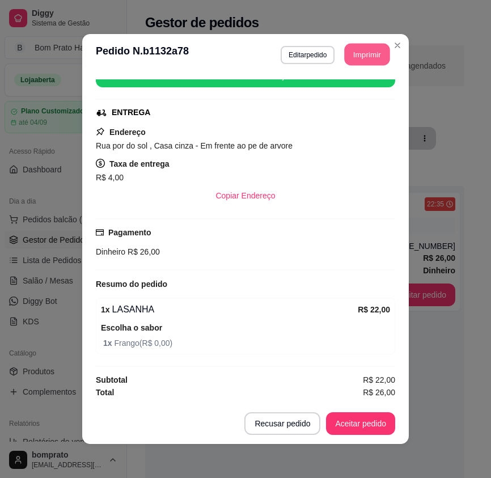
click at [357, 59] on button "Imprimir" at bounding box center [366, 55] width 45 height 22
click at [377, 422] on button "Aceitar pedido" at bounding box center [360, 423] width 67 height 22
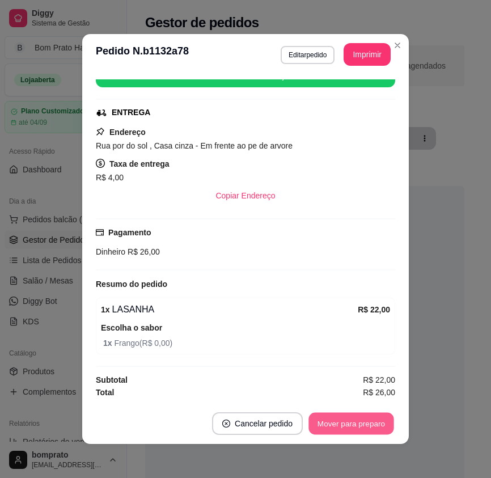
click at [377, 422] on button "Mover para preparo" at bounding box center [350, 423] width 85 height 22
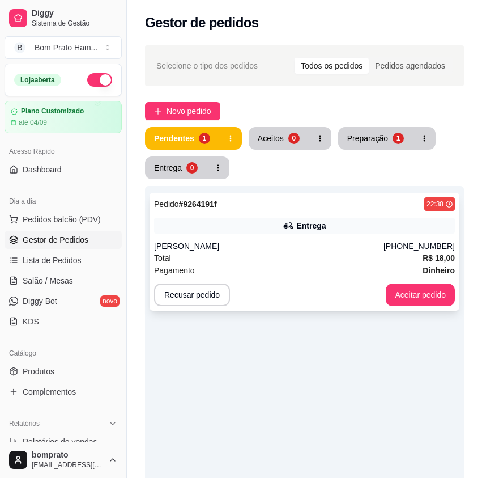
click at [318, 264] on div "Pagamento Dinheiro" at bounding box center [304, 270] width 301 height 12
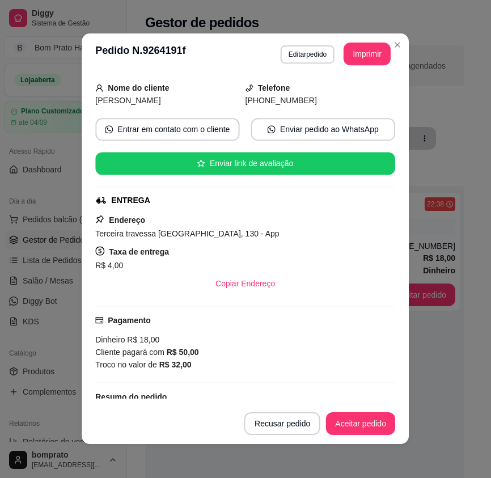
scroll to position [179, 0]
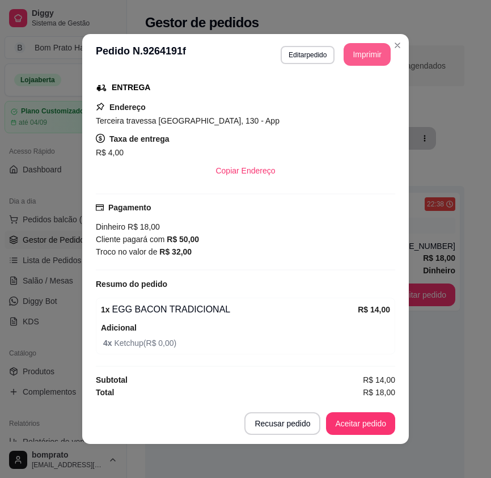
click at [357, 53] on button "Imprimir" at bounding box center [366, 54] width 47 height 23
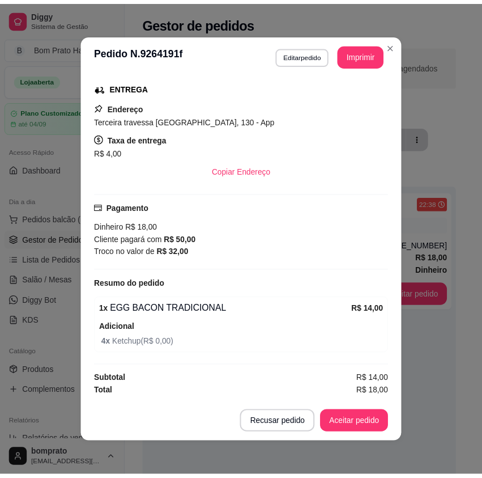
scroll to position [0, 0]
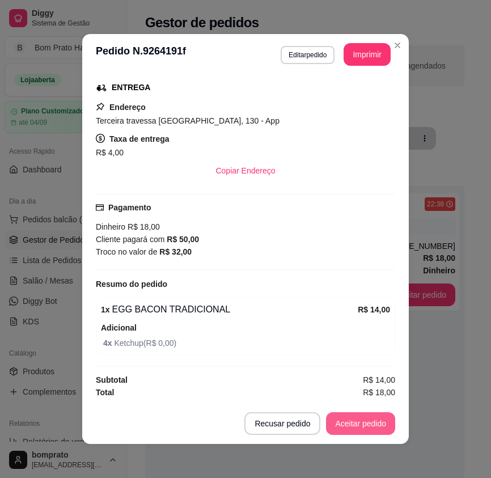
click at [371, 432] on button "Aceitar pedido" at bounding box center [360, 423] width 69 height 23
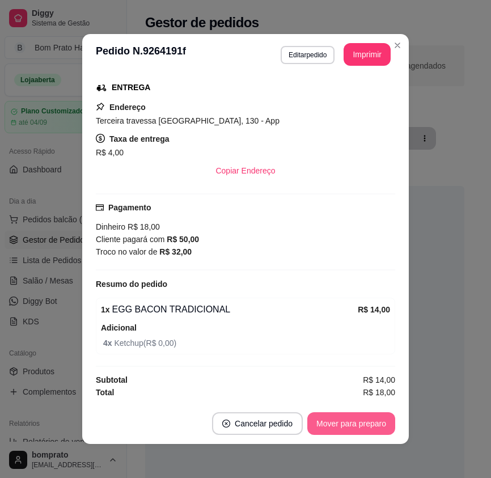
click at [370, 427] on button "Mover para preparo" at bounding box center [351, 423] width 88 height 23
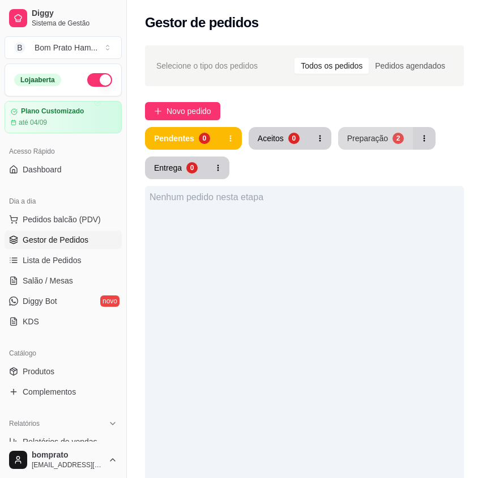
click at [363, 144] on button "Preparação 2" at bounding box center [375, 138] width 75 height 23
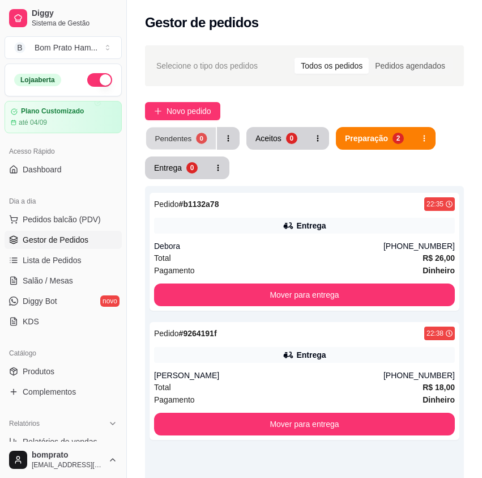
click at [171, 144] on button "Pendentes 0" at bounding box center [181, 138] width 70 height 22
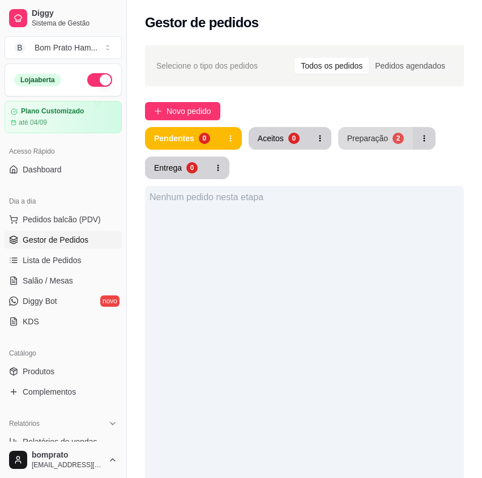
click at [355, 137] on div "Preparação" at bounding box center [367, 138] width 41 height 11
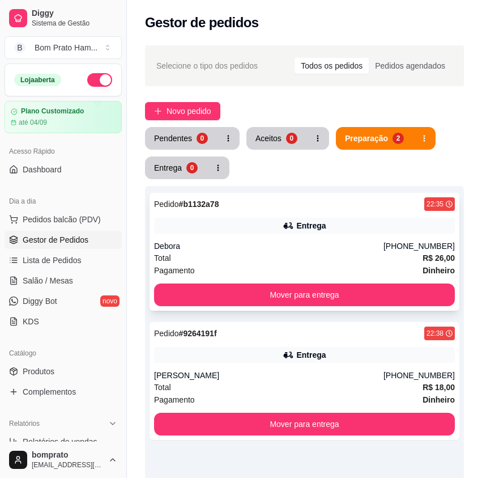
click at [277, 258] on div "Total R$ 26,00" at bounding box center [304, 258] width 301 height 12
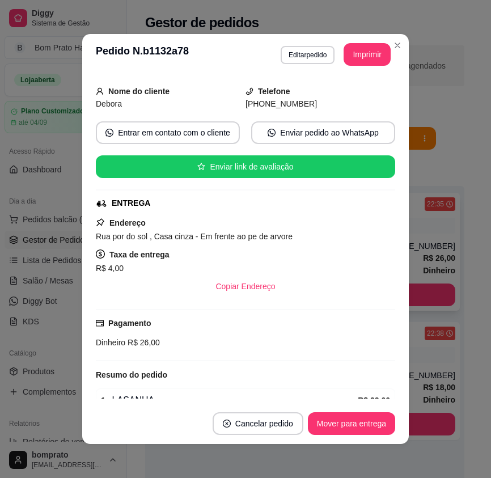
scroll to position [154, 0]
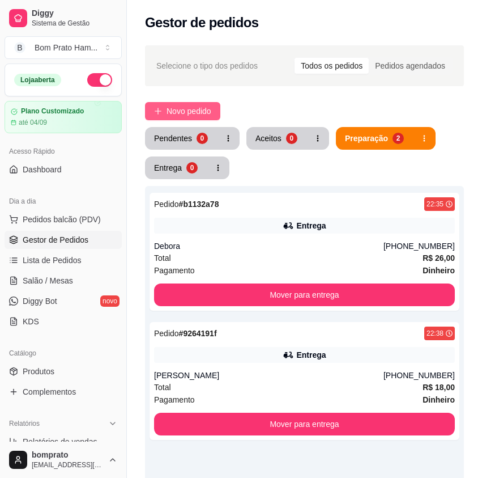
click at [211, 115] on span "Novo pedido" at bounding box center [189, 111] width 45 height 12
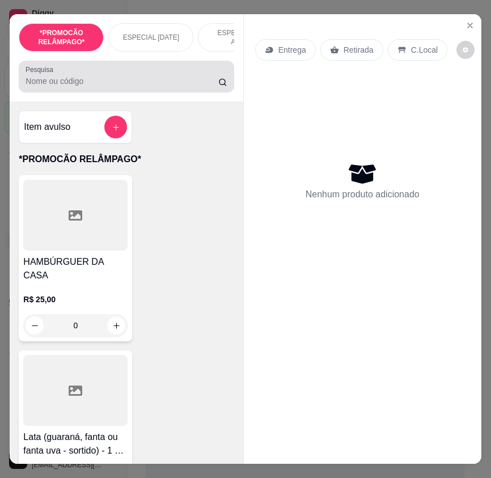
click at [135, 78] on div at bounding box center [125, 76] width 201 height 23
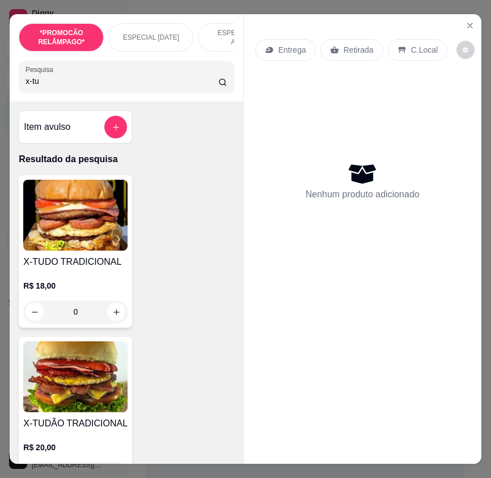
type input "x-tu"
click at [59, 381] on img at bounding box center [75, 376] width 104 height 71
click at [356, 420] on p "Adicionar R$ 20,00" at bounding box center [351, 419] width 67 height 11
type input "1"
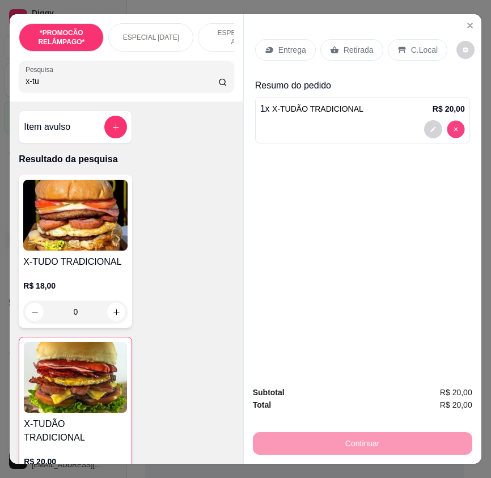
type input "0"
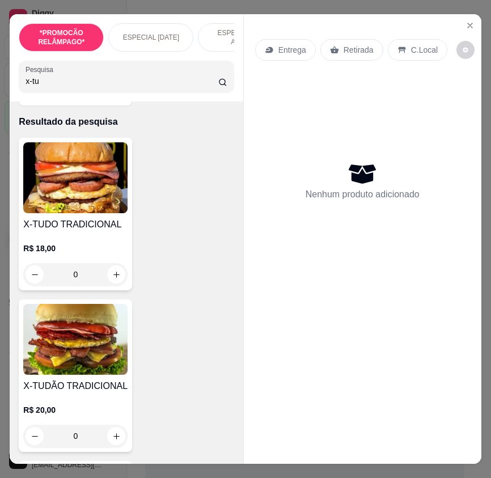
scroll to position [57, 0]
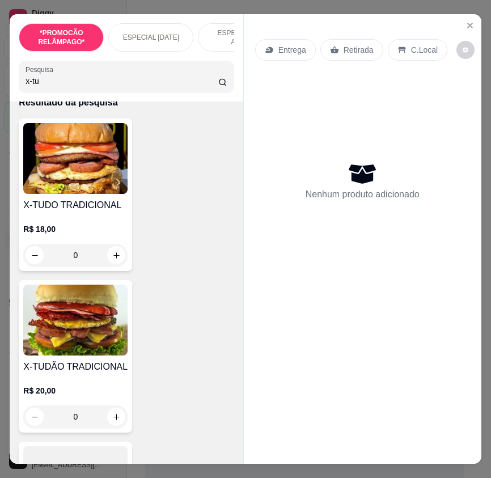
click at [112, 327] on img at bounding box center [75, 319] width 104 height 71
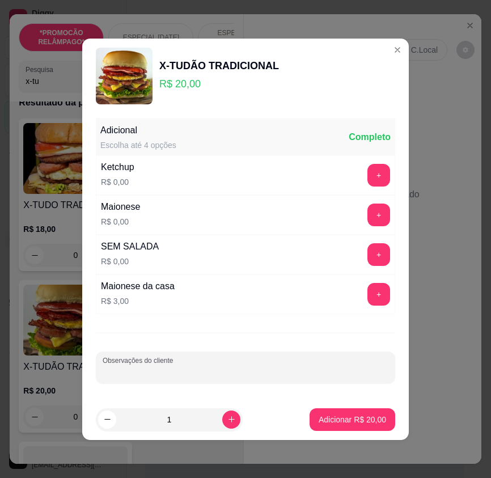
drag, startPoint x: 220, startPoint y: 367, endPoint x: 220, endPoint y: 361, distance: 5.7
click at [220, 366] on input "Observações do cliente" at bounding box center [246, 371] width 286 height 11
type input "SEM MILHO"
click at [346, 415] on p "Adicionar R$ 20,00" at bounding box center [353, 419] width 66 height 11
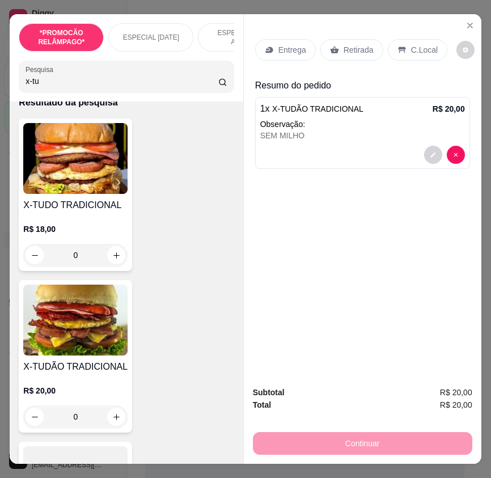
click at [330, 45] on icon at bounding box center [334, 49] width 9 height 9
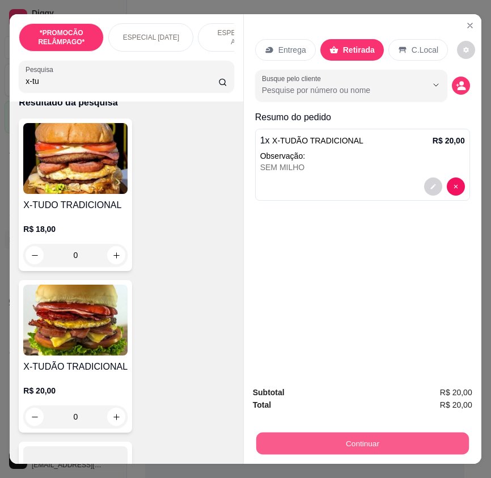
click at [402, 442] on button "Continuar" at bounding box center [362, 443] width 212 height 22
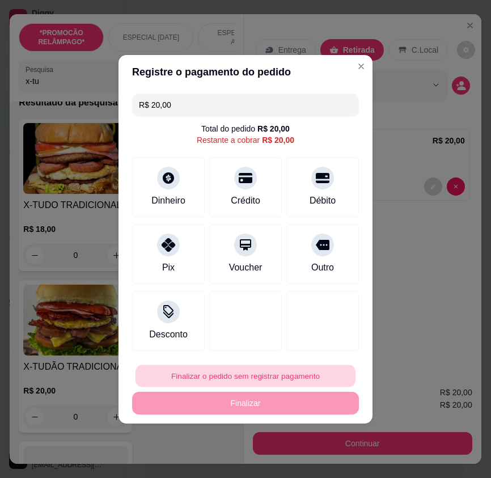
click at [297, 376] on button "Finalizar o pedido sem registrar pagamento" at bounding box center [245, 375] width 220 height 22
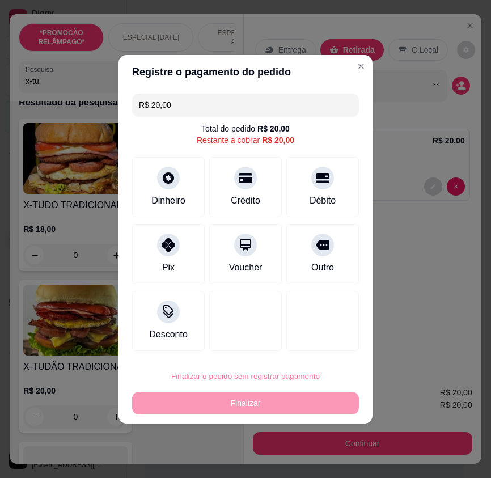
click at [320, 343] on button "Confirmar" at bounding box center [315, 342] width 40 height 17
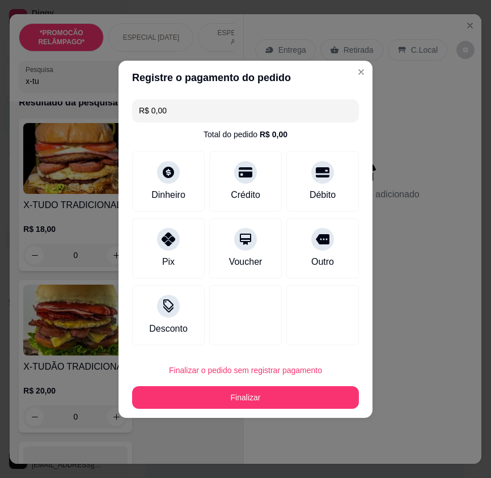
type input "R$ 0,00"
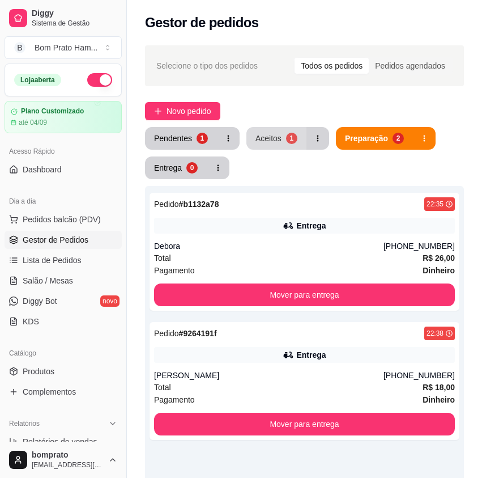
click at [278, 137] on div "Aceitos" at bounding box center [269, 138] width 26 height 11
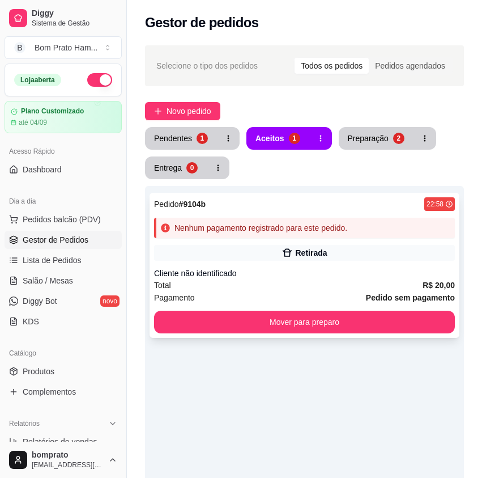
click at [297, 258] on div "Retirada" at bounding box center [311, 252] width 32 height 11
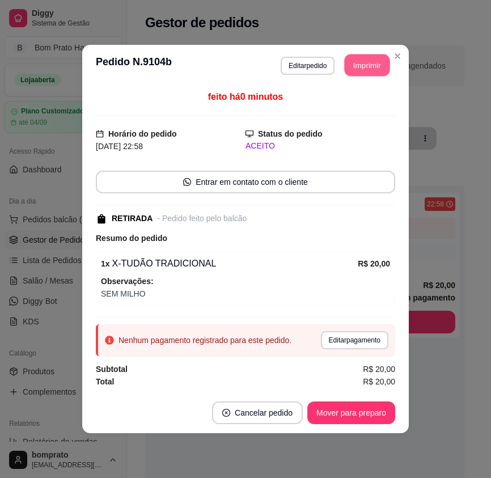
click at [369, 62] on button "Imprimir" at bounding box center [366, 65] width 45 height 22
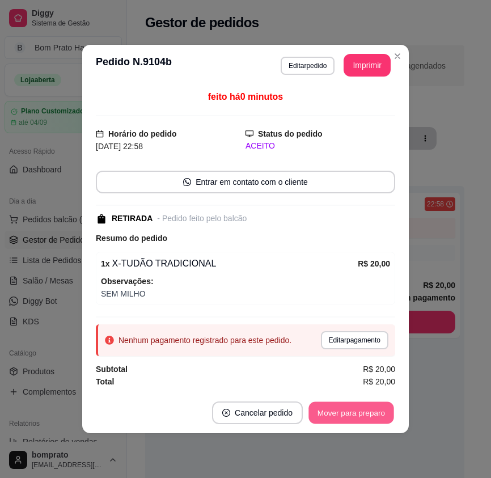
click at [385, 423] on button "Mover para preparo" at bounding box center [350, 413] width 85 height 22
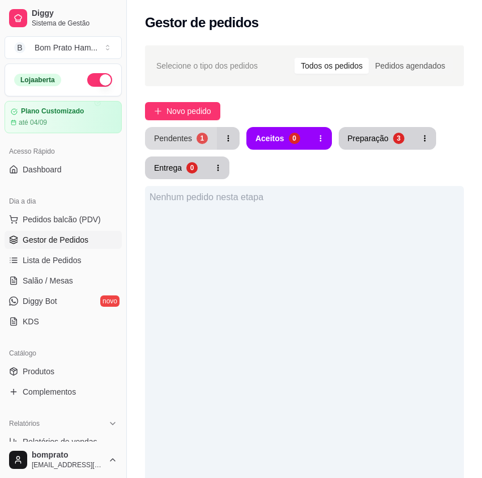
click at [177, 133] on div "Pendentes" at bounding box center [173, 138] width 38 height 11
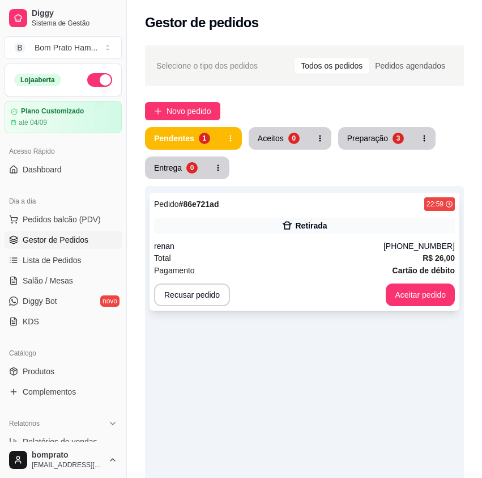
click at [278, 223] on div "Retirada" at bounding box center [304, 226] width 301 height 16
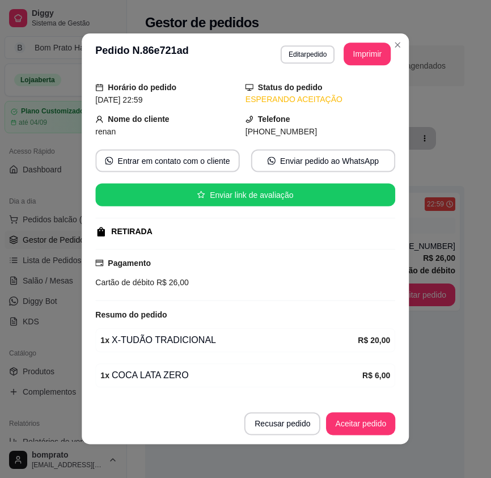
scroll to position [68, 0]
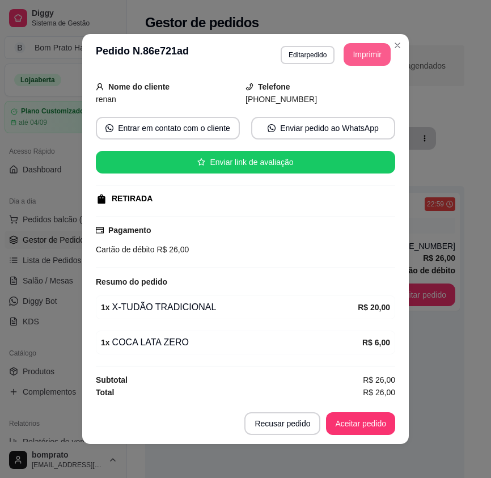
click at [352, 63] on button "Imprimir" at bounding box center [366, 54] width 47 height 23
click at [377, 420] on button "Aceitar pedido" at bounding box center [360, 423] width 67 height 22
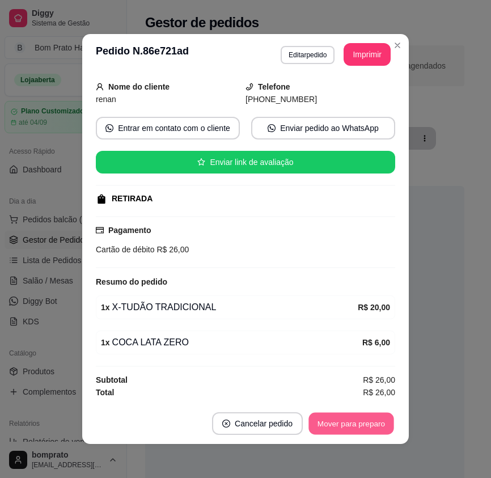
click at [377, 420] on button "Mover para preparo" at bounding box center [350, 423] width 85 height 22
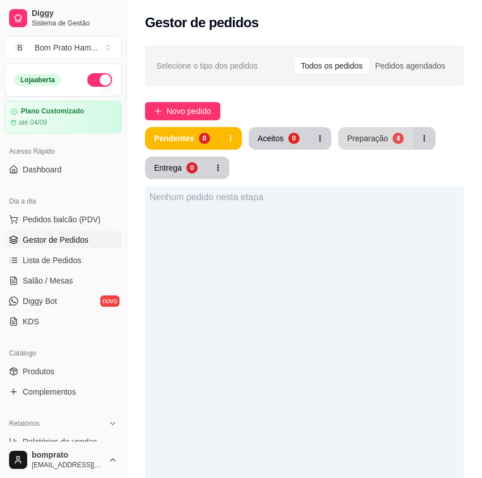
click at [367, 135] on div "Preparação" at bounding box center [367, 138] width 41 height 11
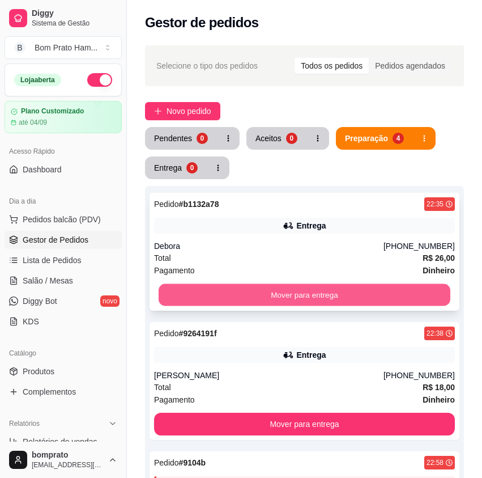
click at [327, 295] on button "Mover para entrega" at bounding box center [305, 295] width 292 height 22
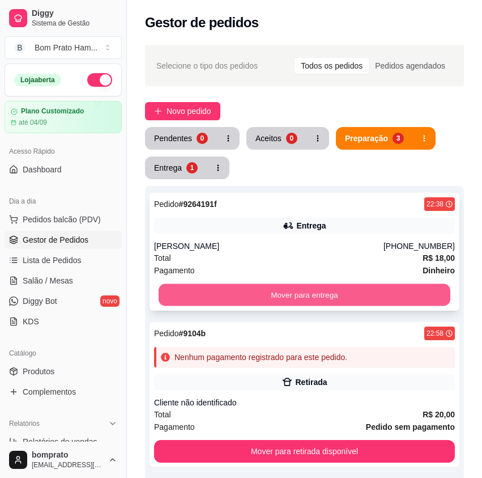
click at [328, 291] on button "Mover para entrega" at bounding box center [305, 295] width 292 height 22
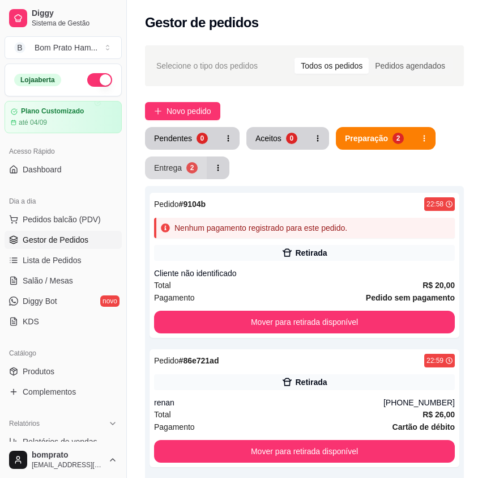
click at [200, 176] on button "Entrega 2" at bounding box center [176, 167] width 62 height 23
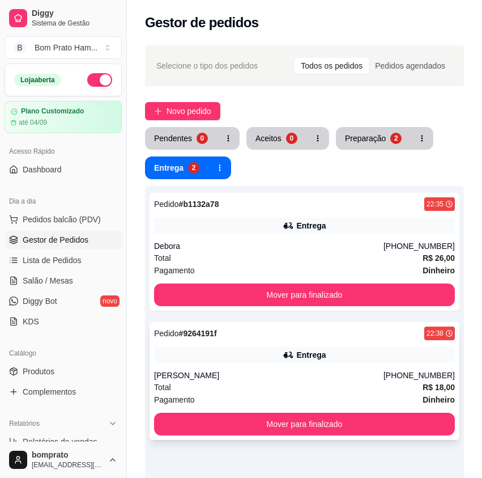
click at [289, 355] on icon at bounding box center [288, 354] width 11 height 11
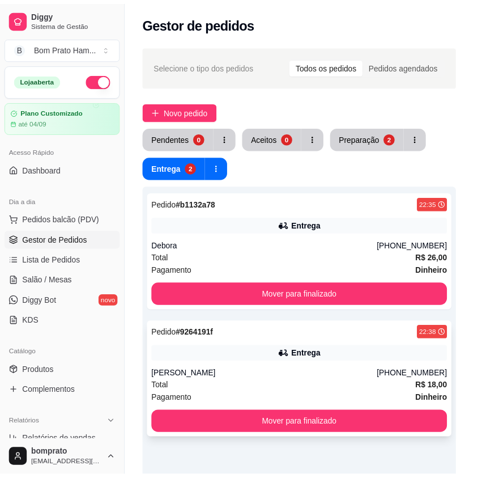
scroll to position [179, 0]
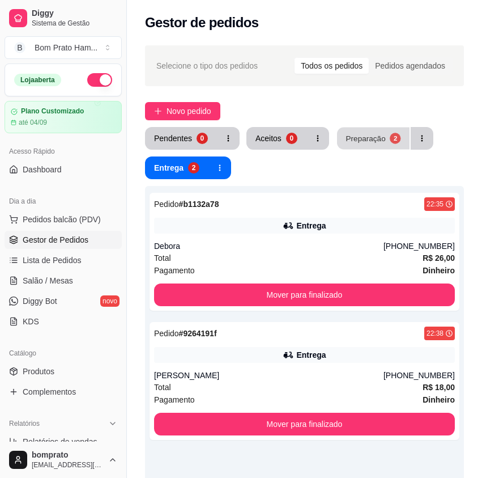
click at [375, 139] on div "Preparação" at bounding box center [366, 138] width 40 height 11
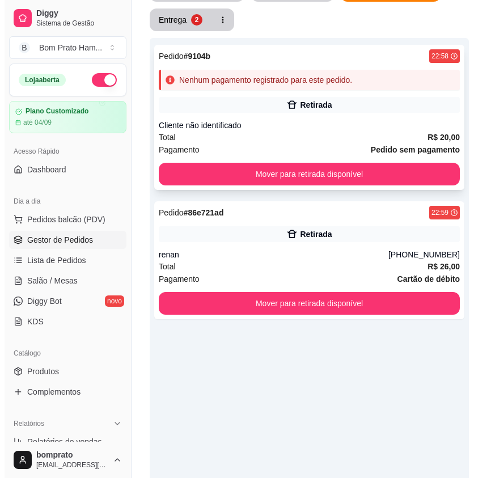
scroll to position [0, 0]
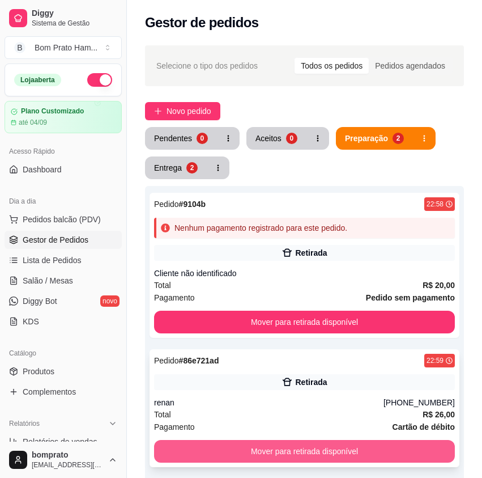
click at [405, 454] on button "Mover para retirada disponível" at bounding box center [304, 451] width 301 height 23
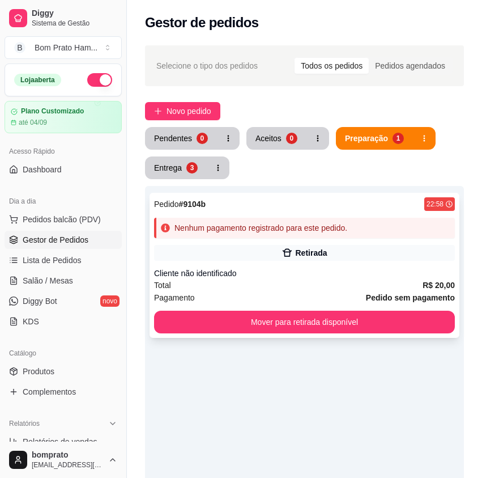
click at [321, 262] on div "Pedido # 9104b 22:58 Nenhum pagamento registrado para este pedido. Retirada Cli…" at bounding box center [305, 265] width 310 height 145
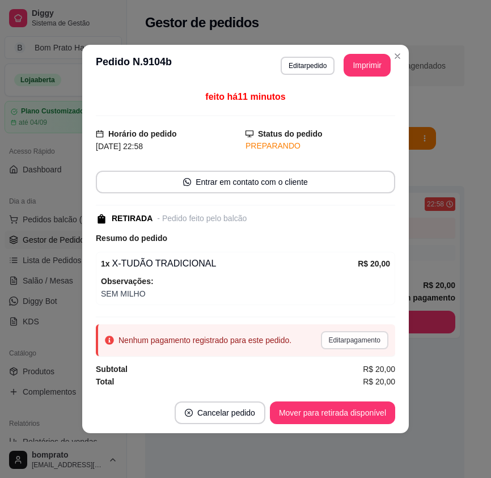
click at [361, 344] on button "Editar pagamento" at bounding box center [354, 340] width 67 height 18
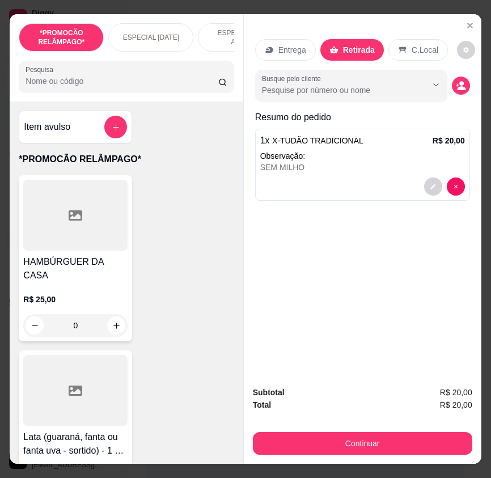
click at [443, 229] on div "Entrega Retirada C.Local Busque pelo cliente Resumo do pedido 1 x X-TUDÃO TRADI…" at bounding box center [362, 195] width 237 height 362
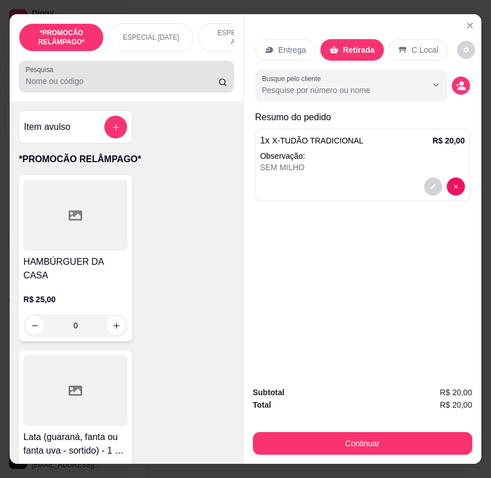
click at [177, 87] on input "Pesquisa" at bounding box center [121, 80] width 193 height 11
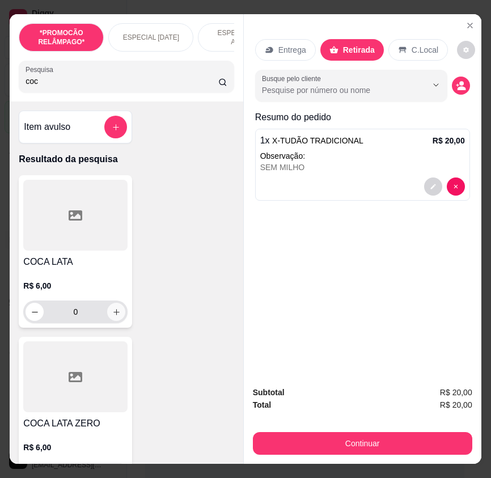
type input "coc"
click at [112, 313] on icon "increase-product-quantity" at bounding box center [116, 312] width 8 height 8
type input "1"
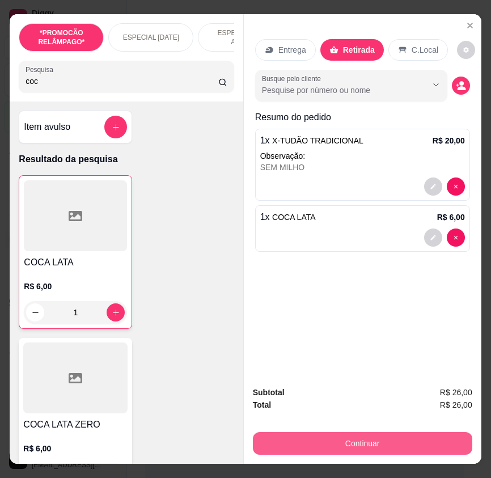
click at [394, 436] on button "Continuar" at bounding box center [362, 443] width 219 height 23
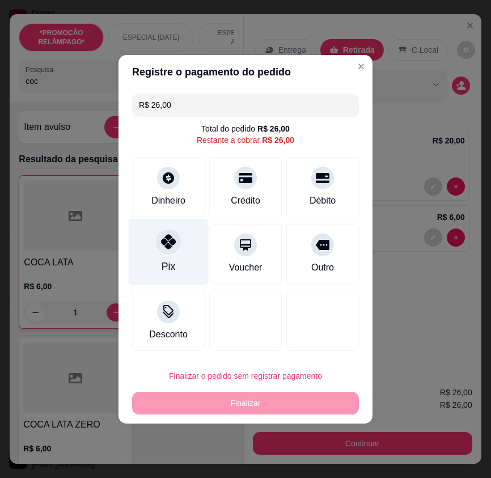
click at [191, 250] on div "Pix" at bounding box center [169, 251] width 80 height 66
type input "R$ 0,00"
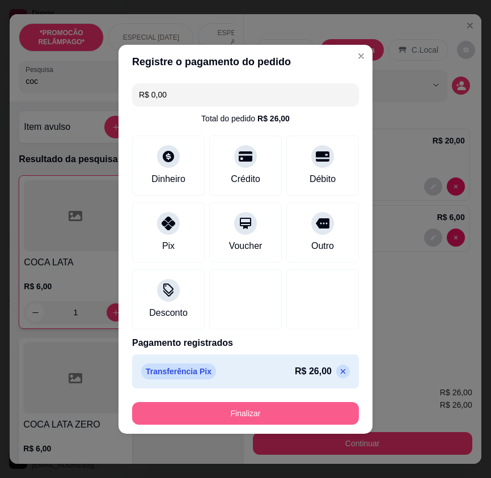
click at [292, 407] on button "Finalizar" at bounding box center [245, 413] width 227 height 23
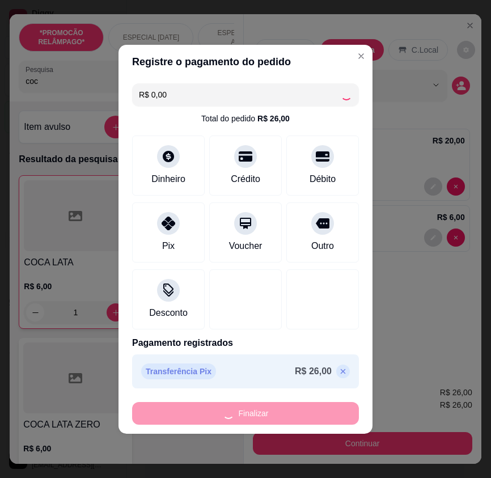
type input "0"
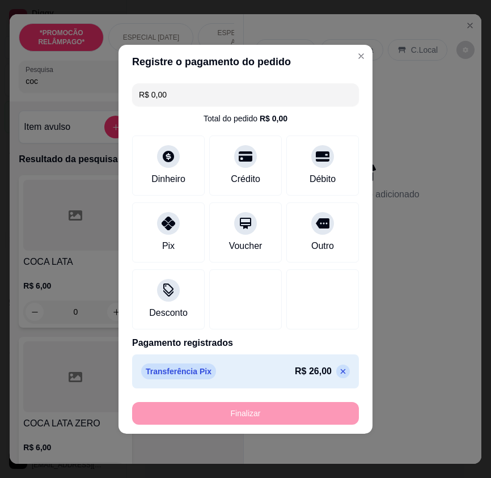
type input "-R$ 26,00"
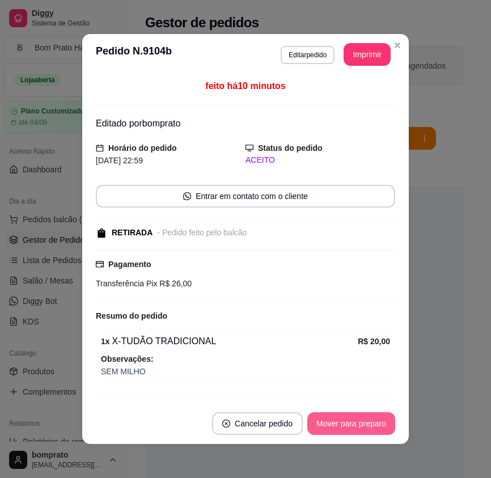
click at [344, 416] on button "Mover para preparo" at bounding box center [351, 423] width 88 height 23
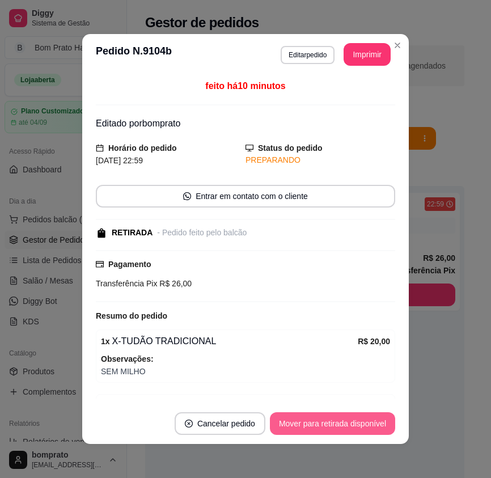
click at [344, 419] on button "Mover para retirada disponível" at bounding box center [332, 423] width 125 height 23
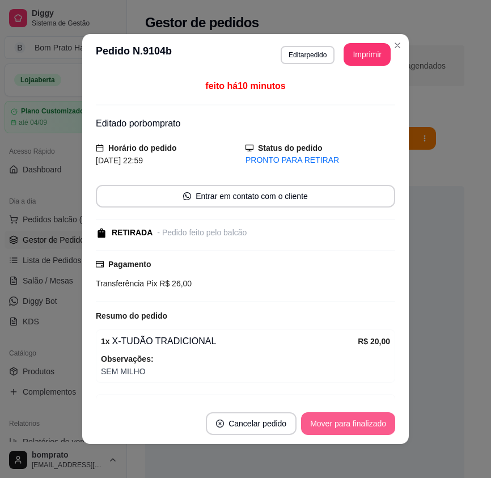
click at [344, 419] on button "Mover para finalizado" at bounding box center [348, 423] width 94 height 23
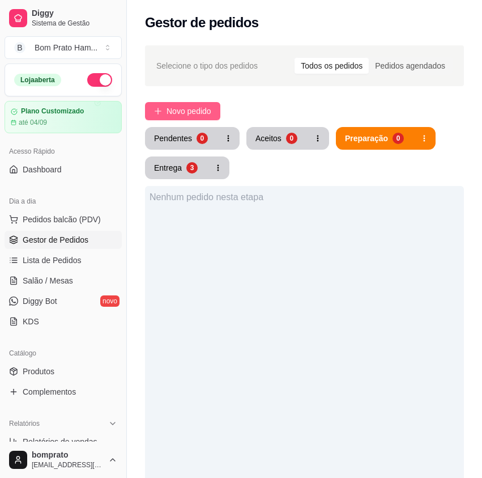
click at [181, 105] on span "Novo pedido" at bounding box center [189, 111] width 45 height 12
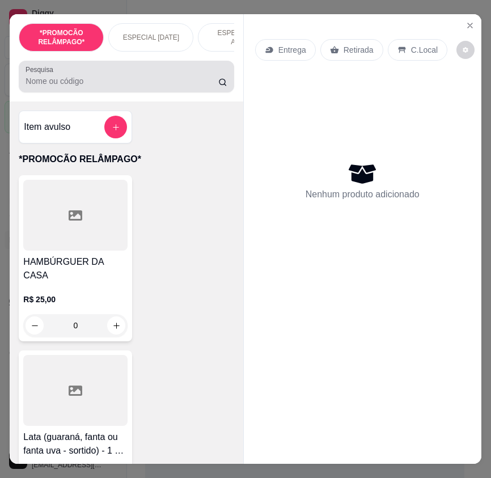
click at [121, 87] on input "Pesquisa" at bounding box center [121, 80] width 193 height 11
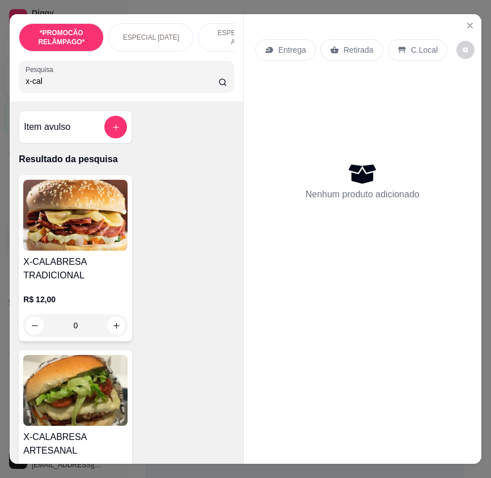
type input "x-cal"
click at [116, 222] on img at bounding box center [75, 215] width 104 height 71
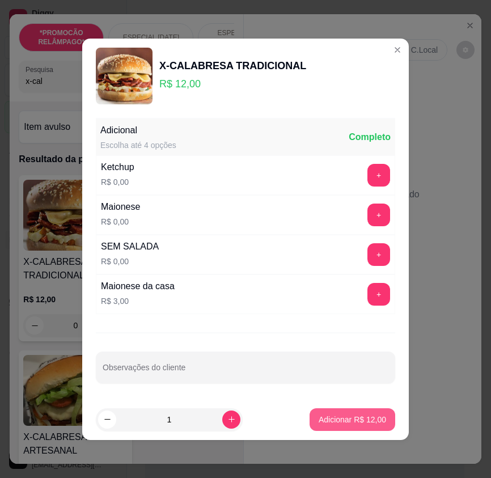
click at [330, 419] on p "Adicionar R$ 12,00" at bounding box center [351, 419] width 67 height 11
type input "1"
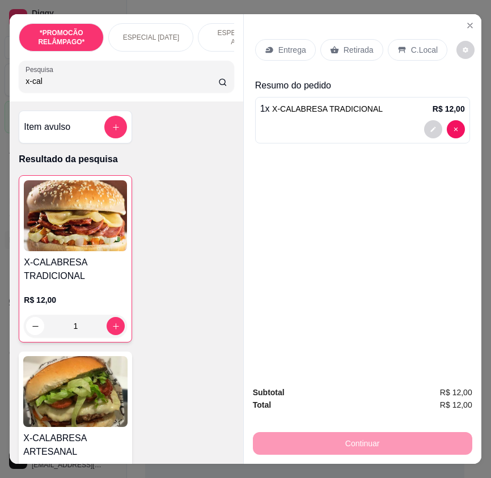
click at [356, 50] on p "Retirada" at bounding box center [358, 49] width 30 height 11
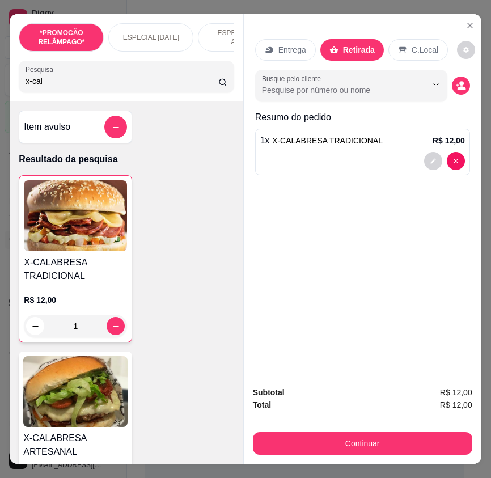
click at [388, 444] on button "Continuar" at bounding box center [362, 443] width 219 height 23
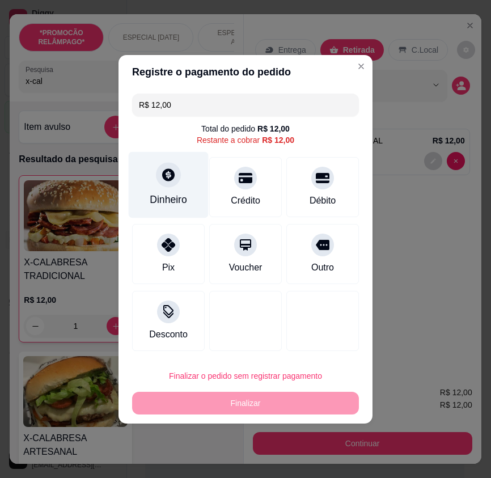
click at [195, 197] on div "Dinheiro" at bounding box center [169, 184] width 80 height 66
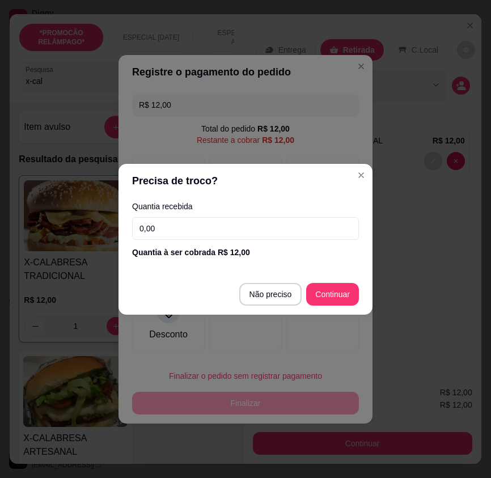
click at [283, 229] on input "0,00" at bounding box center [245, 228] width 227 height 23
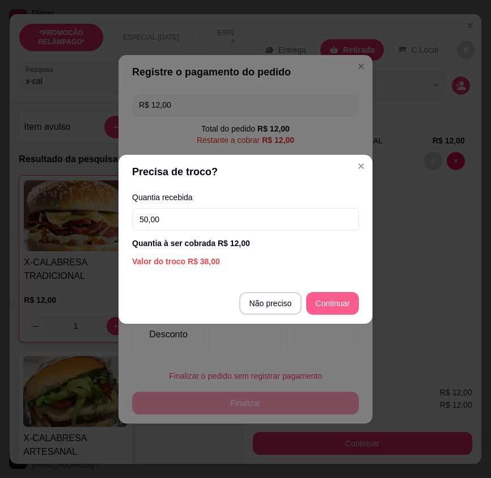
type input "50,00"
type input "R$ 0,00"
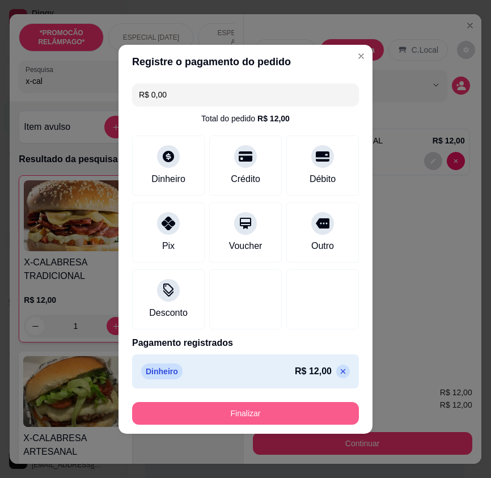
click at [324, 405] on button "Finalizar" at bounding box center [245, 413] width 227 height 23
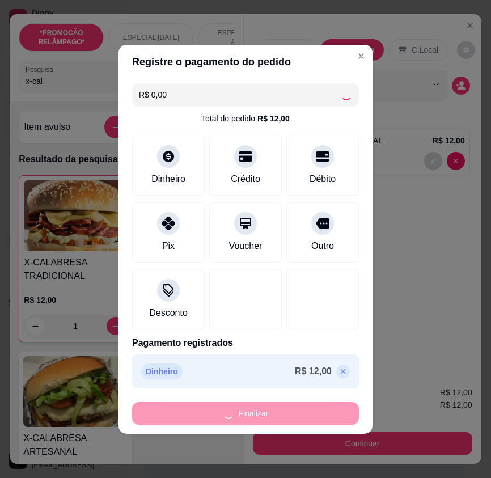
type input "0"
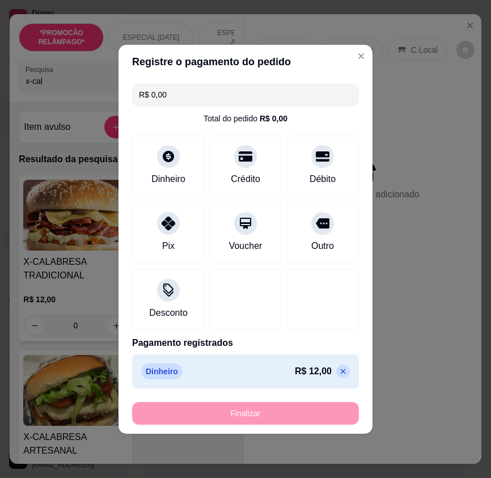
type input "-R$ 12,00"
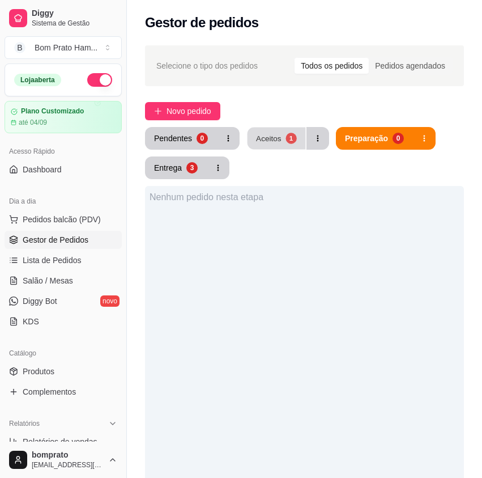
click at [282, 137] on button "Aceitos 1" at bounding box center [277, 138] width 58 height 22
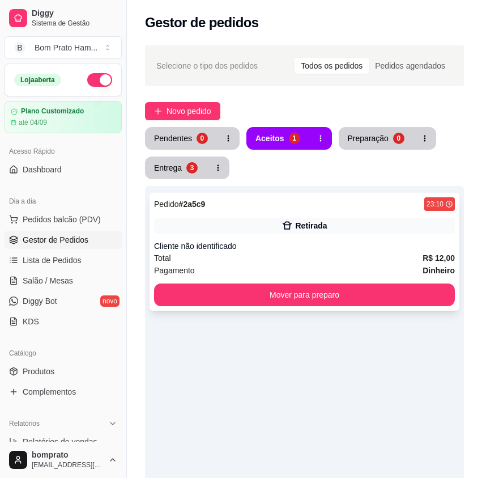
click at [321, 230] on div "Retirada" at bounding box center [311, 225] width 32 height 11
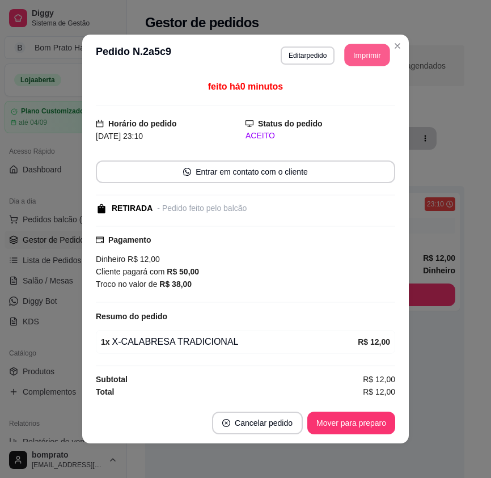
click at [361, 63] on button "Imprimir" at bounding box center [366, 55] width 45 height 22
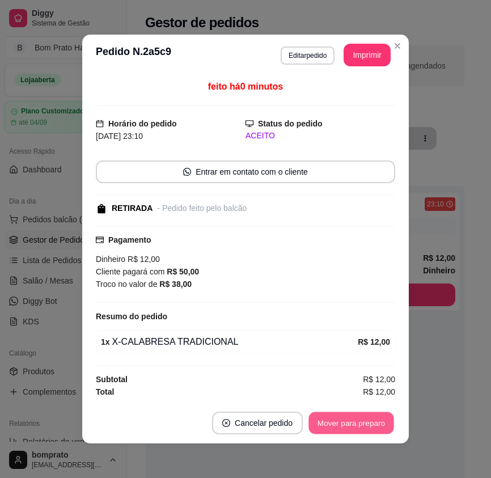
click at [369, 423] on button "Mover para preparo" at bounding box center [350, 423] width 85 height 22
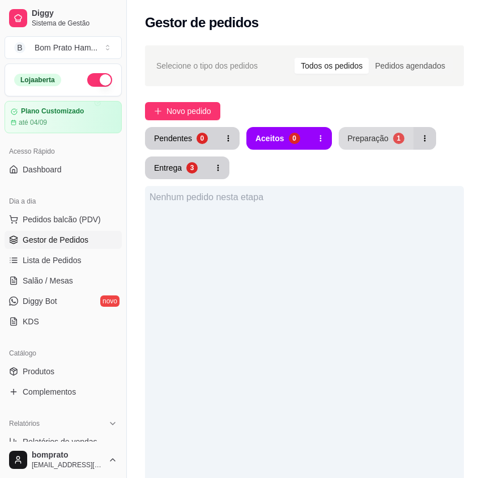
click at [386, 141] on button "Preparação 1" at bounding box center [376, 138] width 75 height 23
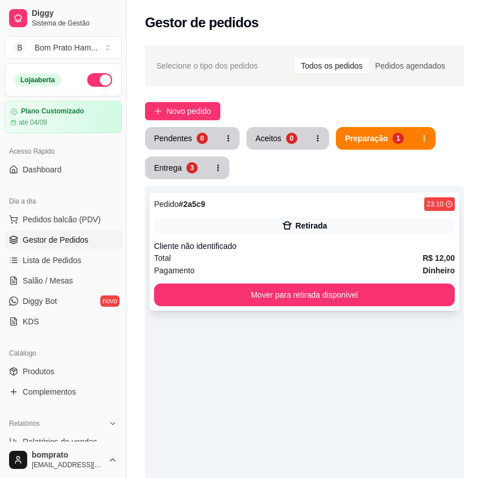
click at [321, 223] on div "Retirada" at bounding box center [311, 225] width 32 height 11
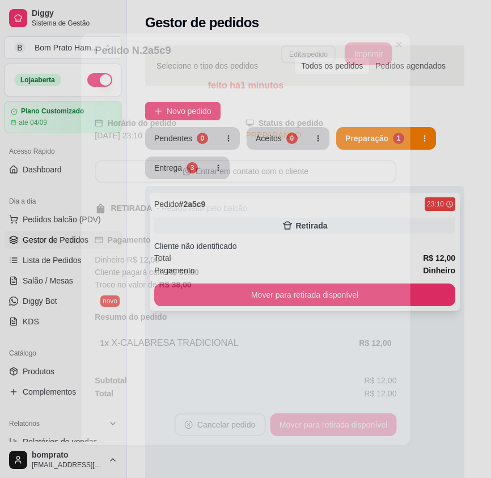
scroll to position [2, 0]
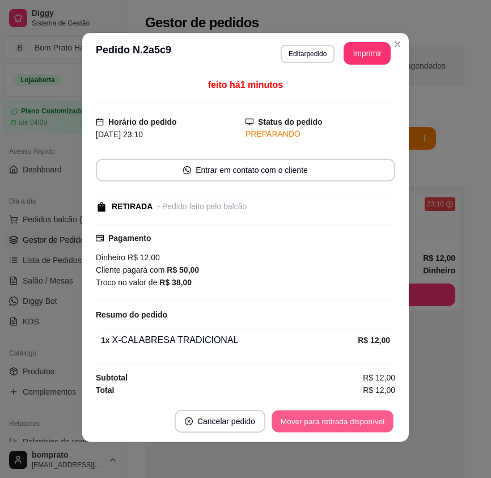
click at [369, 426] on button "Mover para retirada disponível" at bounding box center [331, 421] width 121 height 22
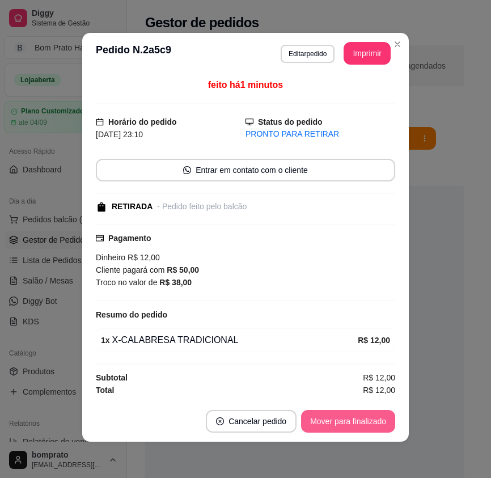
click at [371, 415] on button "Mover para finalizado" at bounding box center [348, 421] width 94 height 23
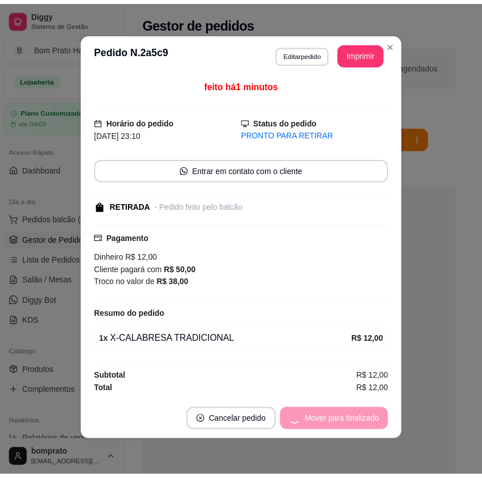
scroll to position [0, 0]
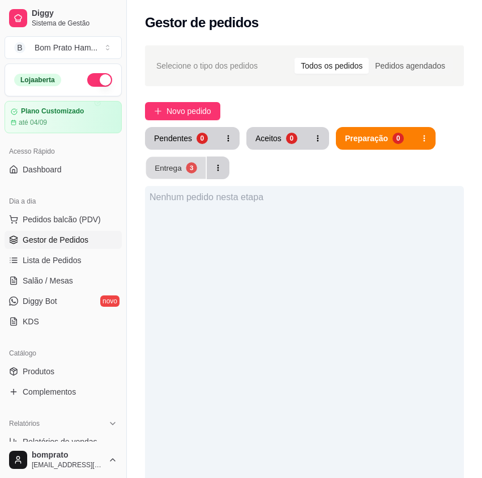
click at [184, 177] on button "Entrega 3" at bounding box center [176, 168] width 60 height 22
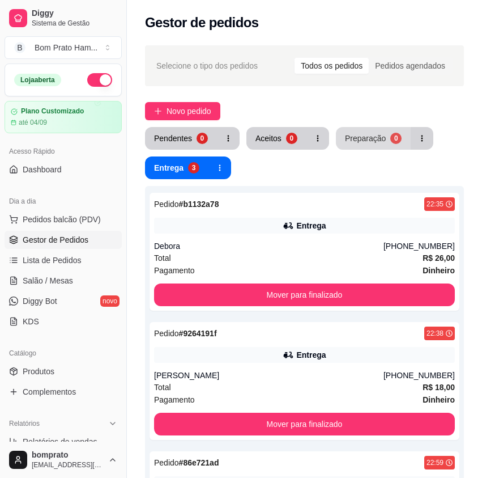
click at [375, 135] on div "Preparação" at bounding box center [365, 138] width 41 height 11
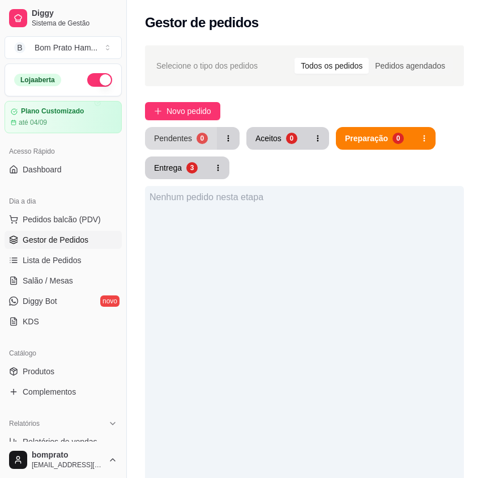
click at [211, 137] on button "Pendentes 0" at bounding box center [181, 138] width 72 height 23
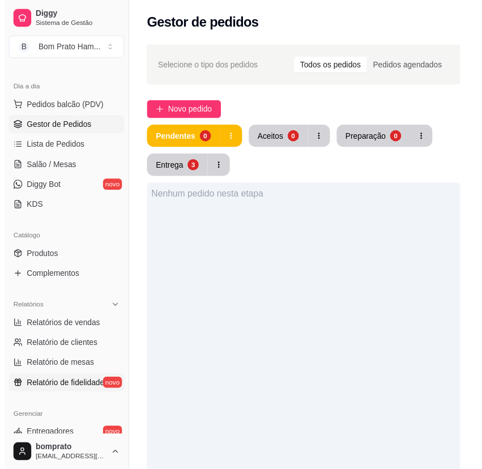
scroll to position [227, 0]
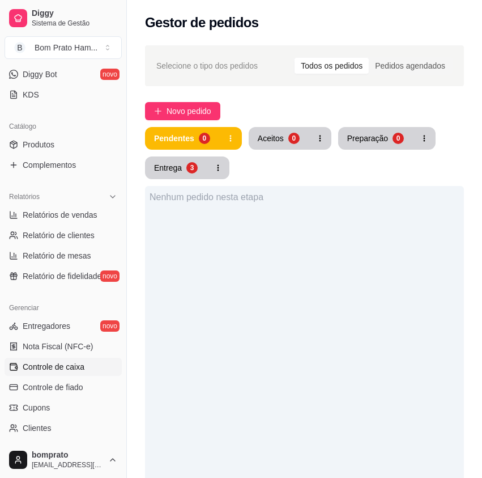
click at [71, 368] on span "Controle de caixa" at bounding box center [54, 366] width 62 height 11
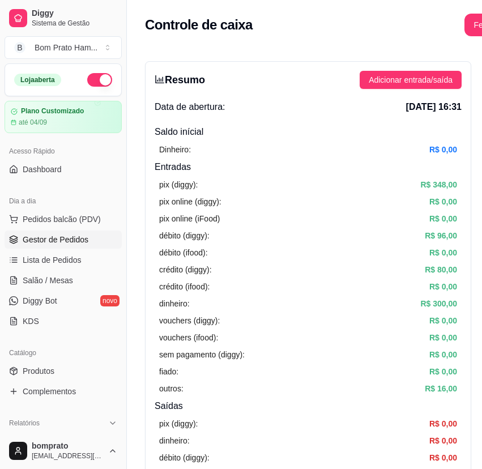
click at [70, 245] on link "Gestor de Pedidos" at bounding box center [63, 240] width 117 height 18
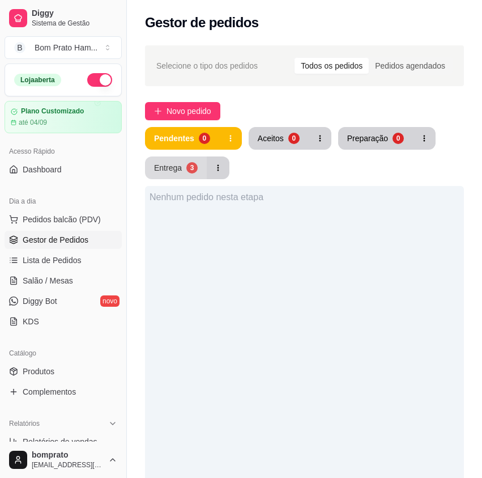
click at [193, 164] on div "3" at bounding box center [191, 167] width 11 height 11
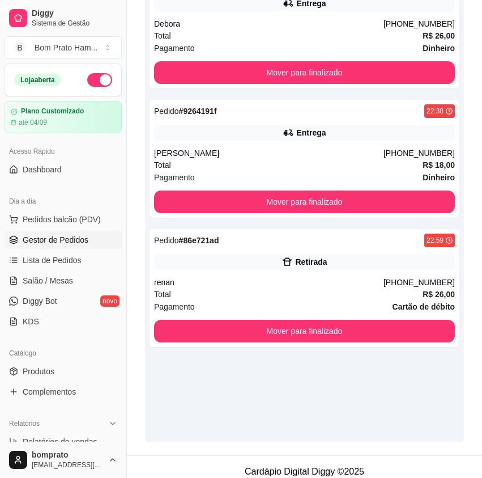
scroll to position [227, 0]
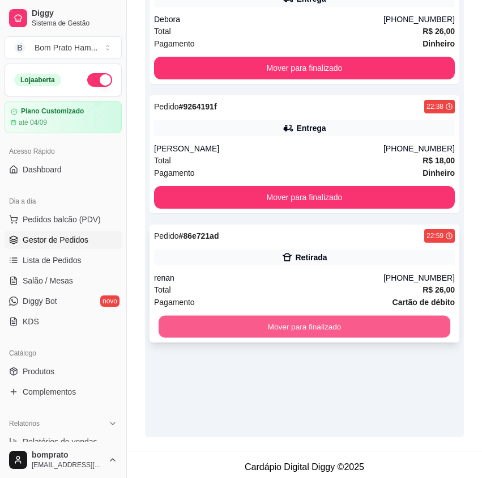
click at [335, 326] on button "Mover para finalizado" at bounding box center [305, 327] width 292 height 22
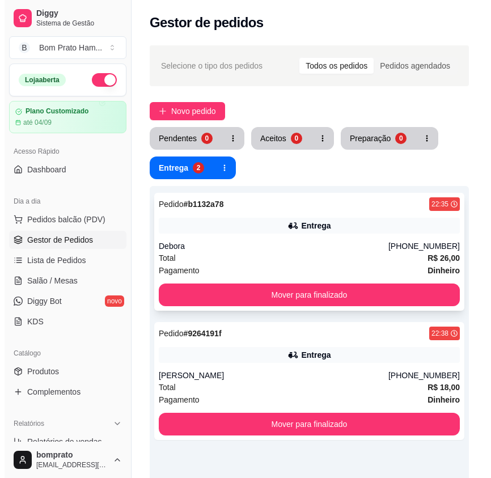
scroll to position [57, 0]
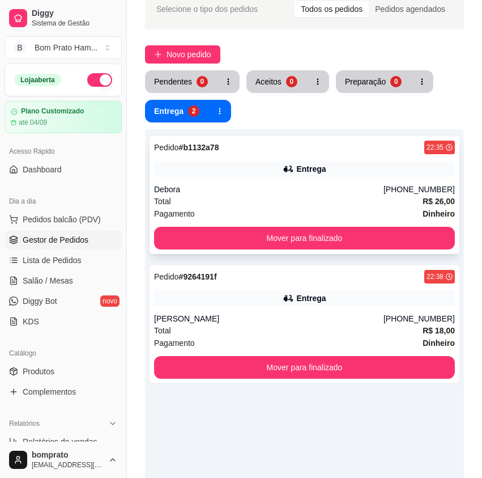
click at [313, 188] on div "Debora" at bounding box center [268, 189] width 229 height 11
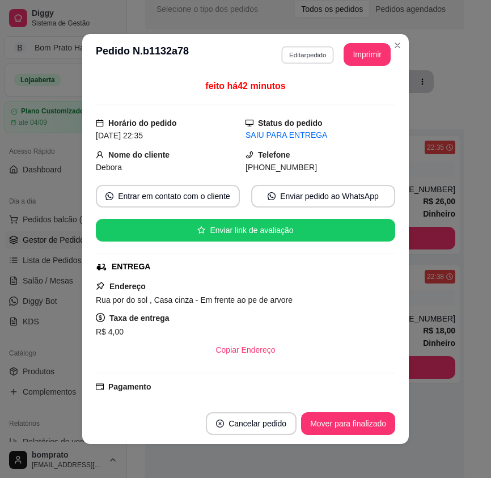
click at [311, 57] on button "Editar pedido" at bounding box center [307, 55] width 53 height 18
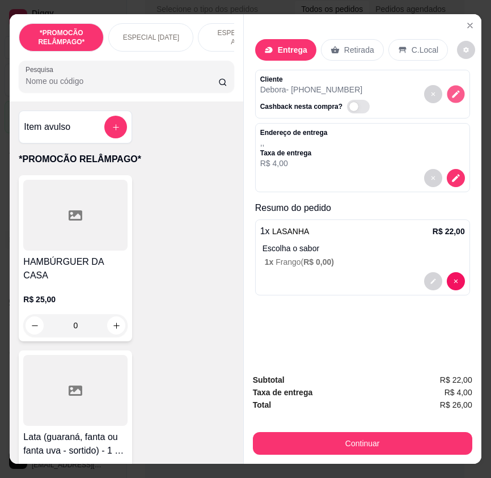
click at [450, 90] on icon "decrease-product-quantity" at bounding box center [455, 95] width 10 height 10
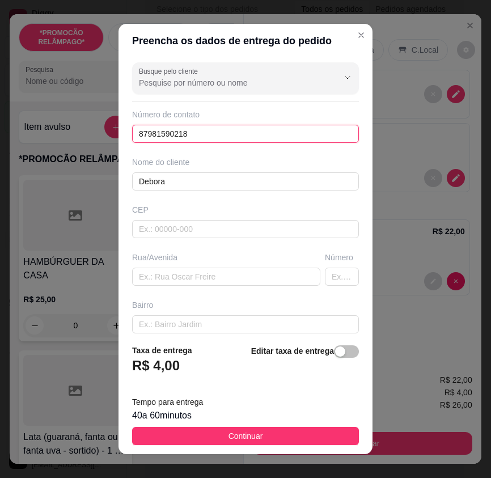
drag, startPoint x: 191, startPoint y: 133, endPoint x: 106, endPoint y: 131, distance: 85.6
click at [107, 133] on div "Preencha os dados de entrega do pedido Busque pelo cliente Número de contato 87…" at bounding box center [245, 239] width 491 height 478
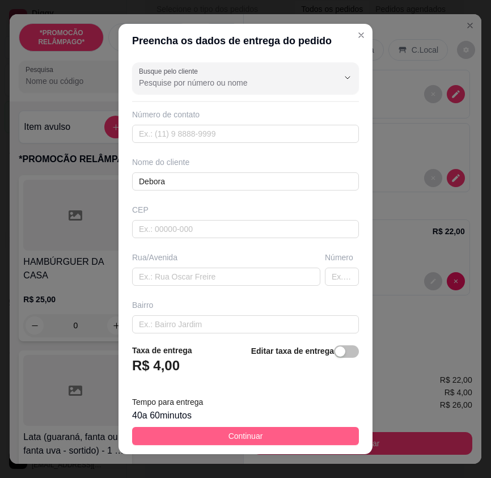
click at [266, 431] on button "Continuar" at bounding box center [245, 436] width 227 height 18
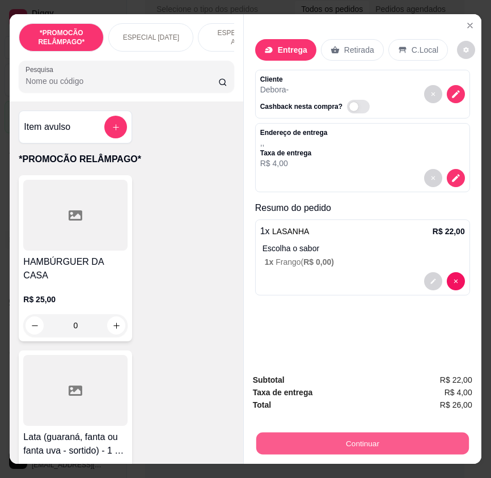
click at [371, 432] on button "Continuar" at bounding box center [362, 443] width 212 height 22
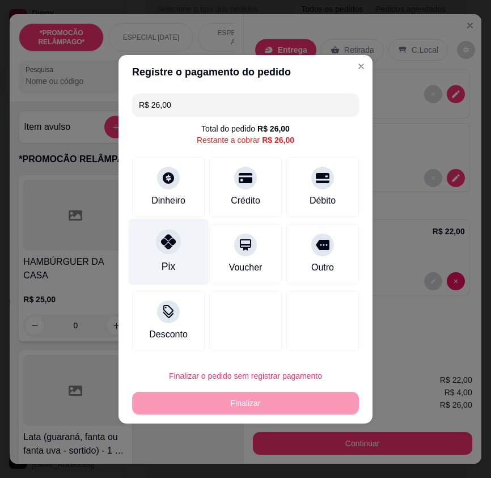
click at [173, 255] on div "Pix" at bounding box center [169, 251] width 80 height 66
type input "R$ 0,00"
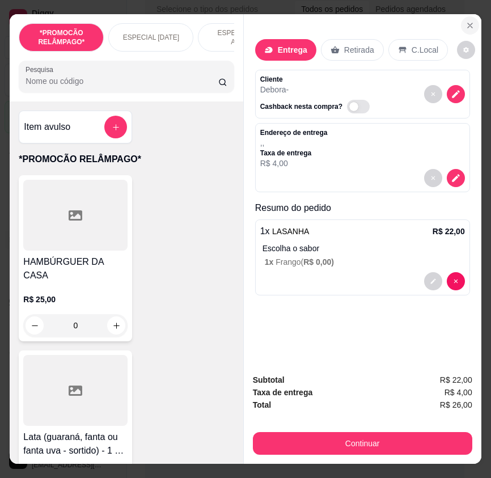
drag, startPoint x: 443, startPoint y: 13, endPoint x: 463, endPoint y: 22, distance: 21.8
click at [444, 14] on div "Entrega Retirada C.Local Cliente Debora - Cashback nesta compra? Endereço de en…" at bounding box center [362, 189] width 237 height 350
click at [465, 22] on icon "Close" at bounding box center [469, 25] width 9 height 9
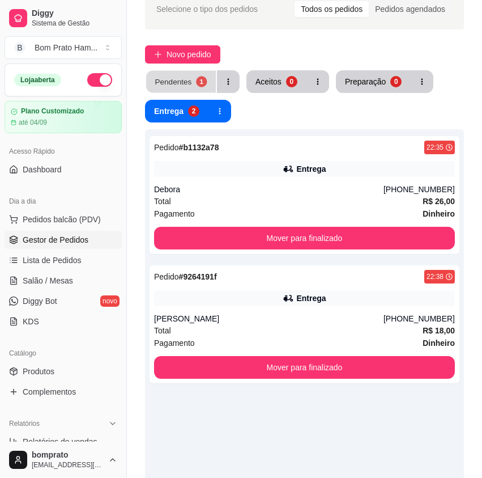
click at [199, 84] on div "1" at bounding box center [201, 81] width 11 height 11
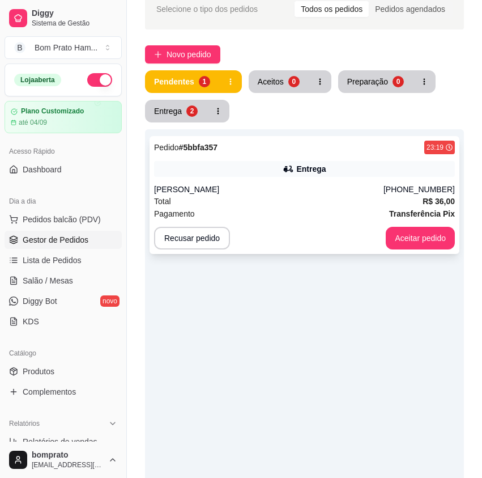
click at [288, 167] on icon at bounding box center [288, 168] width 11 height 11
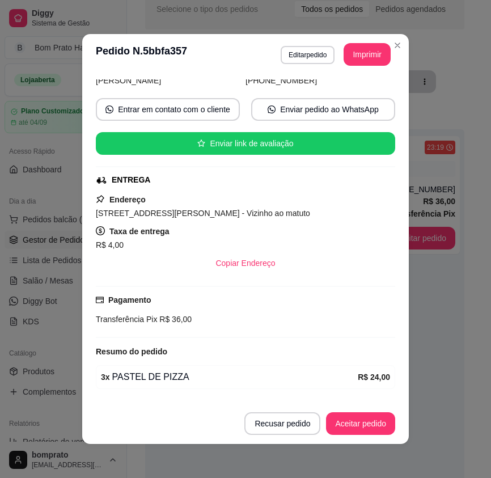
scroll to position [156, 0]
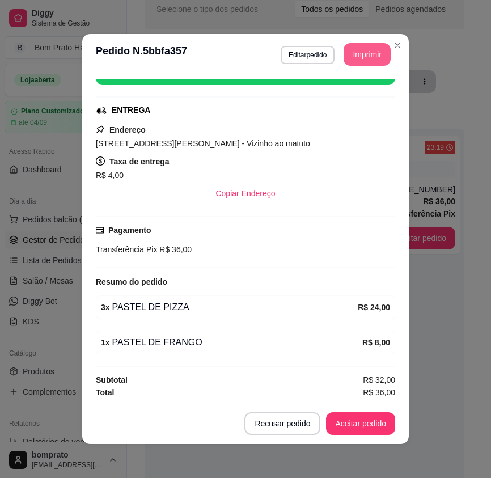
click at [370, 52] on button "Imprimir" at bounding box center [366, 54] width 47 height 23
click at [372, 418] on button "Aceitar pedido" at bounding box center [360, 423] width 69 height 23
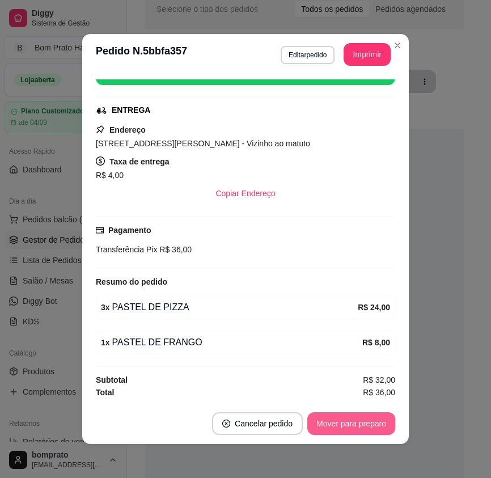
click at [372, 419] on button "Mover para preparo" at bounding box center [351, 423] width 88 height 23
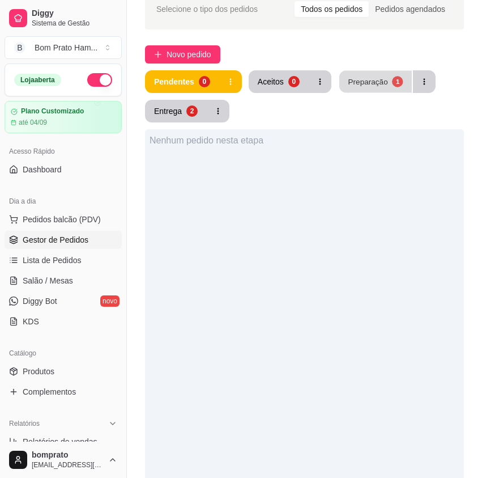
click at [367, 83] on div "Preparação" at bounding box center [368, 81] width 40 height 11
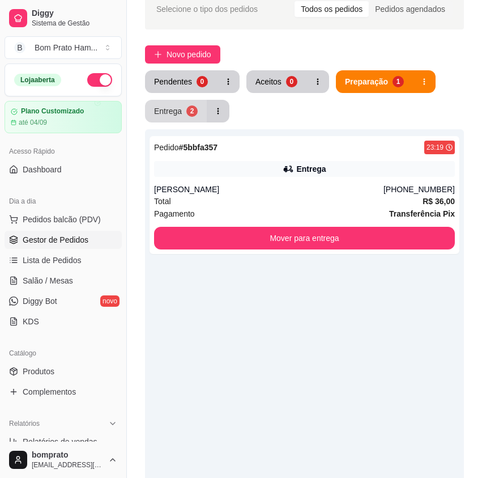
click at [189, 105] on button "Entrega 2" at bounding box center [176, 111] width 62 height 23
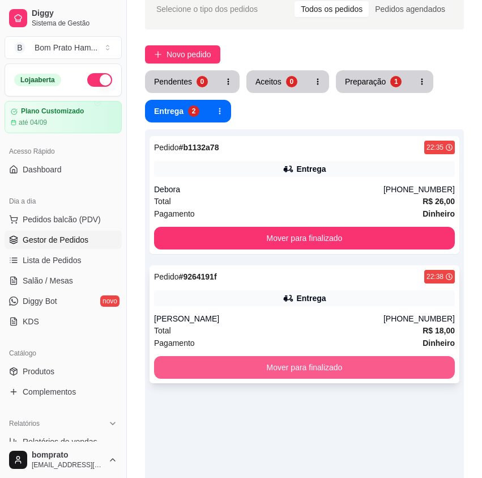
click at [339, 365] on button "Mover para finalizado" at bounding box center [304, 367] width 301 height 23
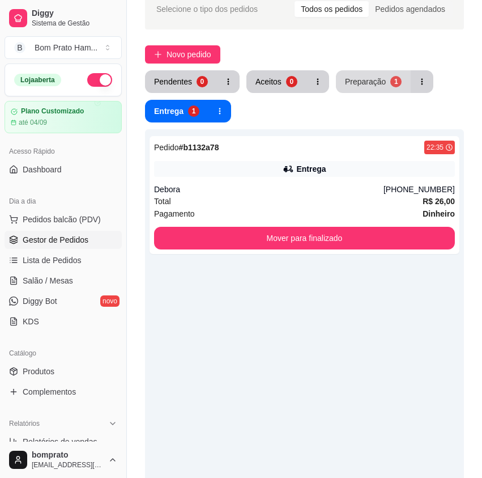
click at [360, 88] on button "Preparação 1" at bounding box center [373, 81] width 75 height 23
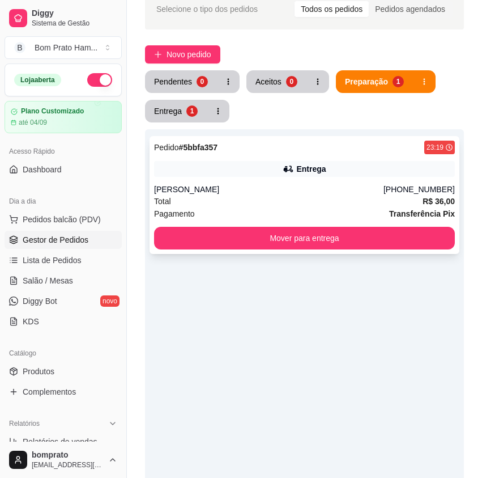
click at [328, 182] on div "Pedido # 5bbfa357 23:19 Entrega Isaías Carlos (87) 99677-6924 Total R$ 36,00 Pa…" at bounding box center [305, 195] width 310 height 118
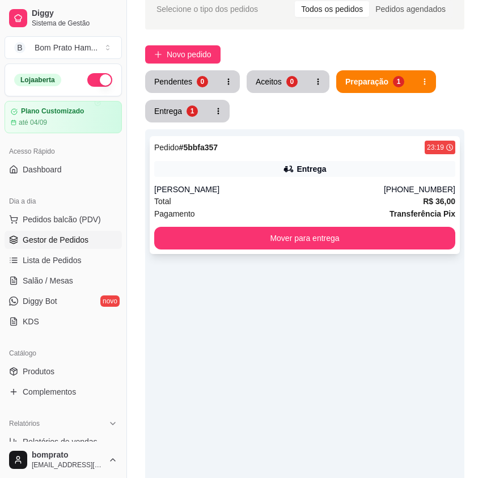
scroll to position [156, 0]
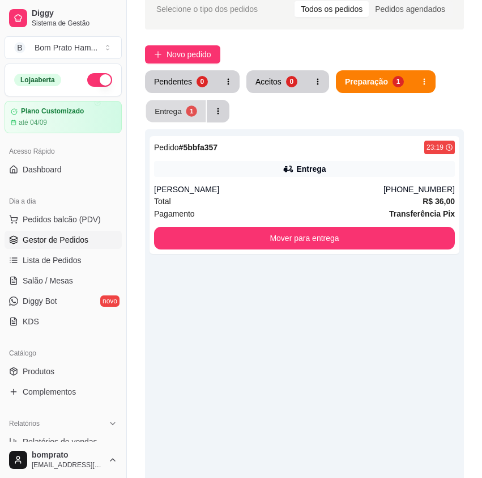
click at [181, 109] on div "Entrega" at bounding box center [168, 110] width 27 height 11
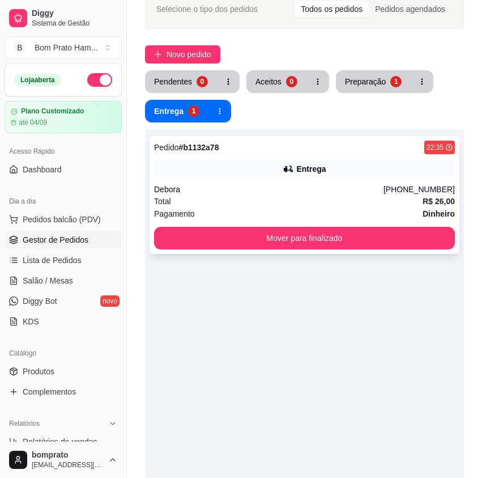
click at [284, 169] on icon at bounding box center [288, 168] width 11 height 11
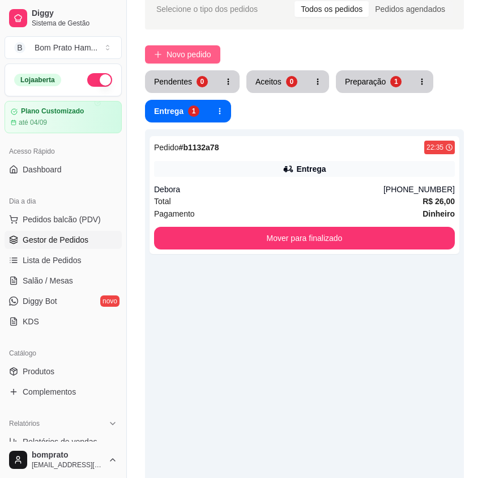
click at [185, 55] on span "Novo pedido" at bounding box center [189, 54] width 45 height 12
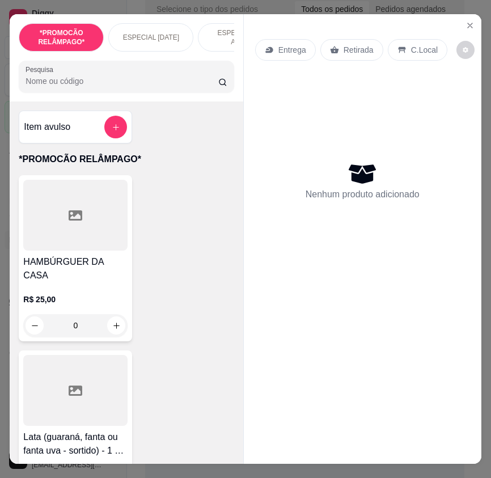
click at [84, 87] on input "Pesquisa" at bounding box center [121, 80] width 193 height 11
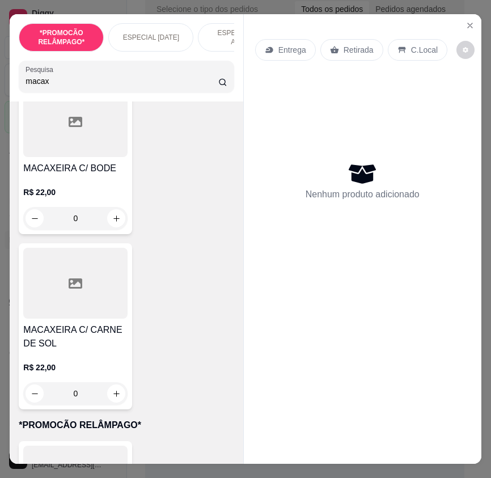
scroll to position [623, 0]
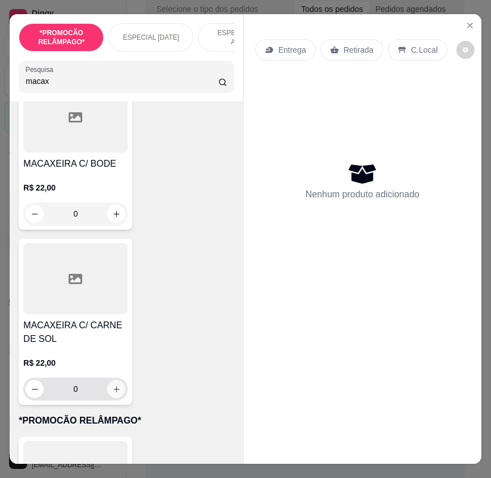
type input "macax"
click at [113, 386] on icon "increase-product-quantity" at bounding box center [116, 389] width 6 height 6
type input "1"
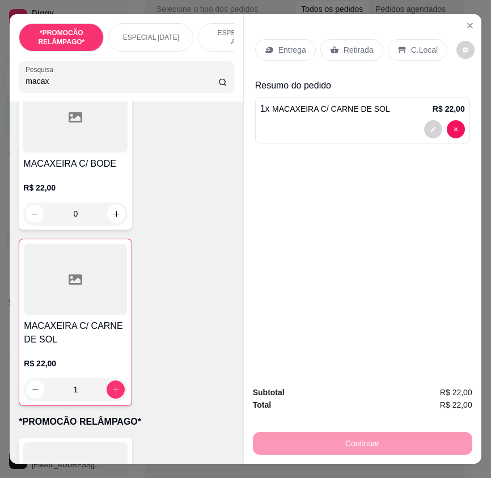
click at [356, 46] on p "Retirada" at bounding box center [358, 49] width 30 height 11
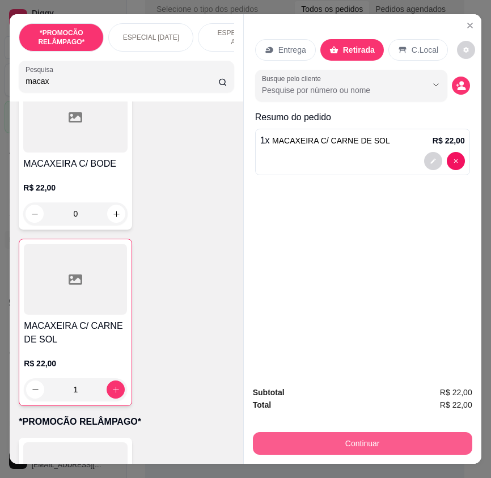
click at [344, 432] on button "Continuar" at bounding box center [362, 443] width 219 height 23
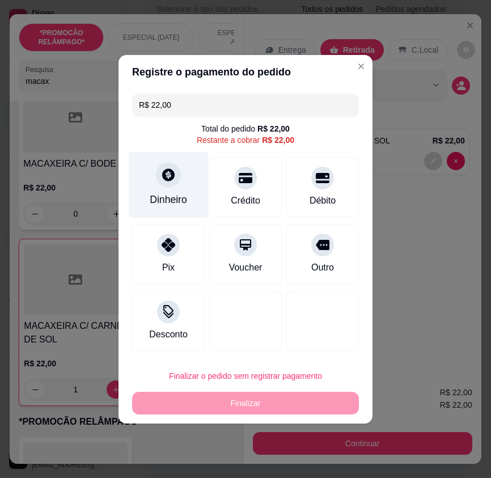
click at [184, 195] on div "Dinheiro" at bounding box center [169, 184] width 80 height 66
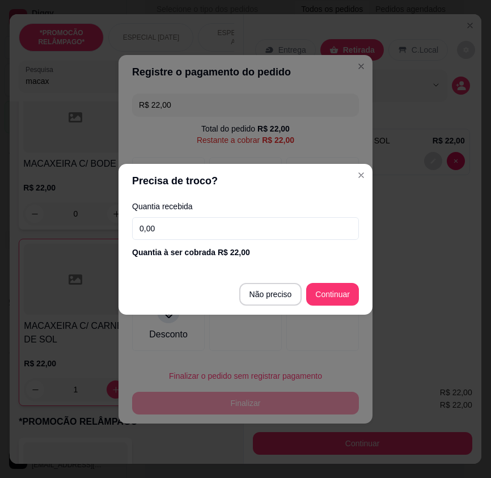
click at [263, 226] on input "0,00" at bounding box center [245, 228] width 227 height 23
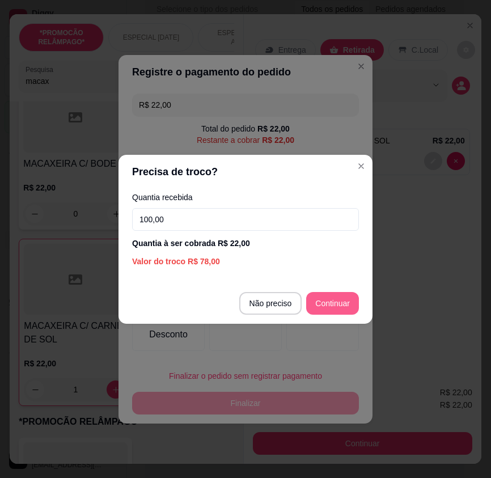
type input "100,00"
type input "R$ 0,00"
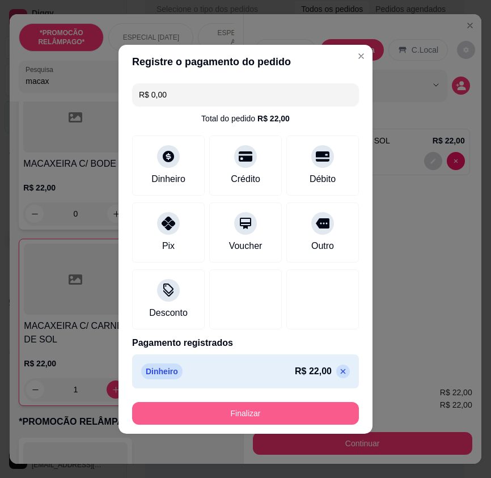
click at [324, 410] on button "Finalizar" at bounding box center [245, 413] width 227 height 23
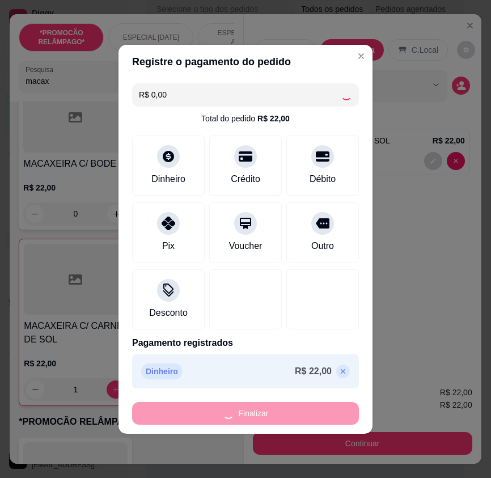
type input "0"
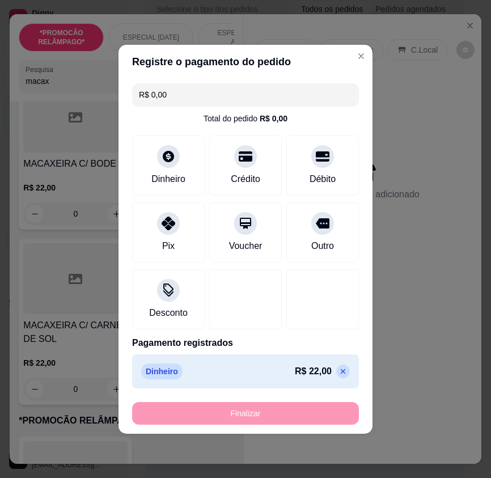
type input "-R$ 22,00"
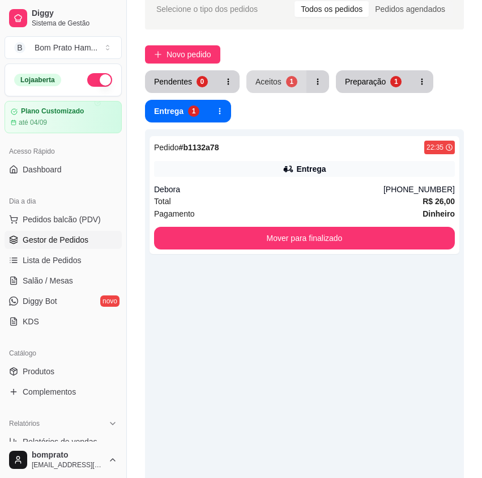
click at [271, 79] on div "Aceitos" at bounding box center [269, 81] width 26 height 11
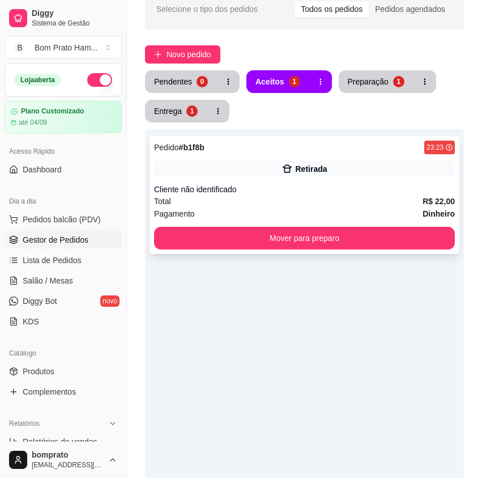
click at [280, 141] on div "Pedido # b1f8b 23:23" at bounding box center [304, 148] width 301 height 14
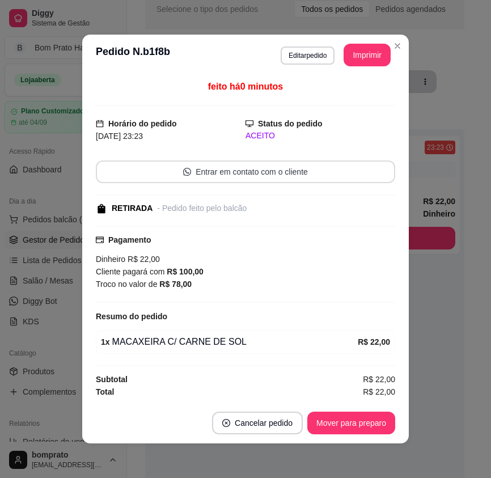
scroll to position [2, 0]
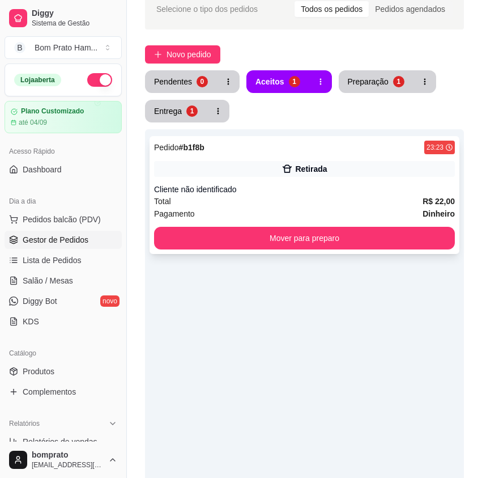
click at [317, 212] on div "Pagamento Dinheiro" at bounding box center [304, 213] width 301 height 12
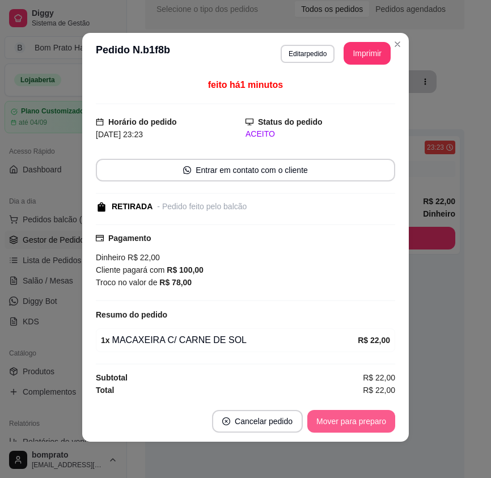
click at [376, 422] on button "Mover para preparo" at bounding box center [351, 421] width 88 height 23
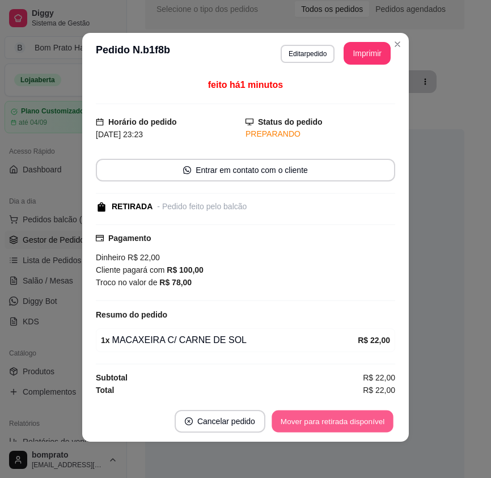
click at [376, 422] on button "Mover para retirada disponível" at bounding box center [331, 421] width 121 height 22
click at [376, 422] on button "Mover para finalizado" at bounding box center [348, 421] width 91 height 22
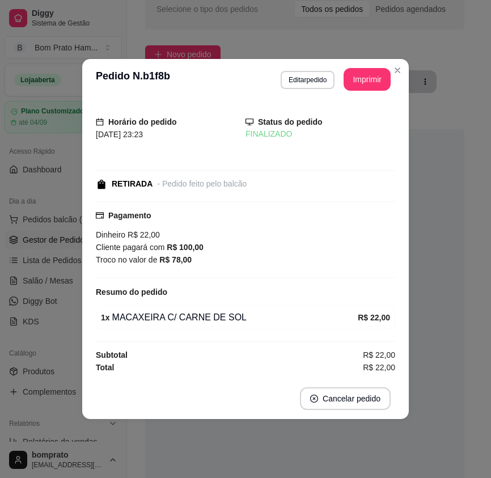
scroll to position [0, 0]
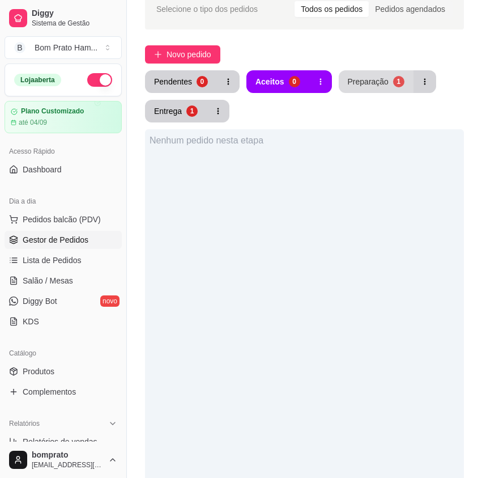
click at [363, 86] on div "Preparação" at bounding box center [368, 81] width 41 height 11
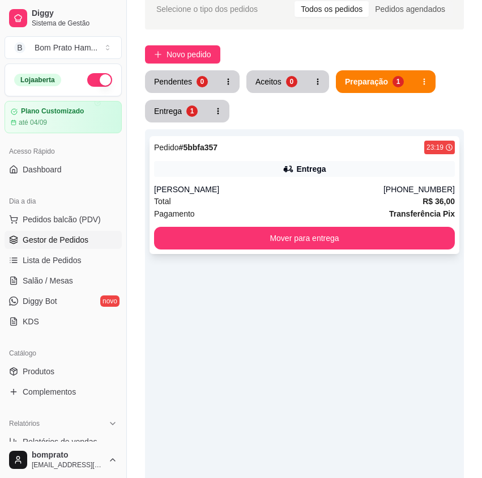
click at [298, 173] on div "Entrega" at bounding box center [310, 168] width 29 height 11
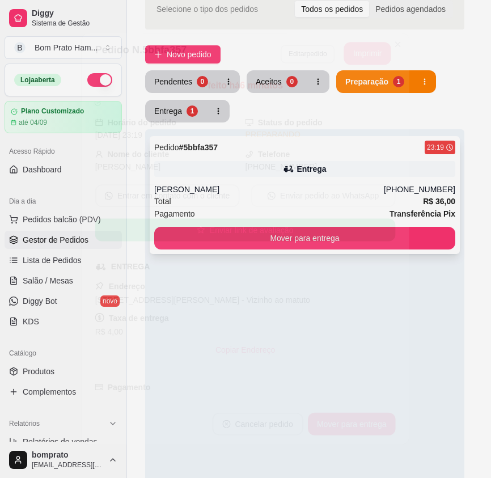
scroll to position [156, 0]
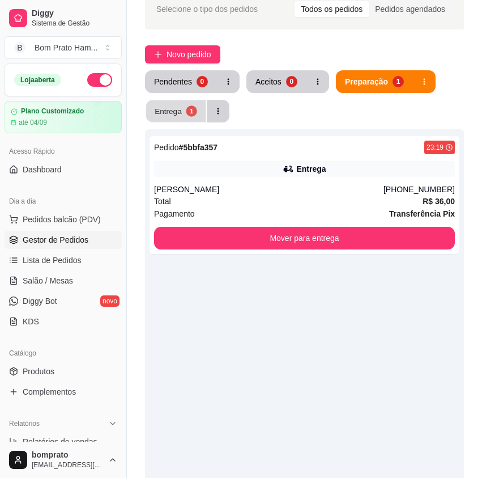
click at [205, 122] on button "Entrega 1" at bounding box center [176, 111] width 60 height 22
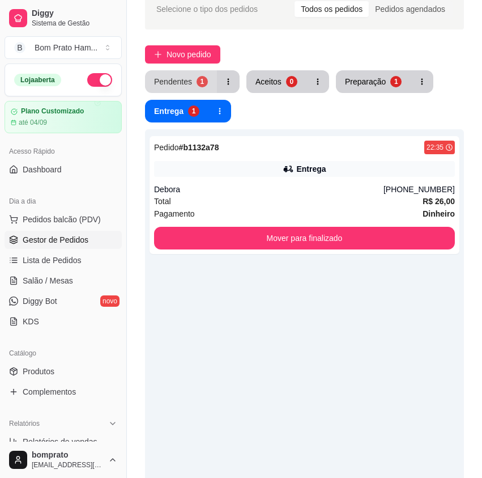
click at [177, 86] on div "Pendentes" at bounding box center [173, 81] width 38 height 11
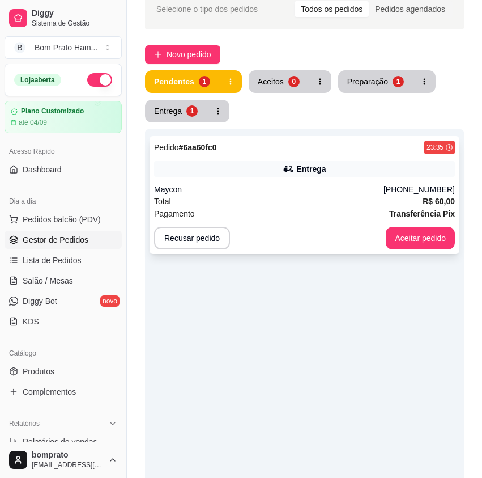
click at [310, 166] on div "Entrega" at bounding box center [310, 168] width 29 height 11
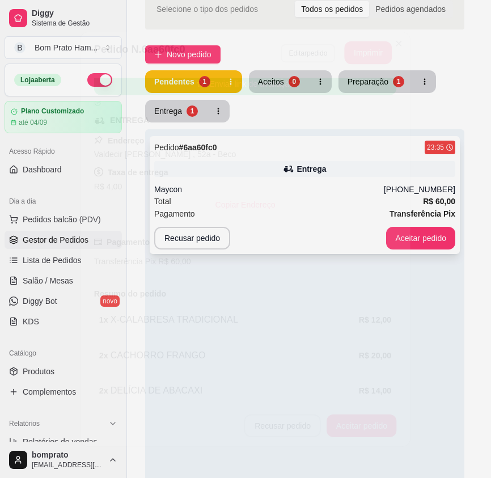
scroll to position [227, 0]
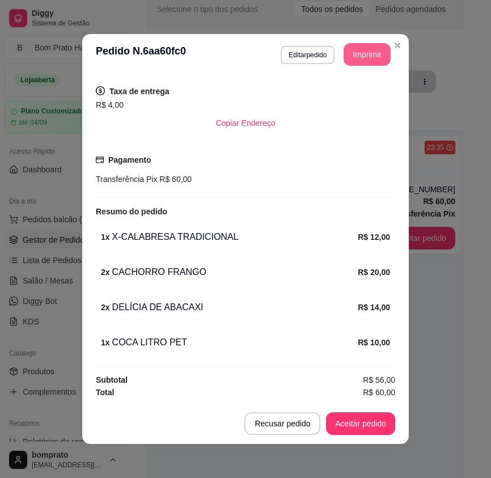
click at [356, 58] on button "Imprimir" at bounding box center [366, 54] width 47 height 23
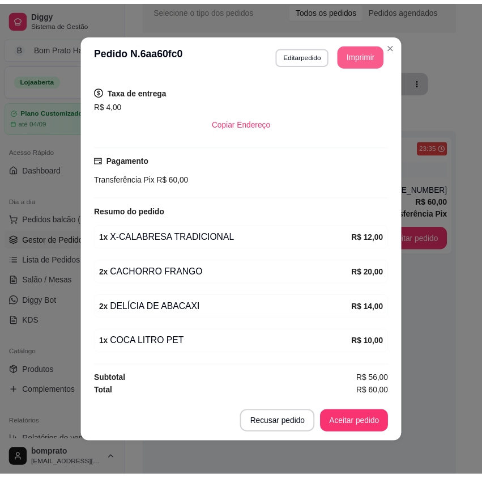
scroll to position [0, 0]
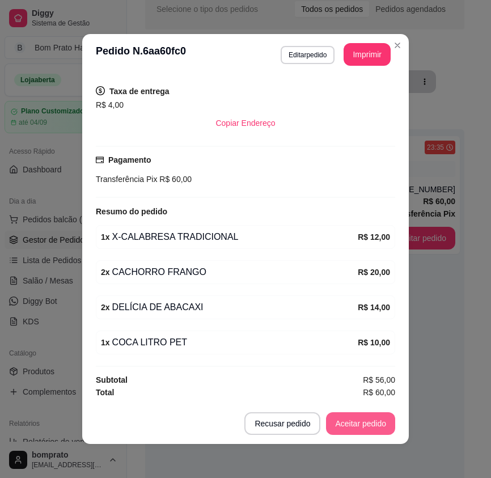
click at [369, 425] on button "Aceitar pedido" at bounding box center [360, 423] width 69 height 23
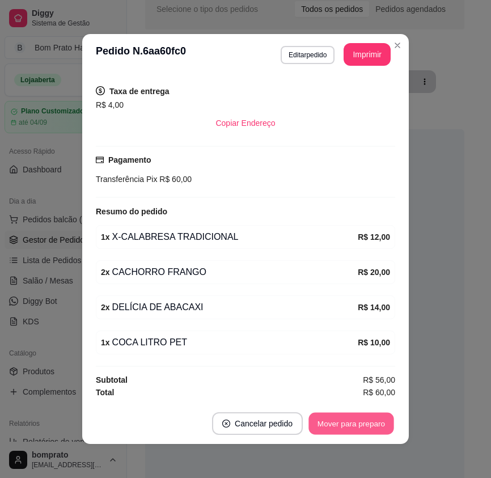
click at [369, 425] on button "Mover para preparo" at bounding box center [350, 423] width 85 height 22
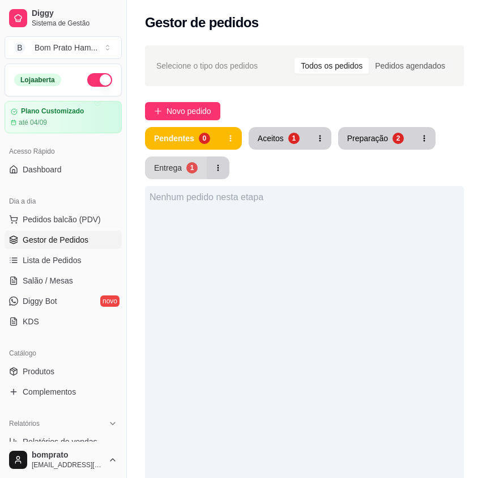
click at [171, 174] on button "Entrega 1" at bounding box center [176, 167] width 62 height 23
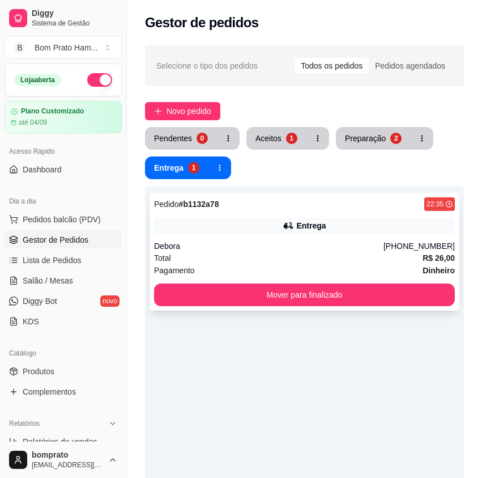
click at [313, 254] on div "Total R$ 26,00" at bounding box center [304, 258] width 301 height 12
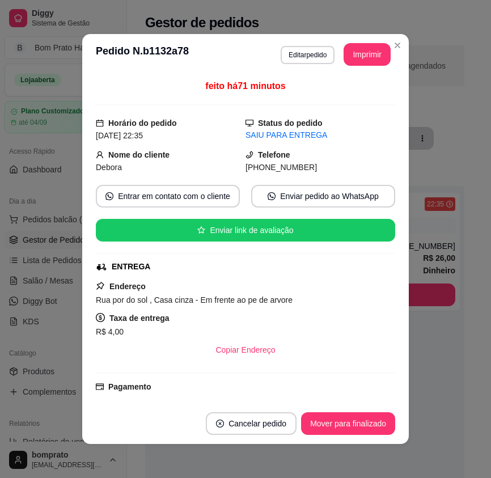
click at [309, 43] on div "**********" at bounding box center [335, 54] width 110 height 23
click at [307, 50] on button "Editar pedido" at bounding box center [307, 55] width 54 height 18
click at [454, 99] on div at bounding box center [444, 94] width 41 height 39
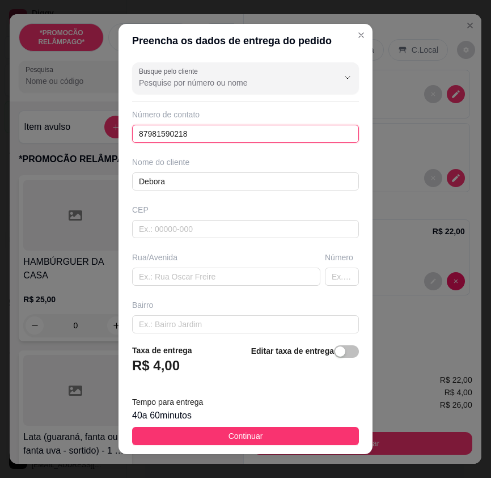
drag, startPoint x: 227, startPoint y: 134, endPoint x: 84, endPoint y: 138, distance: 142.8
click at [84, 138] on div "Preencha os dados de entrega do pedido Busque pelo cliente Número de contato 87…" at bounding box center [245, 239] width 491 height 478
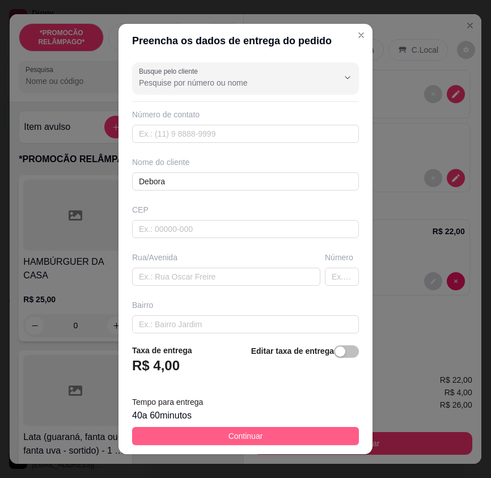
click at [311, 431] on button "Continuar" at bounding box center [245, 436] width 227 height 18
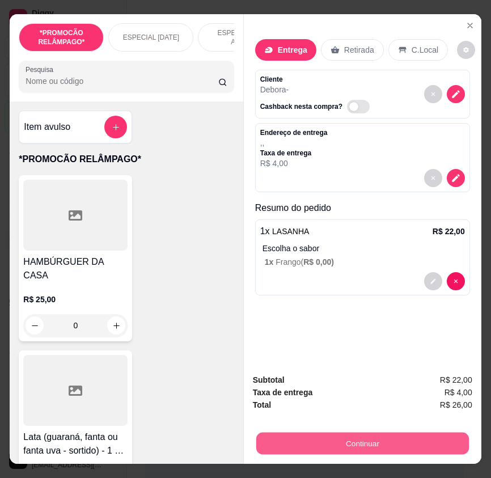
click at [356, 433] on button "Continuar" at bounding box center [362, 443] width 212 height 22
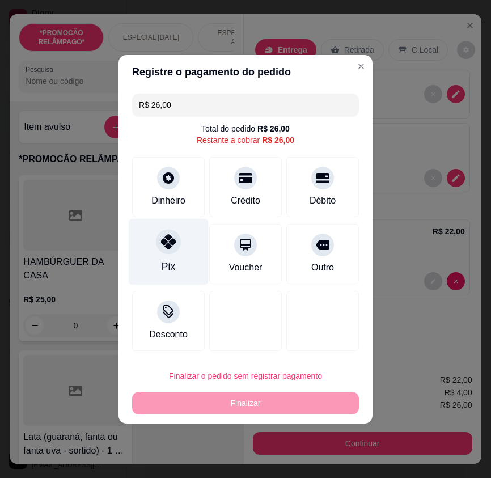
click at [188, 238] on div "Pix" at bounding box center [169, 251] width 80 height 66
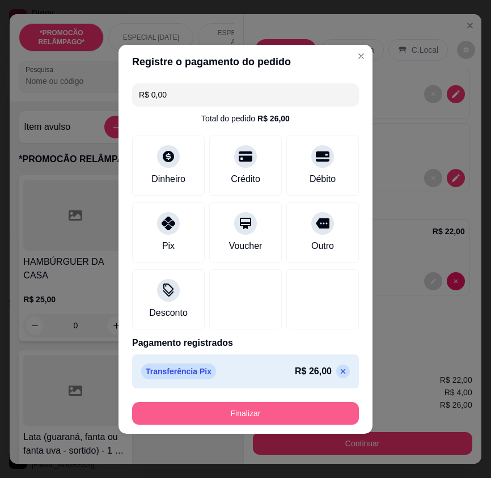
click at [310, 416] on button "Finalizar" at bounding box center [245, 413] width 227 height 23
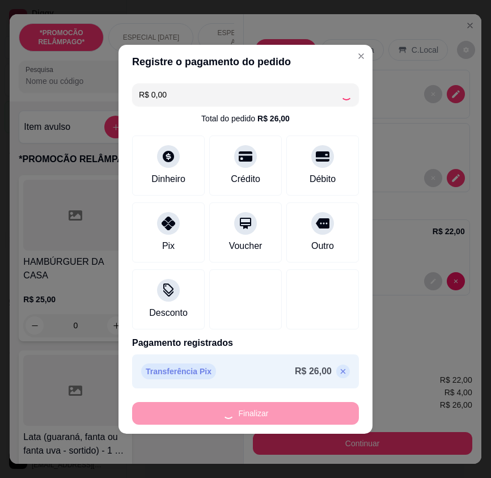
type input "-R$ 26,00"
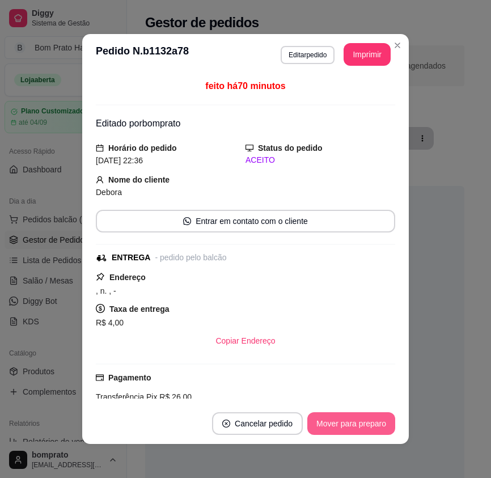
click at [338, 432] on button "Mover para preparo" at bounding box center [351, 423] width 88 height 23
click at [335, 424] on button "Mover para entrega" at bounding box center [351, 423] width 87 height 23
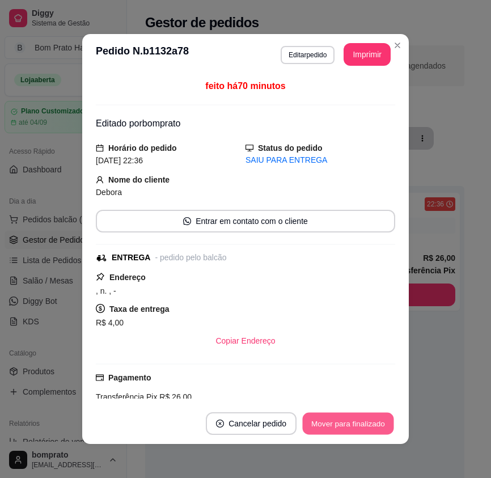
click at [335, 424] on button "Mover para finalizado" at bounding box center [348, 423] width 91 height 22
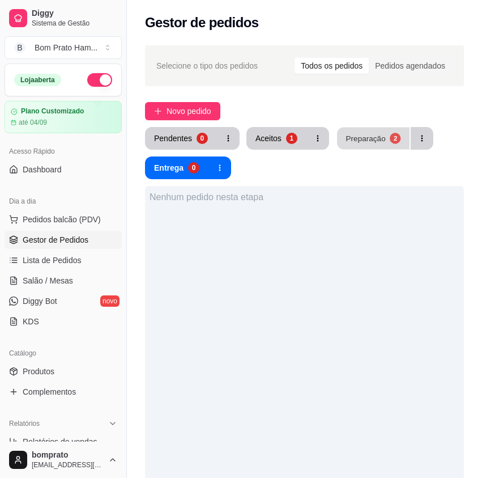
click at [342, 143] on button "Preparação 2" at bounding box center [373, 138] width 73 height 22
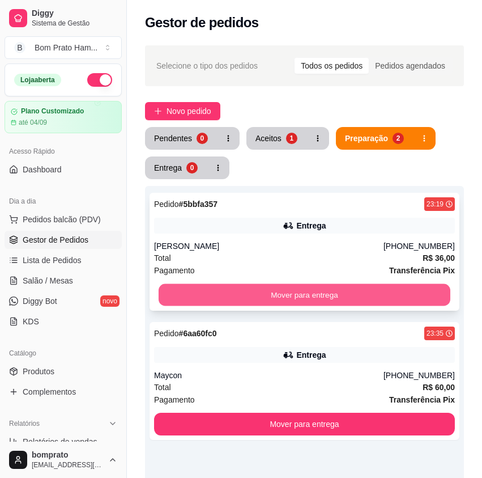
click at [313, 289] on button "Mover para entrega" at bounding box center [305, 295] width 292 height 22
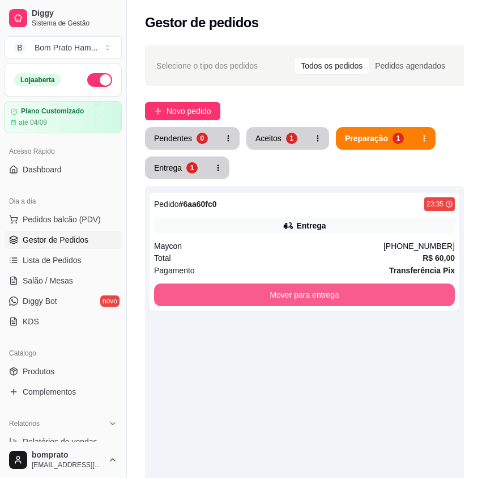
click at [313, 289] on button "Mover para entrega" at bounding box center [304, 294] width 301 height 23
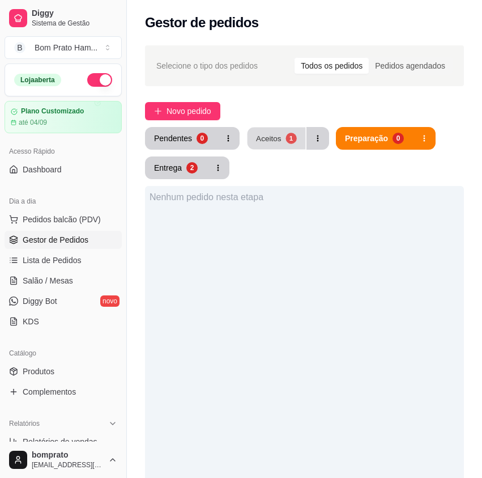
click at [273, 142] on div "Aceitos" at bounding box center [268, 138] width 25 height 11
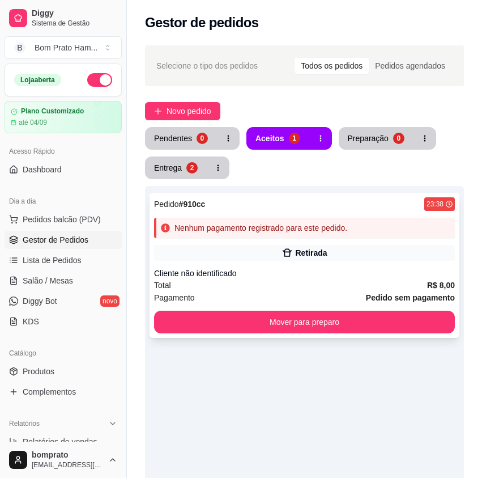
click at [324, 284] on div "Total R$ 8,00" at bounding box center [304, 285] width 301 height 12
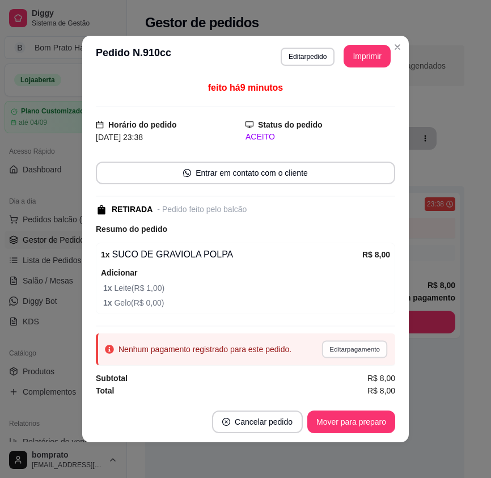
click at [347, 350] on button "Editar pagamento" at bounding box center [354, 349] width 66 height 18
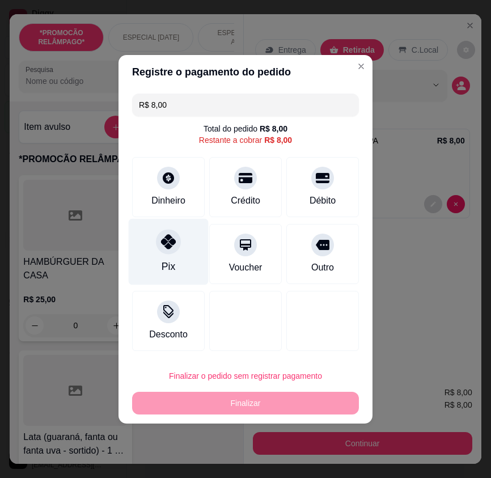
click at [178, 252] on div "Pix" at bounding box center [169, 251] width 80 height 66
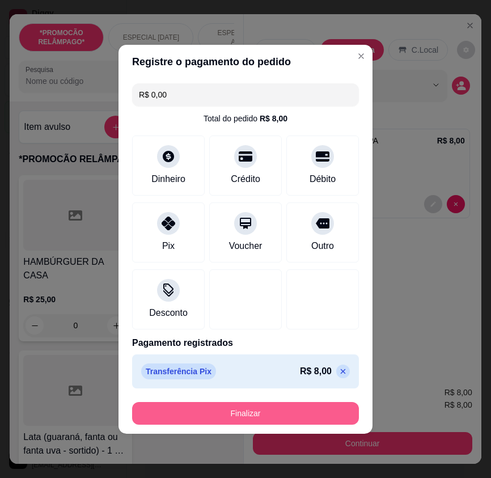
click at [310, 411] on button "Finalizar" at bounding box center [245, 413] width 227 height 23
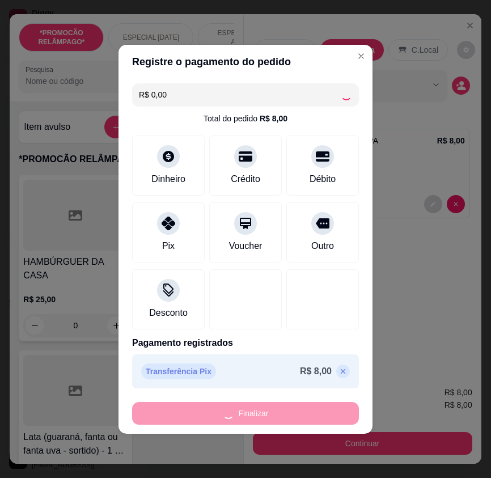
type input "-R$ 8,00"
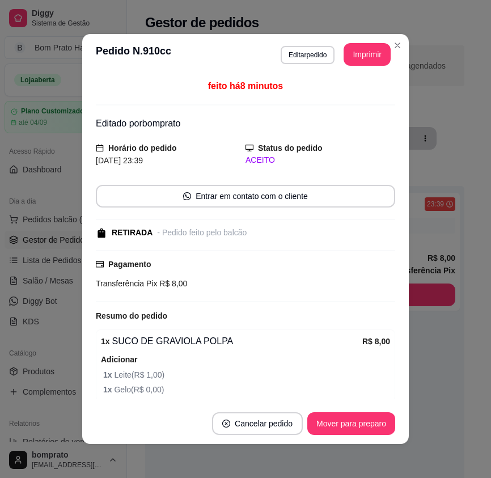
click at [325, 411] on footer "Cancelar pedido Mover para preparo" at bounding box center [245, 423] width 326 height 41
click at [334, 423] on button "Mover para preparo" at bounding box center [350, 423] width 85 height 22
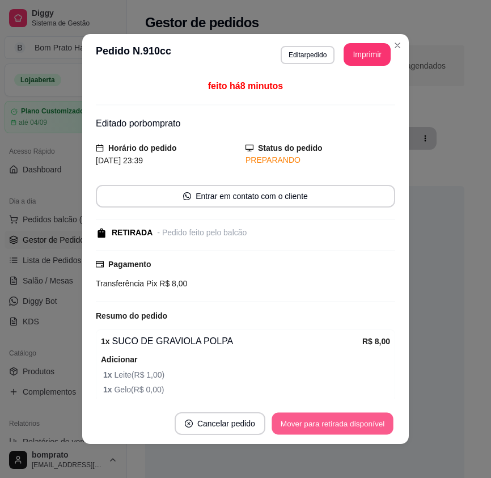
click at [334, 423] on button "Mover para retirada disponível" at bounding box center [331, 423] width 121 height 22
click at [334, 423] on button "Mover para finalizado" at bounding box center [348, 423] width 91 height 22
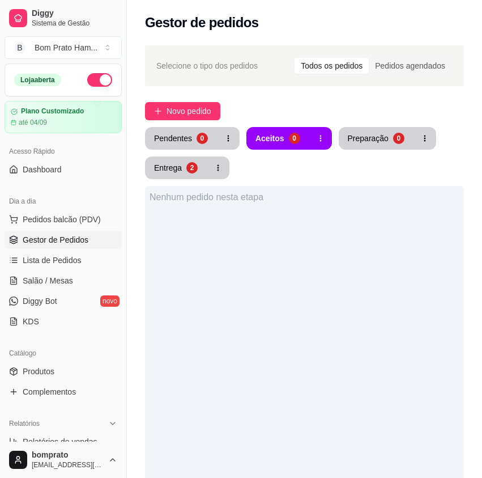
click at [96, 73] on button "button" at bounding box center [99, 80] width 25 height 14
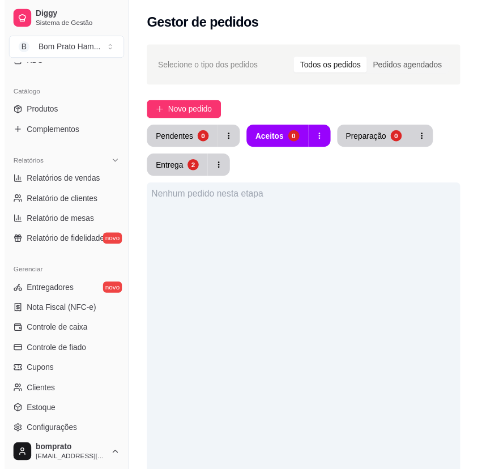
scroll to position [283, 0]
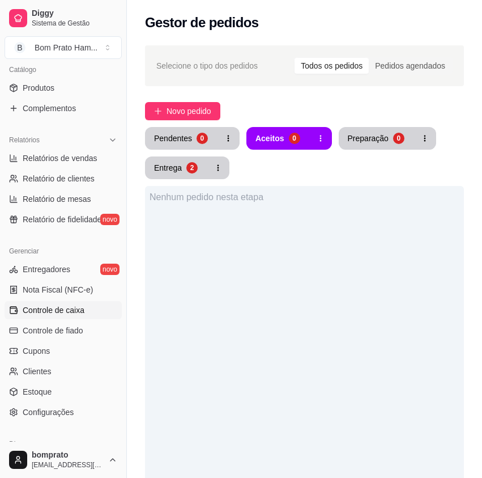
click at [67, 313] on span "Controle de caixa" at bounding box center [54, 309] width 62 height 11
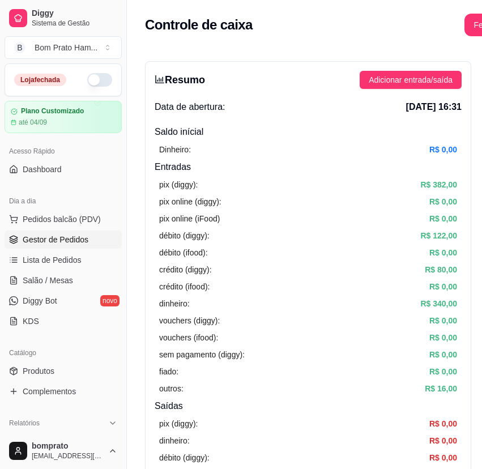
click at [87, 237] on link "Gestor de Pedidos" at bounding box center [63, 240] width 117 height 18
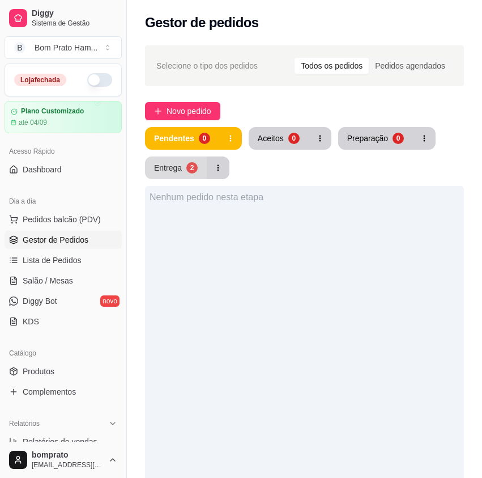
click at [174, 171] on div "Entrega" at bounding box center [168, 167] width 28 height 11
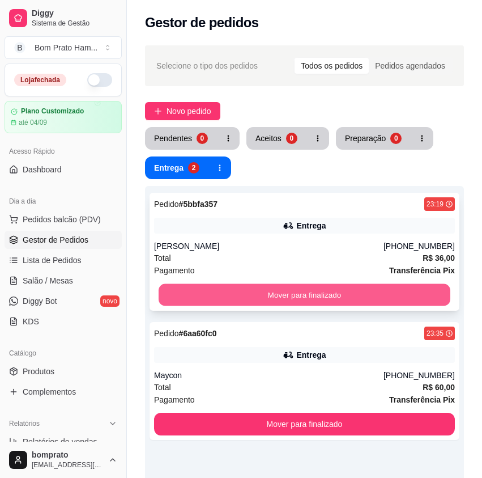
click at [348, 293] on button "Mover para finalizado" at bounding box center [305, 295] width 292 height 22
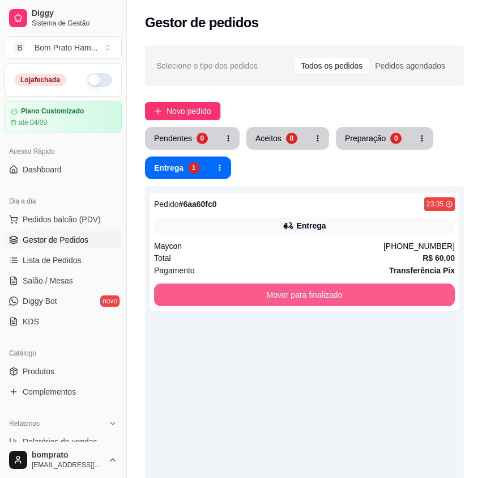
click at [348, 293] on button "Mover para finalizado" at bounding box center [304, 294] width 301 height 23
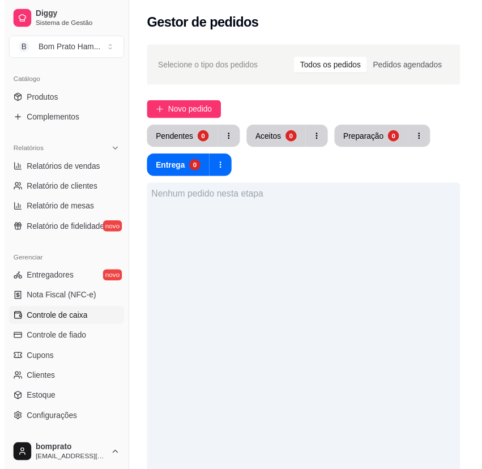
scroll to position [283, 0]
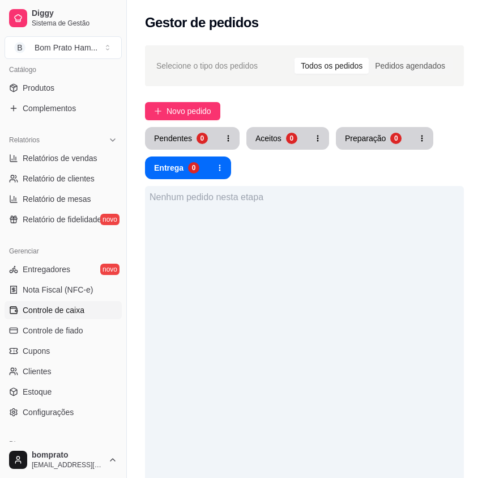
click at [92, 313] on link "Controle de caixa" at bounding box center [63, 310] width 117 height 18
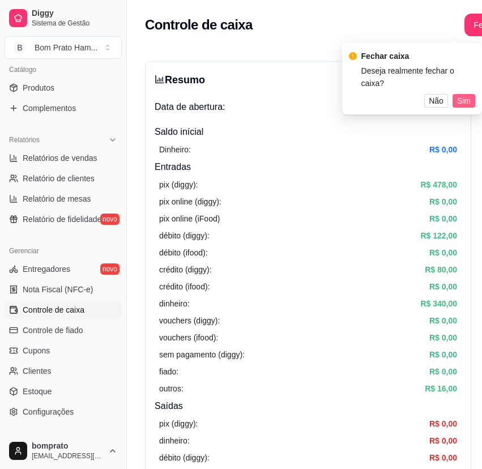
click at [463, 95] on span "Sim" at bounding box center [464, 101] width 14 height 12
